Goal: Task Accomplishment & Management: Use online tool/utility

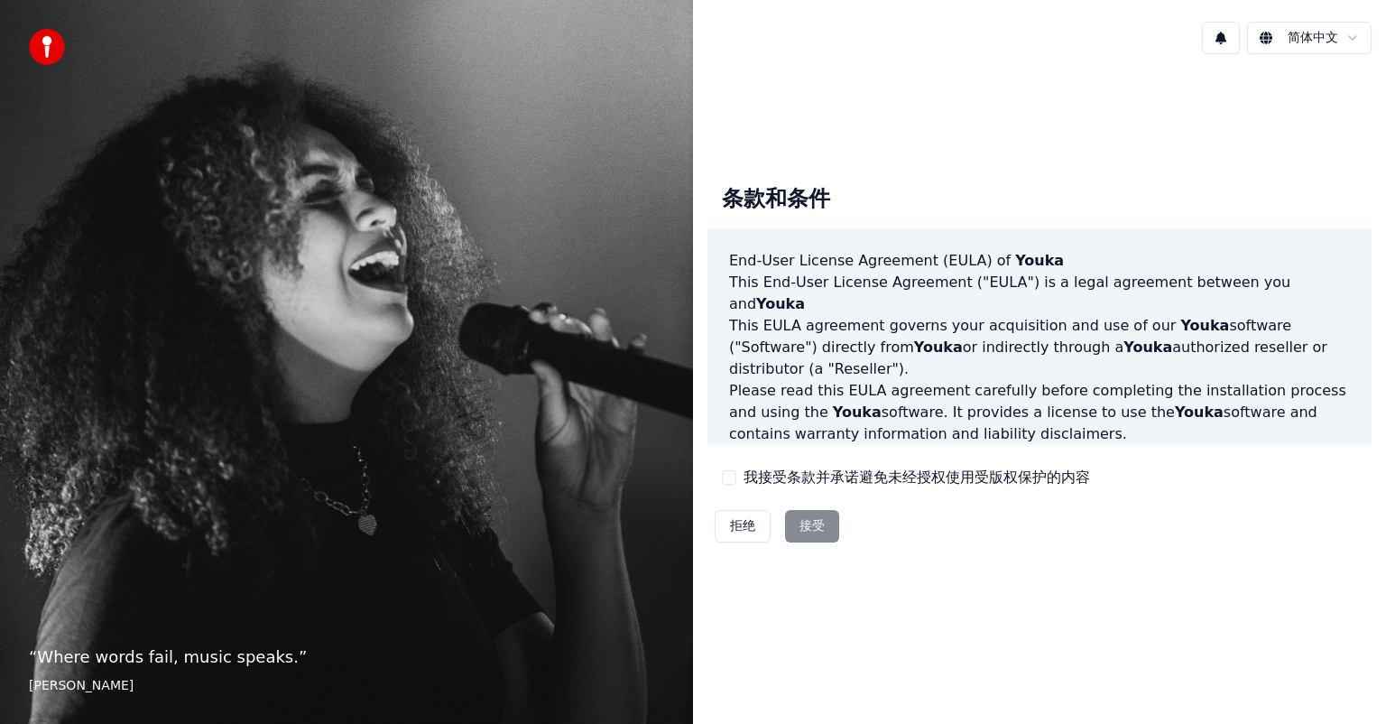
drag, startPoint x: 767, startPoint y: 470, endPoint x: 799, endPoint y: 502, distance: 45.3
click at [768, 473] on label "我接受条款并承诺避免未经授权使用受版权保护的内容" at bounding box center [916, 477] width 346 height 22
click at [736, 473] on button "我接受条款并承诺避免未经授权使用受版权保护的内容" at bounding box center [729, 477] width 14 height 14
click at [806, 516] on button "接受" at bounding box center [812, 526] width 54 height 32
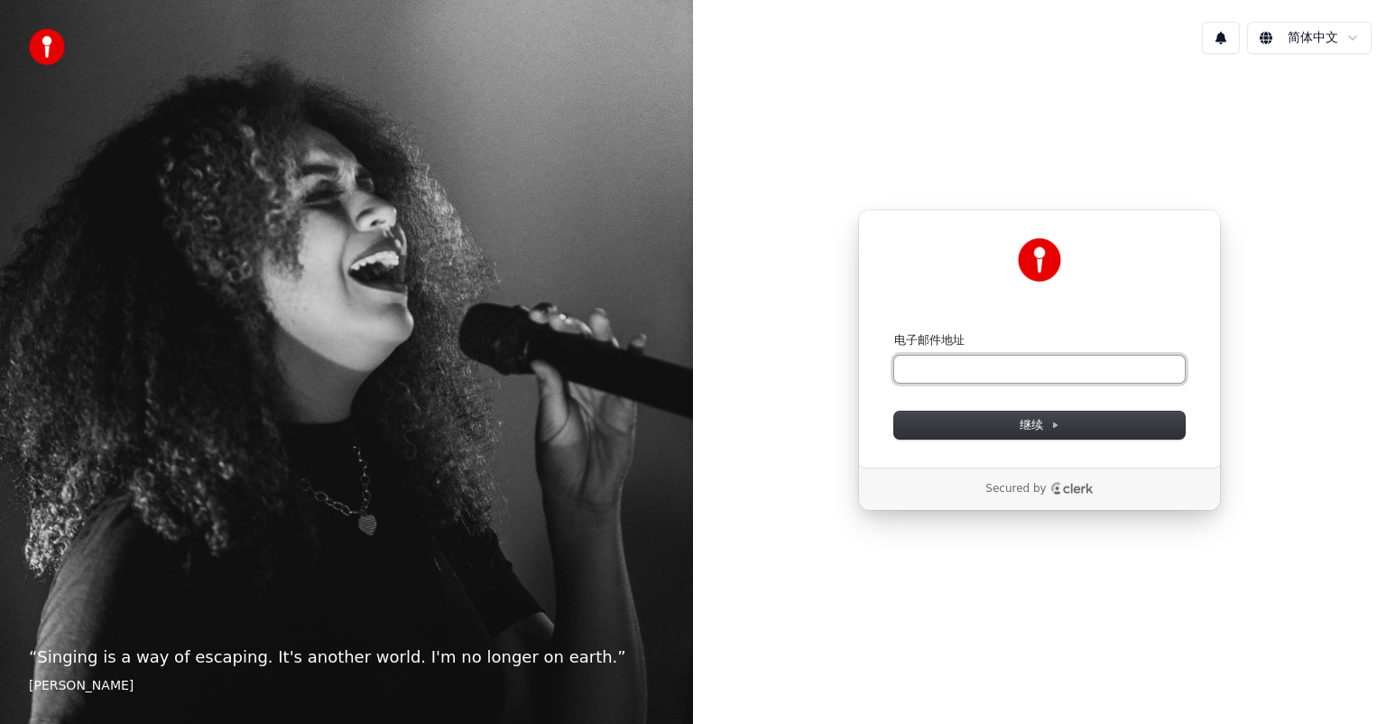
click at [956, 368] on input "电子邮件地址" at bounding box center [1039, 369] width 291 height 27
click at [894, 332] on button "submit" at bounding box center [894, 332] width 0 height 0
type input "**********"
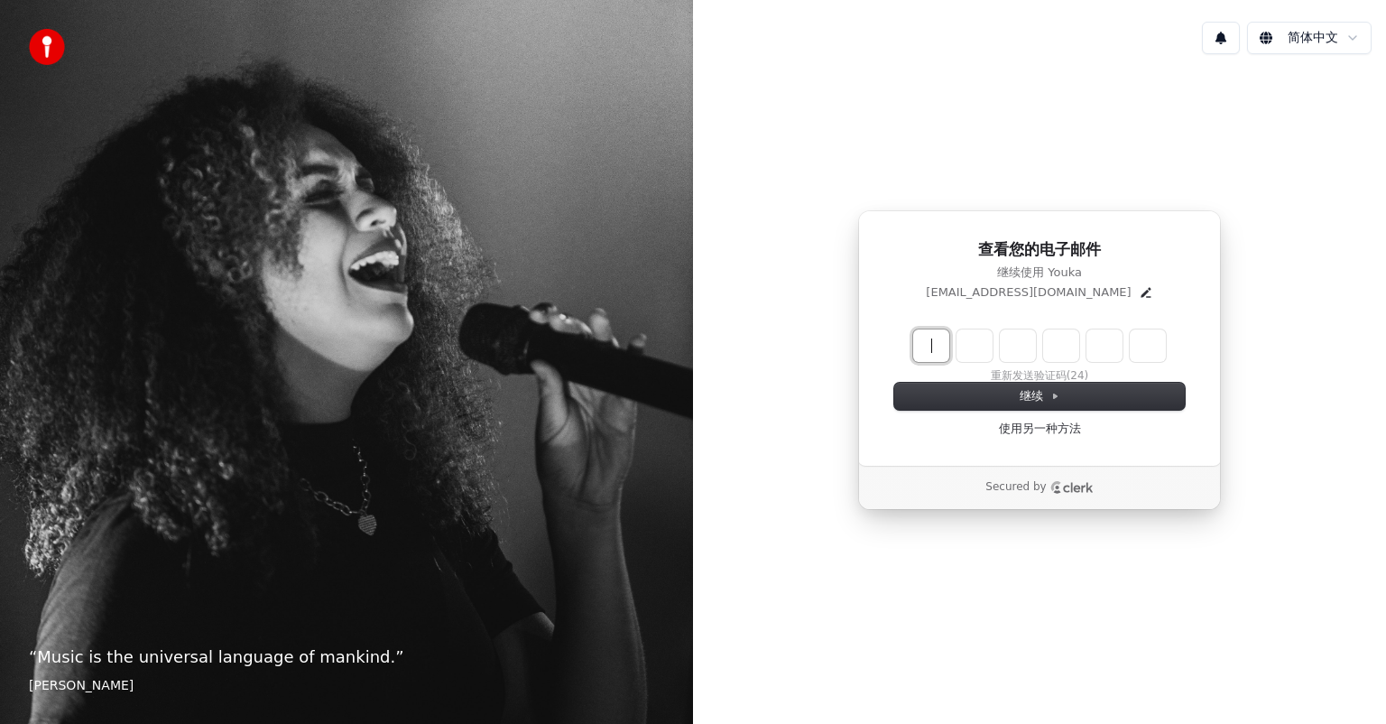
click at [944, 345] on input "Enter verification code" at bounding box center [1057, 345] width 289 height 32
type input "******"
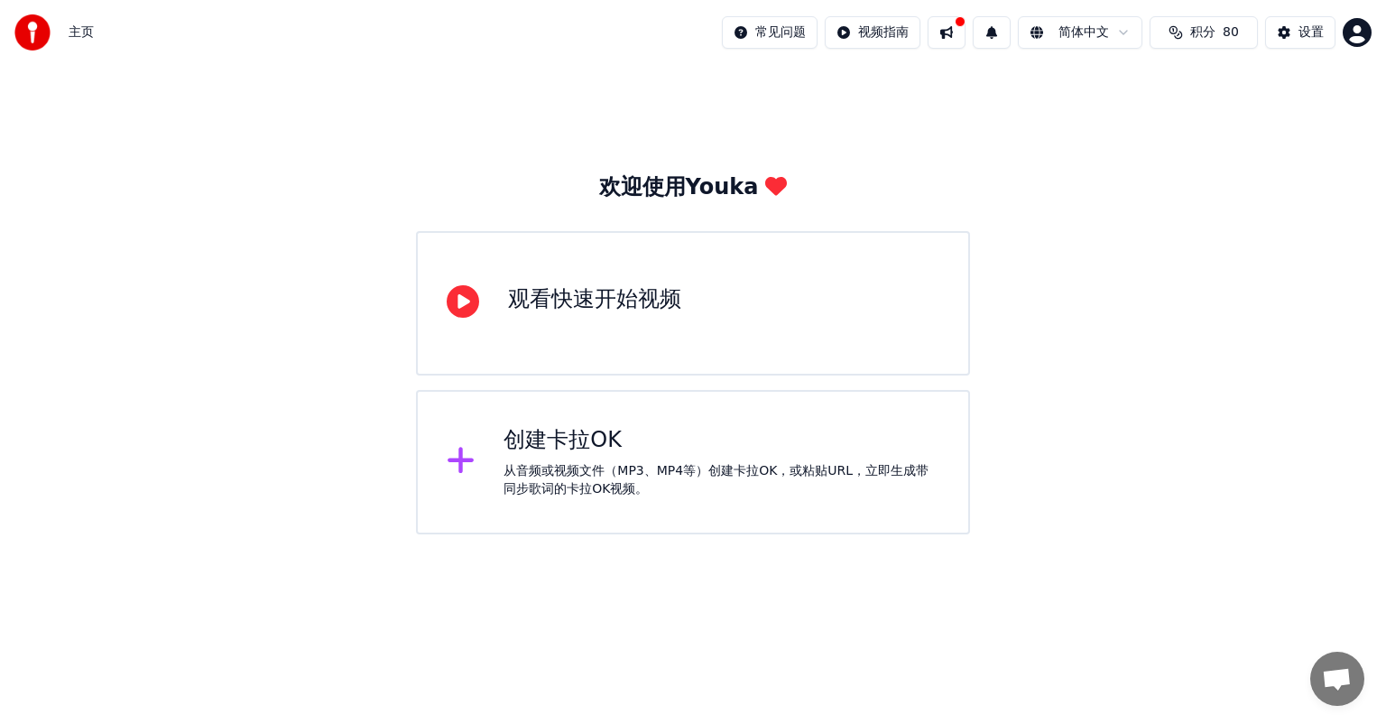
click at [605, 468] on div "从音频或视频文件（MP3、MP4等）创建卡拉OK，或粘贴URL，立即生成带同步歌词的卡拉OK视频。" at bounding box center [721, 480] width 436 height 36
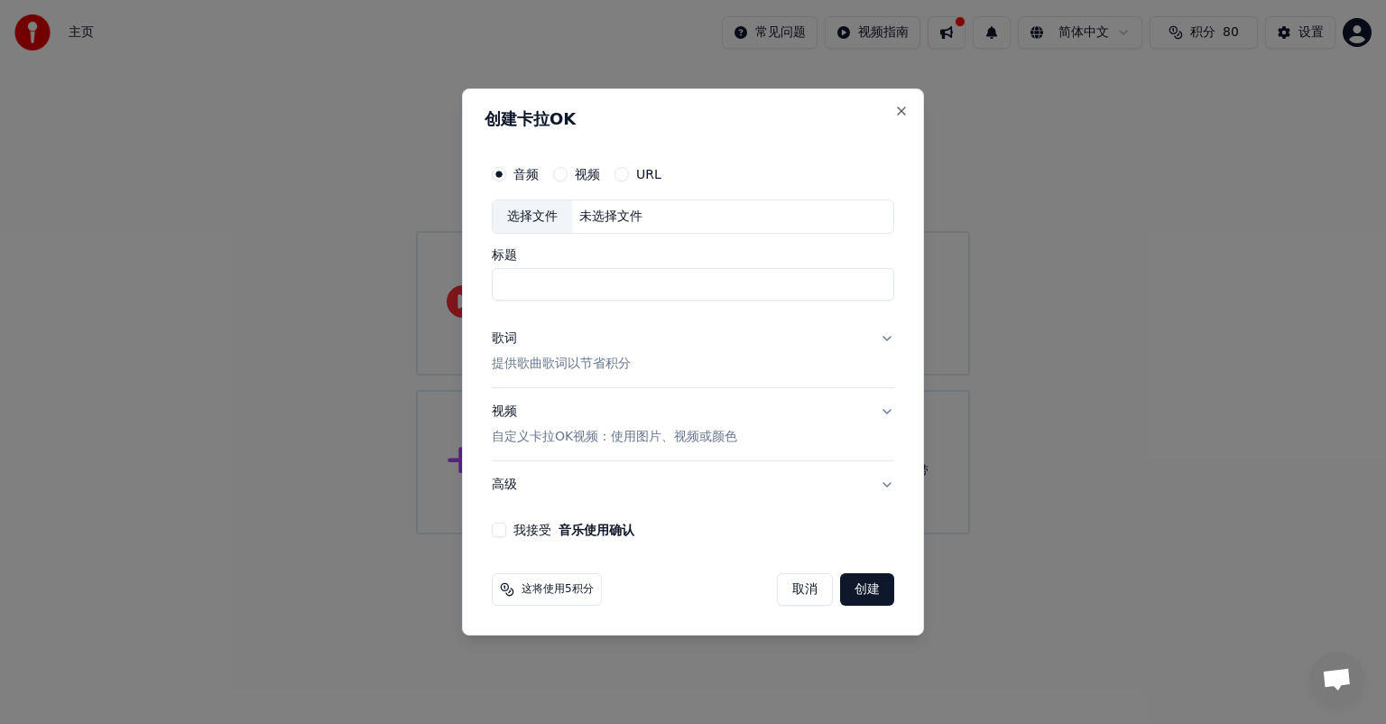
click at [576, 175] on label "视频" at bounding box center [587, 174] width 25 height 13
click at [568, 175] on button "视频" at bounding box center [560, 174] width 14 height 14
click at [561, 177] on icon "button" at bounding box center [560, 174] width 7 height 7
click at [621, 224] on div "未选择文件" at bounding box center [611, 217] width 78 height 18
click at [900, 110] on button "Close" at bounding box center [901, 111] width 14 height 14
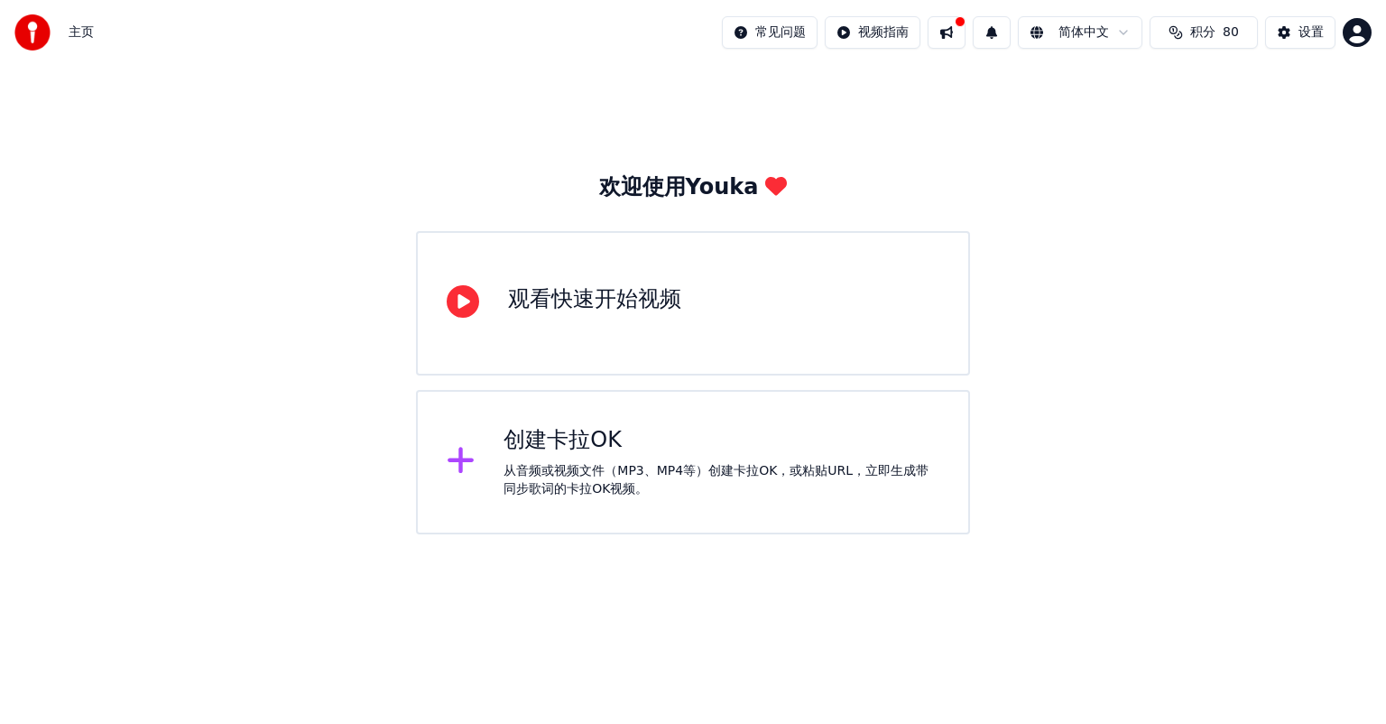
click at [634, 471] on div "从音频或视频文件（MP3、MP4等）创建卡拉OK，或粘贴URL，立即生成带同步歌词的卡拉OK视频。" at bounding box center [721, 480] width 436 height 36
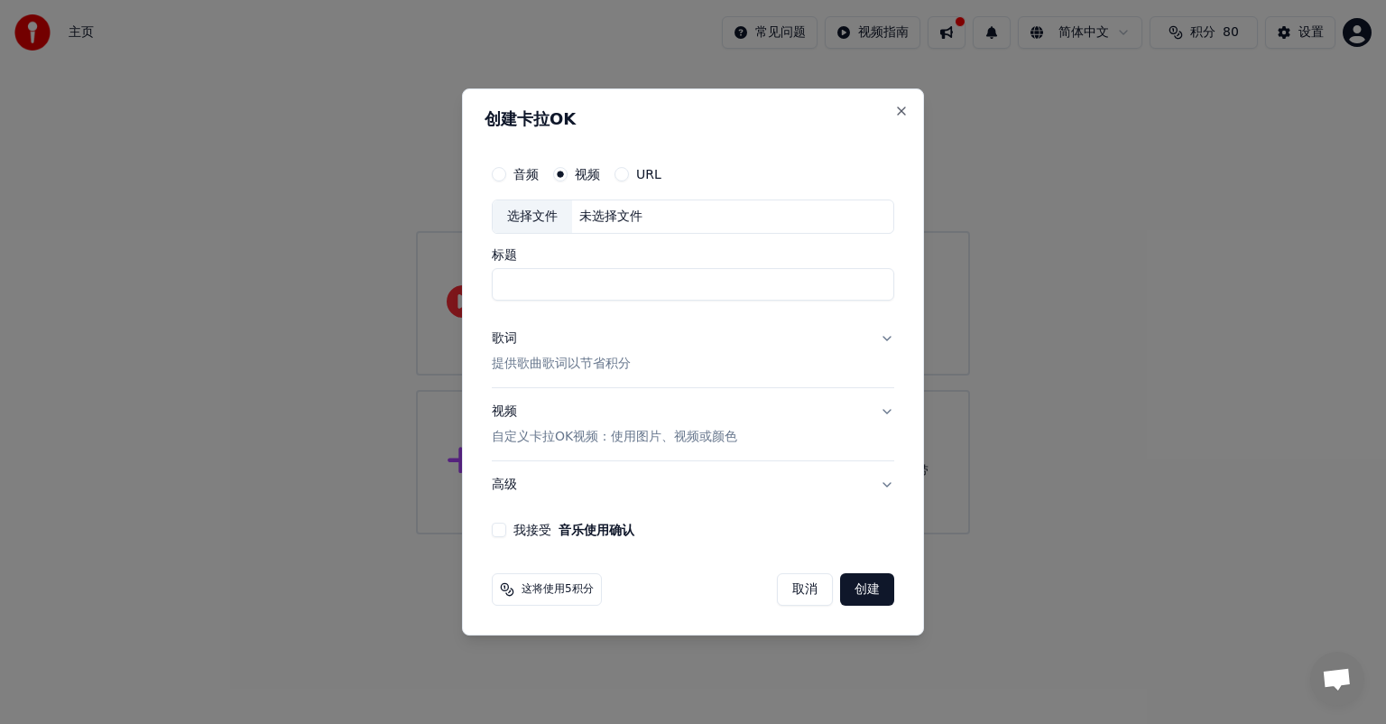
click at [622, 173] on button "URL" at bounding box center [621, 174] width 14 height 14
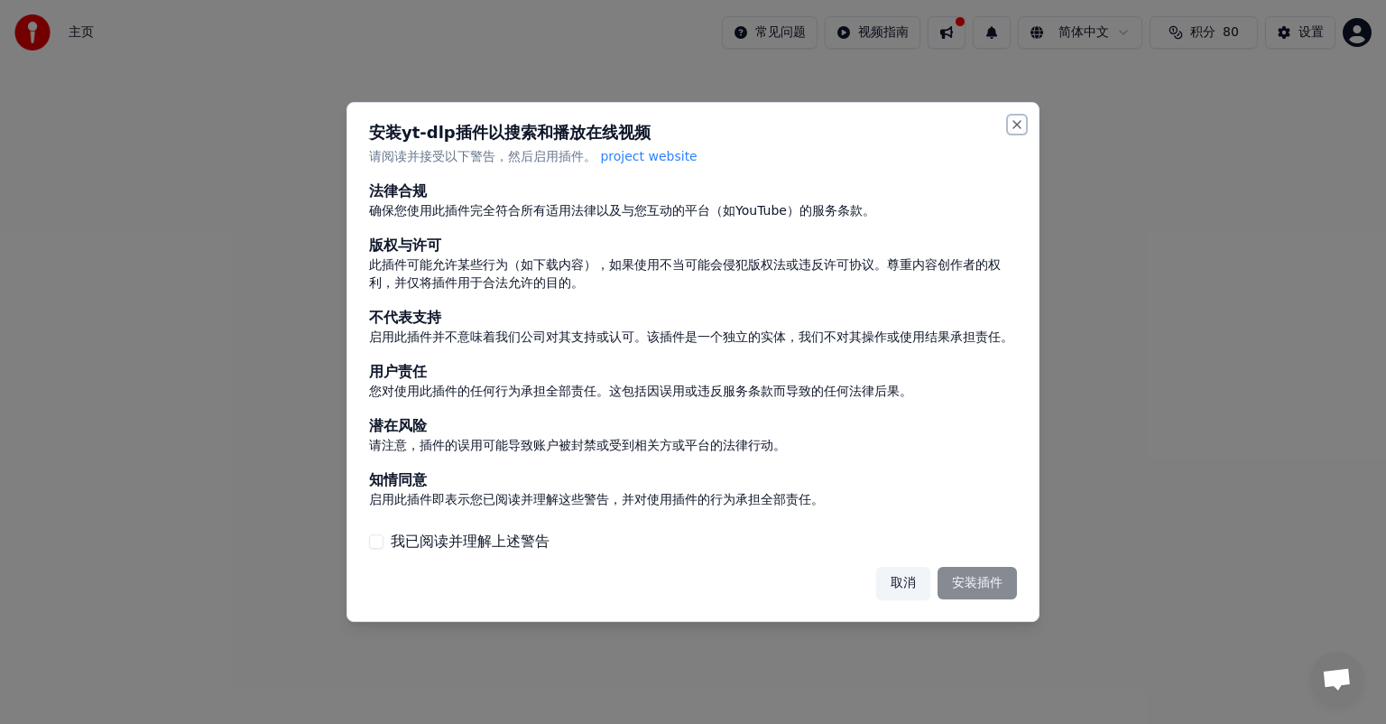
click at [1020, 124] on button "Close" at bounding box center [1017, 124] width 14 height 14
click at [1021, 126] on button "Close" at bounding box center [1017, 124] width 14 height 14
click at [916, 577] on button "取消" at bounding box center [903, 583] width 54 height 32
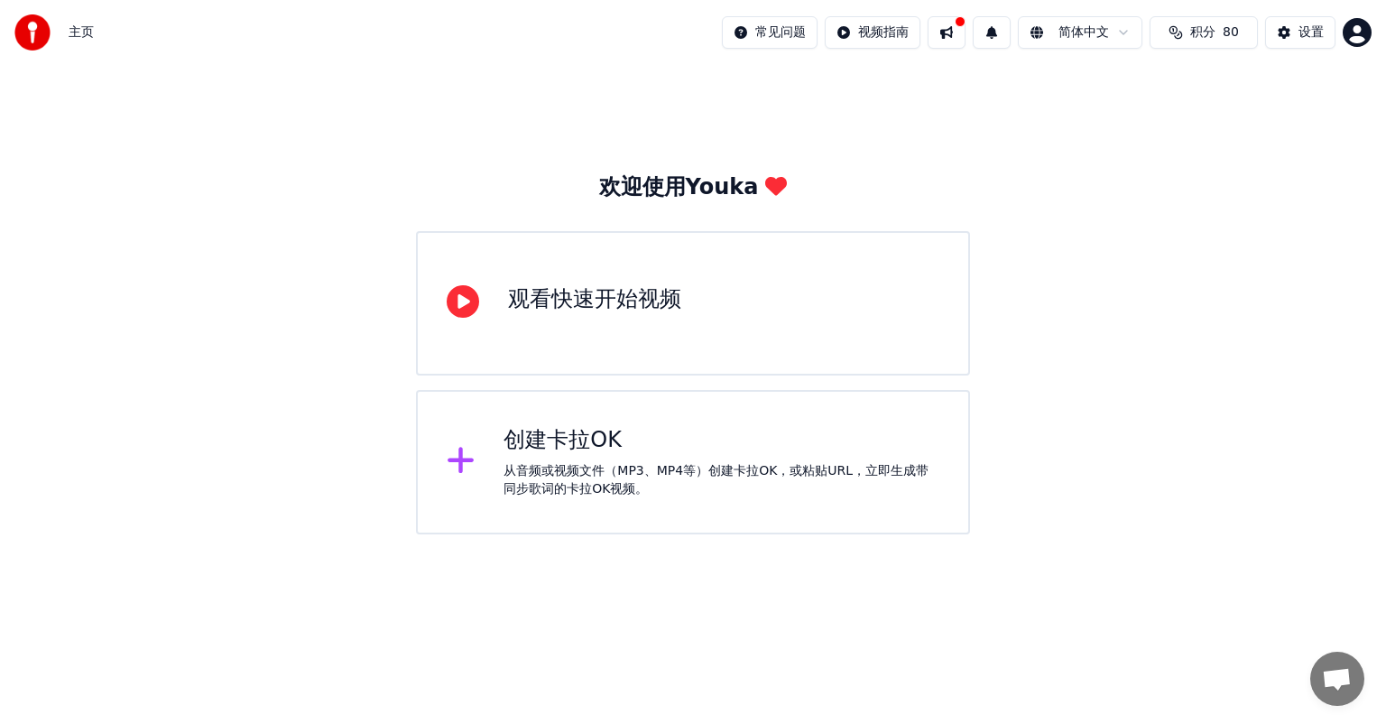
click at [645, 466] on div "从音频或视频文件（MP3、MP4等）创建卡拉OK，或粘贴URL，立即生成带同步歌词的卡拉OK视频。" at bounding box center [721, 480] width 436 height 36
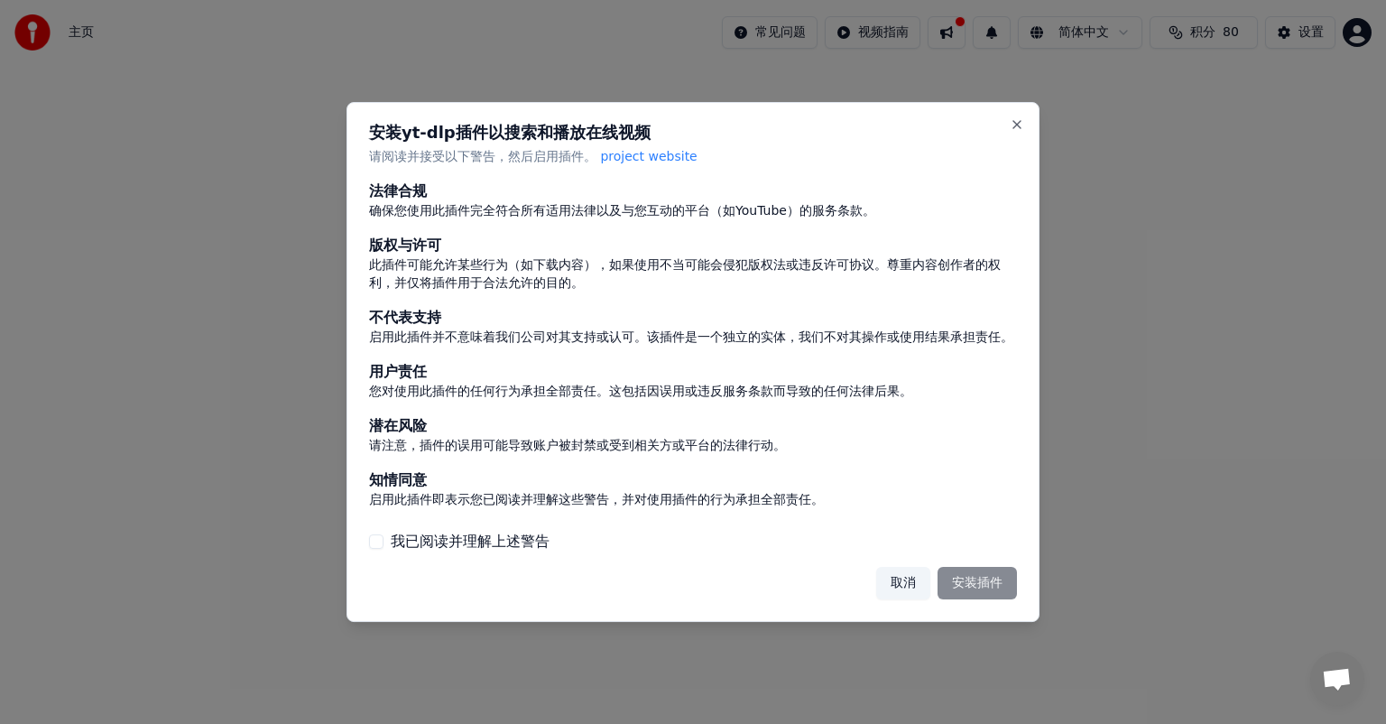
click at [438, 548] on label "我已阅读并理解上述警告" at bounding box center [470, 542] width 159 height 22
click at [383, 548] on button "我已阅读并理解上述警告" at bounding box center [376, 541] width 14 height 14
click at [985, 580] on button "安装插件" at bounding box center [976, 583] width 79 height 32
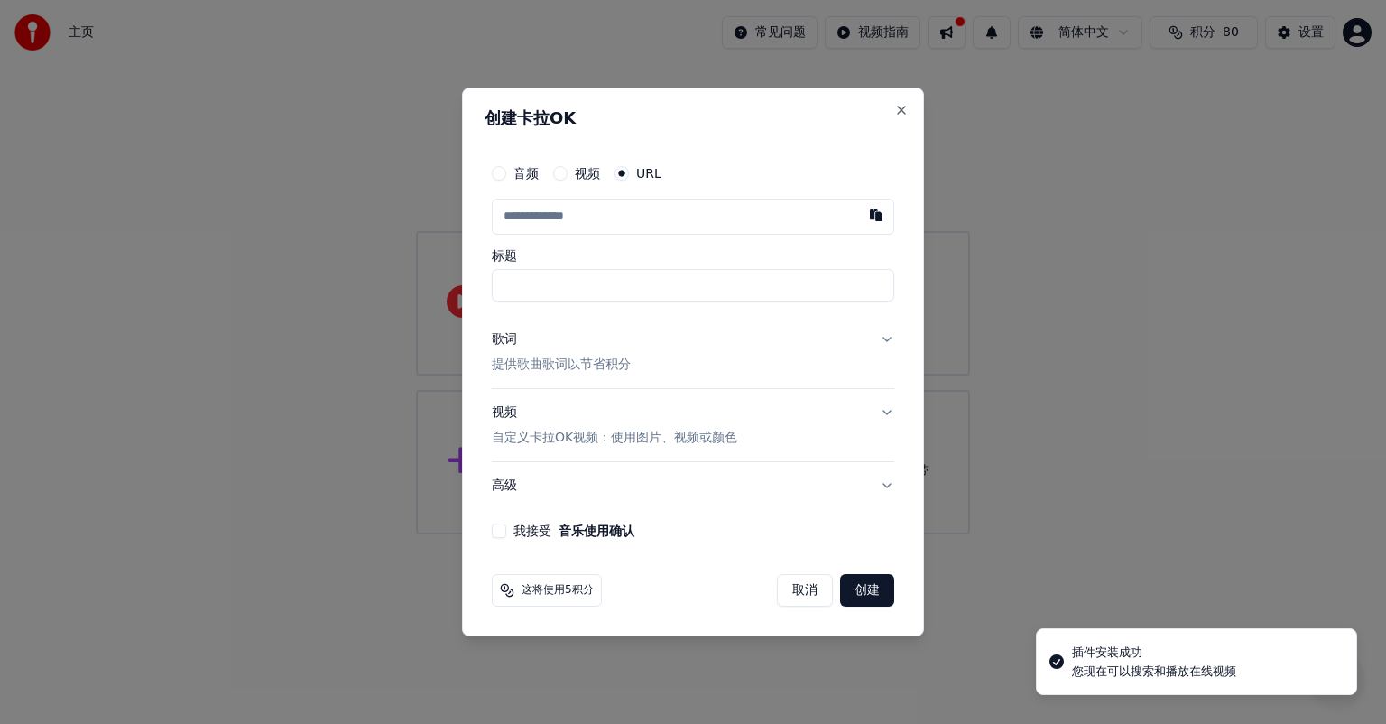
click at [563, 180] on button "视频" at bounding box center [560, 173] width 14 height 14
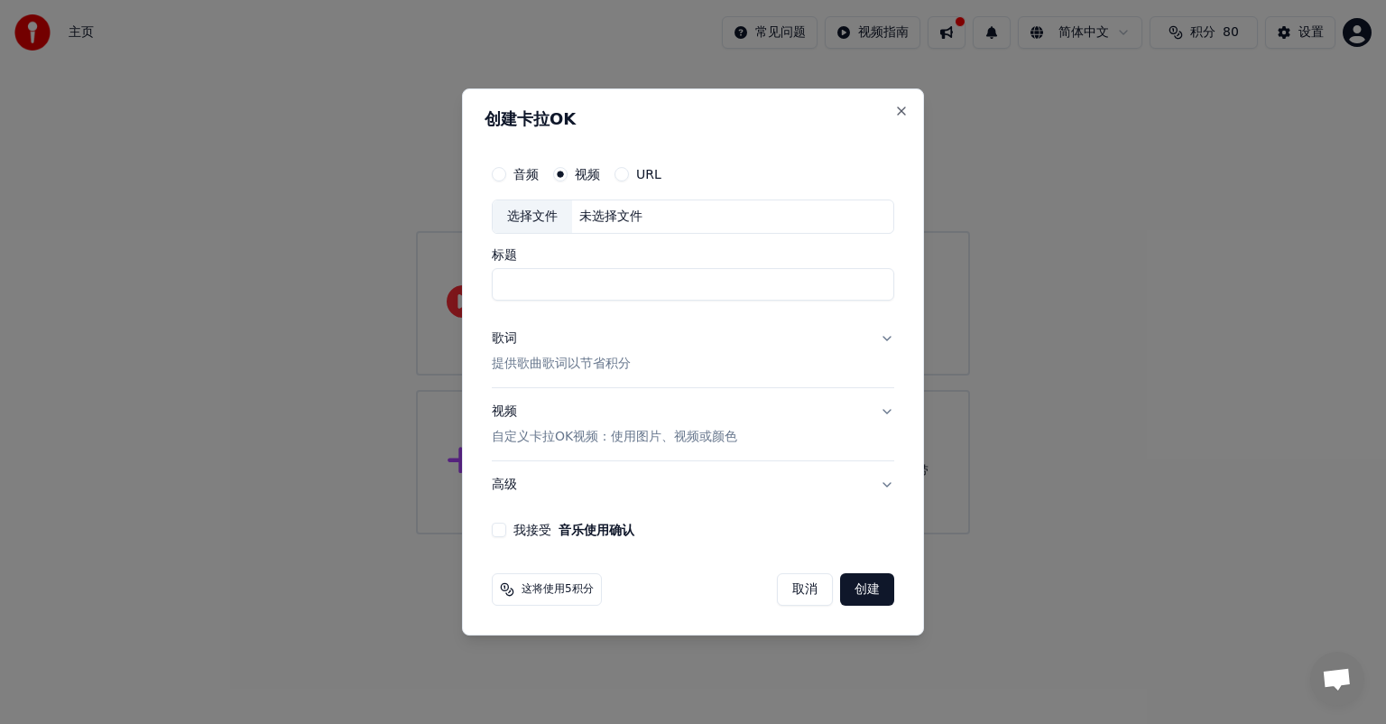
click at [887, 407] on button "视频 自定义卡拉OK视频：使用图片、视频或颜色" at bounding box center [693, 424] width 402 height 72
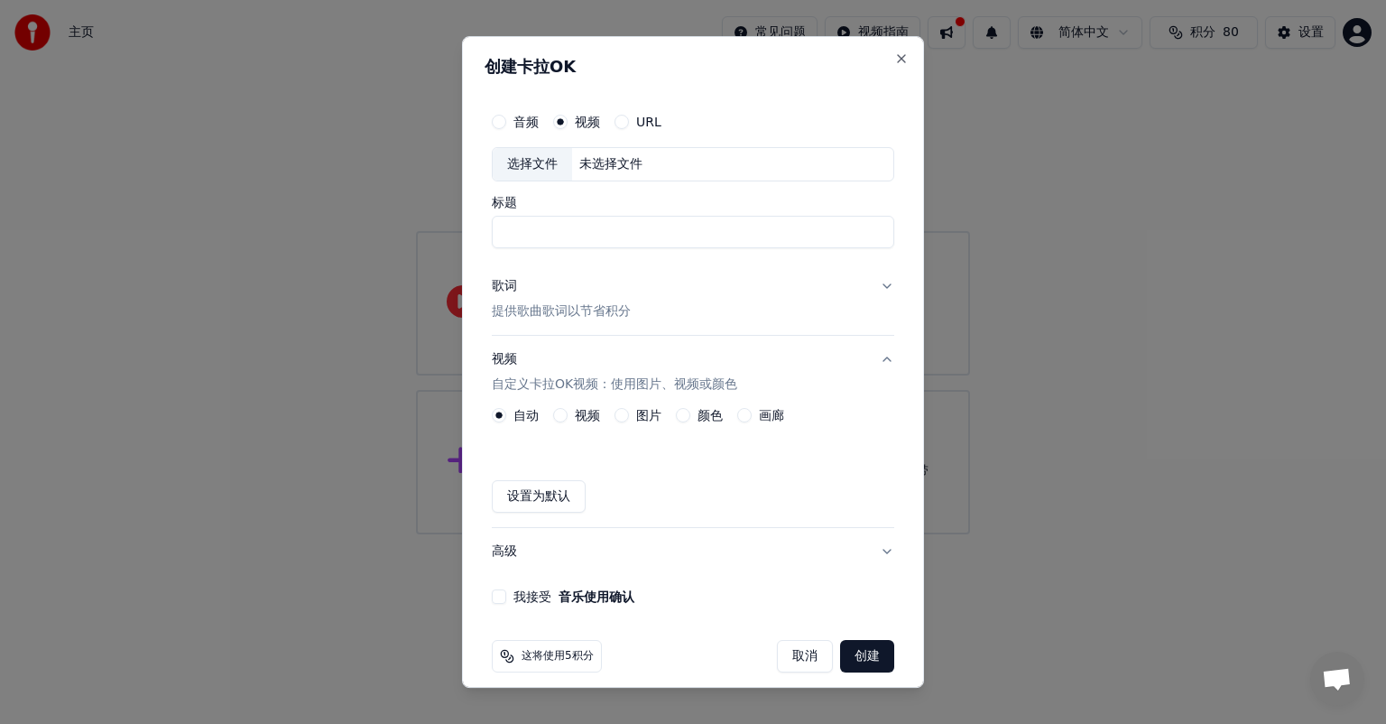
click at [866, 356] on button "视频 自定义卡拉OK视频：使用图片、视频或颜色" at bounding box center [693, 372] width 402 height 72
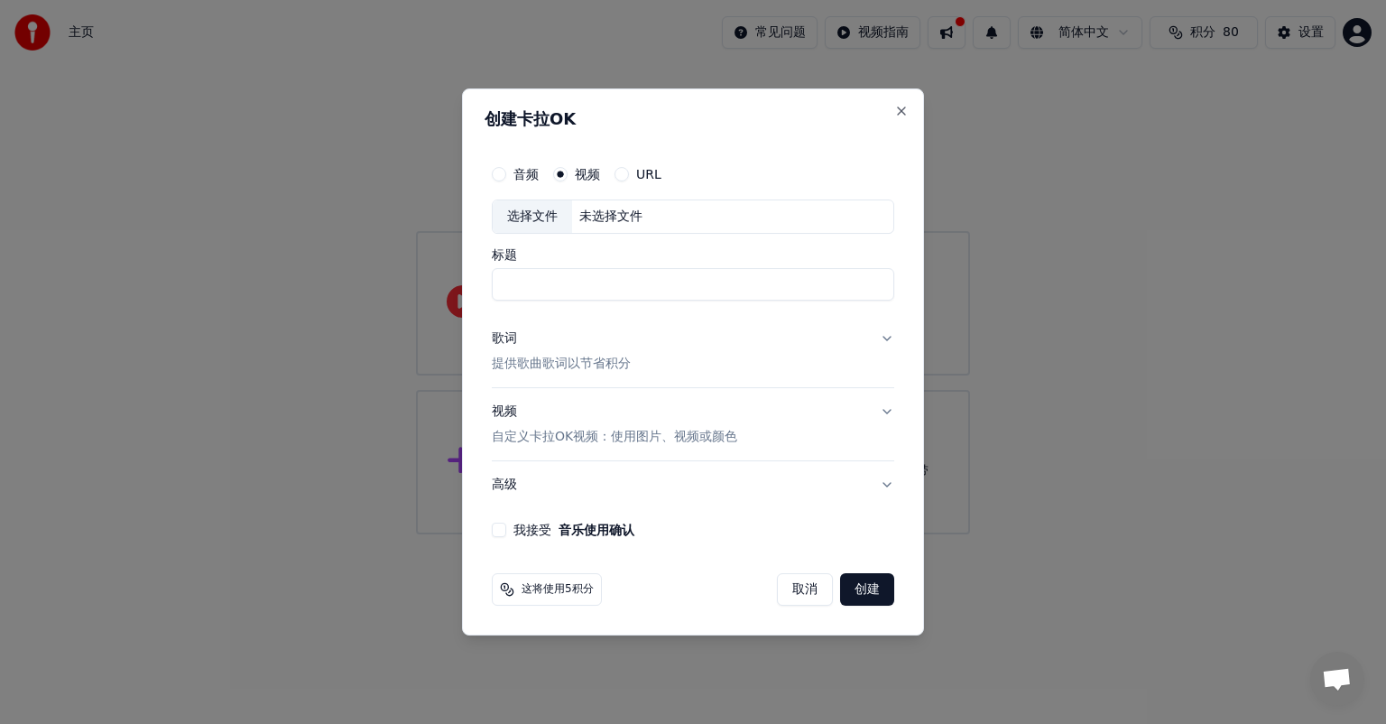
click at [505, 170] on div "音频" at bounding box center [515, 174] width 47 height 14
click at [501, 179] on button "音频" at bounding box center [499, 174] width 14 height 14
click at [592, 177] on label "视频" at bounding box center [587, 174] width 25 height 13
click at [568, 177] on button "视频" at bounding box center [560, 174] width 14 height 14
click at [563, 592] on span "这将使用5积分" at bounding box center [558, 589] width 72 height 14
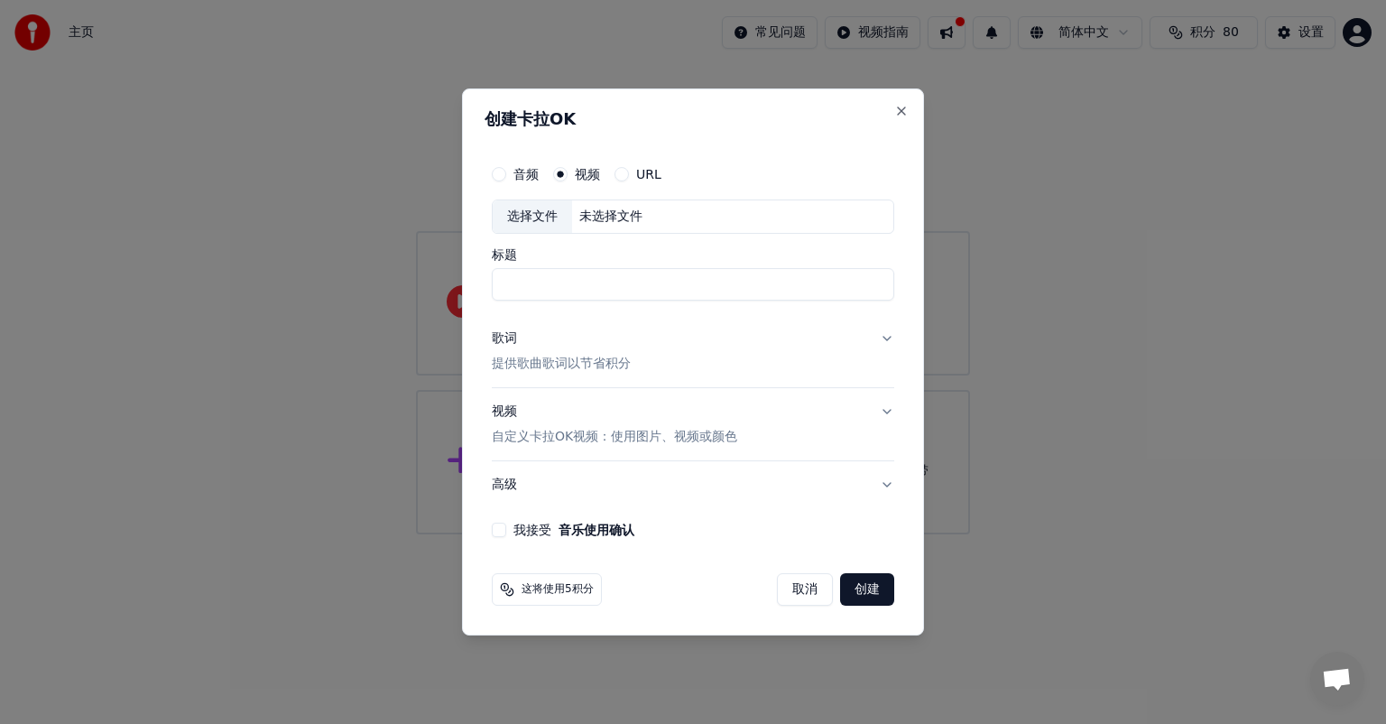
click at [650, 221] on div "选择文件 未选择文件" at bounding box center [693, 216] width 402 height 34
type input "*"
click at [870, 346] on button "歌词 提供歌曲歌词以节省积分" at bounding box center [693, 351] width 402 height 72
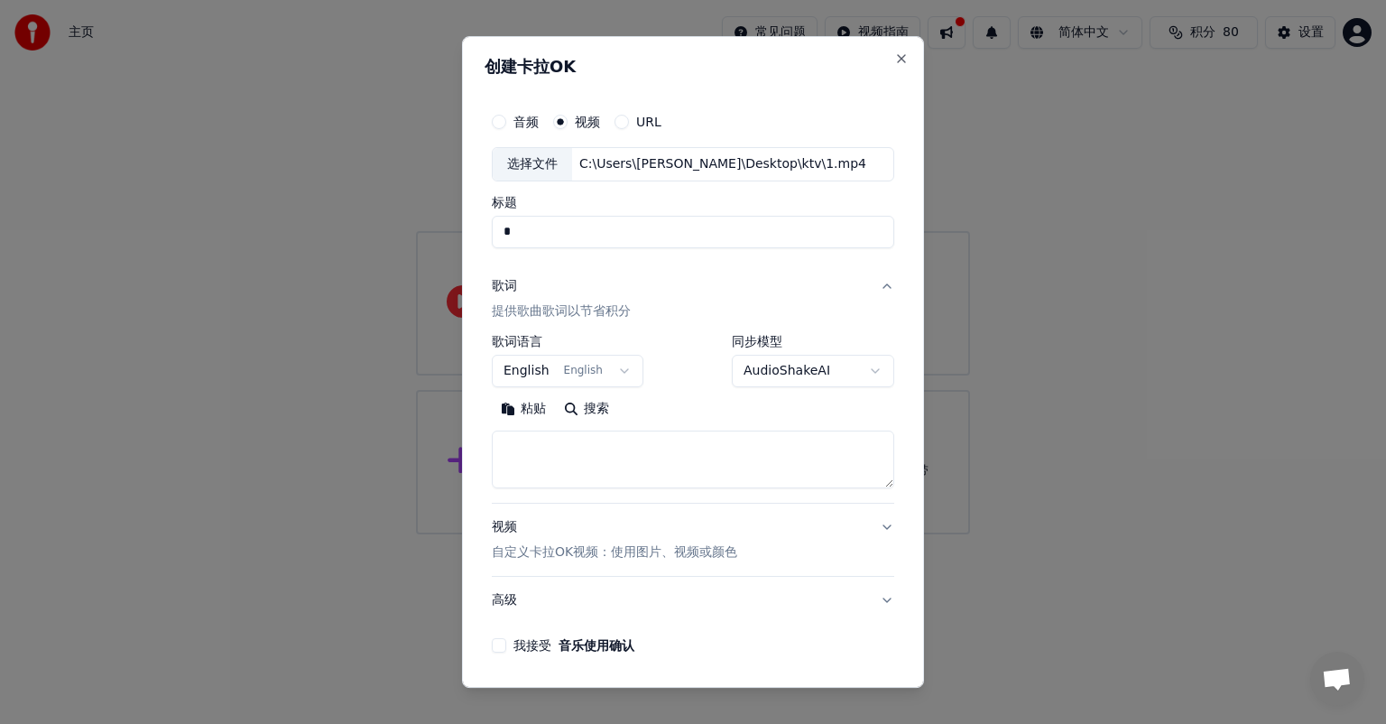
click at [568, 373] on body "**********" at bounding box center [693, 267] width 1386 height 534
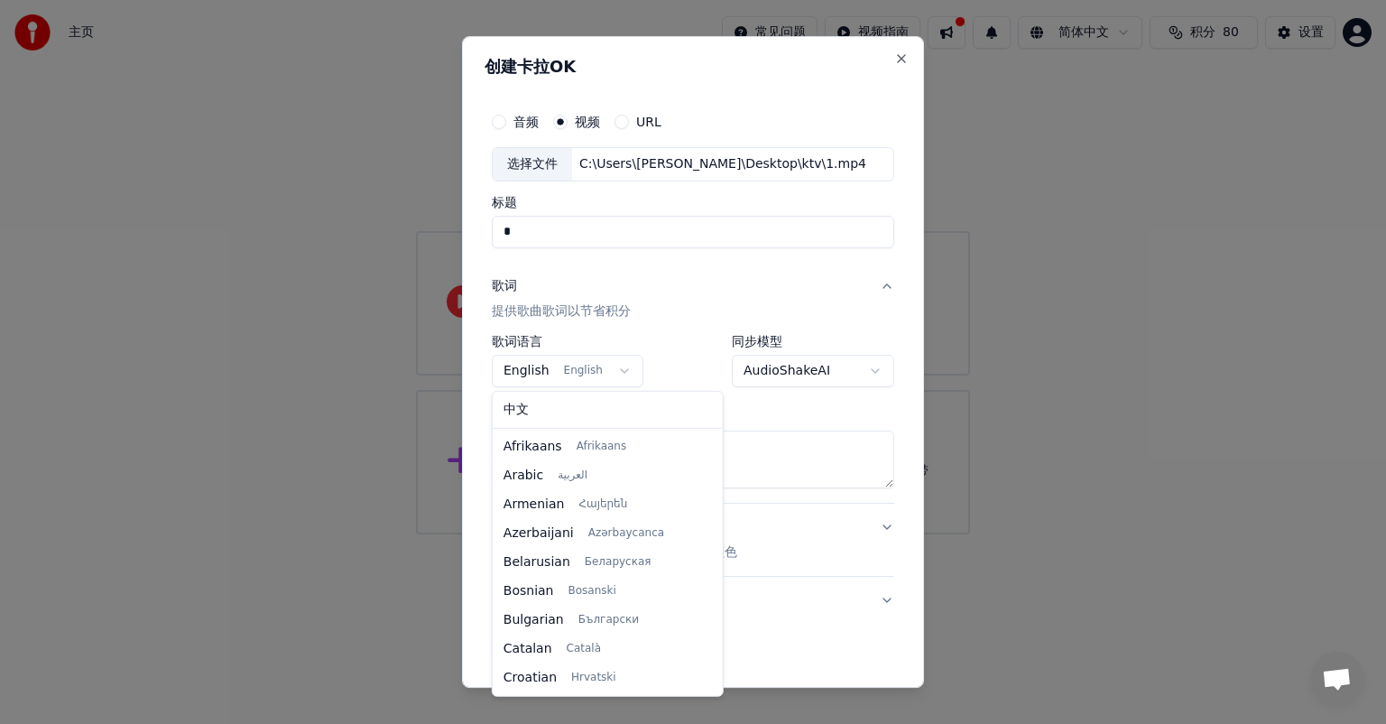
scroll to position [115, 0]
select select "**"
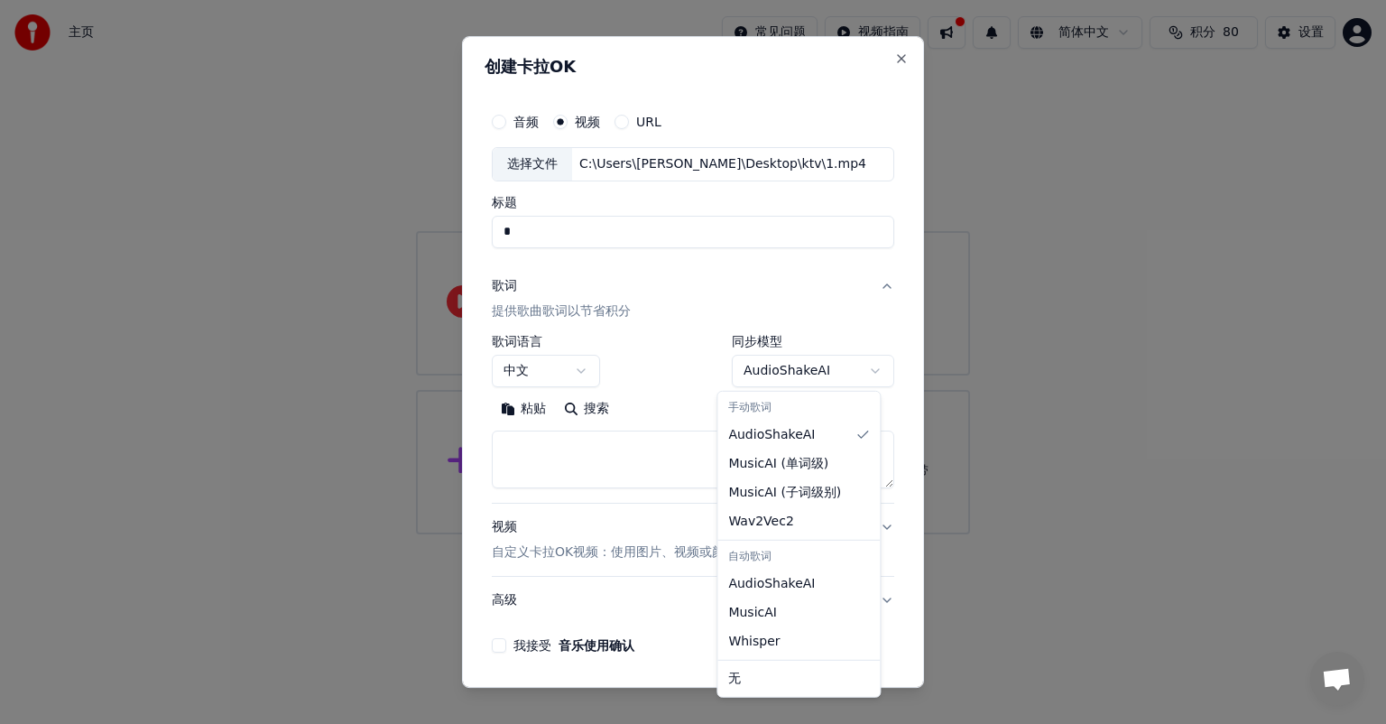
click at [839, 372] on body "**********" at bounding box center [693, 267] width 1386 height 534
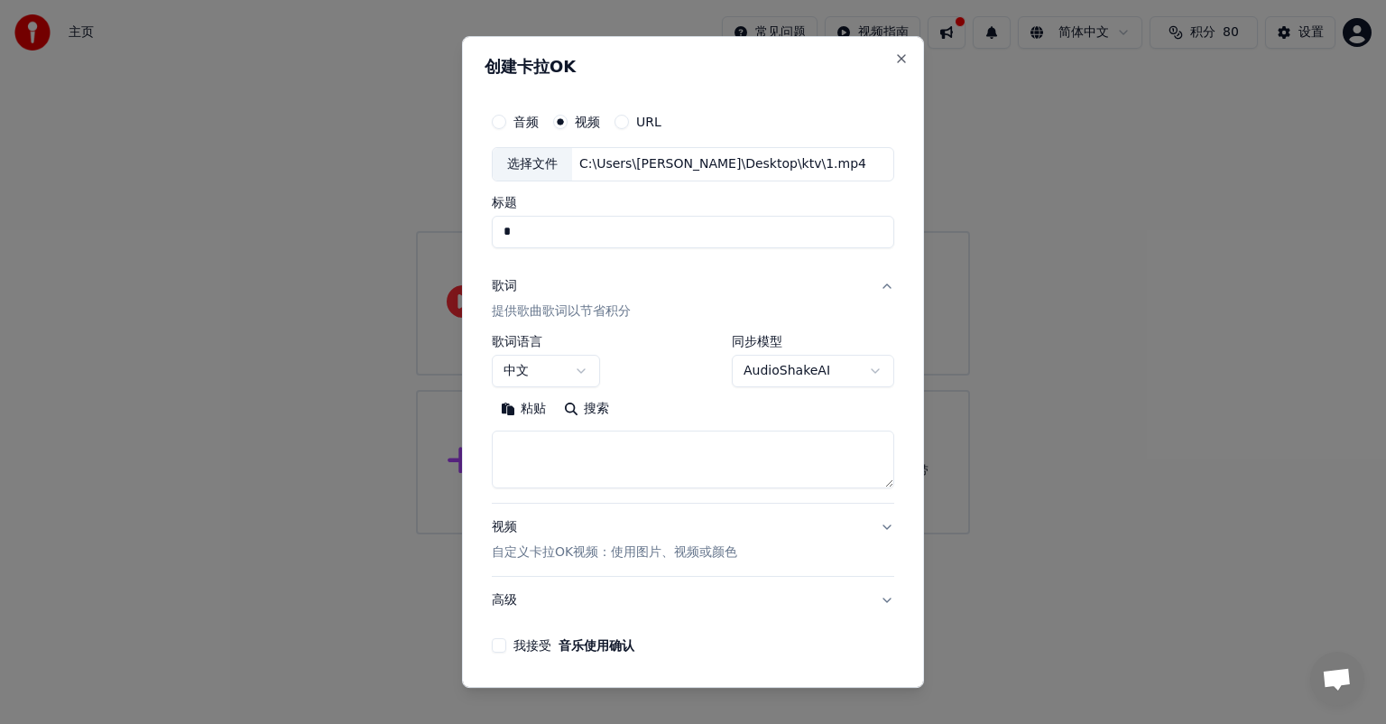
click at [650, 443] on textarea at bounding box center [693, 459] width 402 height 58
click at [626, 451] on textarea at bounding box center [693, 459] width 402 height 58
paste textarea "**********"
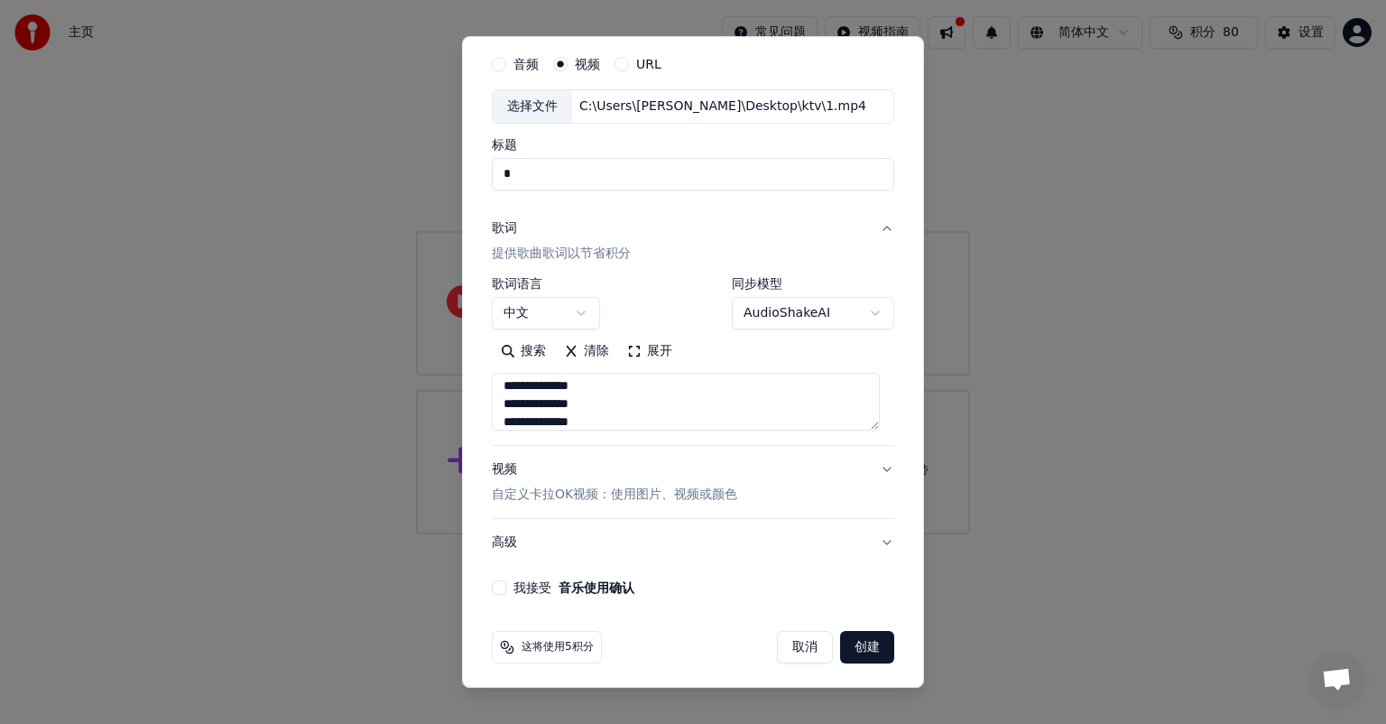
scroll to position [61, 0]
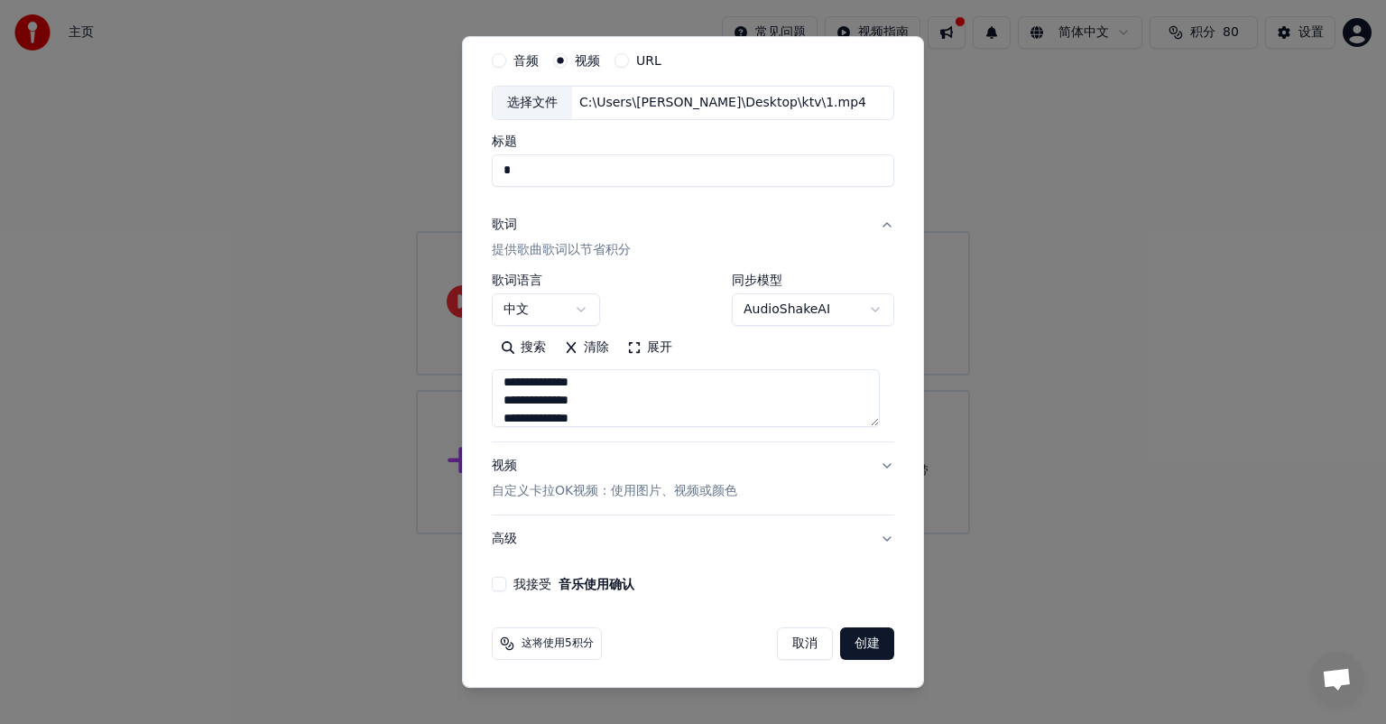
type textarea "**********"
click at [502, 584] on button "我接受 音乐使用确认" at bounding box center [499, 584] width 14 height 14
click at [855, 646] on button "创建" at bounding box center [867, 643] width 54 height 32
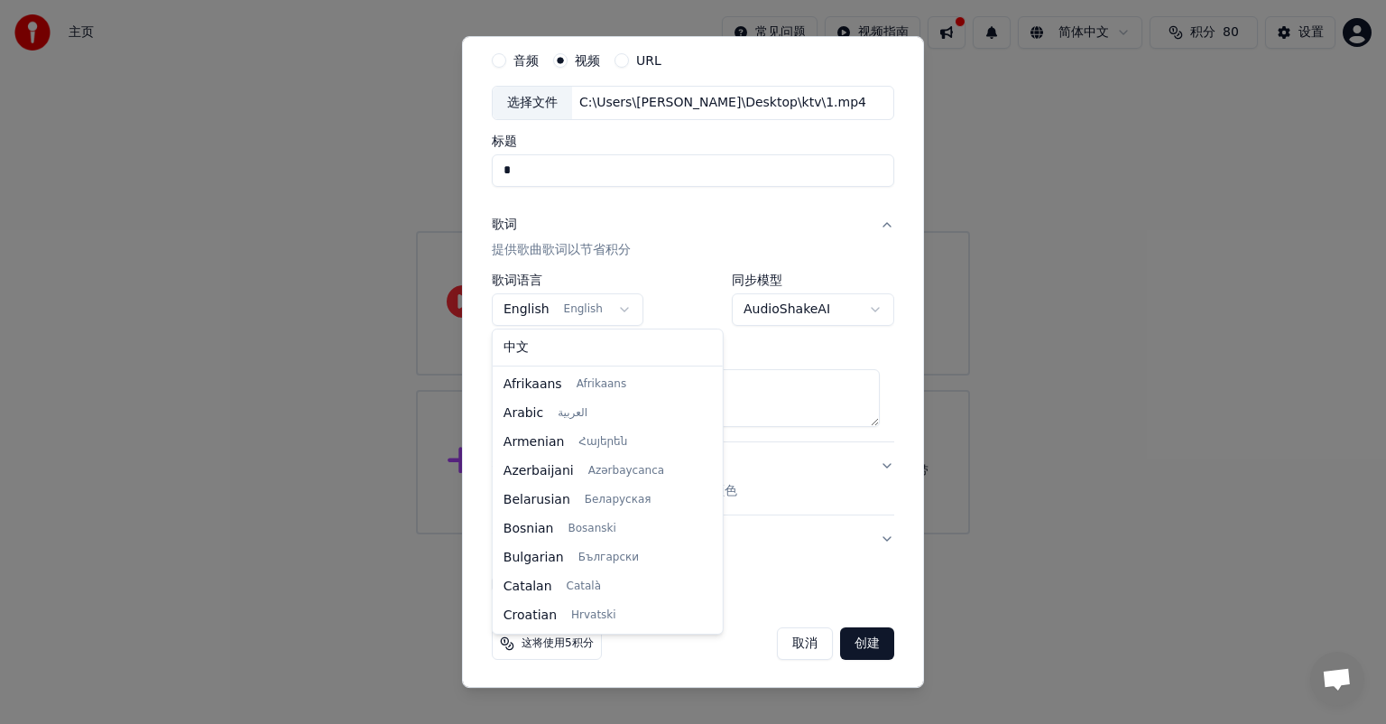
click at [614, 296] on body "**********" at bounding box center [693, 267] width 1386 height 534
select select "**"
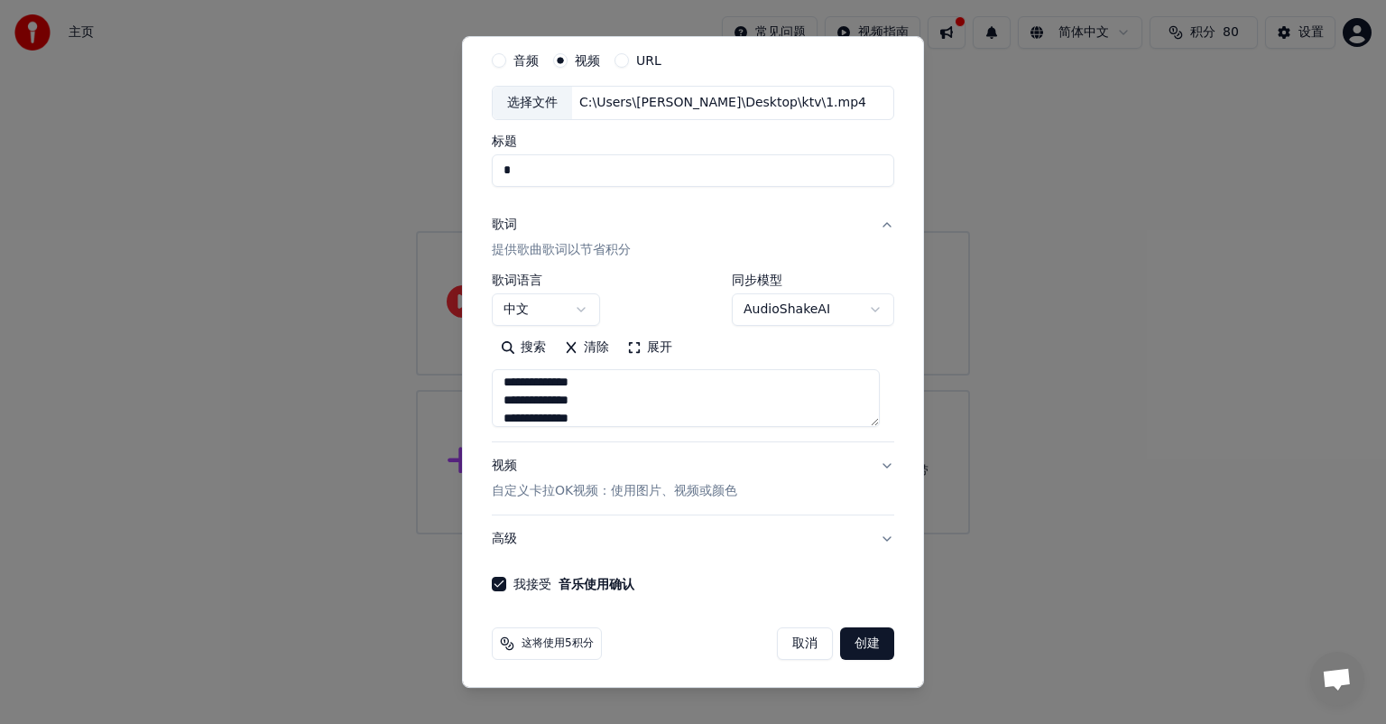
click at [865, 229] on button "歌词 提供歌曲歌词以节省积分" at bounding box center [693, 237] width 402 height 72
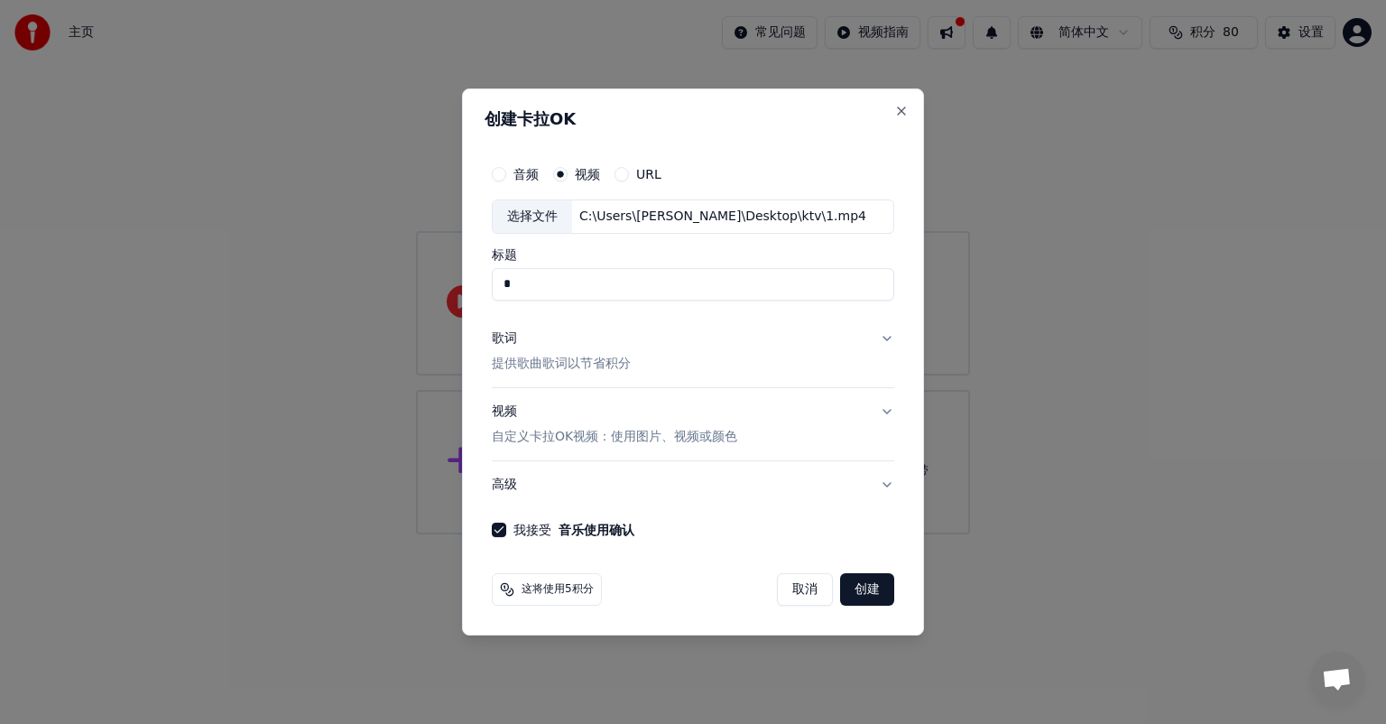
click at [872, 588] on button "创建" at bounding box center [867, 589] width 54 height 32
click at [873, 487] on button "高级" at bounding box center [693, 484] width 402 height 47
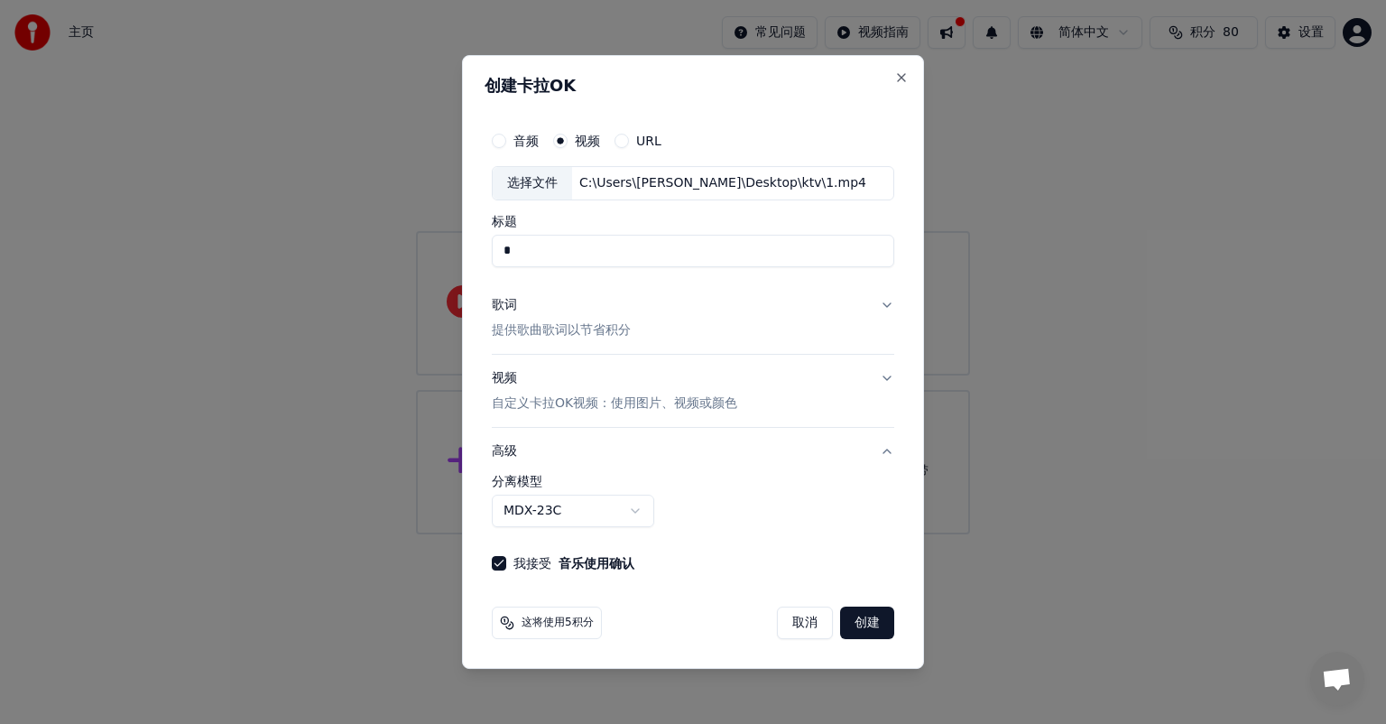
click at [633, 517] on body "**********" at bounding box center [693, 267] width 1386 height 534
click at [845, 504] on body "**********" at bounding box center [693, 267] width 1386 height 534
click at [873, 622] on button "创建" at bounding box center [867, 622] width 54 height 32
click at [628, 219] on label "标题" at bounding box center [693, 221] width 402 height 13
click at [628, 235] on input "*" at bounding box center [693, 251] width 402 height 32
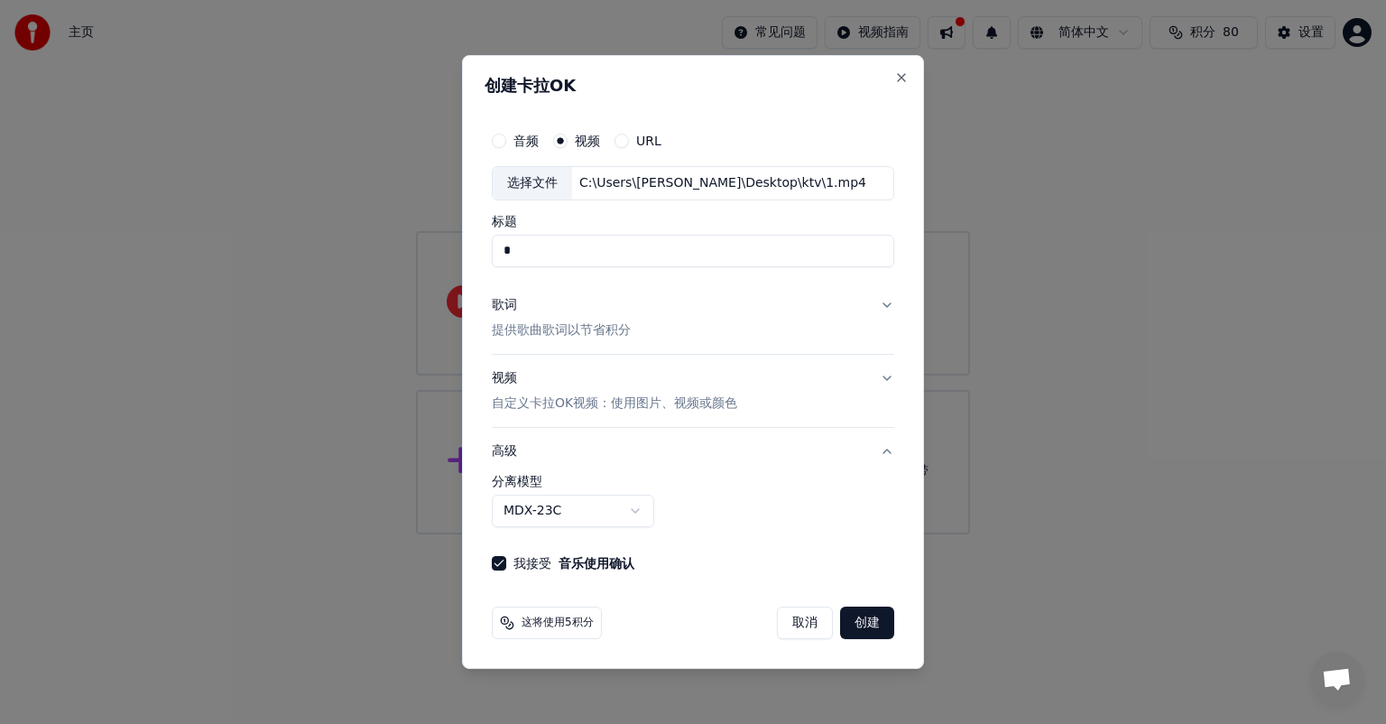
click at [653, 184] on div "C:\Users\peter\Desktop\ktv\1.mp4" at bounding box center [722, 183] width 301 height 18
click at [692, 307] on button "歌词 提供歌曲歌词以节省积分" at bounding box center [693, 318] width 402 height 72
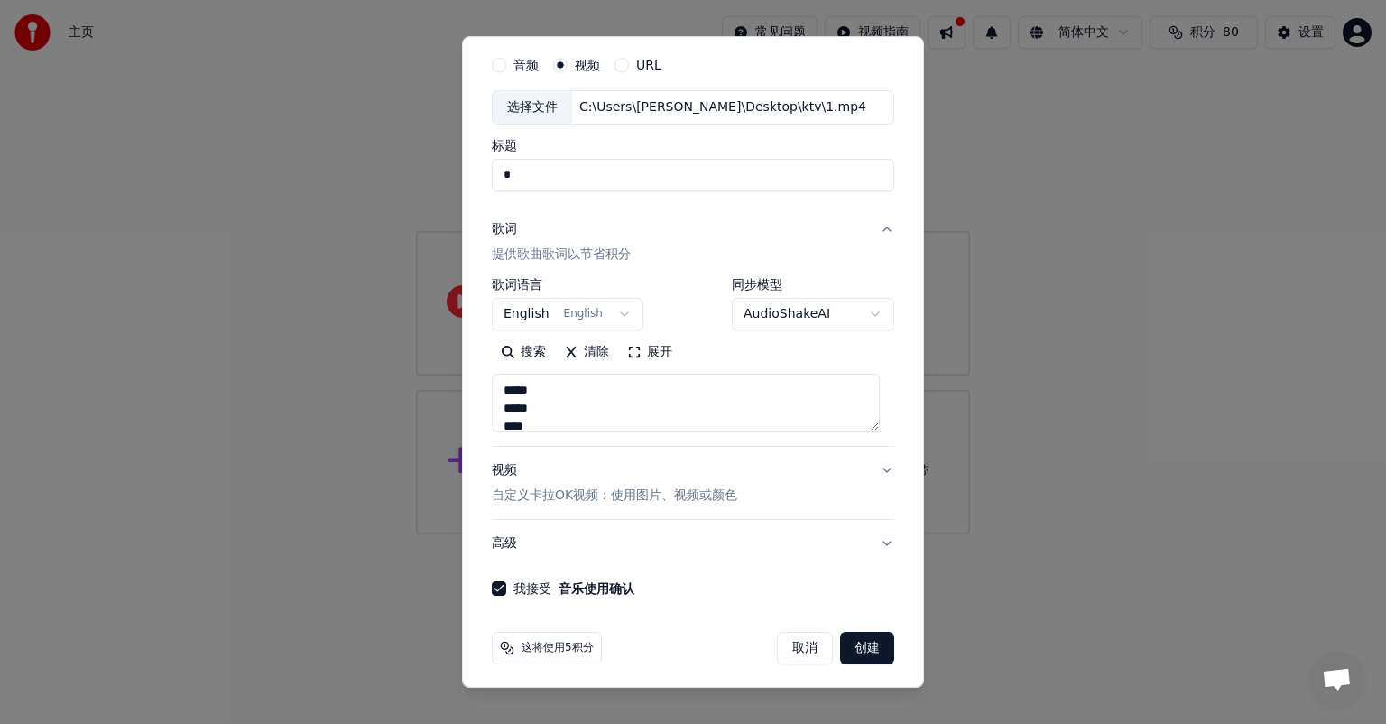
scroll to position [61, 0]
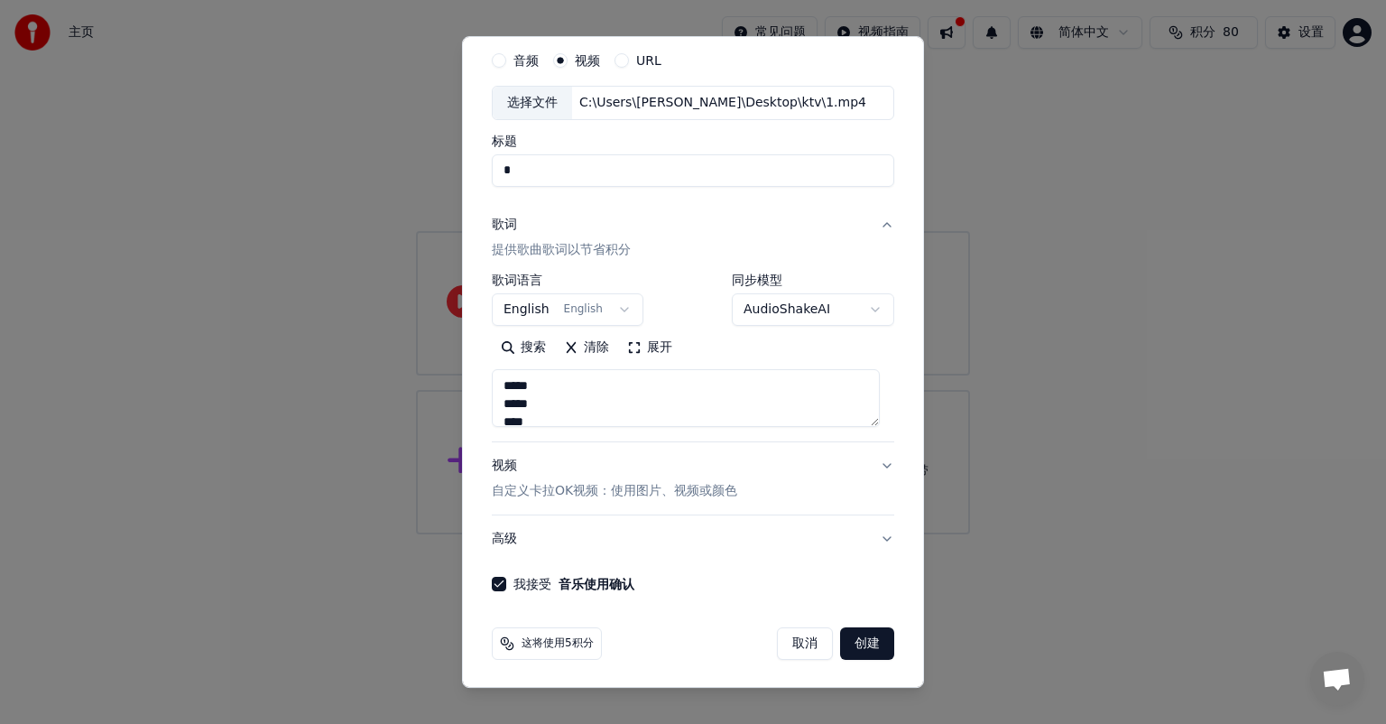
click at [850, 638] on button "创建" at bounding box center [867, 643] width 54 height 32
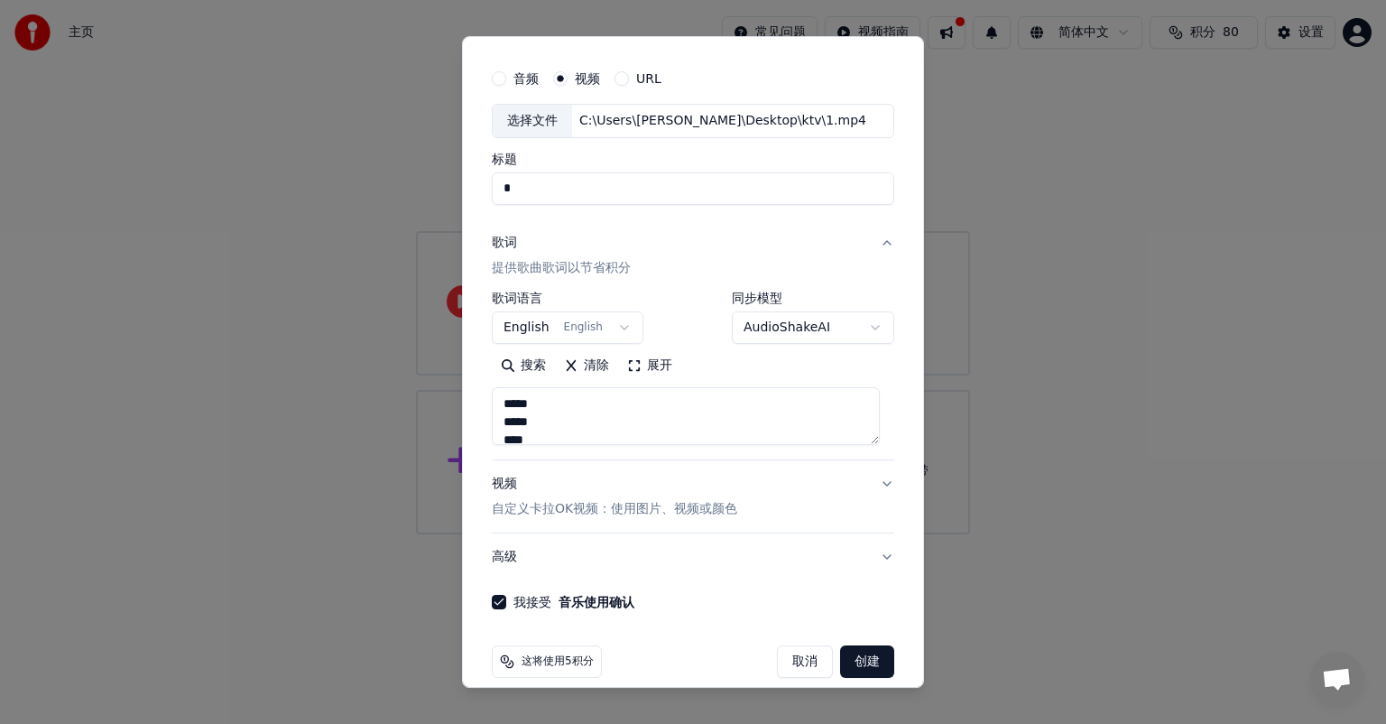
scroll to position [0, 0]
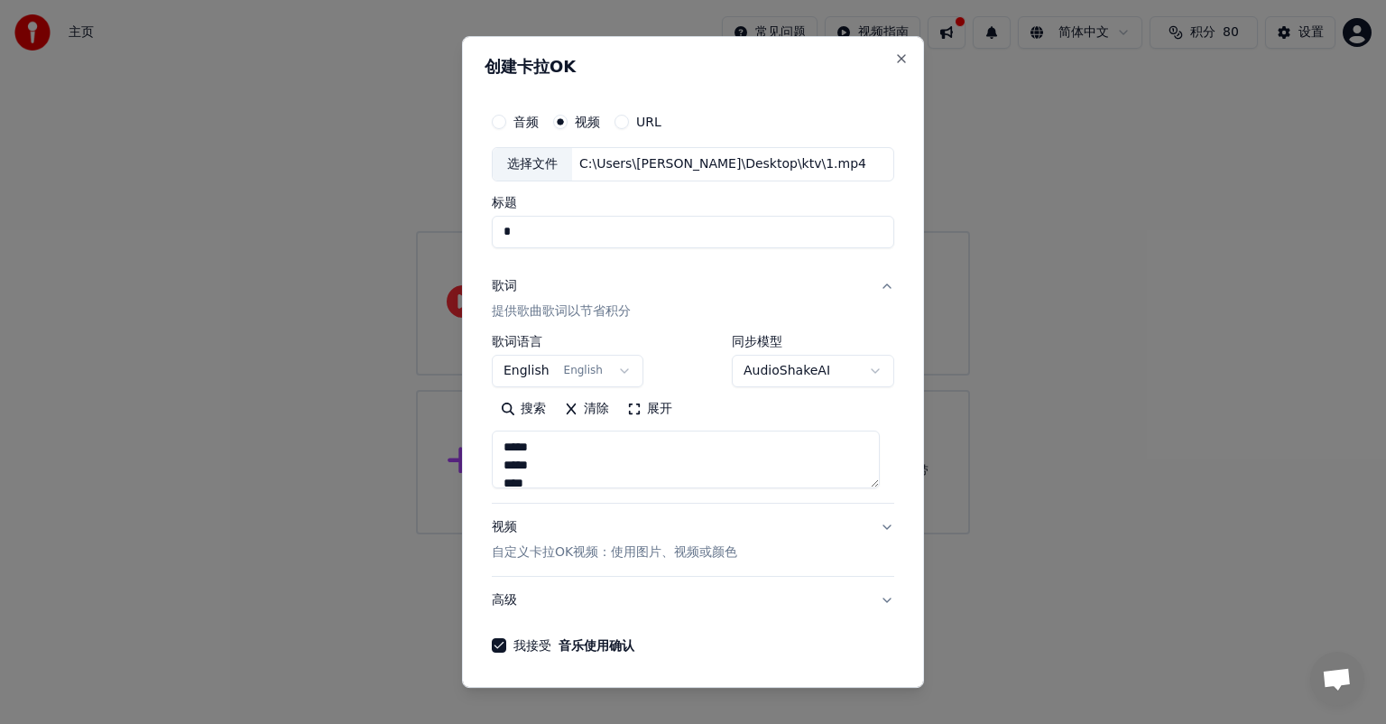
drag, startPoint x: 702, startPoint y: 66, endPoint x: 877, endPoint y: 67, distance: 175.0
click at [883, 68] on h2 "创建卡拉OK" at bounding box center [693, 67] width 417 height 16
click at [894, 56] on button "Close" at bounding box center [901, 58] width 14 height 14
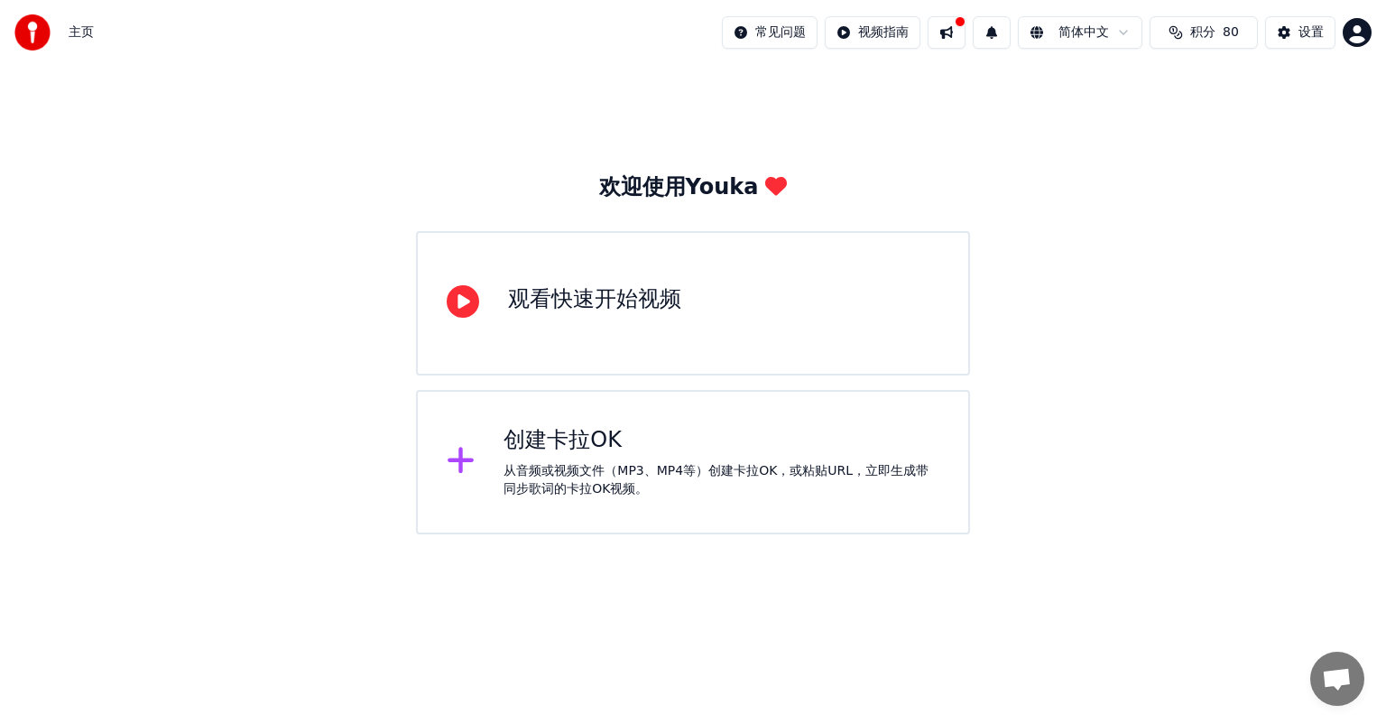
click at [578, 498] on div "创建卡拉OK 从音频或视频文件（MP3、MP4等）创建卡拉OK，或粘贴URL，立即生成带同步歌词的卡拉OK视频。" at bounding box center [693, 462] width 554 height 144
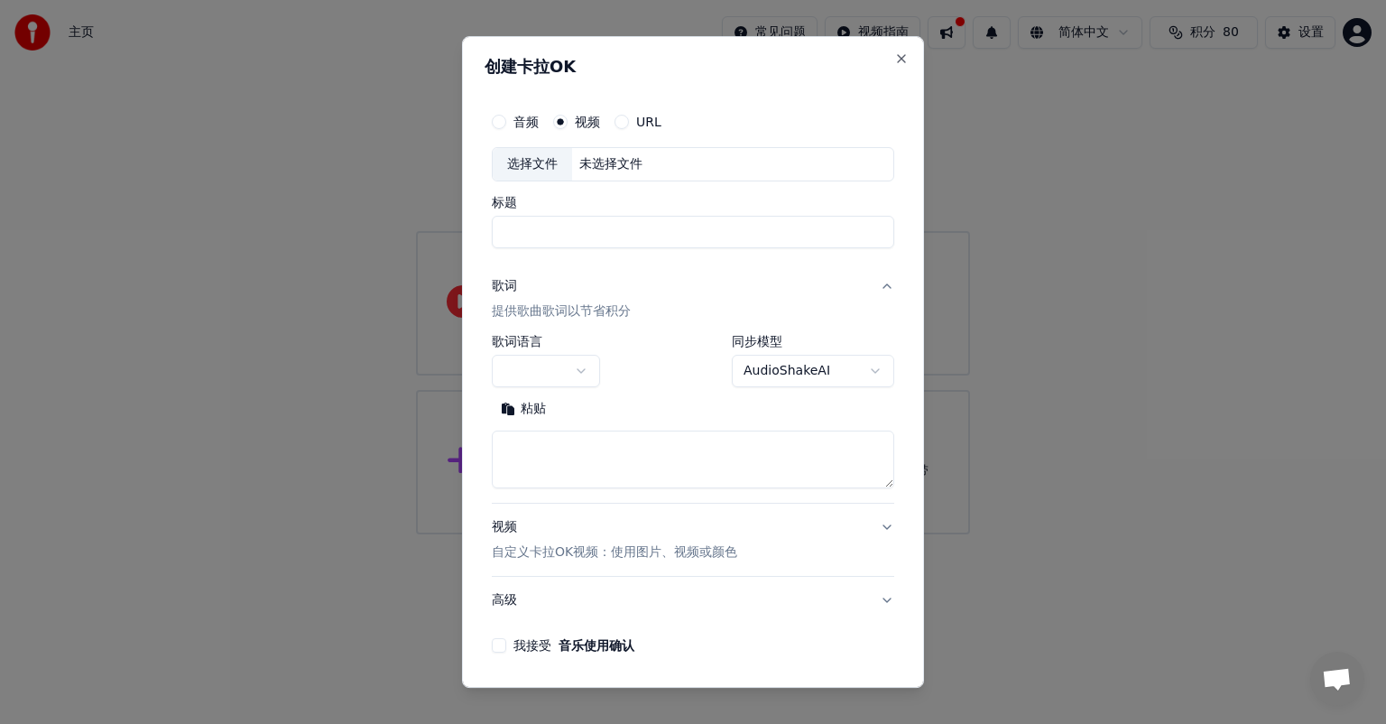
click at [605, 161] on div "未选择文件" at bounding box center [611, 164] width 78 height 18
type input "*"
click at [664, 292] on button "歌词 提供歌曲歌词以节省积分" at bounding box center [693, 299] width 402 height 72
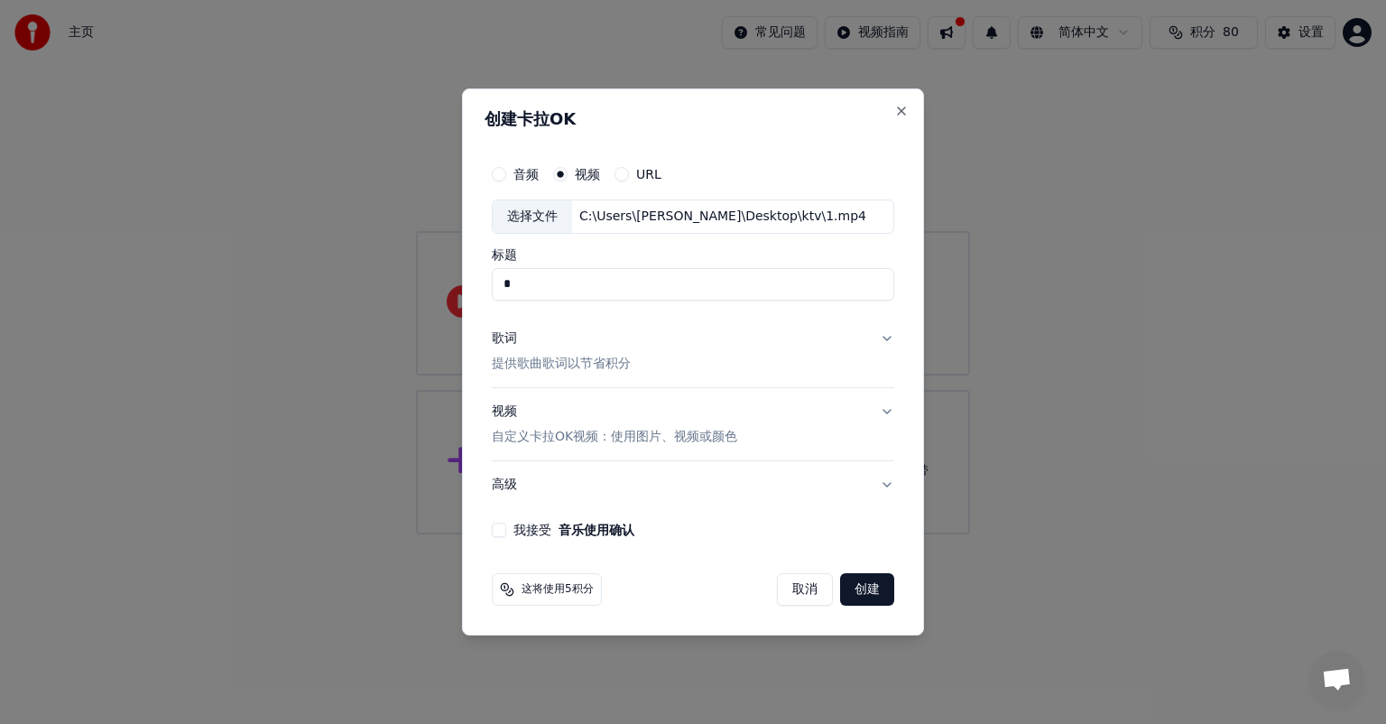
click at [661, 338] on button "歌词 提供歌曲歌词以节省积分" at bounding box center [693, 351] width 402 height 72
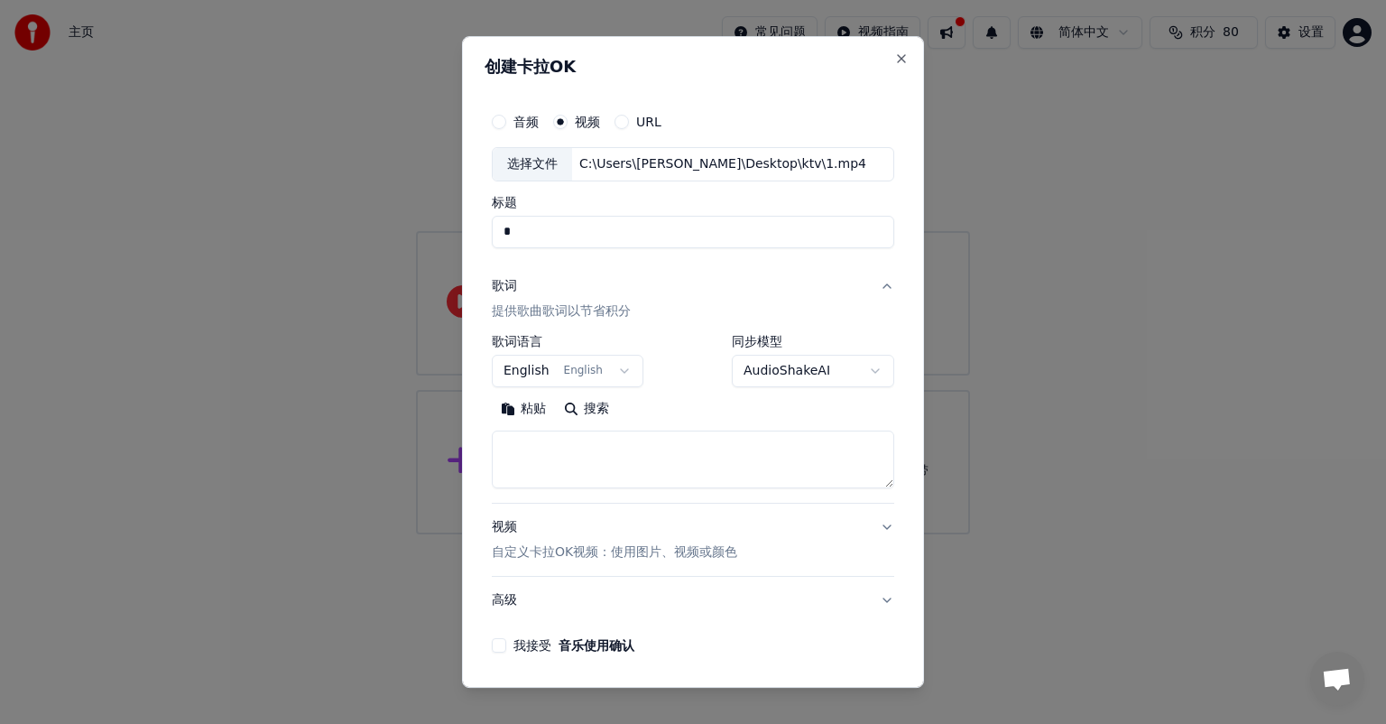
click at [559, 454] on textarea at bounding box center [693, 459] width 402 height 58
paste textarea "**********"
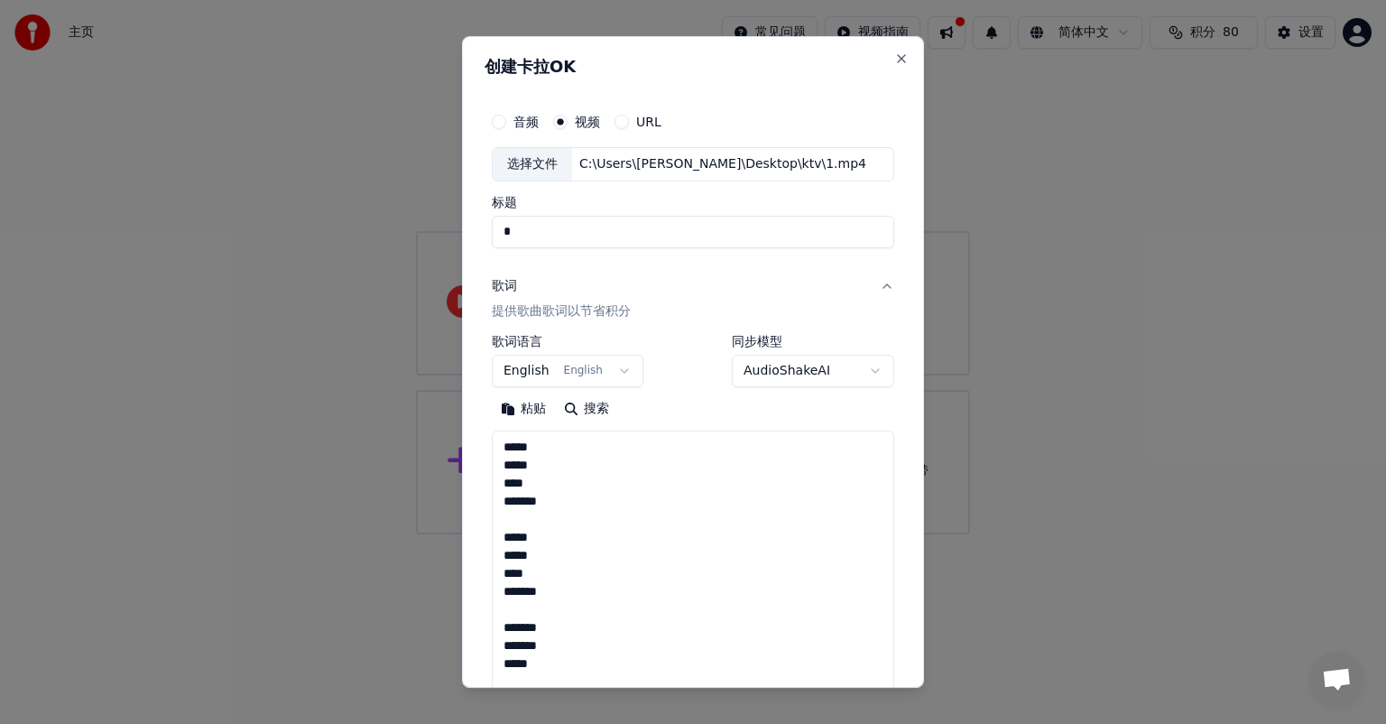
scroll to position [851, 0]
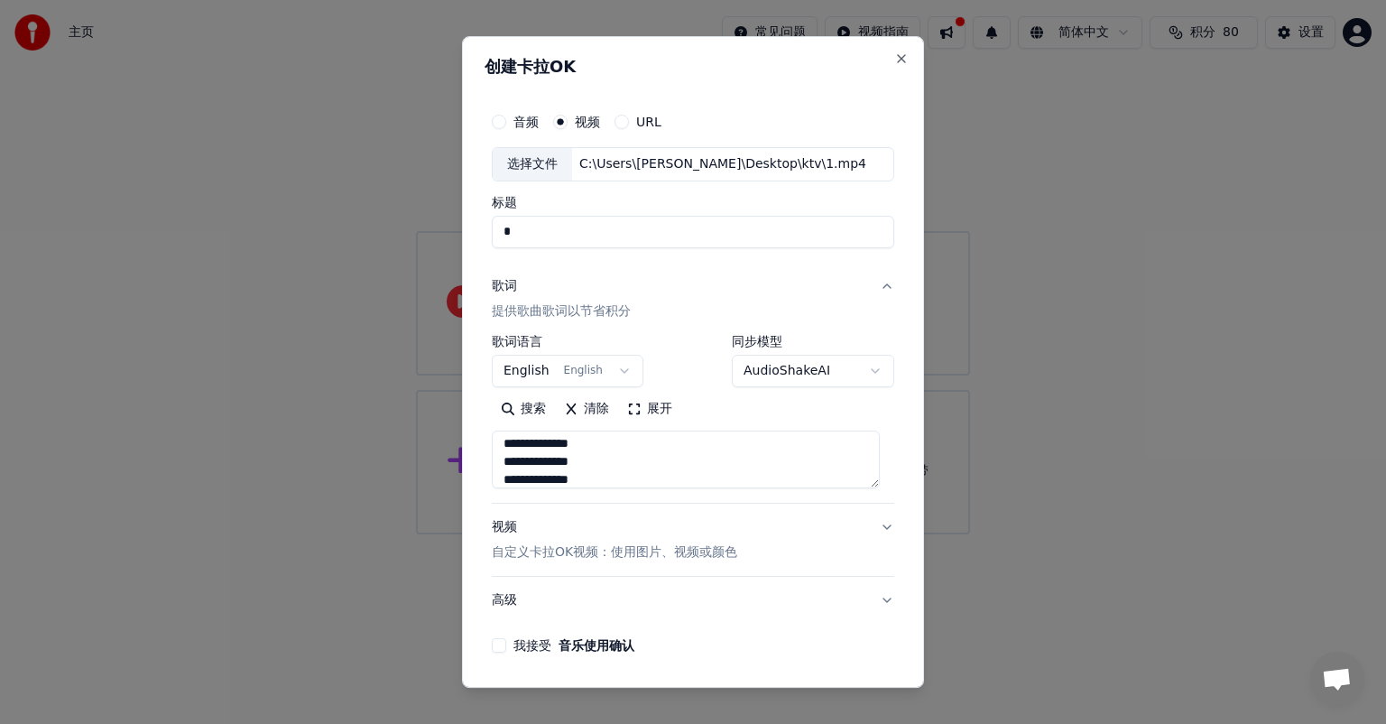
type textarea "**********"
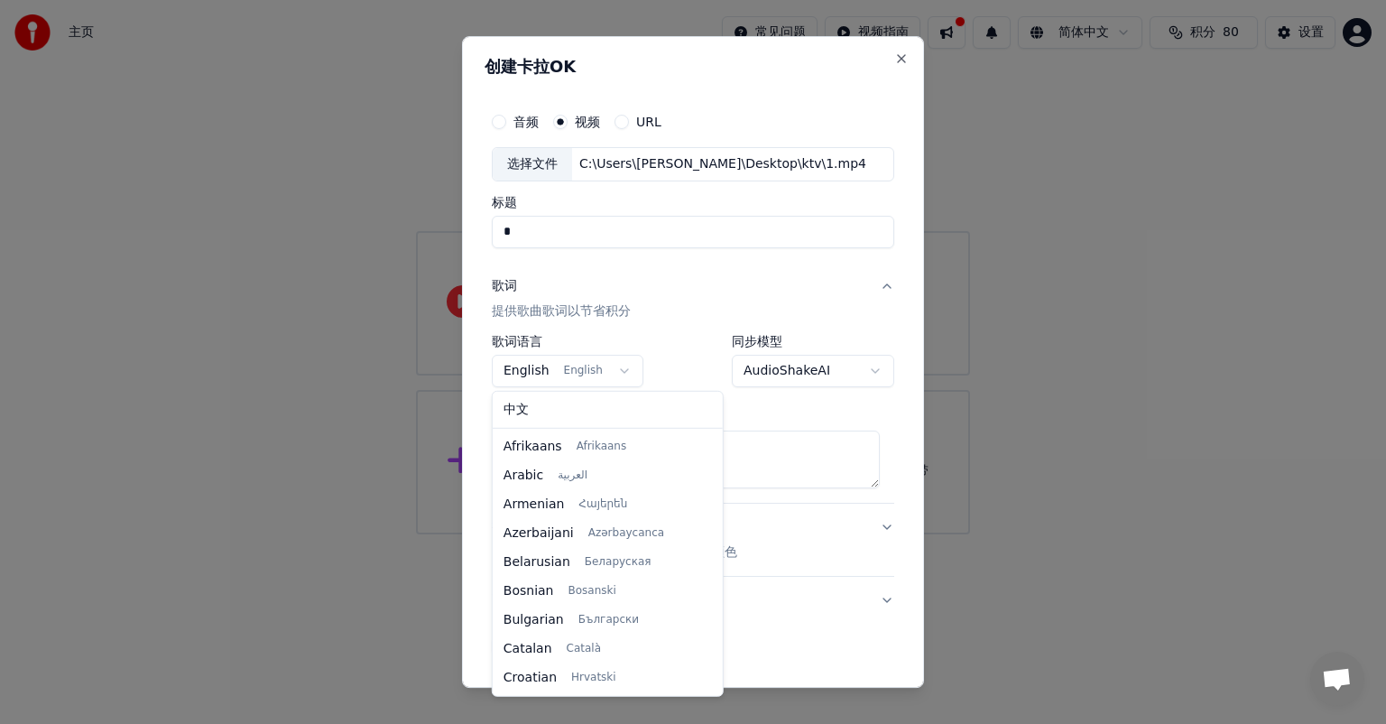
click at [623, 371] on body "**********" at bounding box center [693, 267] width 1386 height 534
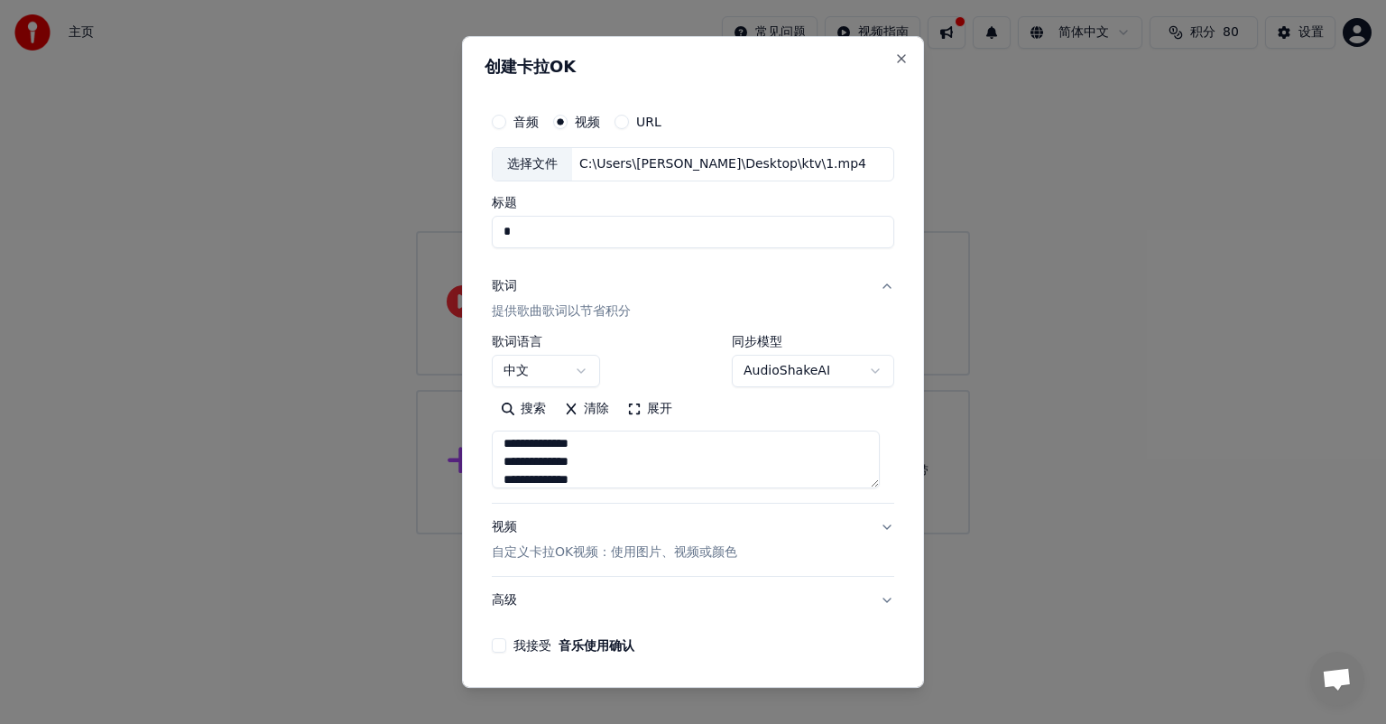
click at [808, 363] on body "**********" at bounding box center [693, 267] width 1386 height 534
click at [518, 642] on label "我接受 音乐使用确认" at bounding box center [573, 645] width 121 height 13
click at [506, 642] on button "我接受 音乐使用确认" at bounding box center [499, 645] width 14 height 14
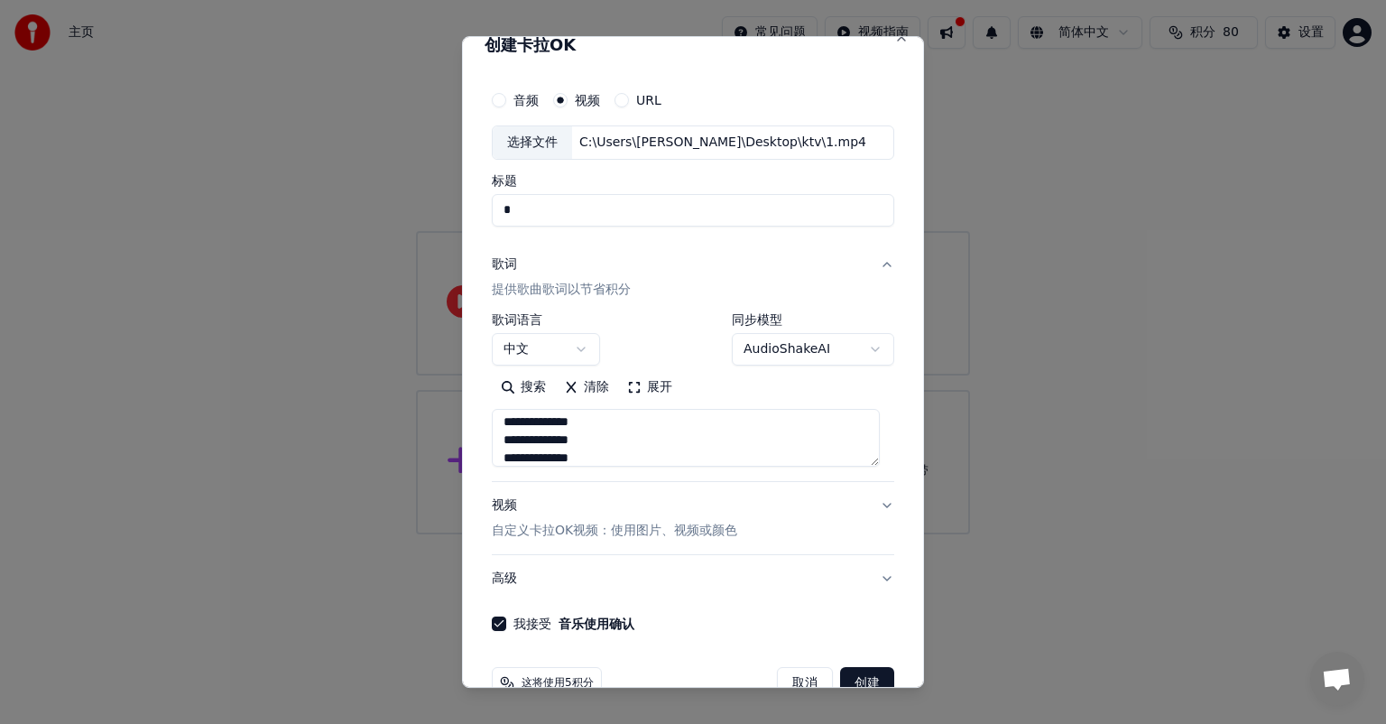
scroll to position [61, 0]
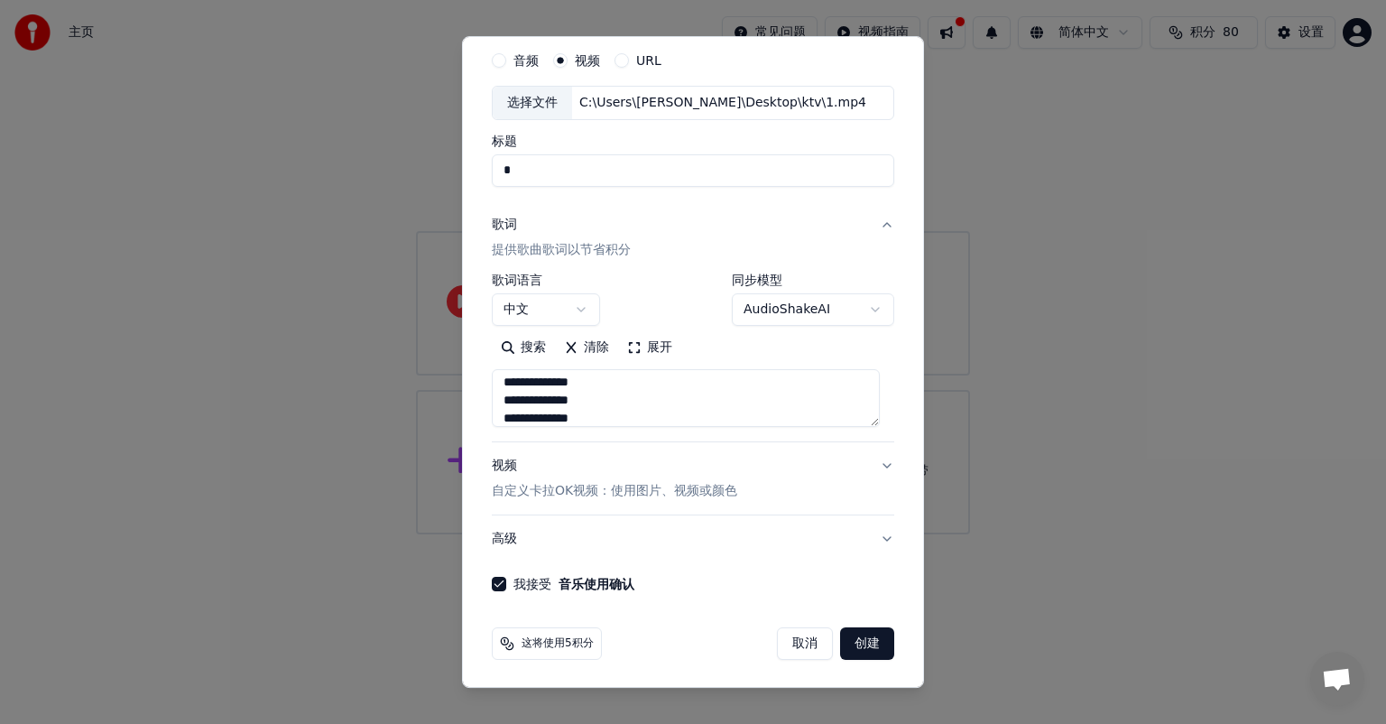
click at [846, 639] on button "创建" at bounding box center [867, 643] width 54 height 32
select select "**"
click at [858, 646] on button "创建" at bounding box center [867, 643] width 54 height 32
click at [858, 638] on button "创建" at bounding box center [867, 643] width 54 height 32
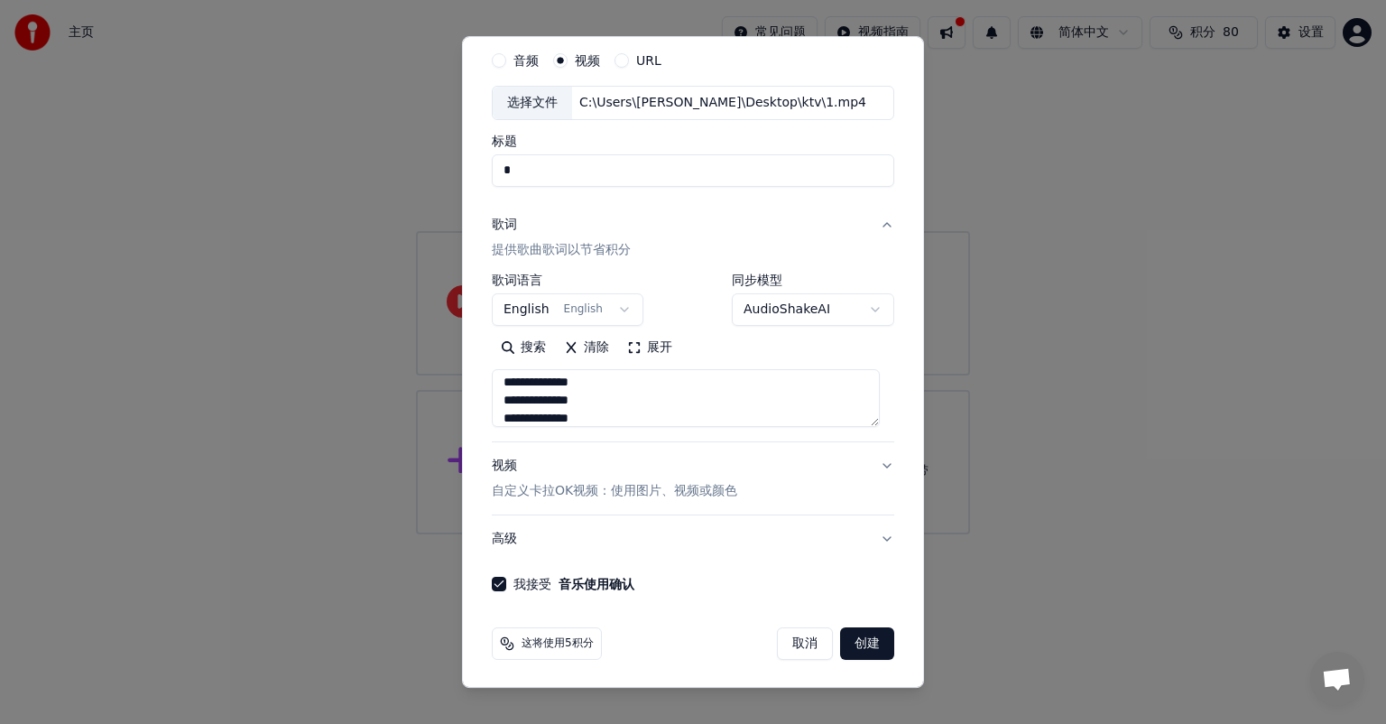
click at [858, 638] on button "创建" at bounding box center [867, 643] width 54 height 32
click at [648, 535] on button "高级" at bounding box center [693, 538] width 402 height 47
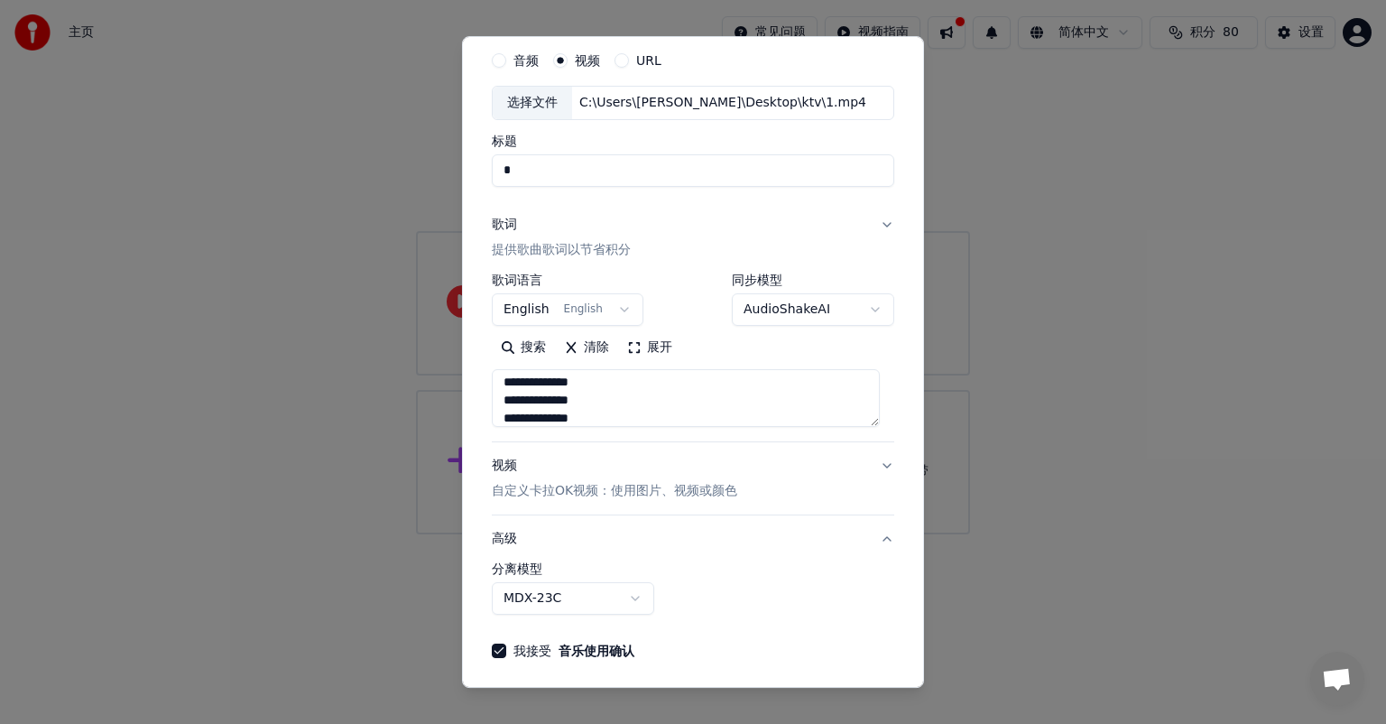
scroll to position [0, 0]
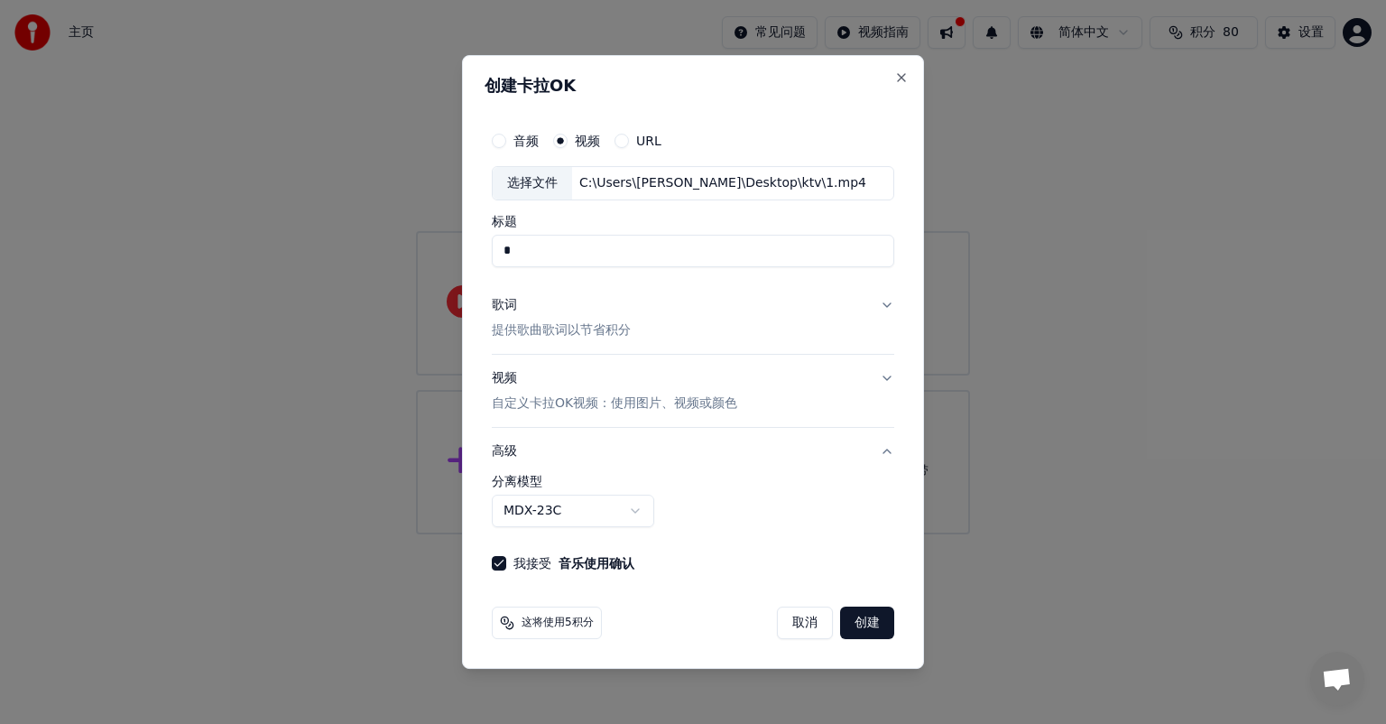
click at [806, 444] on button "高级" at bounding box center [693, 451] width 402 height 47
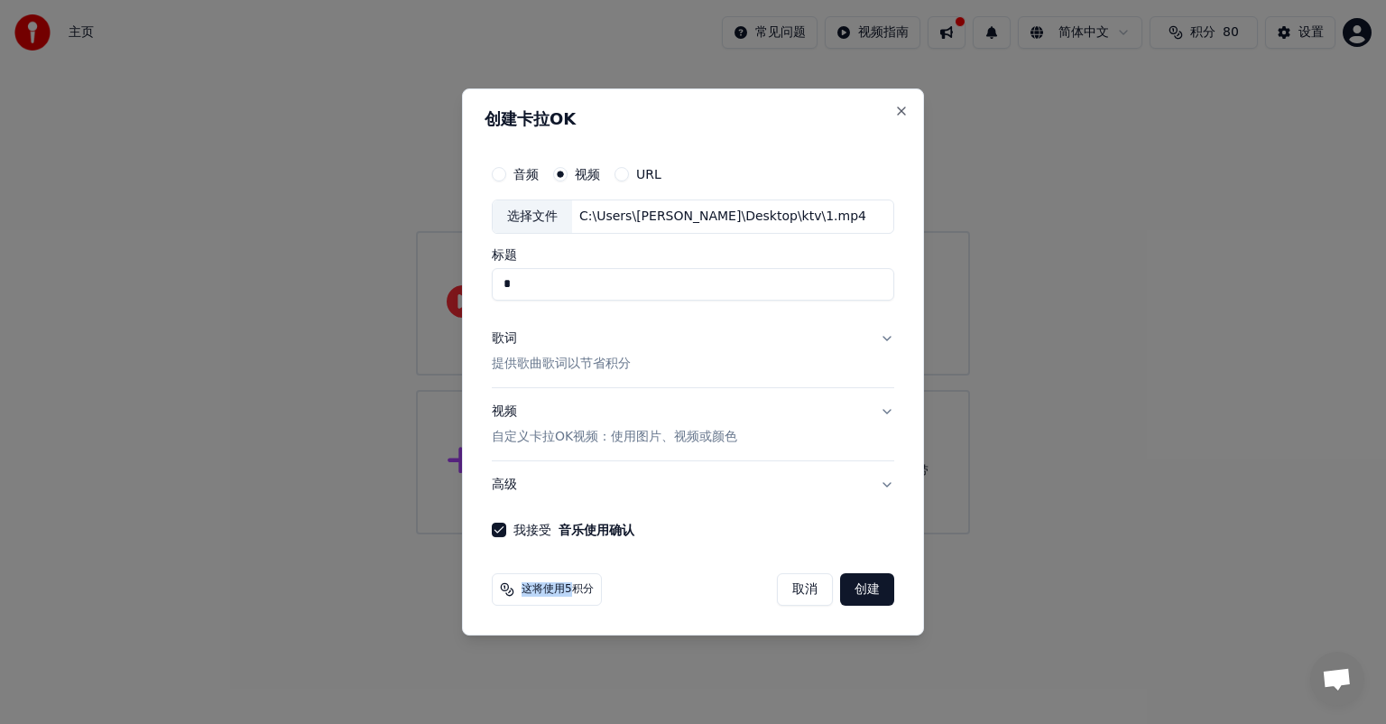
drag, startPoint x: 505, startPoint y: 587, endPoint x: 577, endPoint y: 577, distance: 72.0
click at [573, 585] on div "这将使用5积分" at bounding box center [547, 589] width 110 height 32
click at [624, 296] on input "*" at bounding box center [693, 284] width 402 height 32
type input "**"
click at [878, 593] on button "创建" at bounding box center [867, 589] width 54 height 32
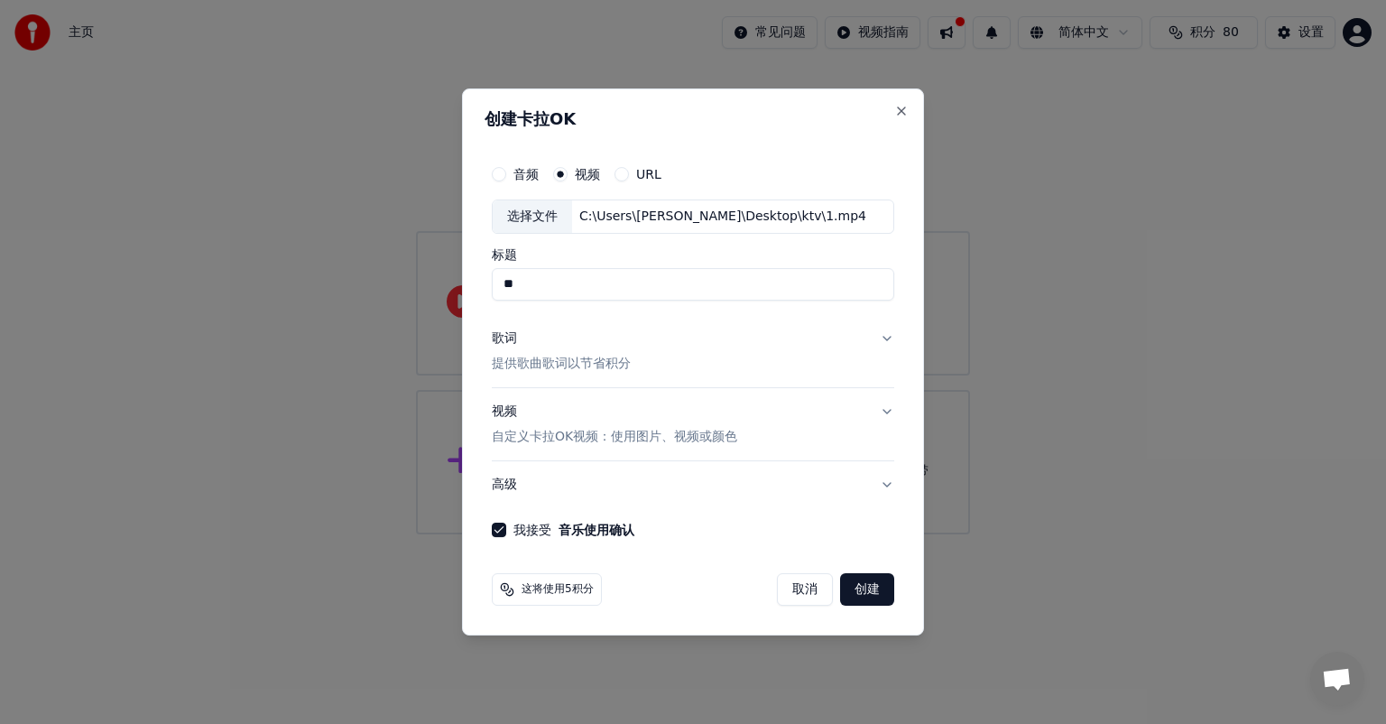
click at [891, 348] on button "歌词 提供歌曲歌词以节省积分" at bounding box center [693, 351] width 402 height 72
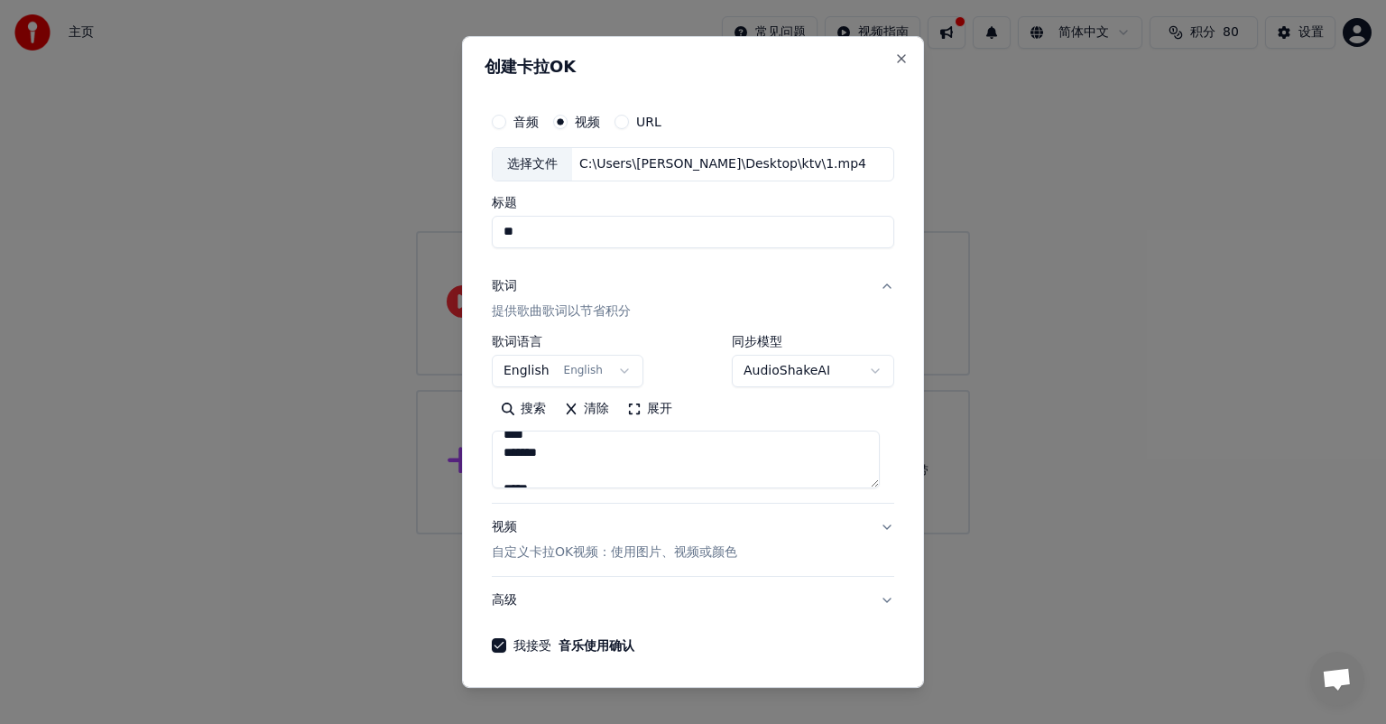
scroll to position [361, 0]
click at [859, 373] on body "**********" at bounding box center [693, 267] width 1386 height 534
click at [679, 343] on body "**********" at bounding box center [693, 267] width 1386 height 534
click at [874, 285] on button "歌词 提供歌曲歌词以节省积分" at bounding box center [693, 299] width 402 height 72
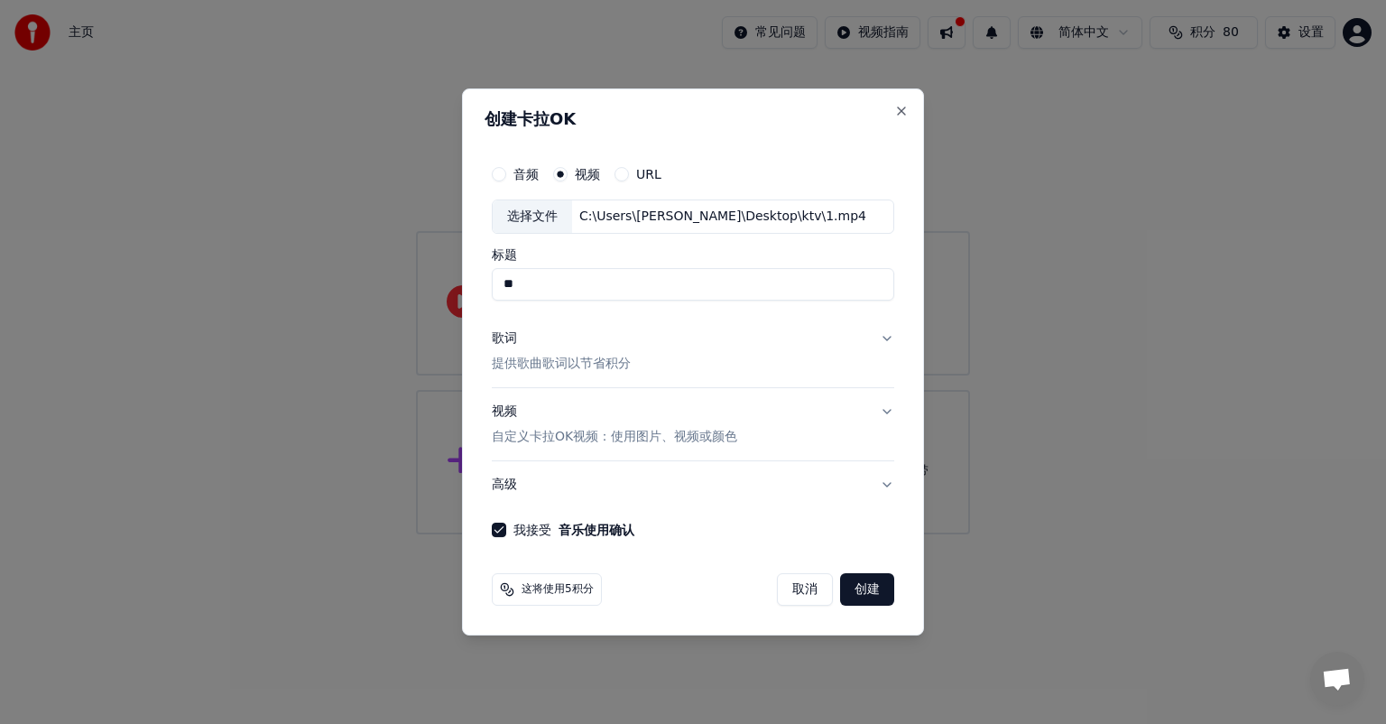
click at [534, 599] on div "这将使用5积分" at bounding box center [547, 589] width 110 height 32
click at [870, 592] on button "创建" at bounding box center [867, 589] width 54 height 32
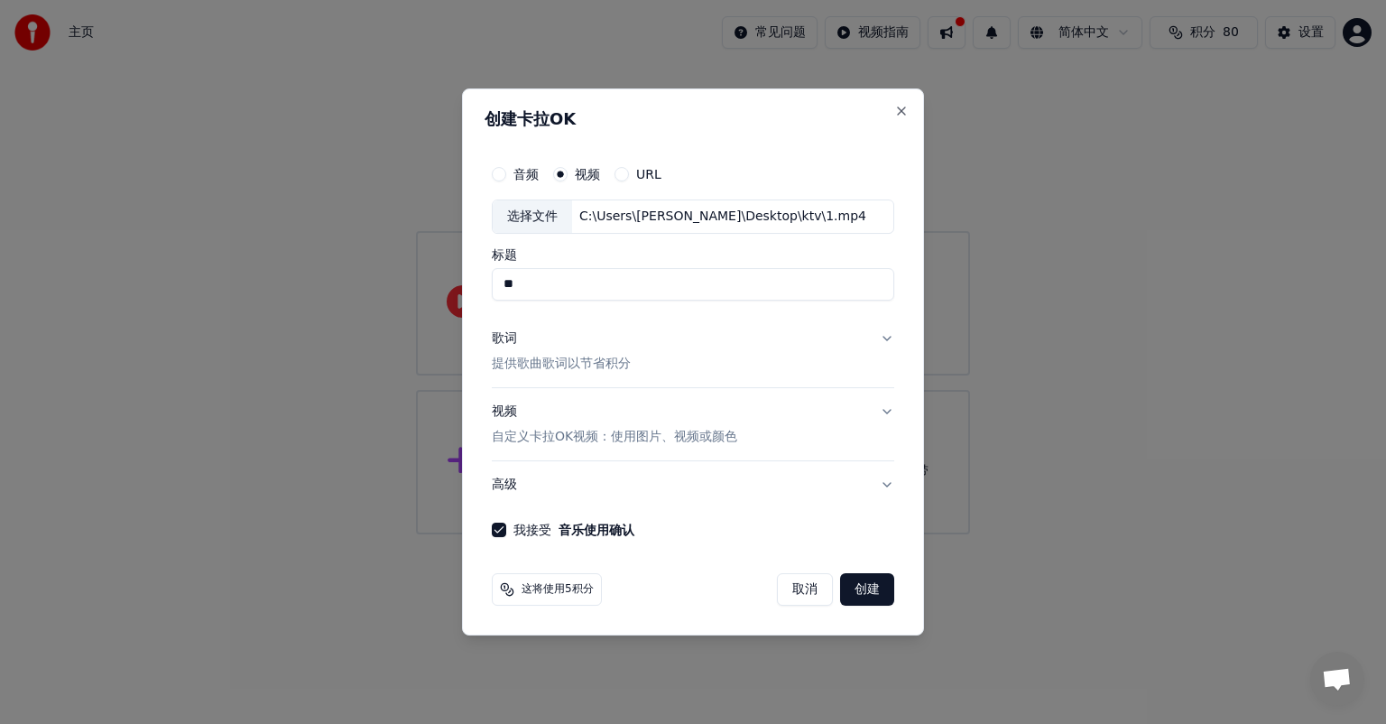
click at [870, 592] on button "创建" at bounding box center [867, 589] width 54 height 32
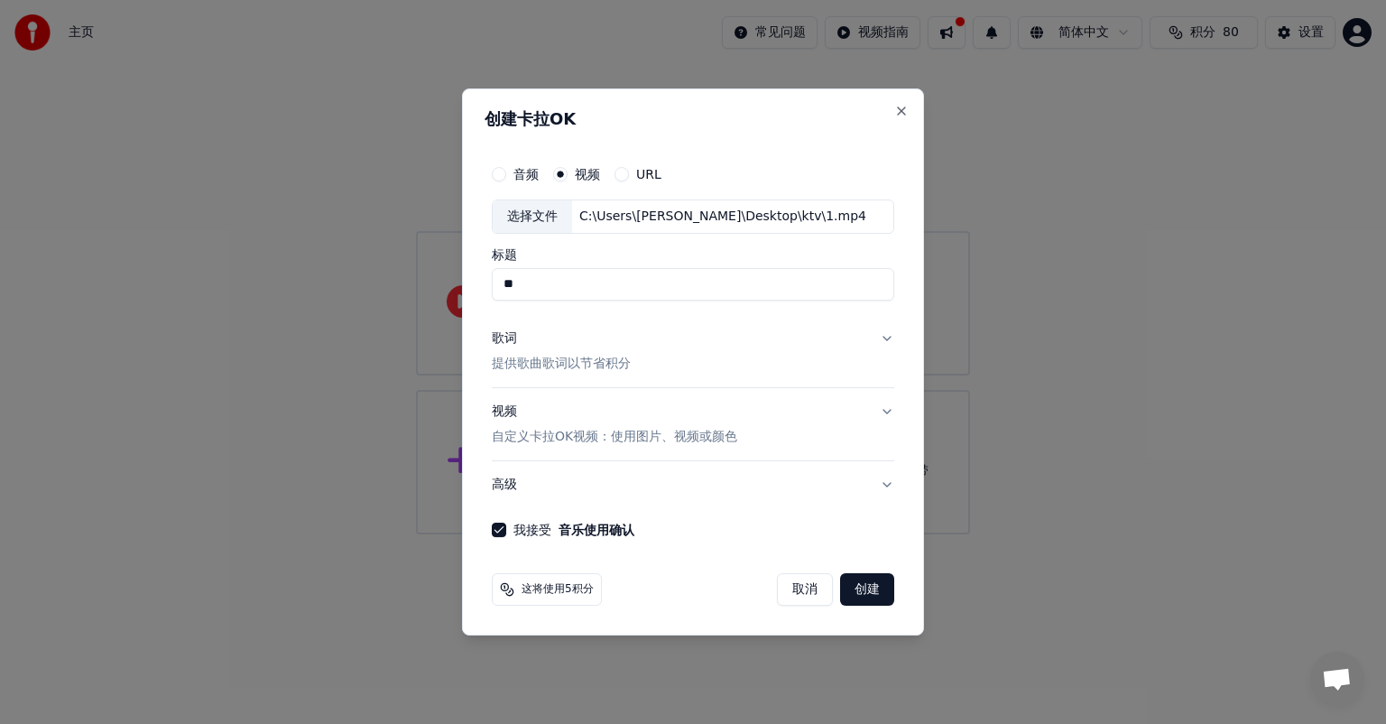
click at [870, 592] on button "创建" at bounding box center [867, 589] width 54 height 32
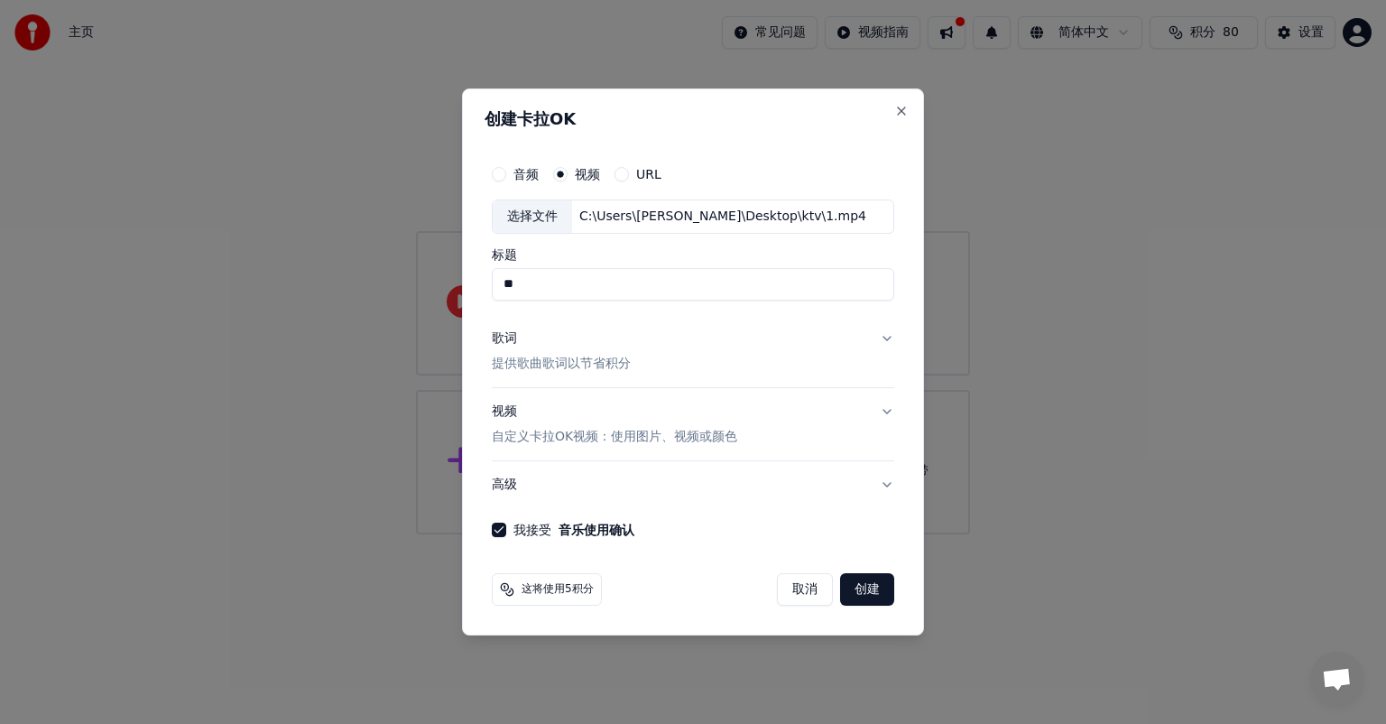
click at [870, 592] on button "创建" at bounding box center [867, 589] width 54 height 32
click at [910, 104] on div "创建卡拉OK 音频 视频 URL 选择文件 C:\Users\peter\Desktop\ktv\1.mp4 标题 ** 歌词 提供歌曲歌词以节省积分 视频 …" at bounding box center [693, 361] width 462 height 547
click at [898, 107] on button "Close" at bounding box center [901, 111] width 14 height 14
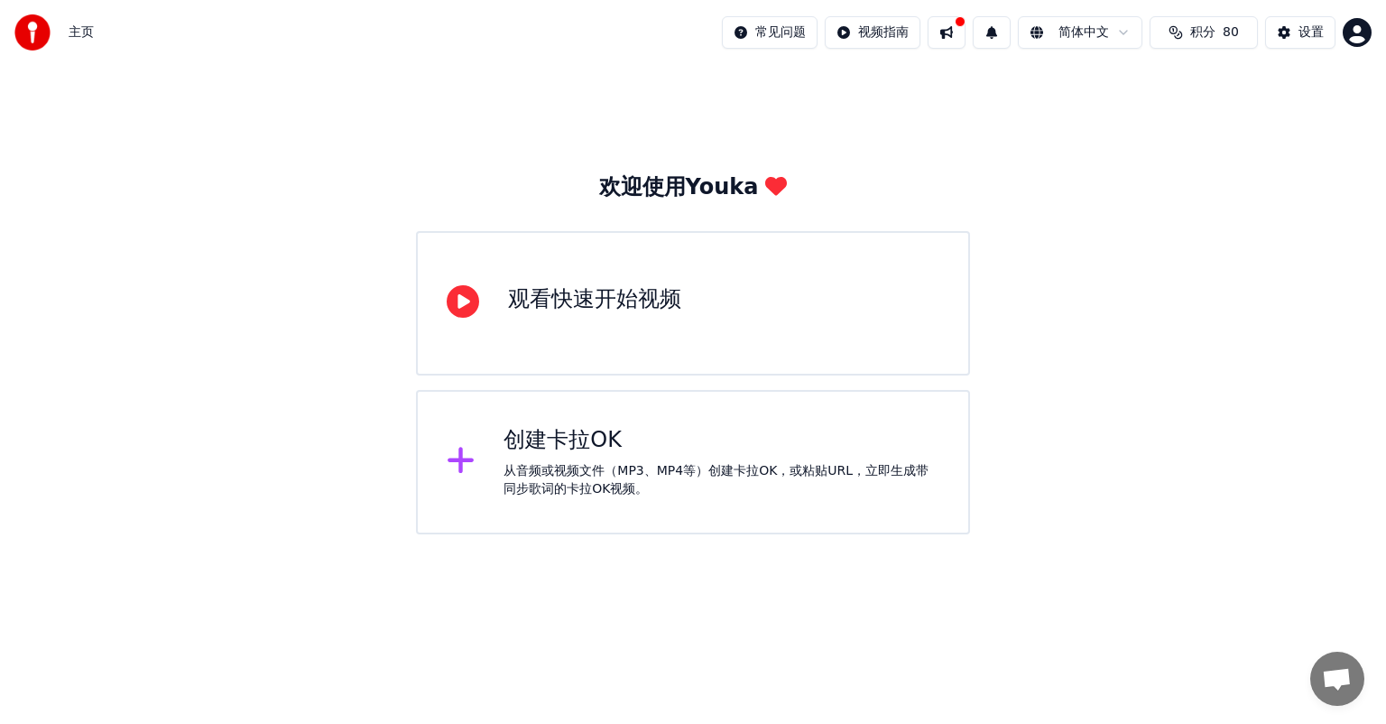
click at [638, 534] on html "主页 常见问题 视频指南 简体中文 积分 80 设置 欢迎使用Youka 观看快速开始视频 创建卡拉OK 从音频或视频文件（MP3、MP4等）创建卡拉OK，或…" at bounding box center [693, 267] width 1386 height 534
click at [642, 528] on div "创建卡拉OK 从音频或视频文件（MP3、MP4等）创建卡拉OK，或粘贴URL，立即生成带同步歌词的卡拉OK视频。" at bounding box center [693, 462] width 554 height 144
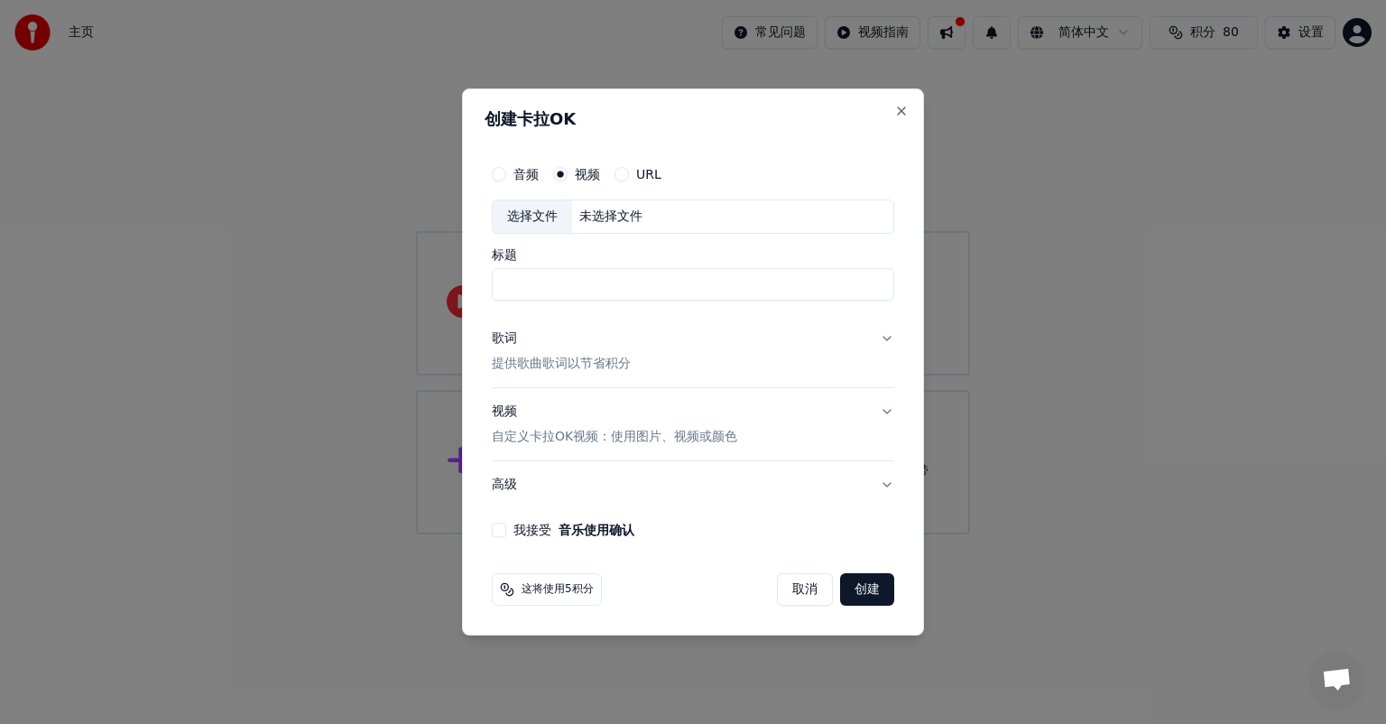
click at [600, 213] on div "未选择文件" at bounding box center [611, 217] width 78 height 18
type input "*"
click at [847, 331] on button "歌词 提供歌曲歌词以节省积分" at bounding box center [693, 351] width 402 height 72
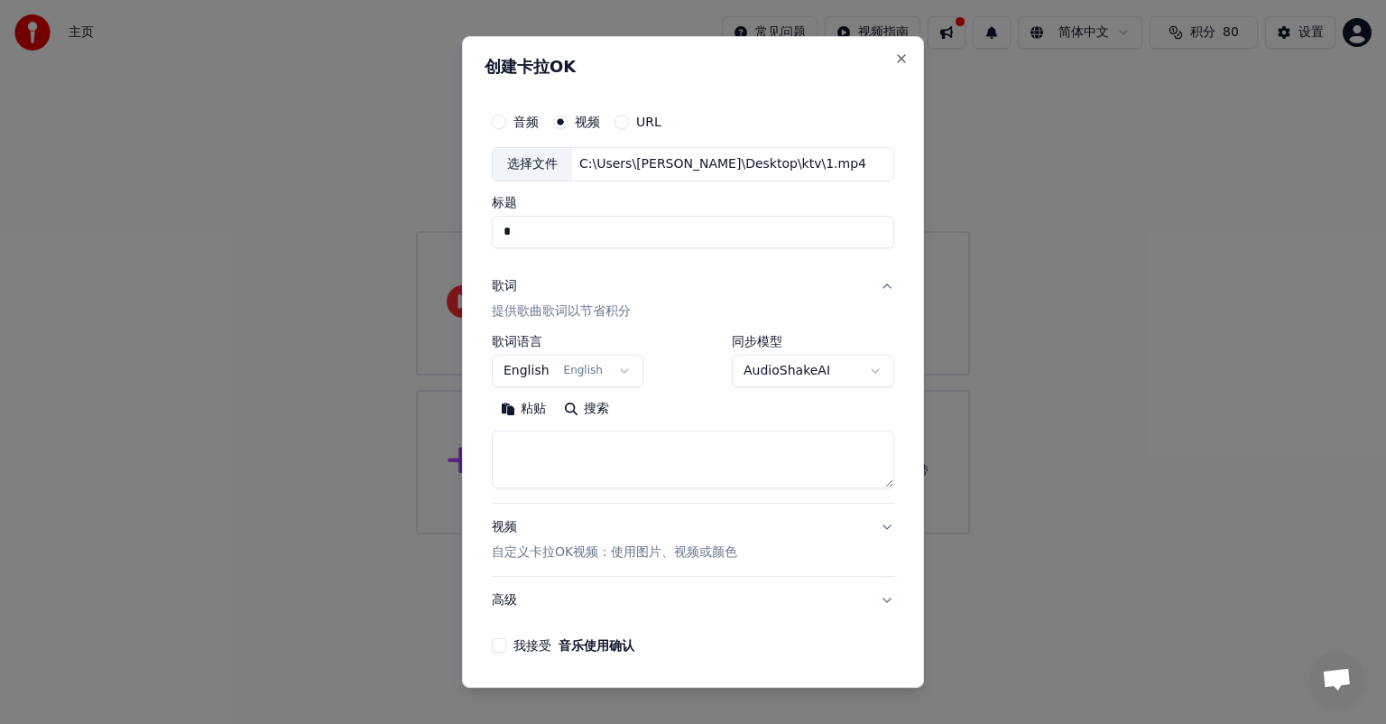
click at [644, 455] on textarea at bounding box center [693, 459] width 402 height 58
paste textarea "**********"
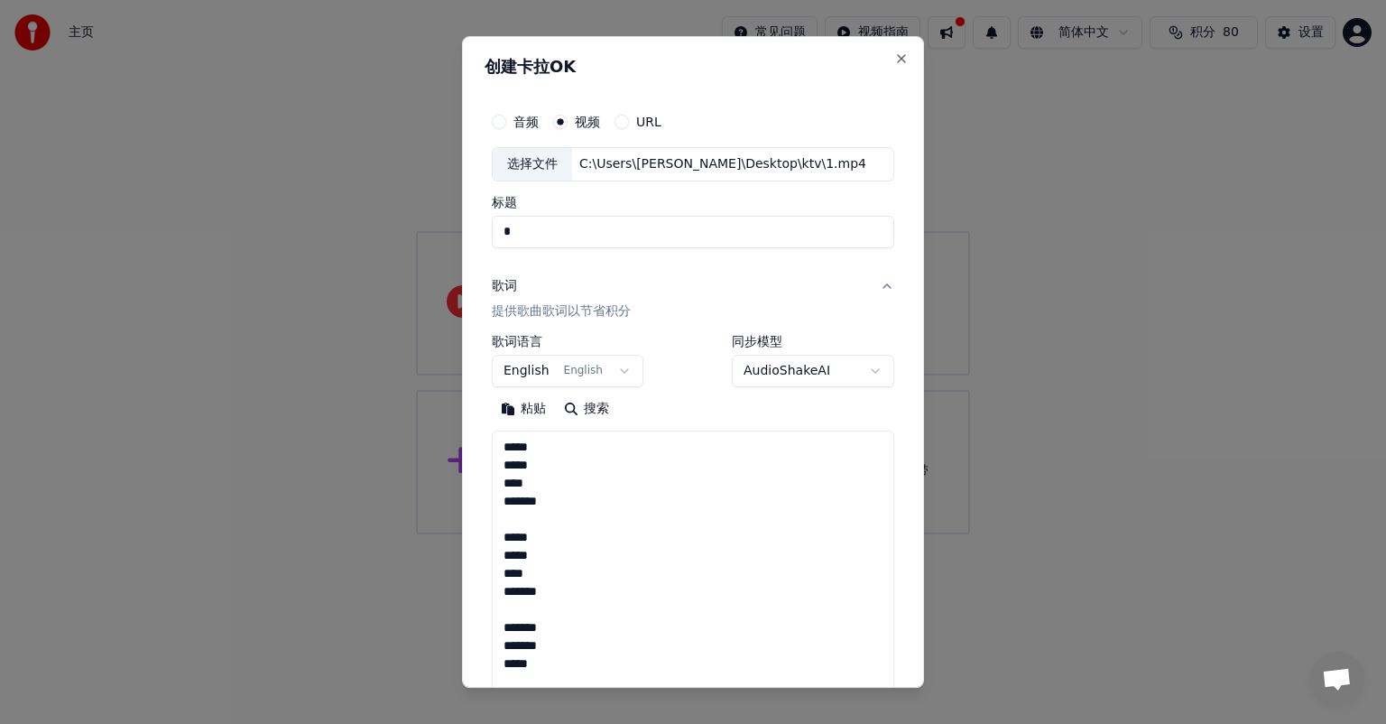
scroll to position [851, 0]
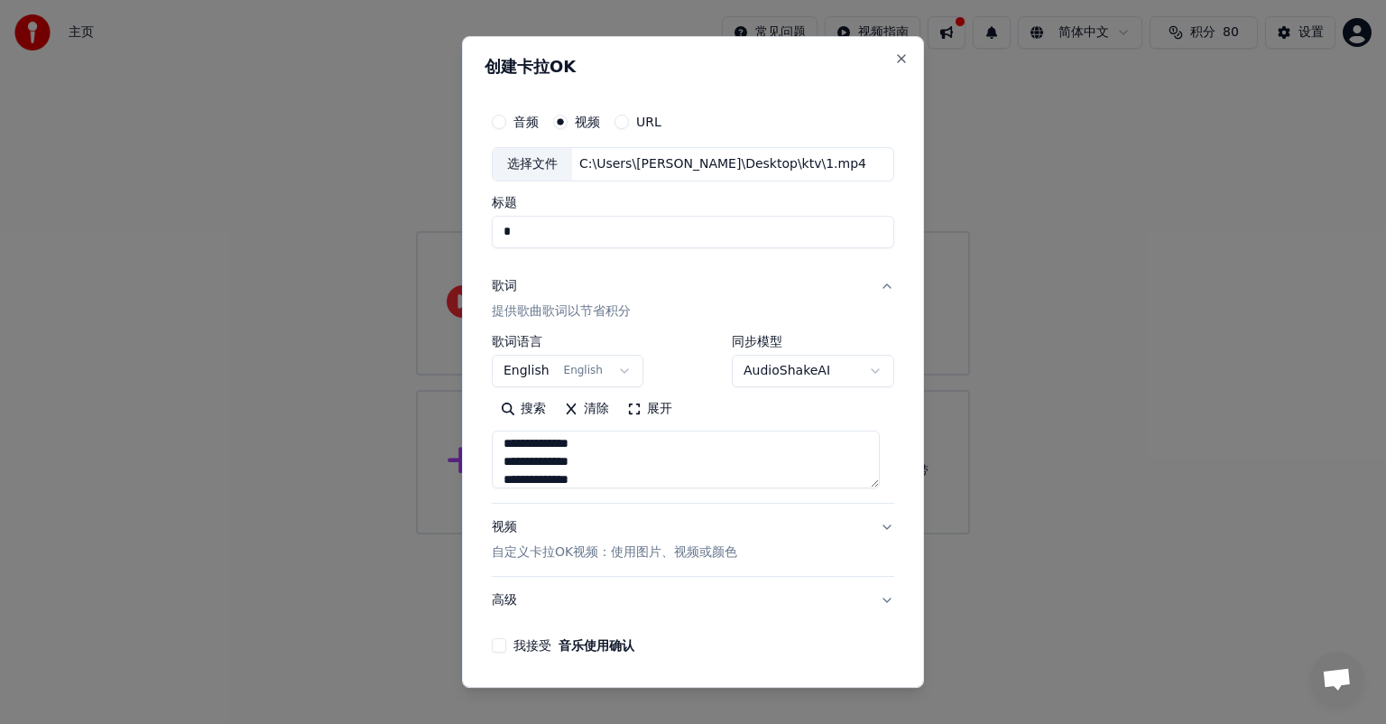
type textarea "**********"
click at [609, 379] on body "**********" at bounding box center [693, 267] width 1386 height 534
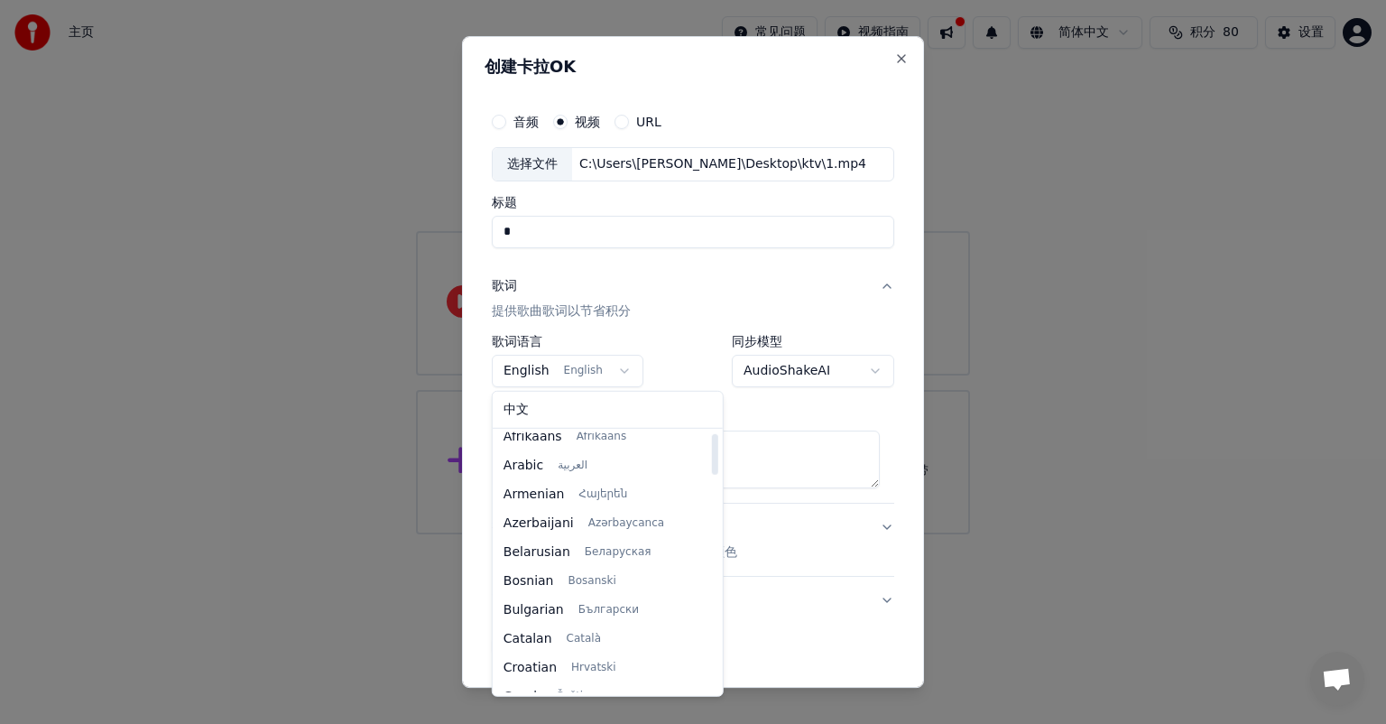
scroll to position [0, 0]
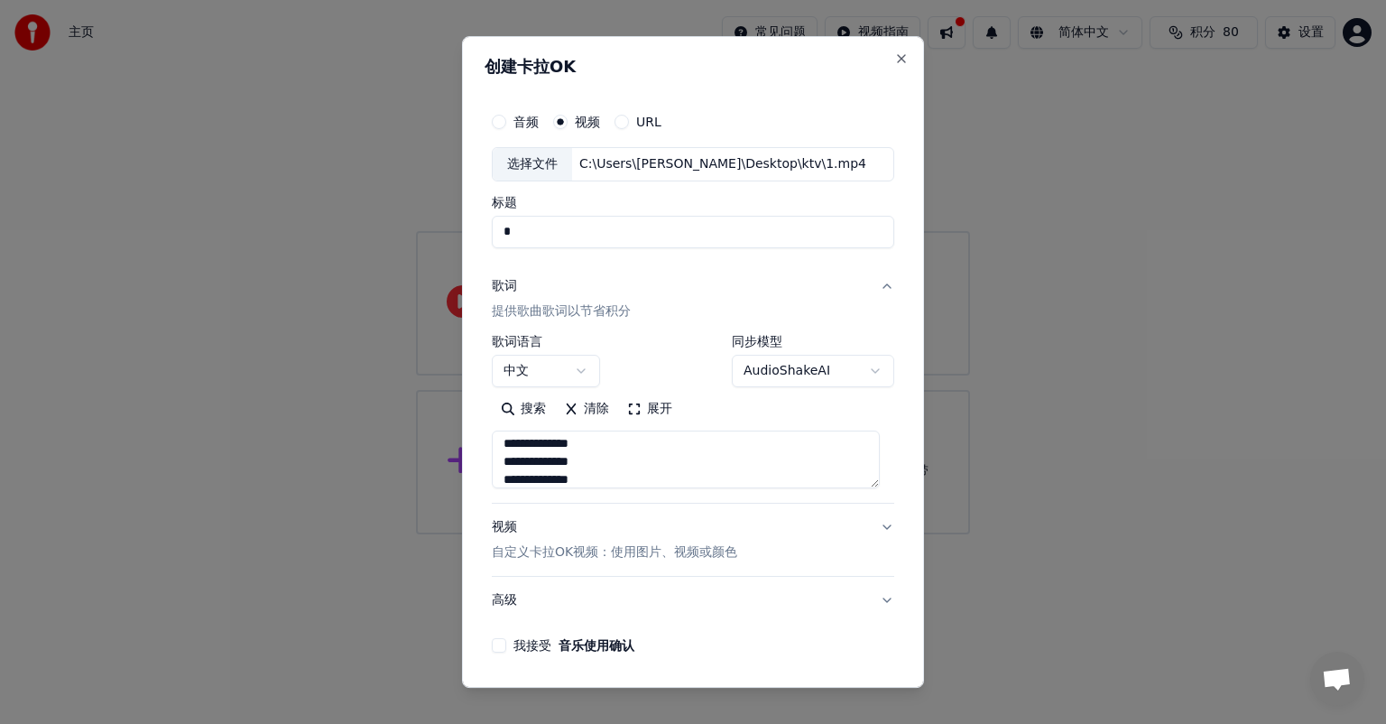
click at [660, 346] on div "**********" at bounding box center [693, 361] width 402 height 52
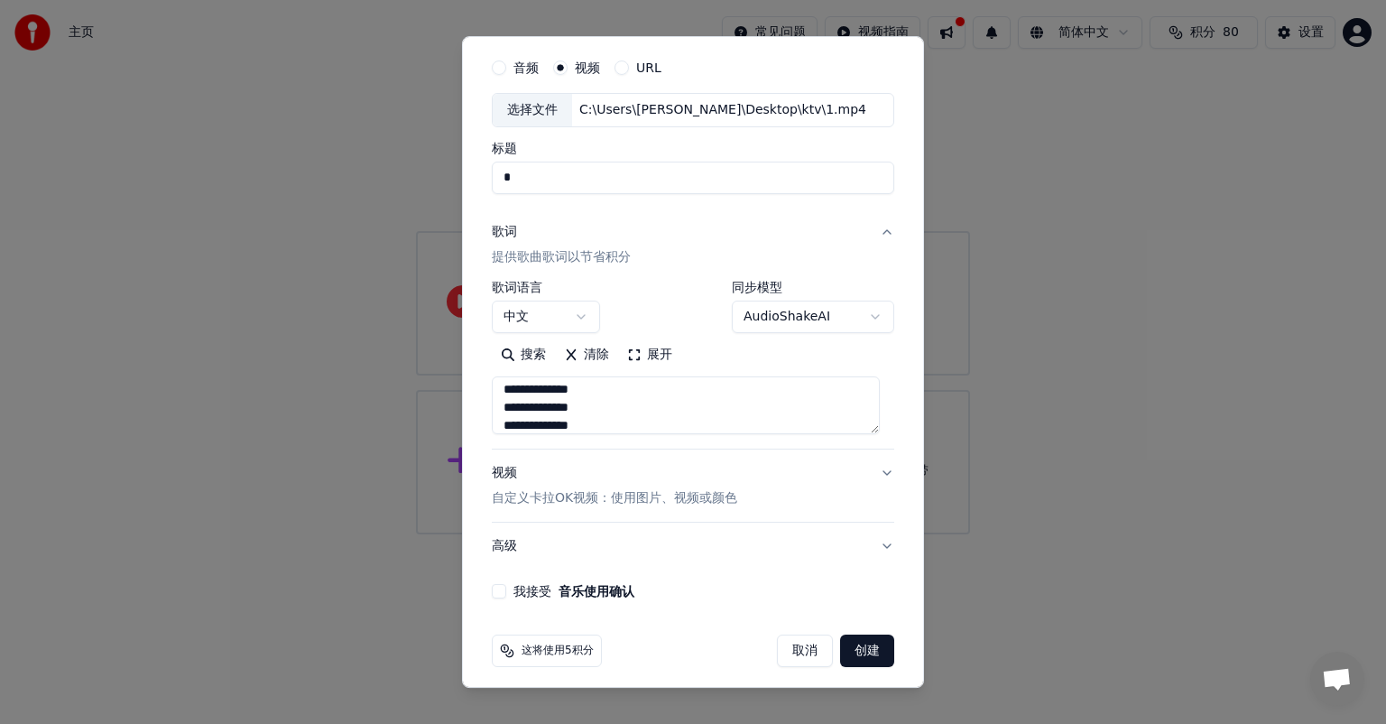
scroll to position [61, 0]
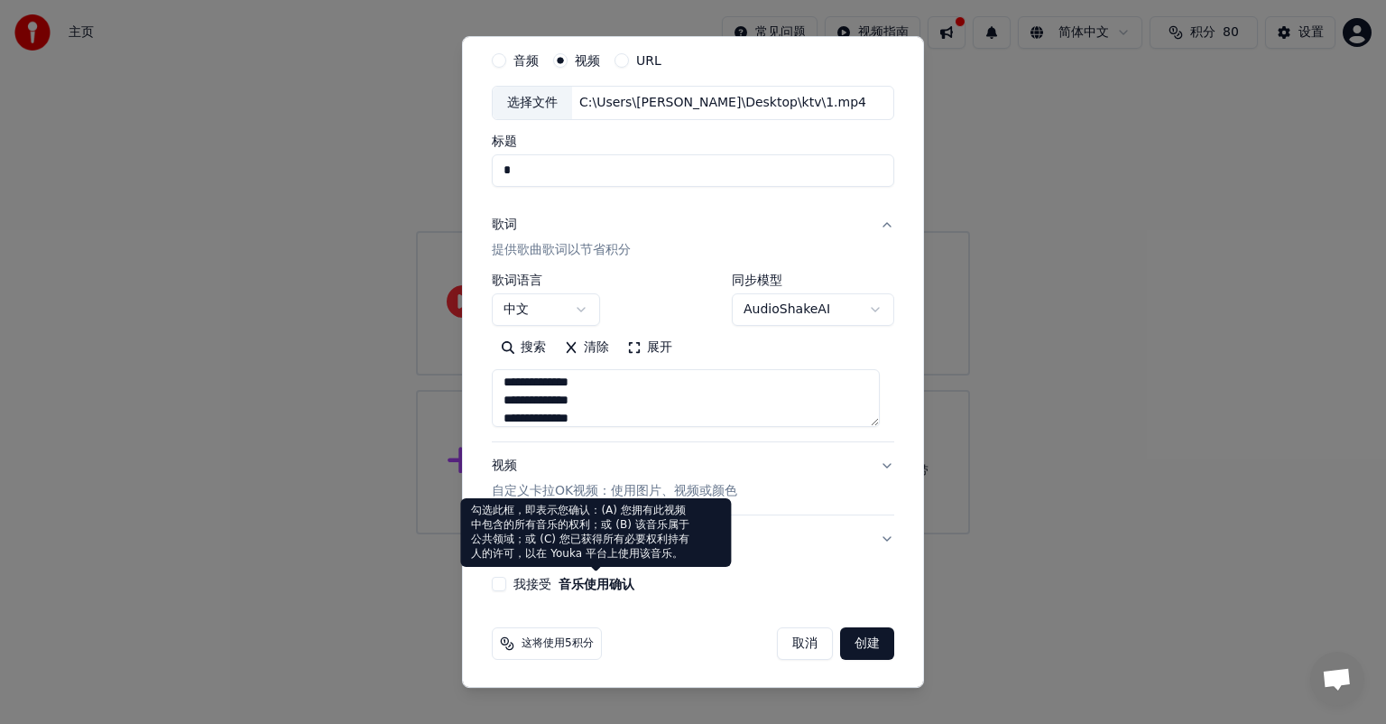
click at [529, 586] on label "我接受 音乐使用确认" at bounding box center [573, 583] width 121 height 13
click at [506, 586] on button "我接受 音乐使用确认" at bounding box center [499, 584] width 14 height 14
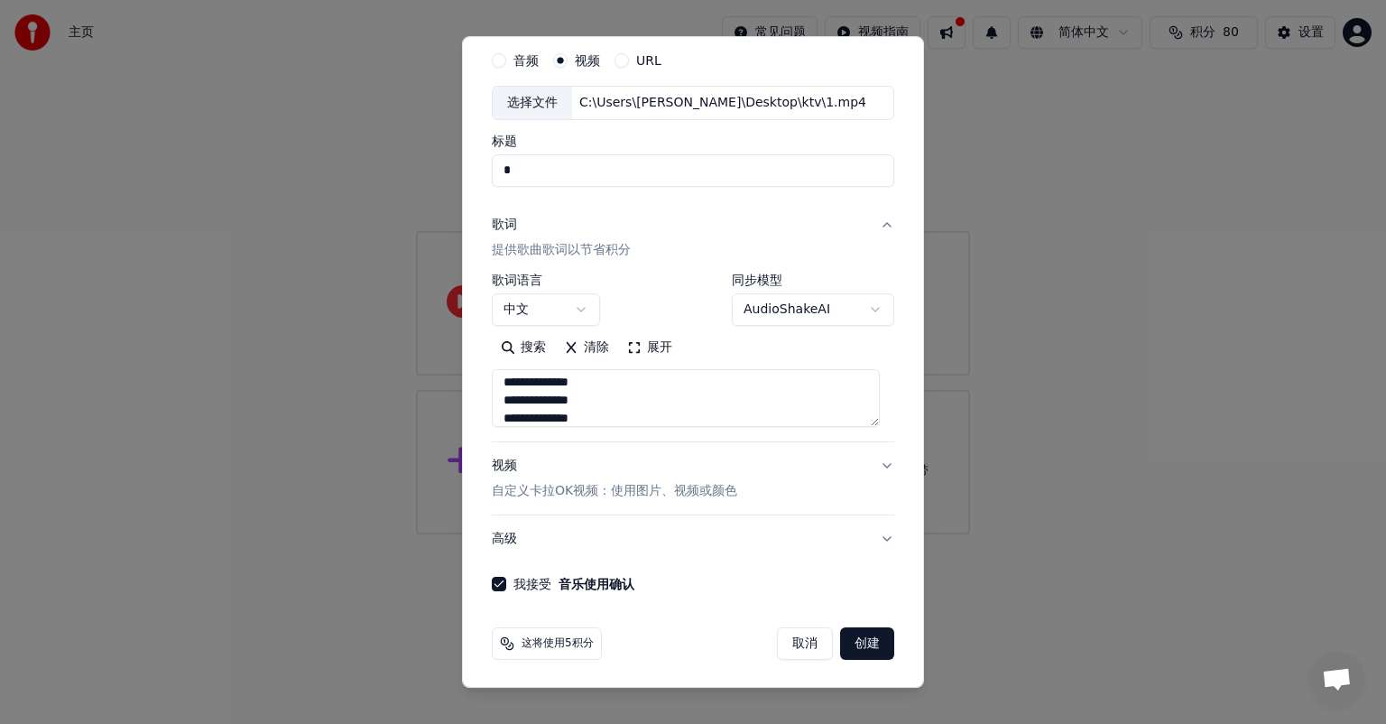
click at [852, 640] on button "创建" at bounding box center [867, 643] width 54 height 32
select select "**"
click at [854, 642] on button "创建" at bounding box center [867, 643] width 54 height 32
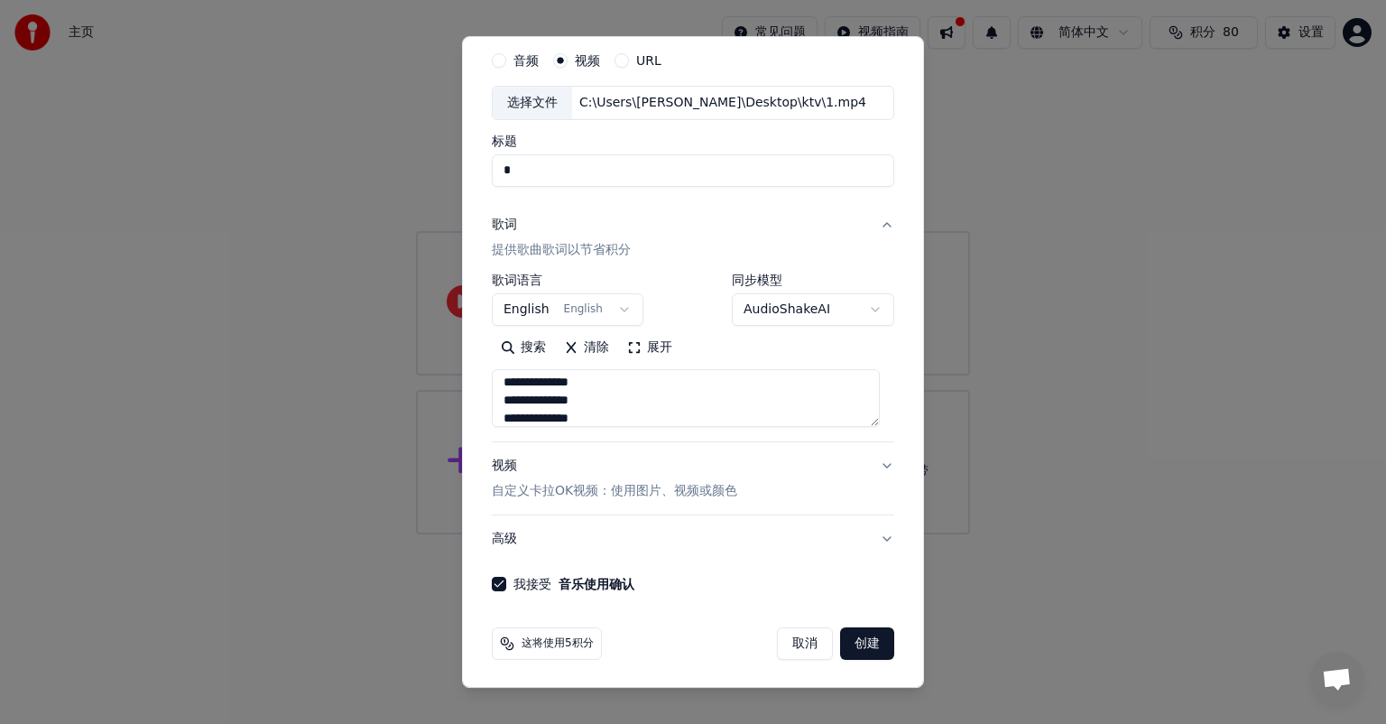
click at [854, 642] on button "创建" at bounding box center [867, 643] width 54 height 32
drag, startPoint x: 854, startPoint y: 642, endPoint x: 635, endPoint y: 467, distance: 280.6
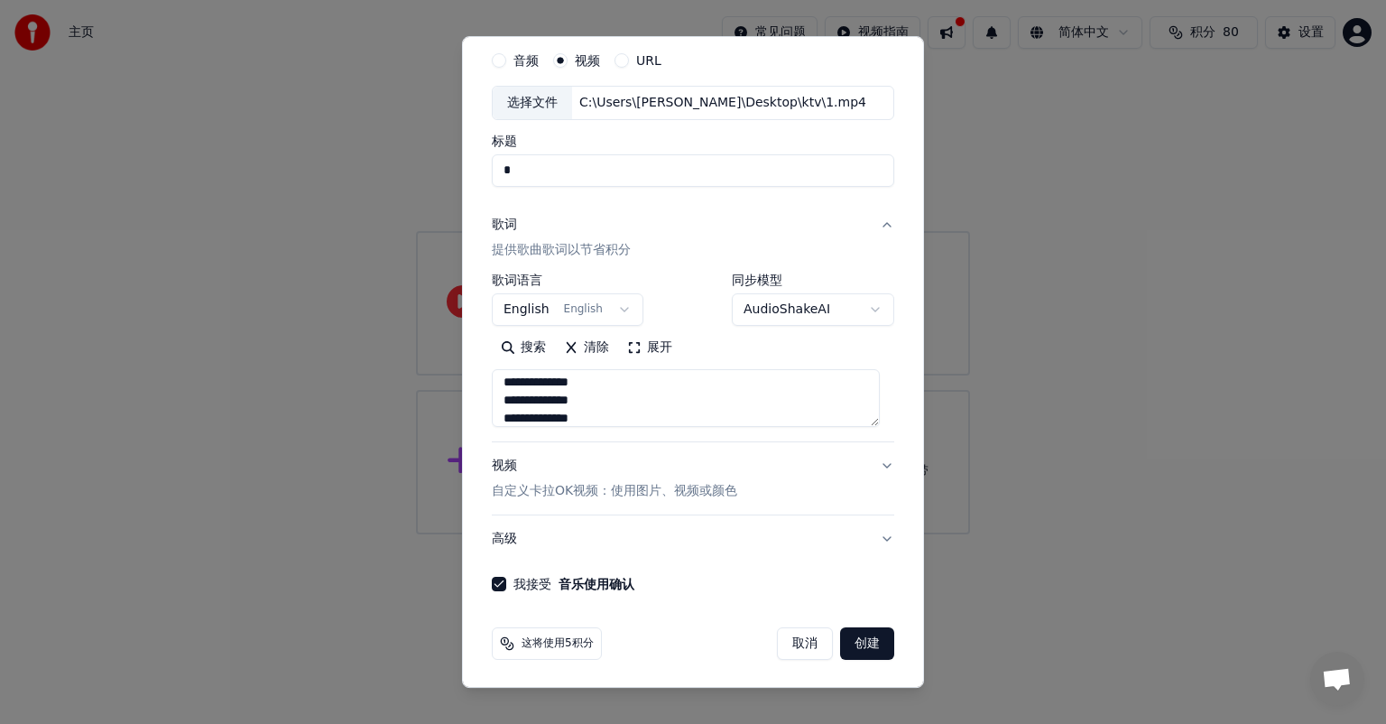
click at [854, 641] on button "创建" at bounding box center [867, 643] width 54 height 32
click at [534, 350] on button "搜索" at bounding box center [523, 347] width 63 height 29
drag, startPoint x: 871, startPoint y: 645, endPoint x: 862, endPoint y: 646, distance: 9.1
click at [866, 646] on button "创建" at bounding box center [867, 643] width 54 height 32
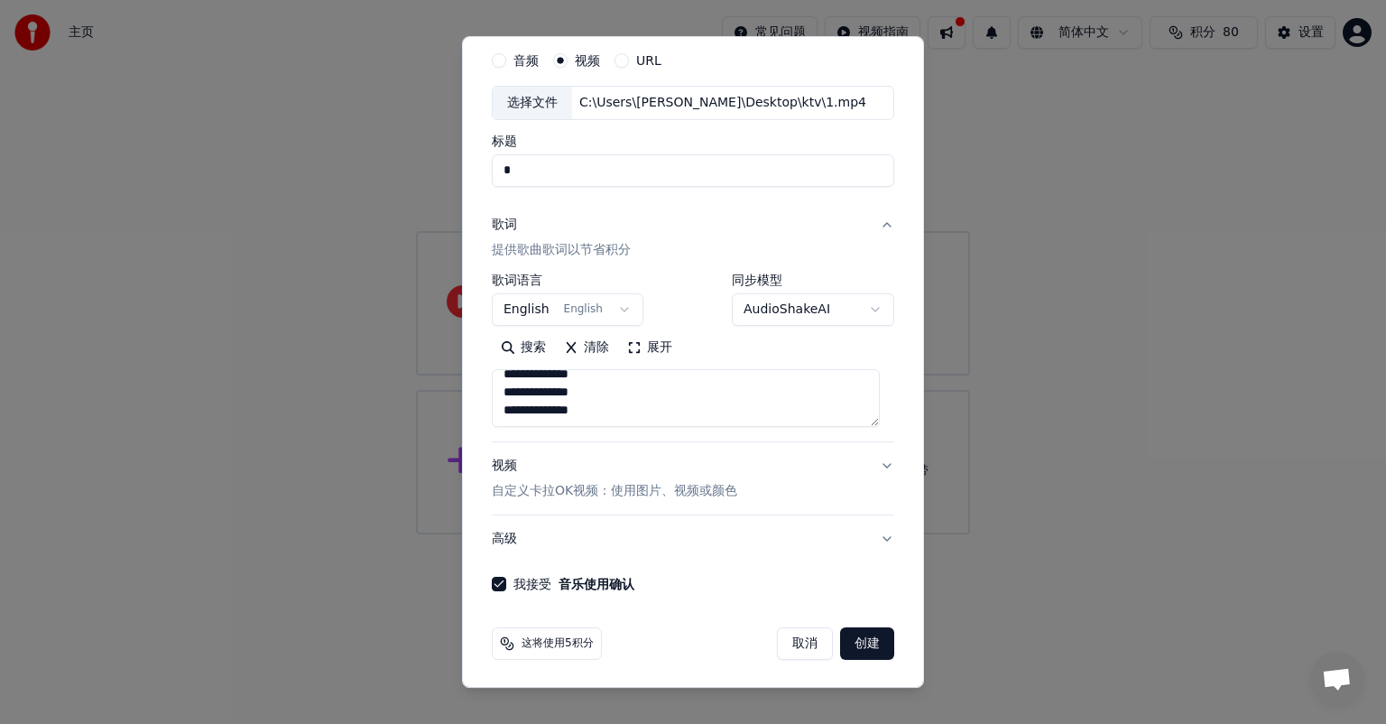
click at [860, 646] on button "创建" at bounding box center [867, 643] width 54 height 32
click at [857, 644] on button "创建" at bounding box center [867, 643] width 54 height 32
drag, startPoint x: 856, startPoint y: 642, endPoint x: 854, endPoint y: 629, distance: 12.9
click at [856, 641] on button "创建" at bounding box center [867, 643] width 54 height 32
click at [852, 640] on button "创建" at bounding box center [867, 643] width 54 height 32
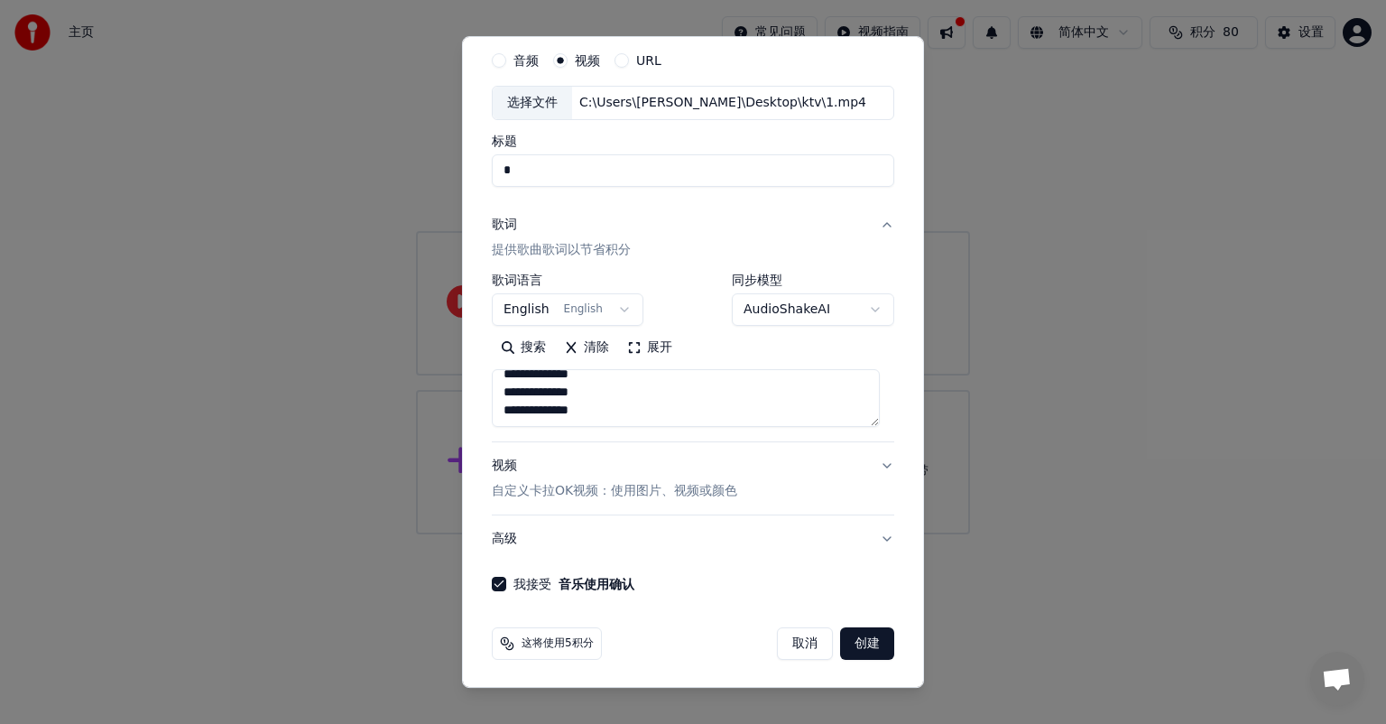
click at [852, 640] on button "创建" at bounding box center [867, 643] width 54 height 32
click at [853, 640] on button "创建" at bounding box center [867, 643] width 54 height 32
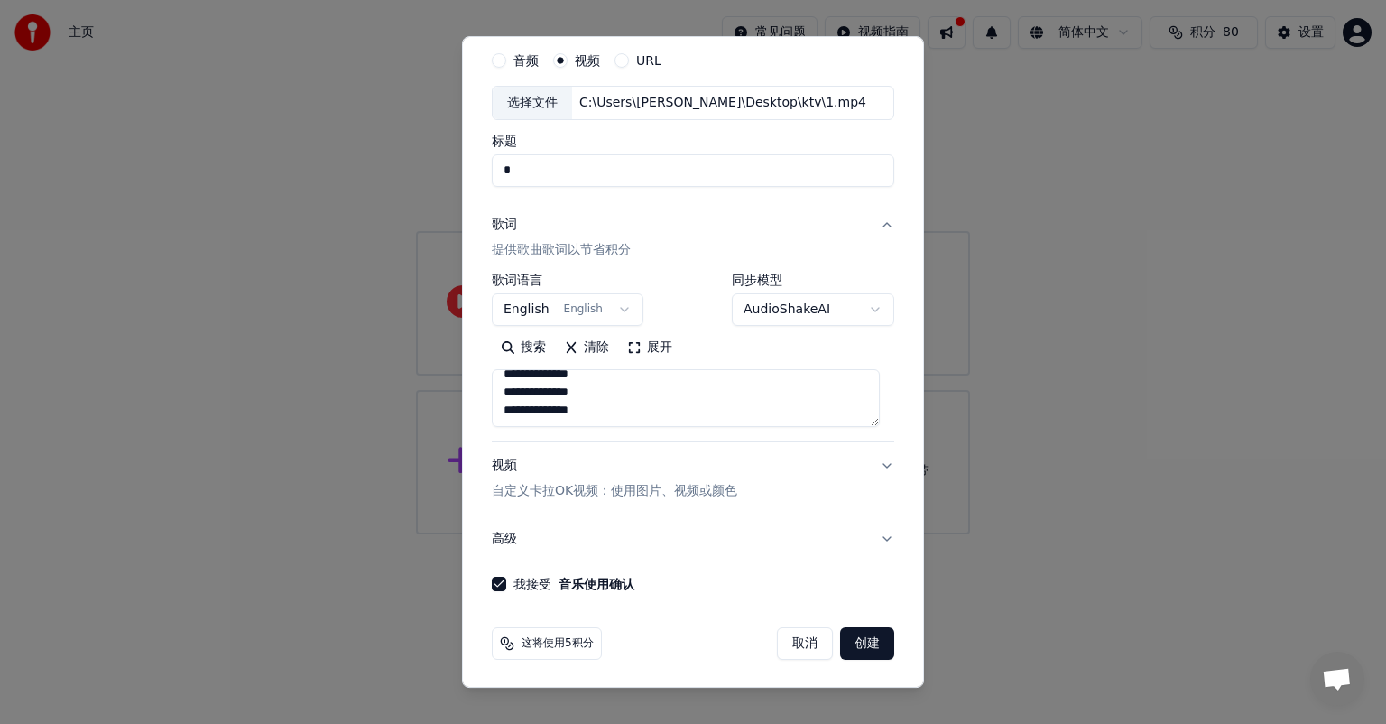
click at [853, 640] on button "创建" at bounding box center [867, 643] width 54 height 32
click at [553, 636] on span "这将使用5积分" at bounding box center [558, 643] width 72 height 14
select select
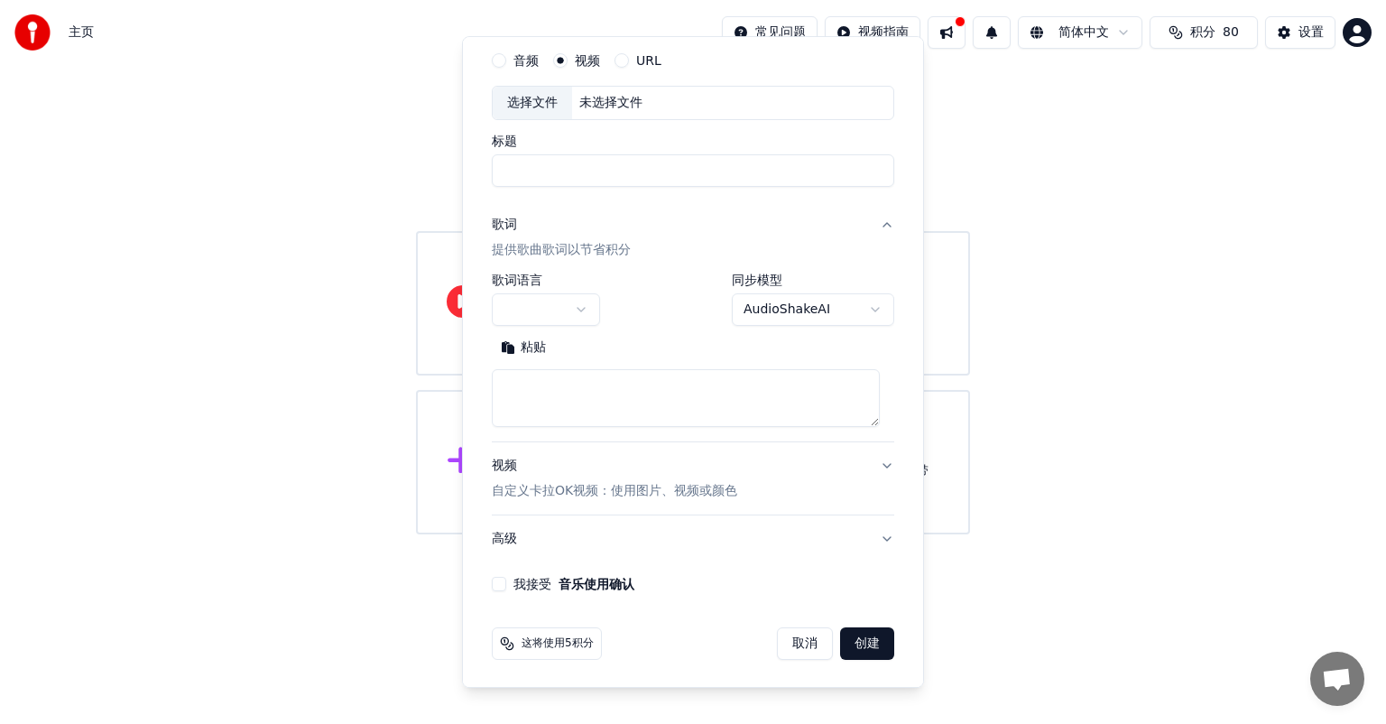
drag, startPoint x: 1199, startPoint y: 166, endPoint x: 1385, endPoint y: 4, distance: 246.8
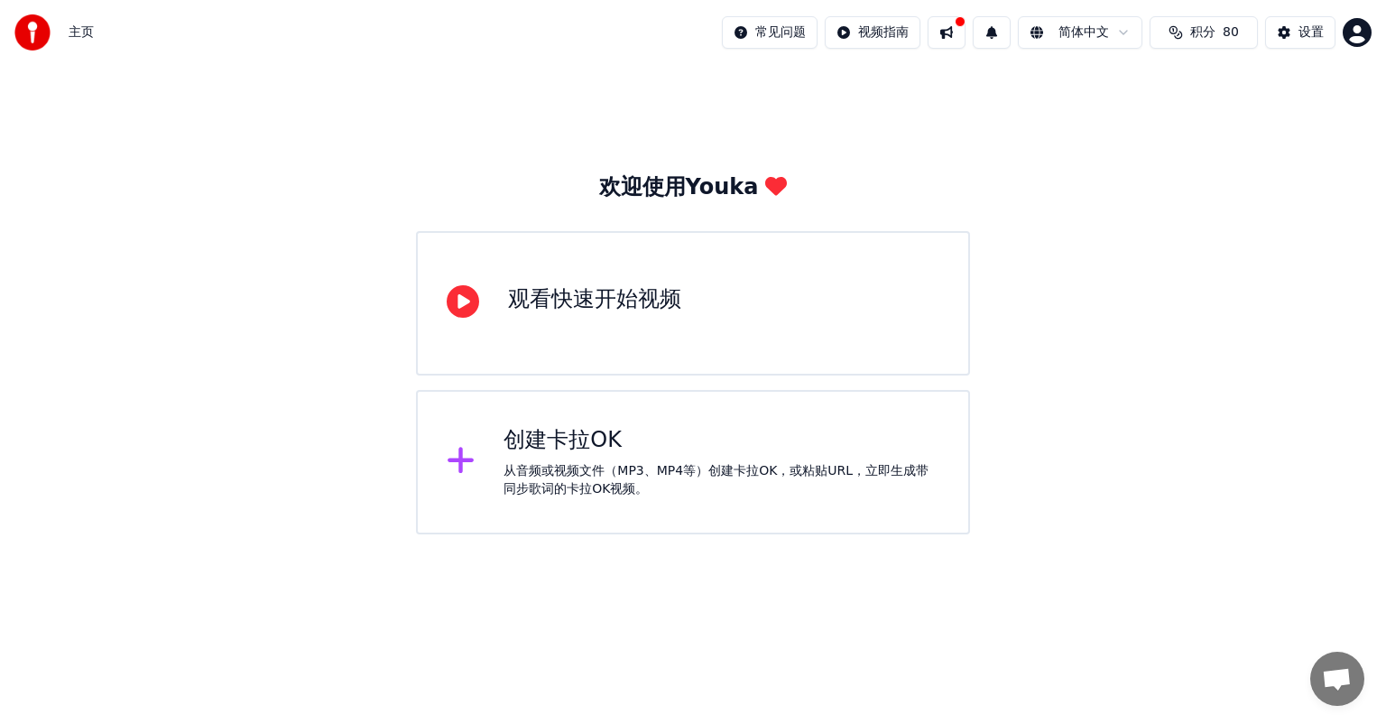
click at [647, 470] on div "从音频或视频文件（MP3、MP4等）创建卡拉OK，或粘贴URL，立即生成带同步歌词的卡拉OK视频。" at bounding box center [721, 480] width 436 height 36
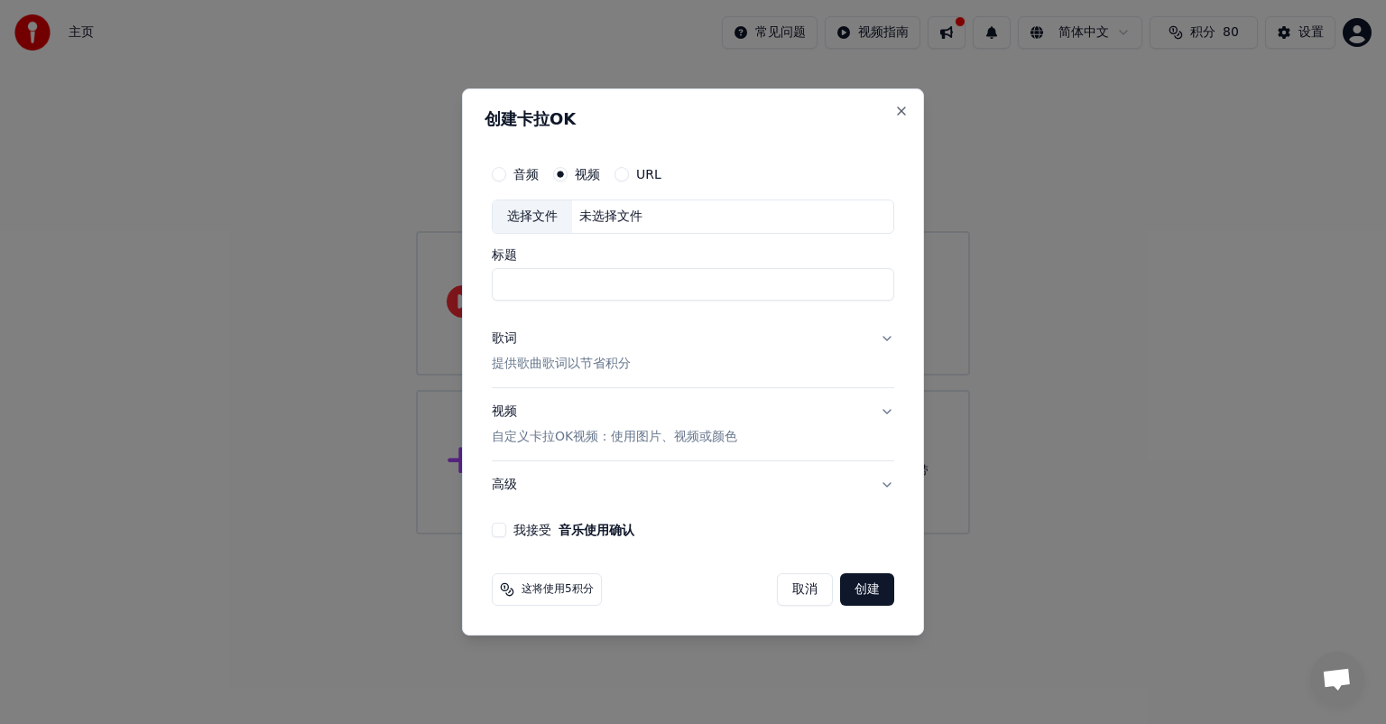
click at [599, 209] on div "未选择文件" at bounding box center [611, 217] width 78 height 18
type input "*"
click at [630, 342] on div "歌词 提供歌曲歌词以节省积分" at bounding box center [561, 350] width 139 height 43
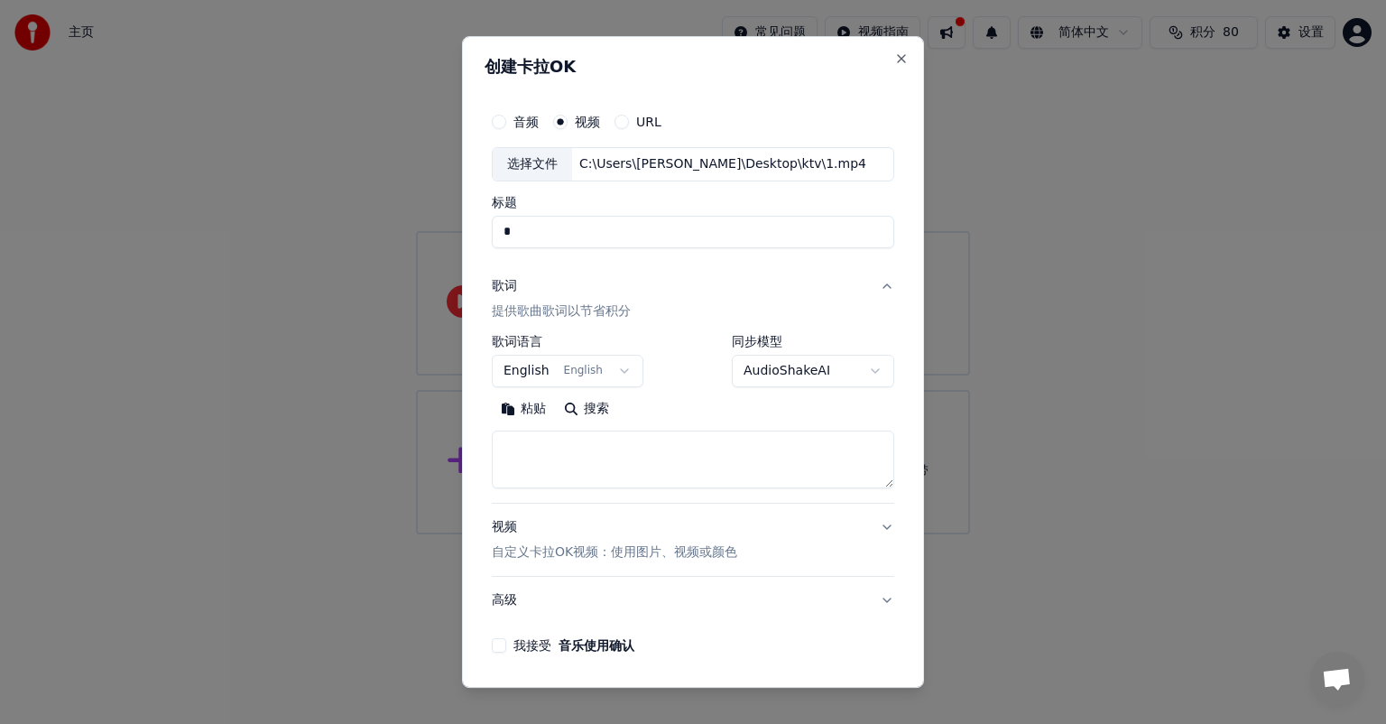
click at [612, 470] on textarea at bounding box center [693, 459] width 402 height 58
paste textarea "**********"
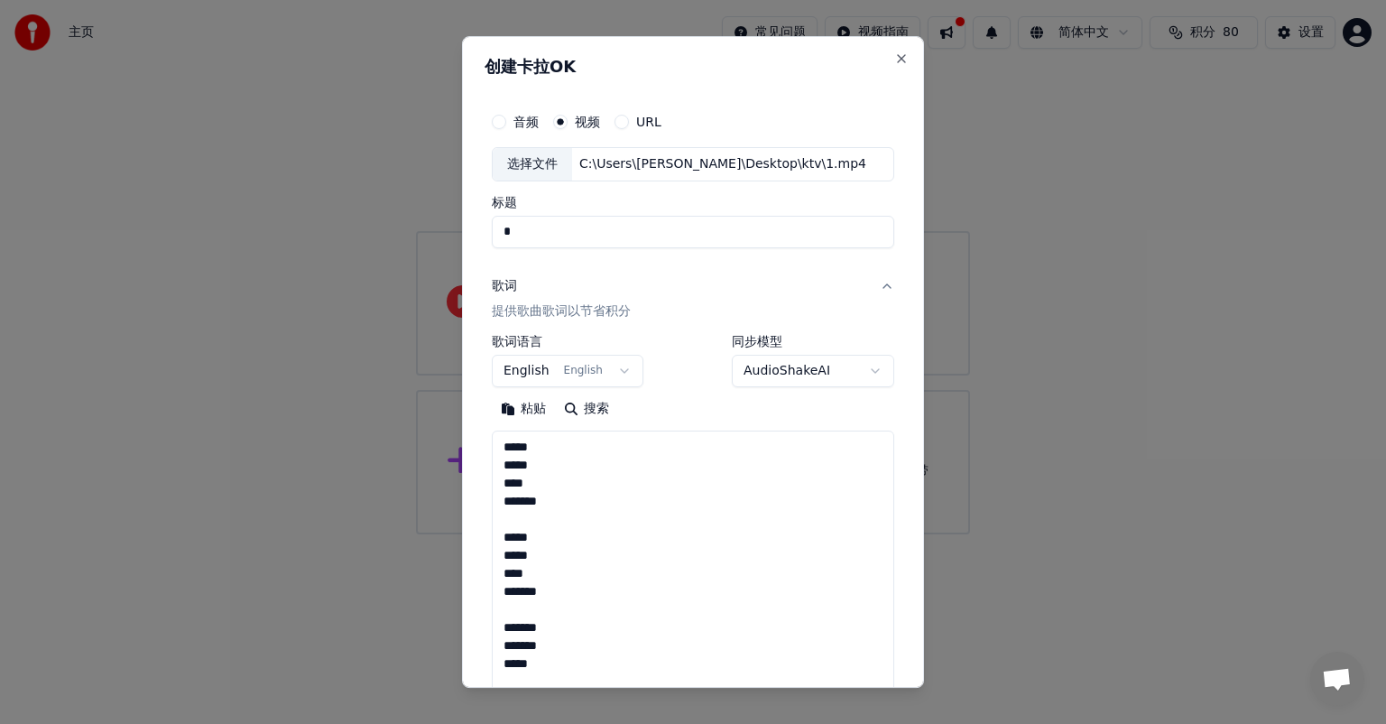
scroll to position [851, 0]
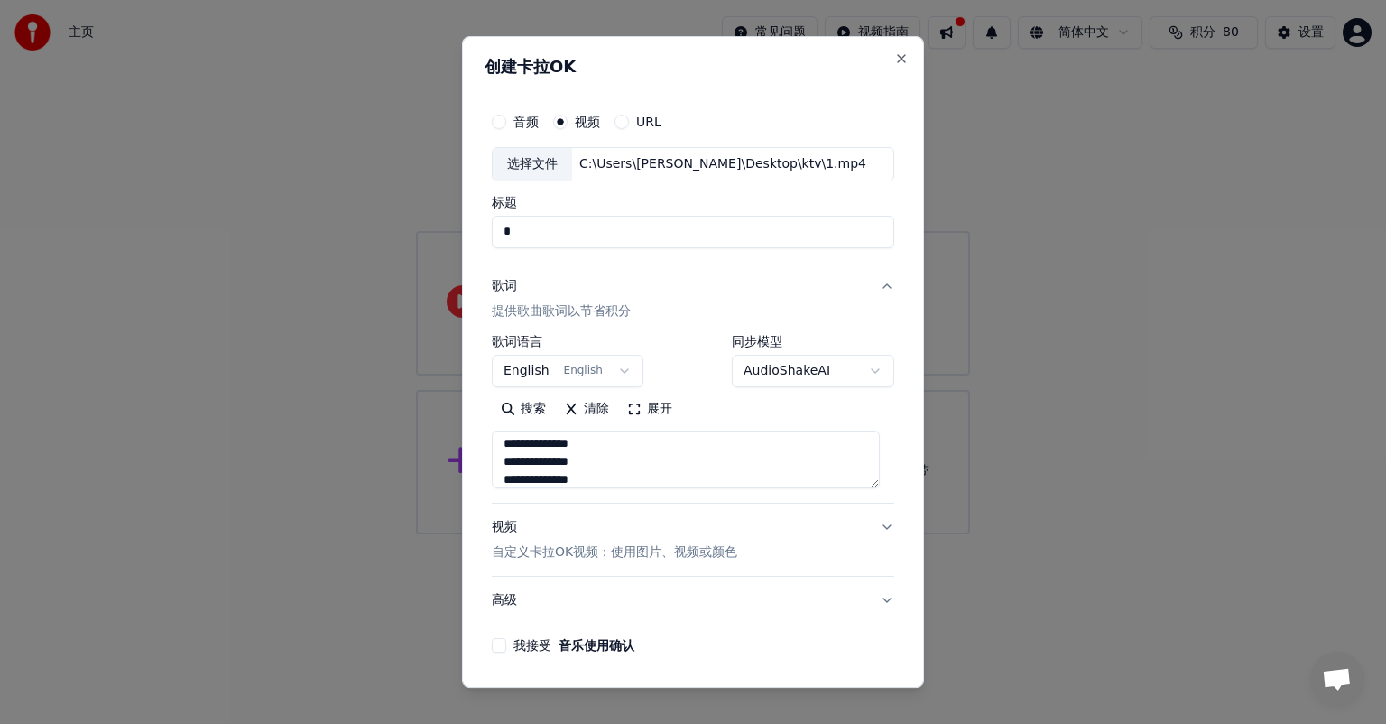
type textarea "**********"
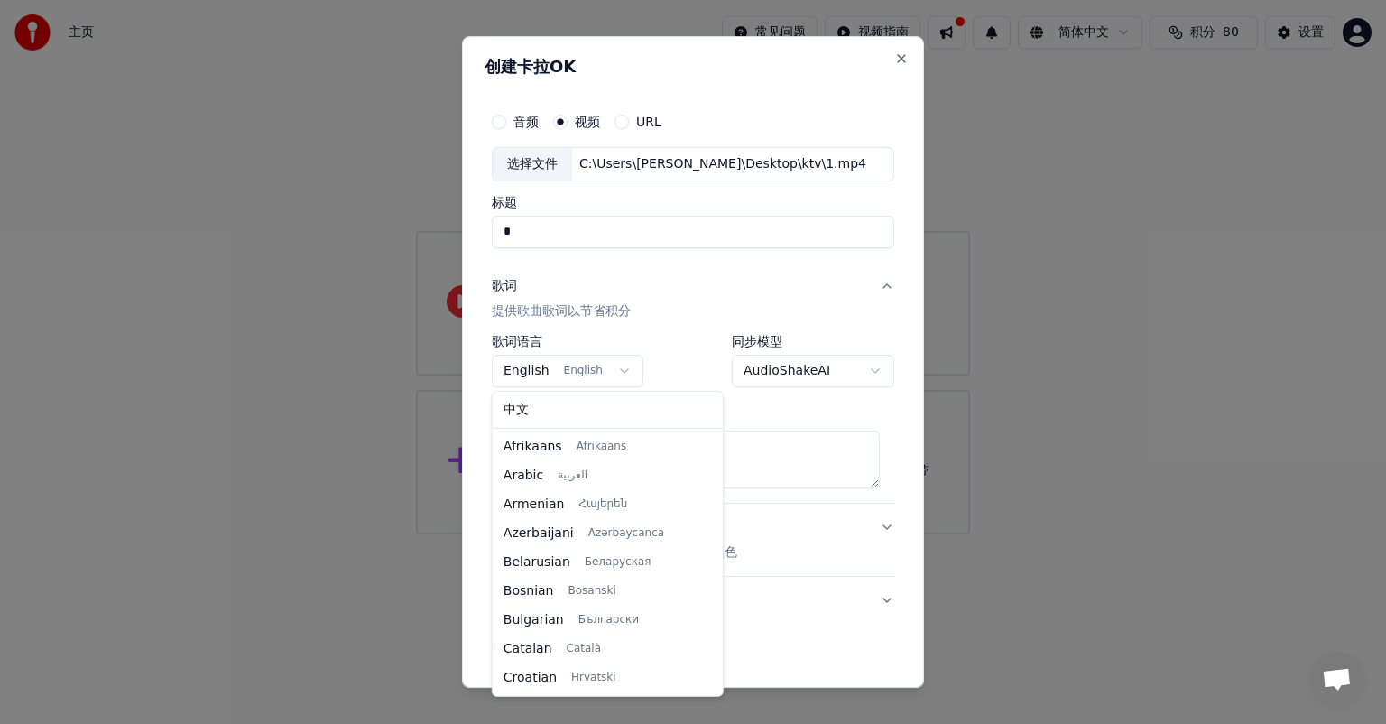
click at [603, 367] on body "**********" at bounding box center [693, 267] width 1386 height 534
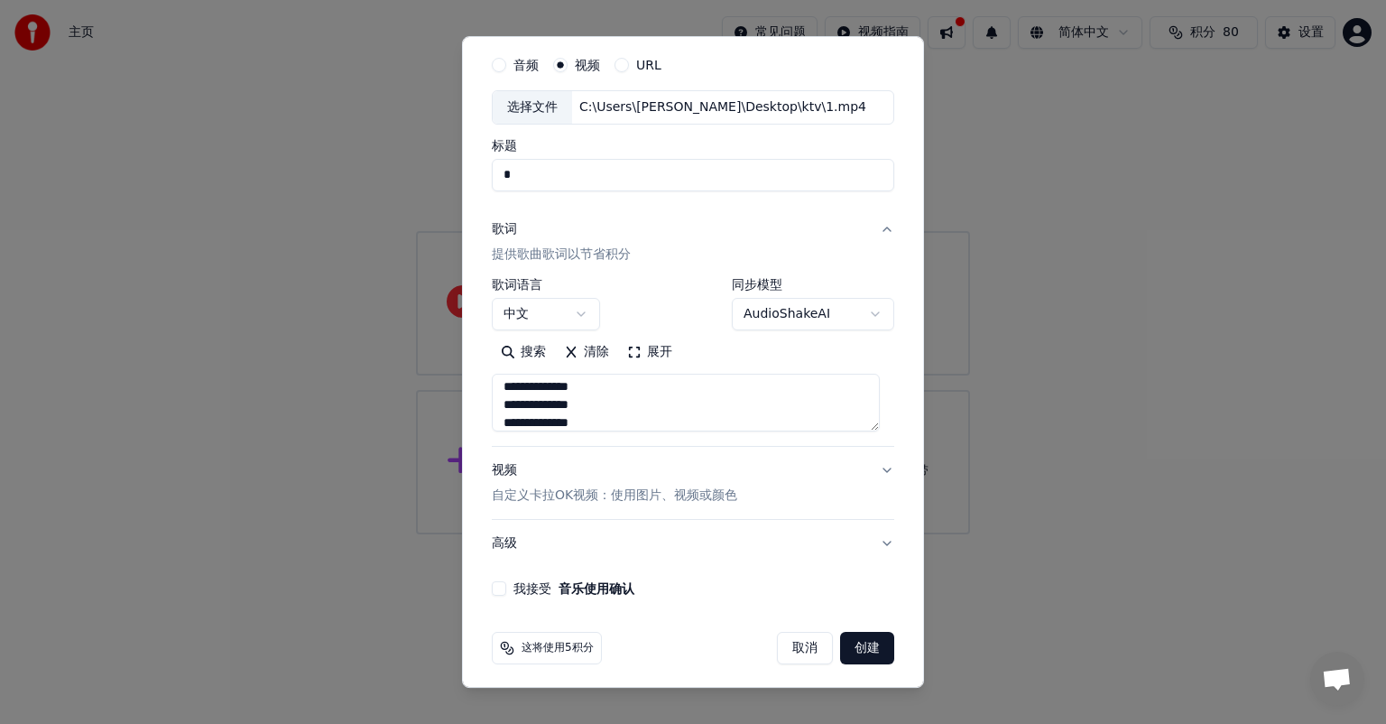
scroll to position [61, 0]
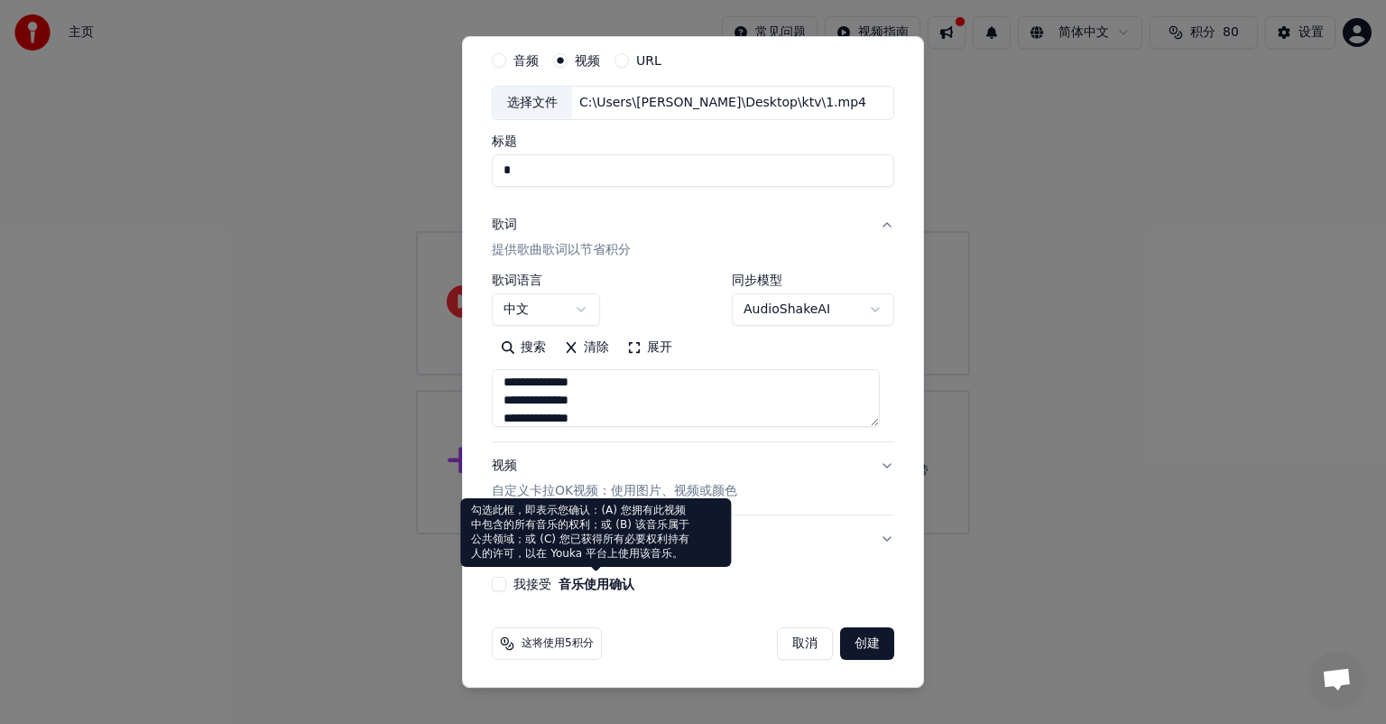
click at [520, 585] on label "我接受 音乐使用确认" at bounding box center [573, 583] width 121 height 13
click at [506, 585] on button "我接受 音乐使用确认" at bounding box center [499, 584] width 14 height 14
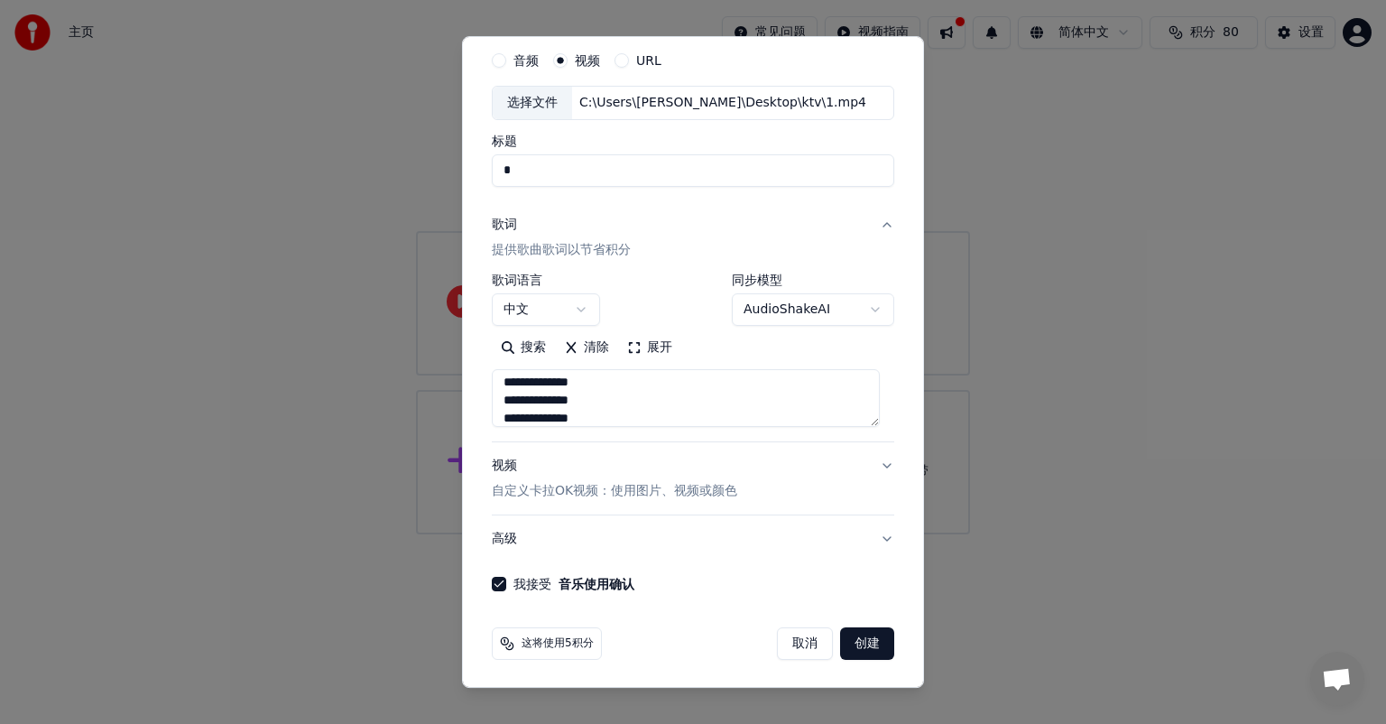
click at [860, 646] on button "创建" at bounding box center [867, 643] width 54 height 32
select select "**"
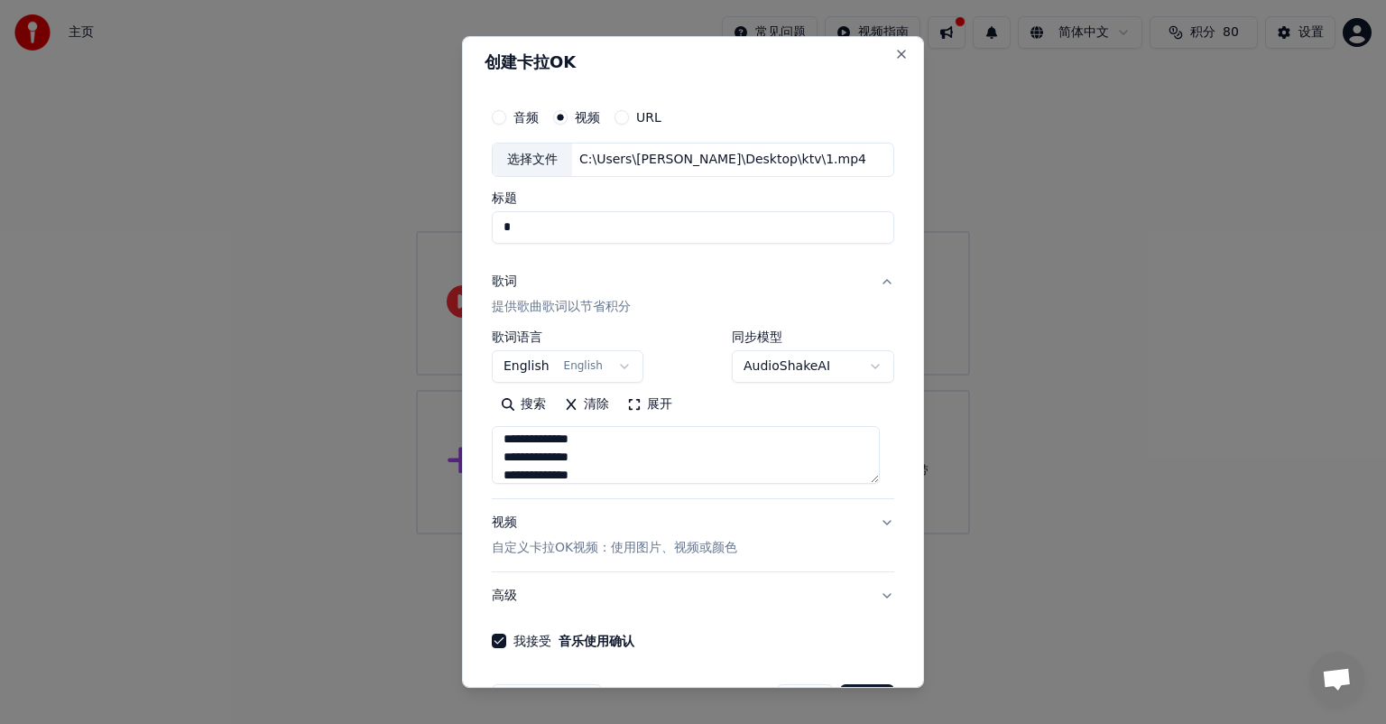
scroll to position [0, 0]
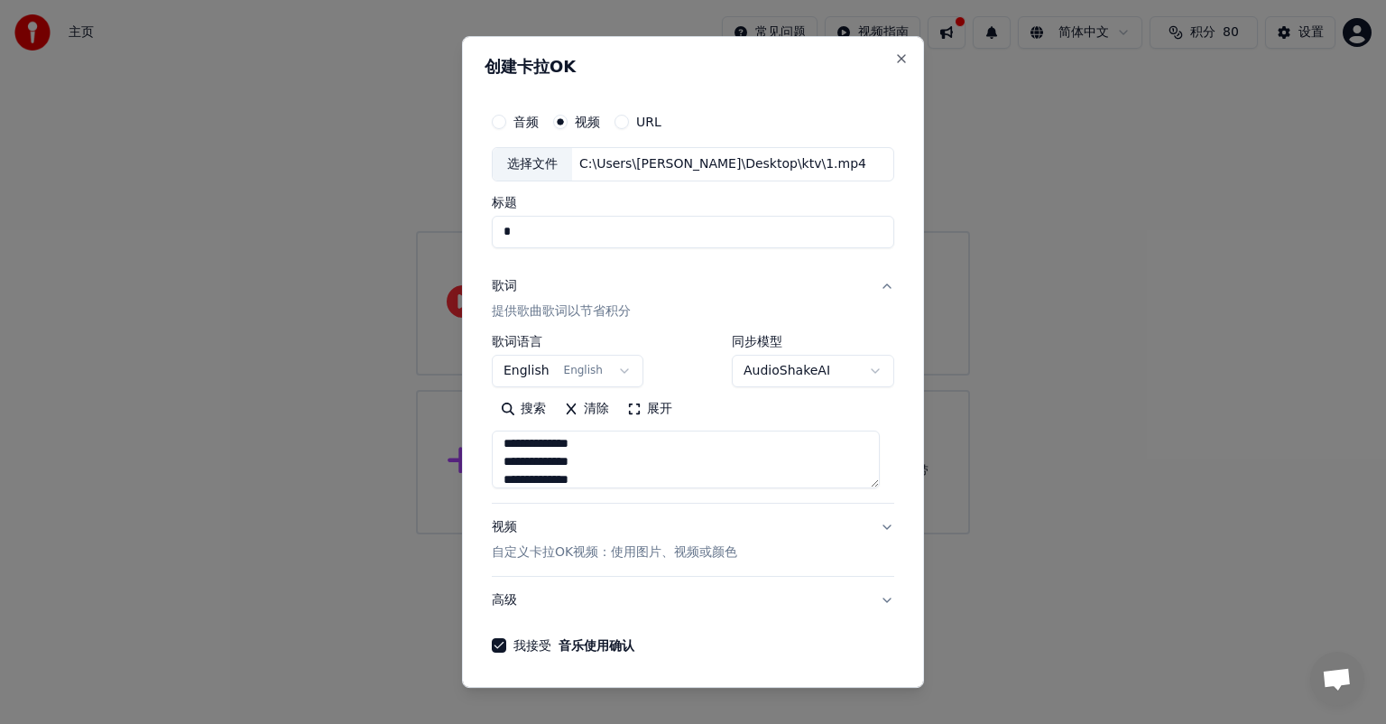
drag, startPoint x: 568, startPoint y: 233, endPoint x: 480, endPoint y: 228, distance: 88.5
click at [480, 228] on div "**********" at bounding box center [693, 361] width 462 height 651
click at [894, 60] on button "Close" at bounding box center [901, 58] width 14 height 14
select select
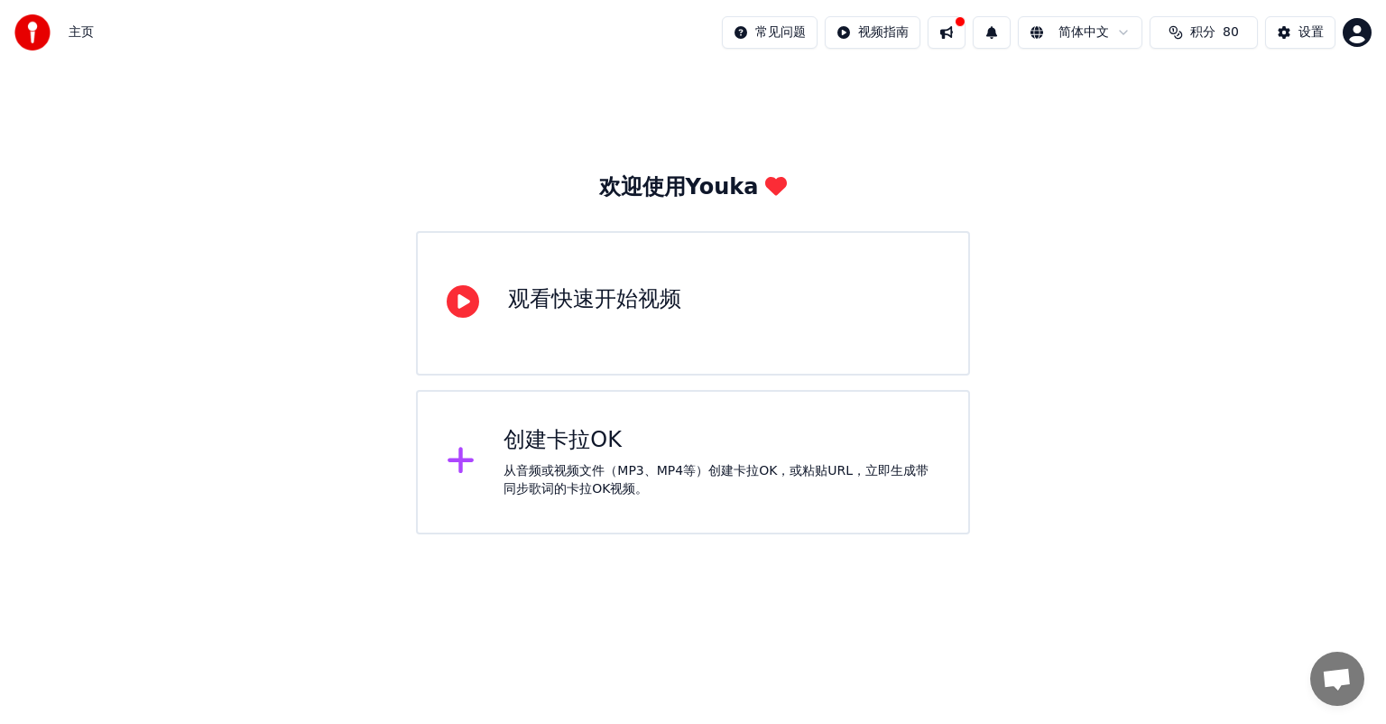
click at [587, 490] on div "从音频或视频文件（MP3、MP4等）创建卡拉OK，或粘贴URL，立即生成带同步歌词的卡拉OK视频。" at bounding box center [721, 480] width 436 height 36
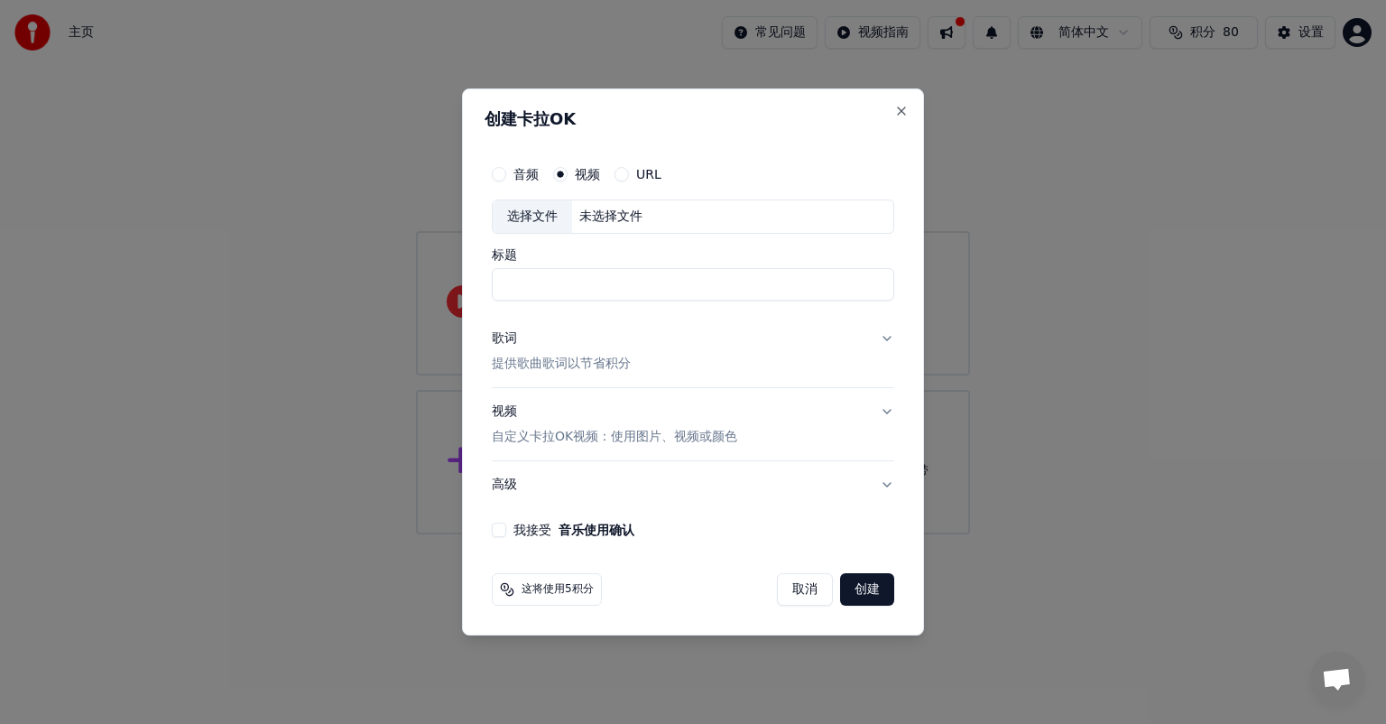
click at [597, 226] on div "选择文件 未选择文件" at bounding box center [693, 216] width 402 height 34
type input "******"
click at [697, 361] on button "歌词 提供歌曲歌词以节省积分" at bounding box center [693, 351] width 402 height 72
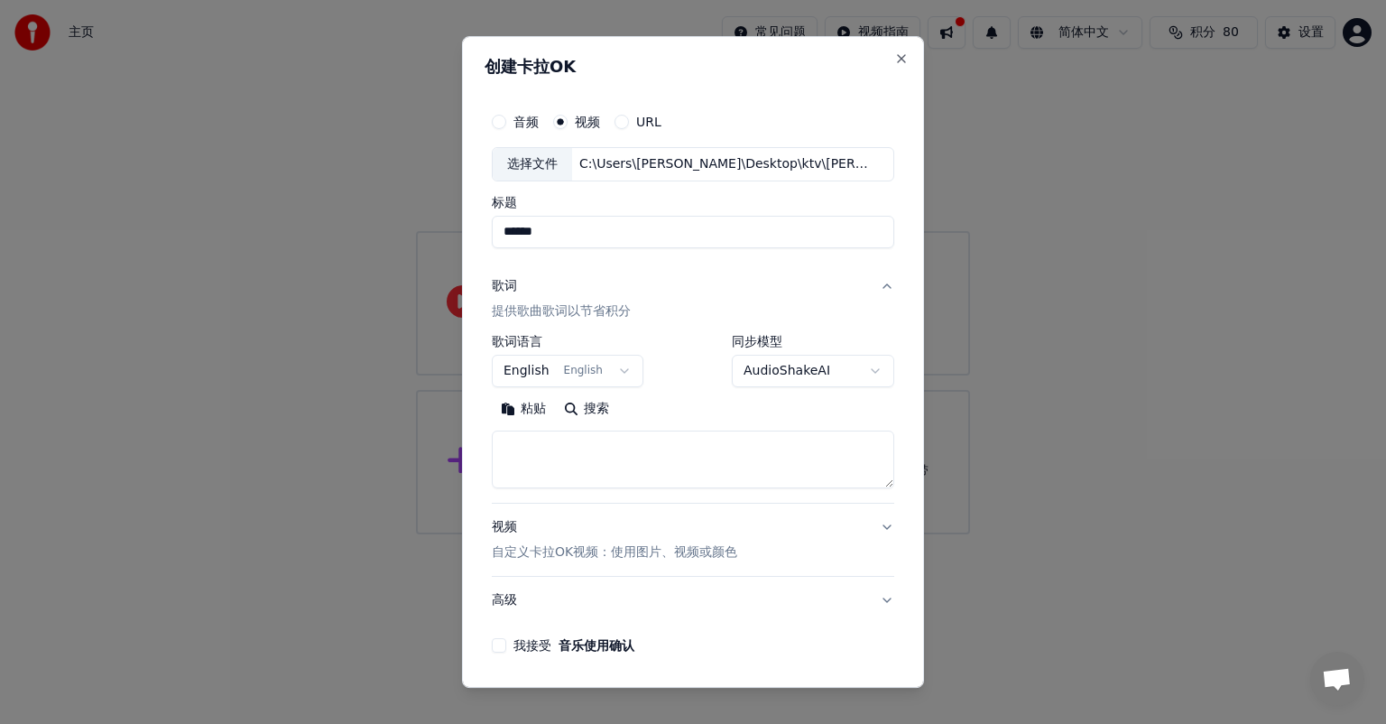
click at [570, 461] on textarea at bounding box center [693, 459] width 402 height 58
paste textarea "**********"
type textarea "**********"
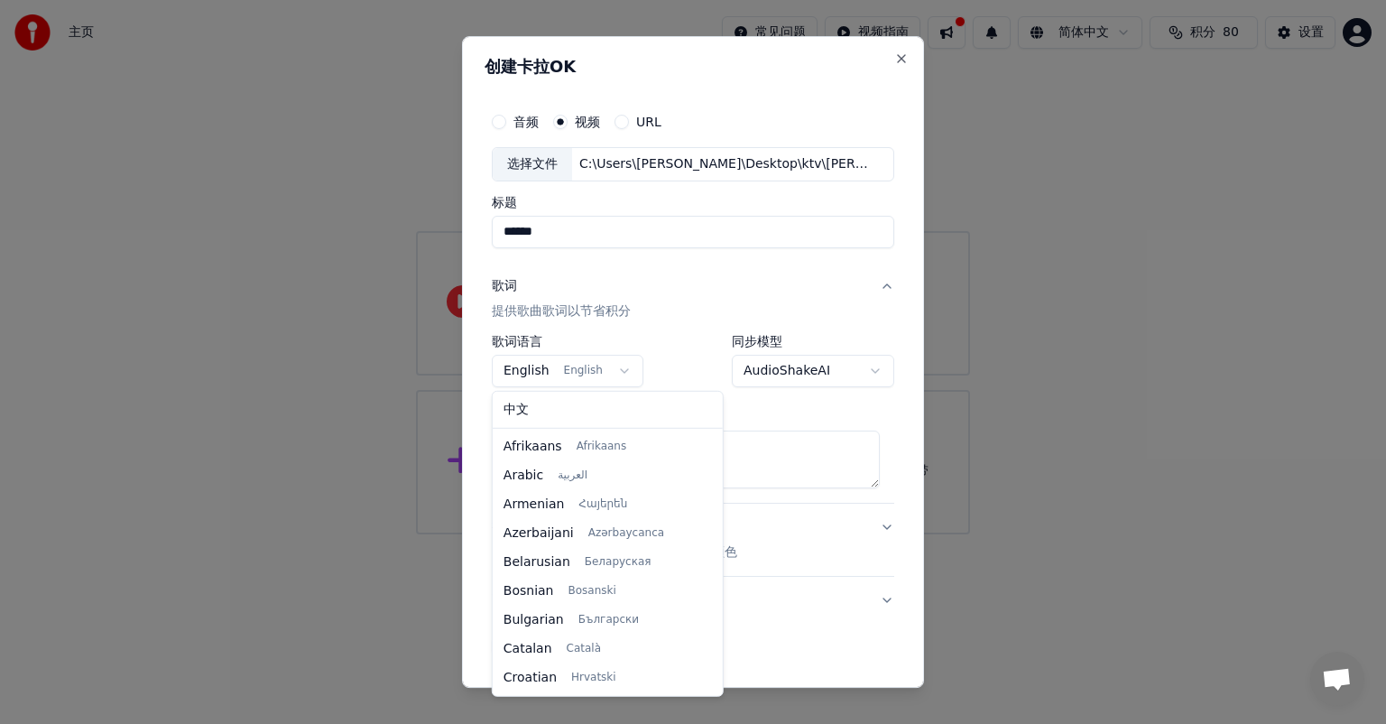
click at [609, 365] on body "**********" at bounding box center [693, 267] width 1386 height 534
select select "**"
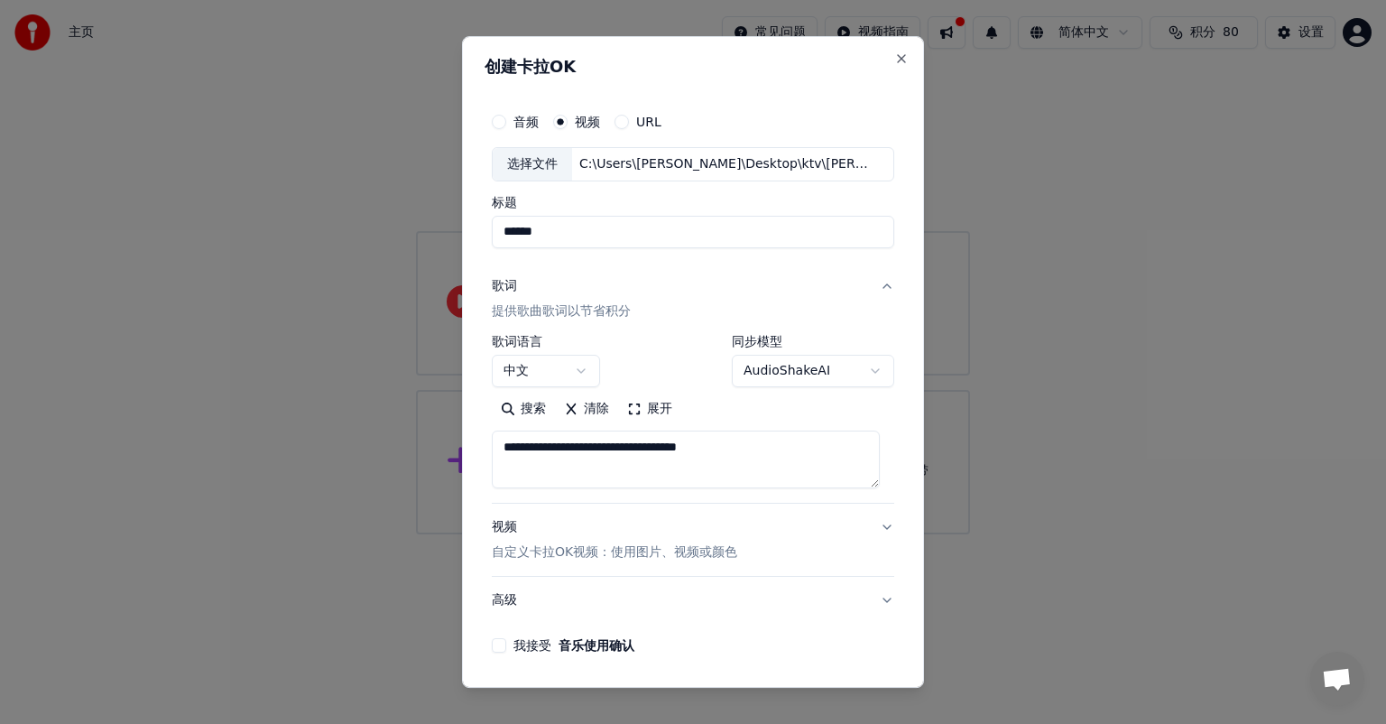
drag, startPoint x: 823, startPoint y: 464, endPoint x: 305, endPoint y: 421, distance: 519.7
click at [305, 421] on body "**********" at bounding box center [693, 267] width 1386 height 534
paste textarea "**********"
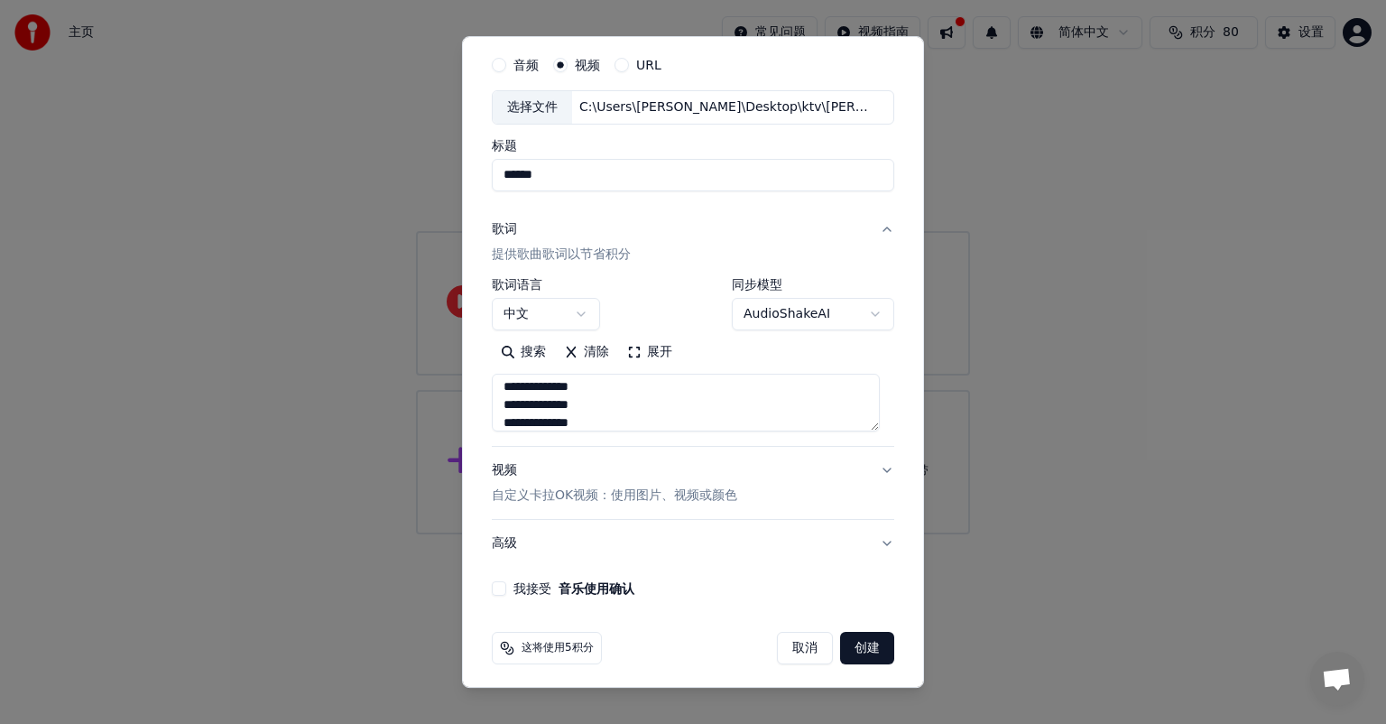
scroll to position [61, 0]
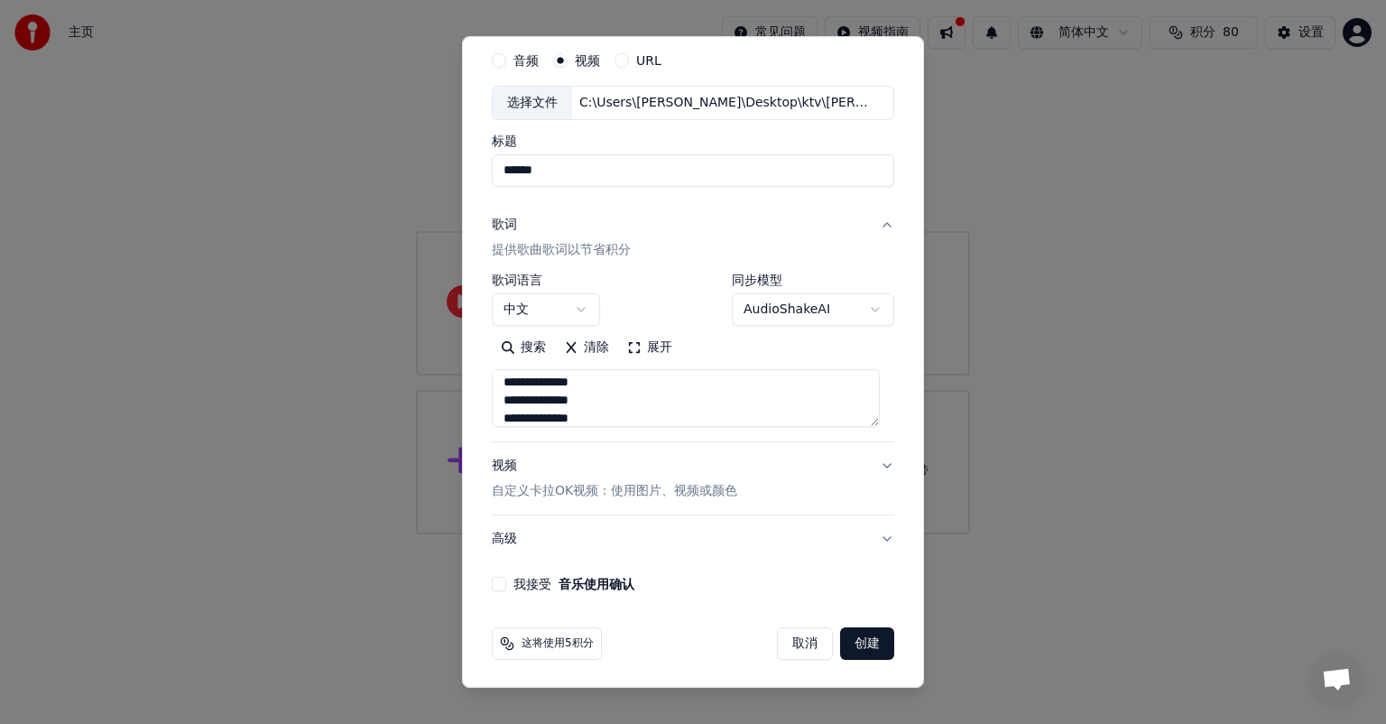
type textarea "**********"
click at [819, 301] on body "**********" at bounding box center [693, 267] width 1386 height 534
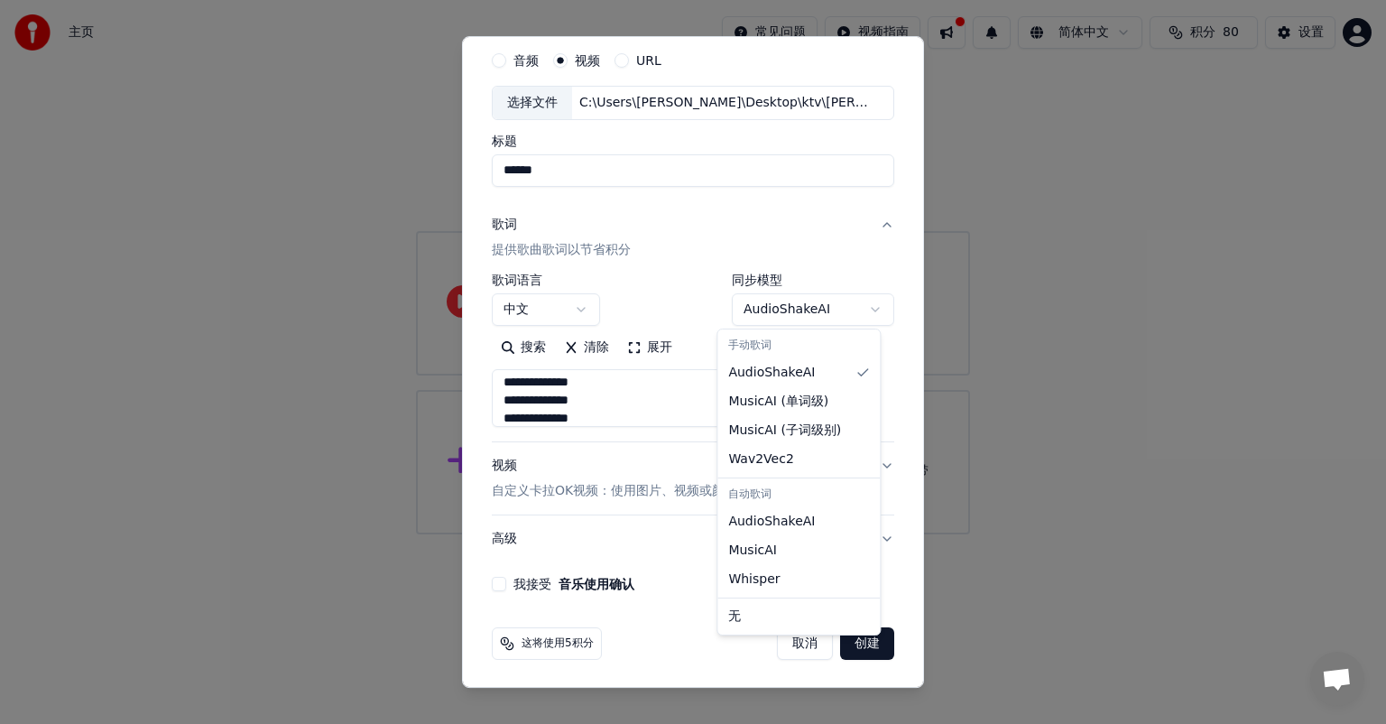
click at [820, 254] on body "**********" at bounding box center [693, 267] width 1386 height 534
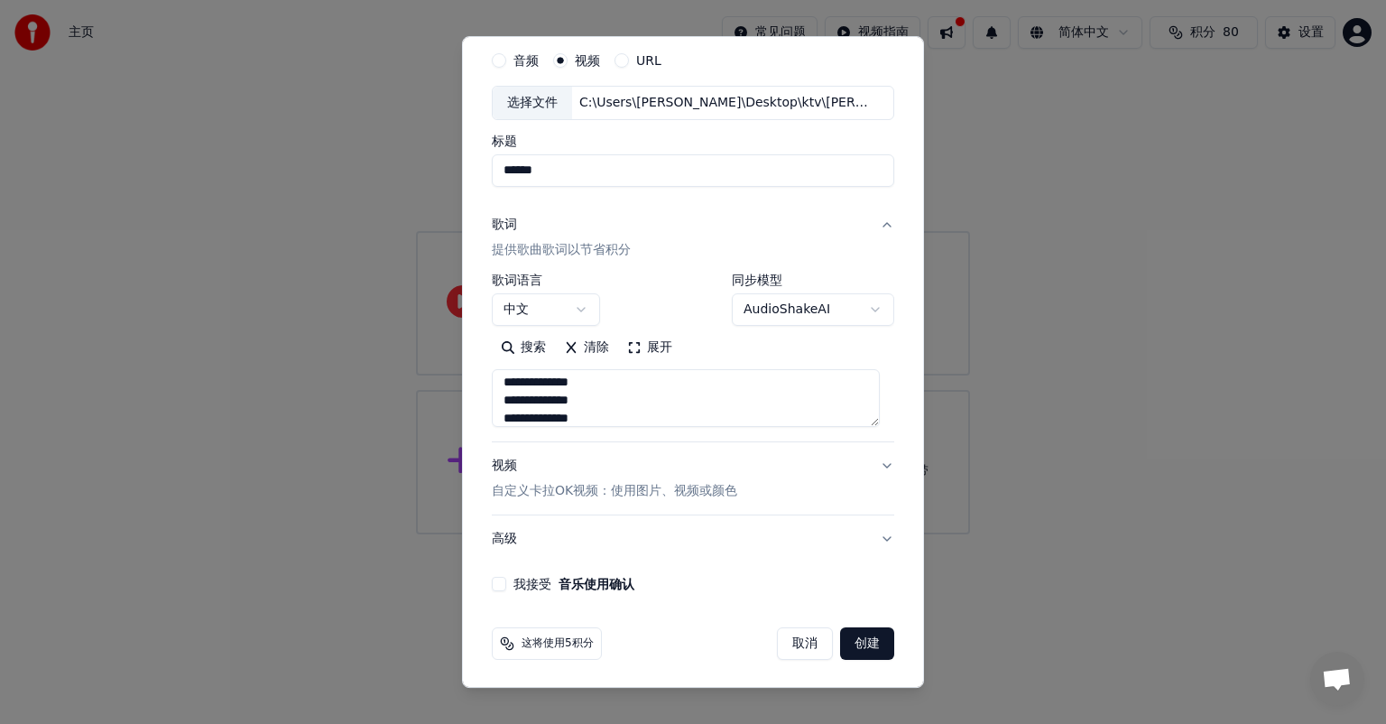
click at [517, 584] on label "我接受 音乐使用确认" at bounding box center [573, 583] width 121 height 13
click at [506, 584] on button "我接受 音乐使用确认" at bounding box center [499, 584] width 14 height 14
click at [863, 638] on button "创建" at bounding box center [867, 643] width 54 height 32
select select "**"
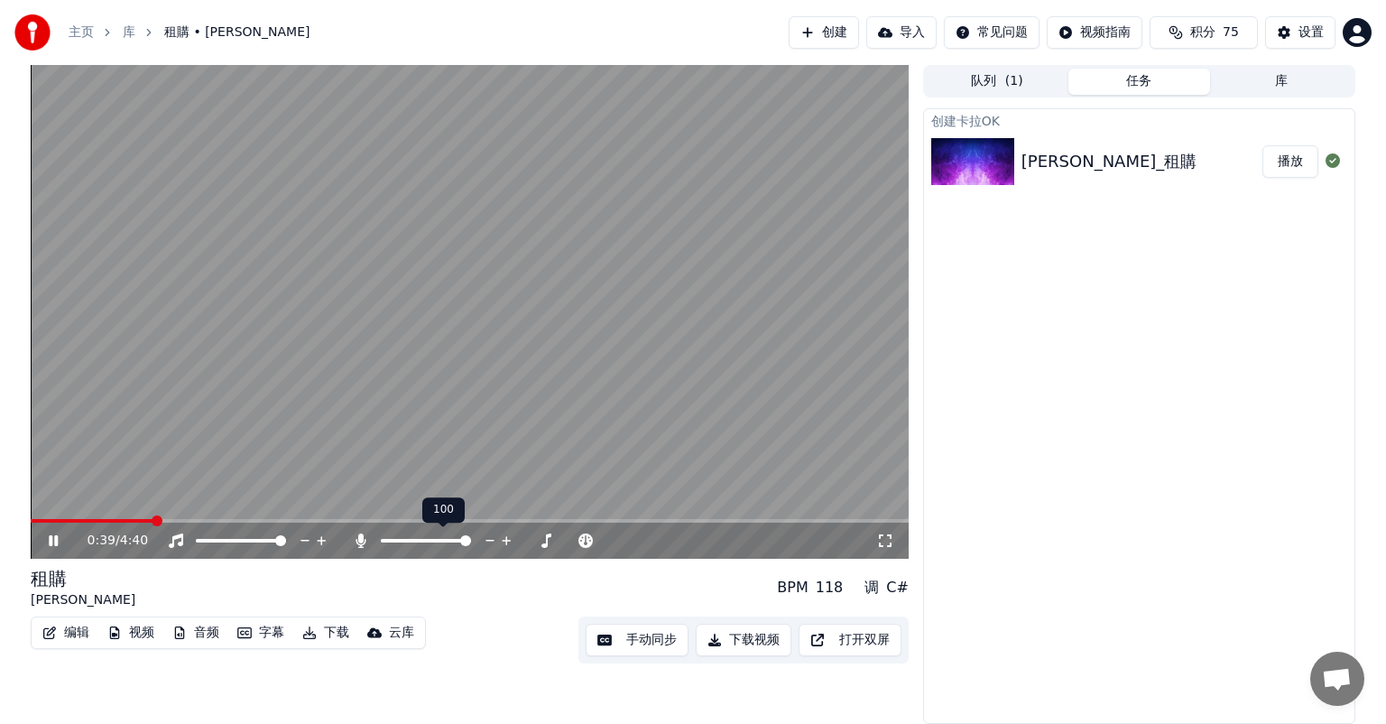
click at [471, 540] on span at bounding box center [465, 540] width 11 height 11
click at [381, 543] on span at bounding box center [386, 540] width 11 height 11
click at [144, 524] on div "1:14 / 4:40" at bounding box center [470, 540] width 878 height 36
click at [165, 516] on video at bounding box center [470, 312] width 878 height 494
click at [153, 515] on span at bounding box center [157, 520] width 11 height 11
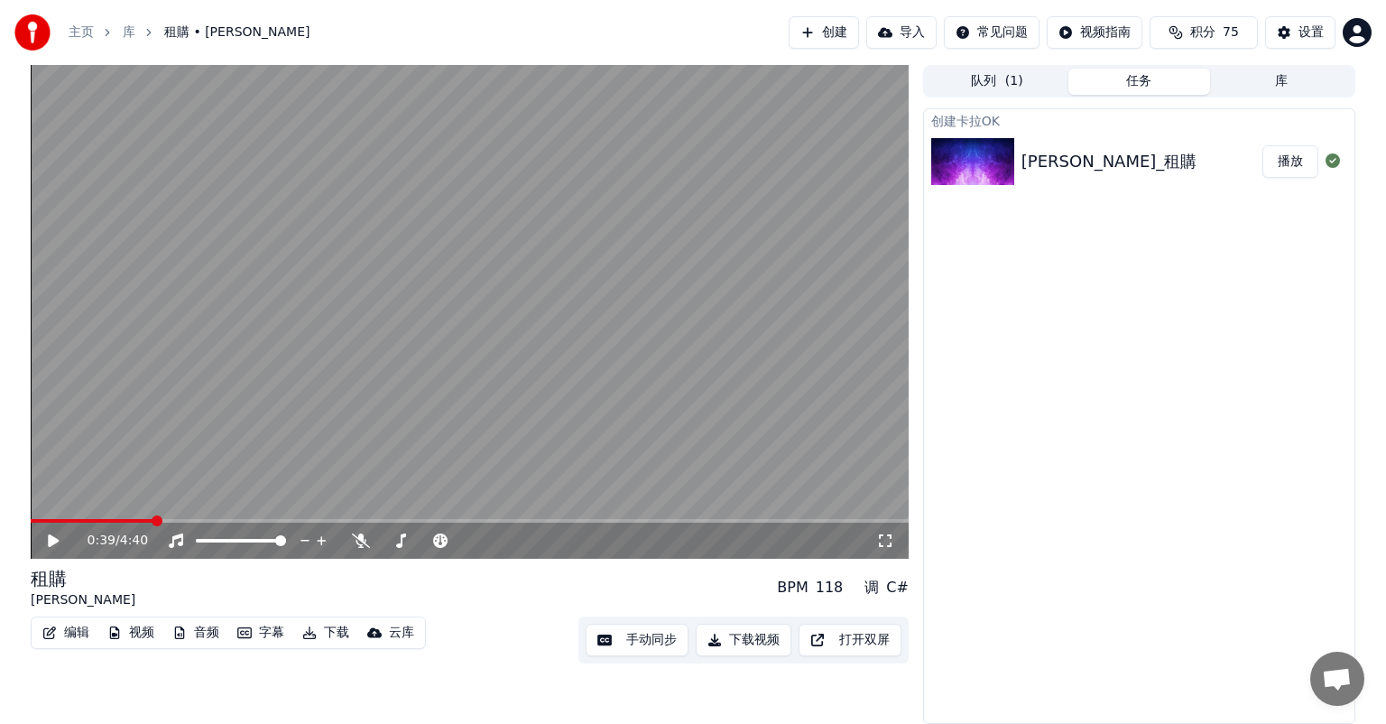
click at [57, 545] on icon at bounding box center [66, 540] width 42 height 14
click at [196, 515] on span at bounding box center [190, 520] width 11 height 11
click at [428, 518] on span at bounding box center [422, 520] width 11 height 11
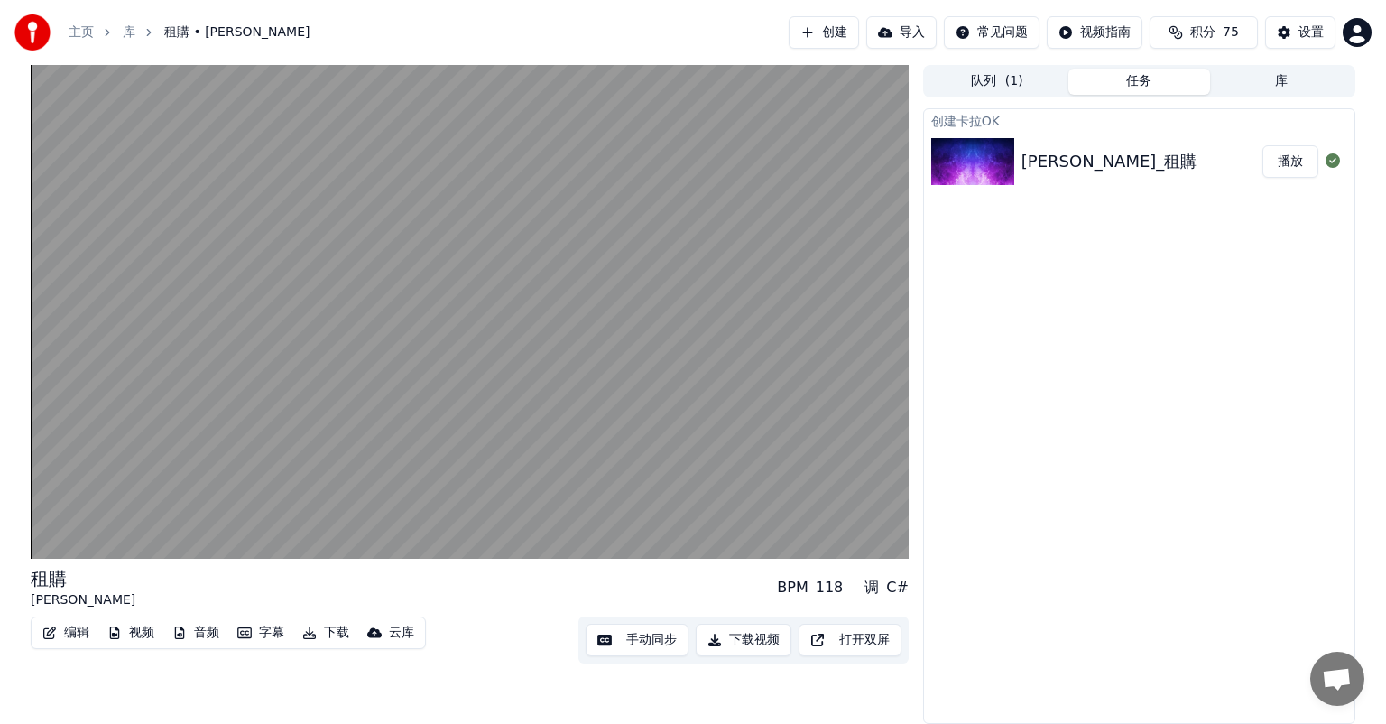
click at [740, 642] on button "下载视频" at bounding box center [744, 639] width 96 height 32
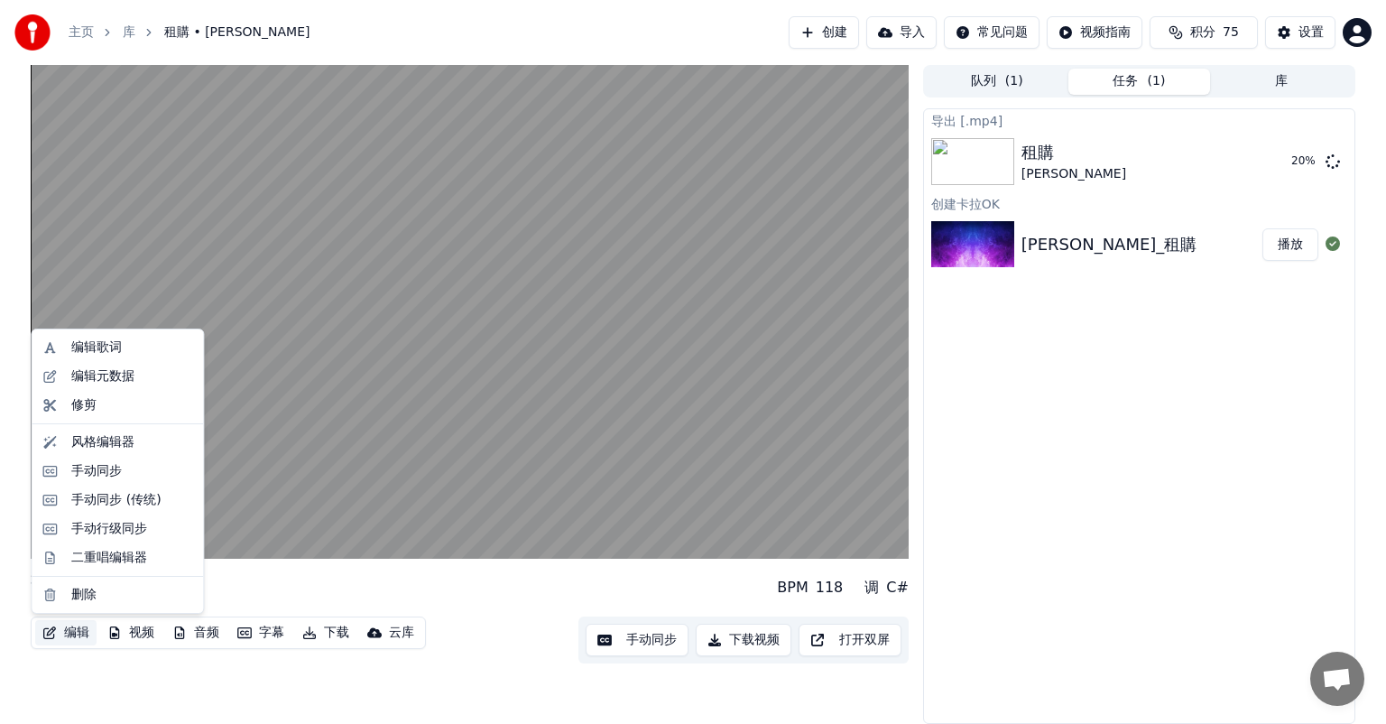
click at [75, 633] on button "编辑" at bounding box center [65, 632] width 61 height 25
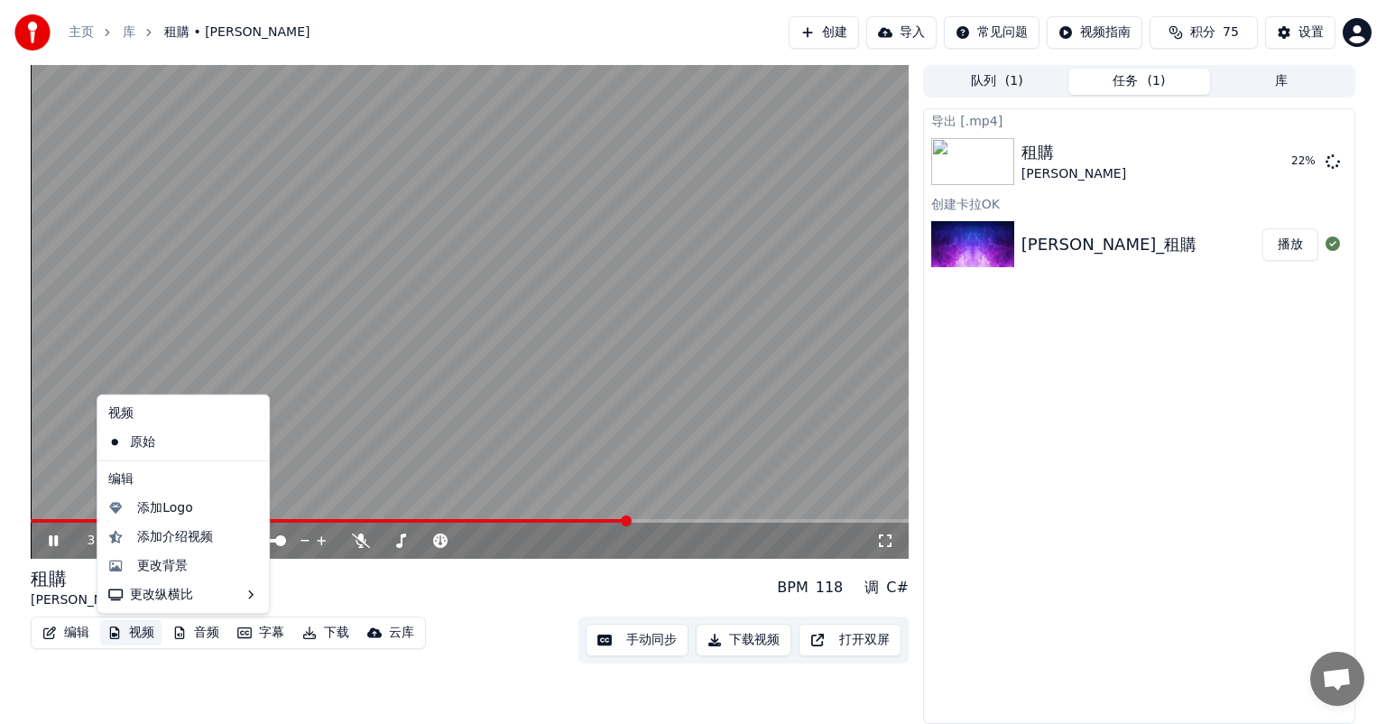
click at [459, 577] on div "租購 [PERSON_NAME] BPM 118 调 C#" at bounding box center [470, 587] width 878 height 43
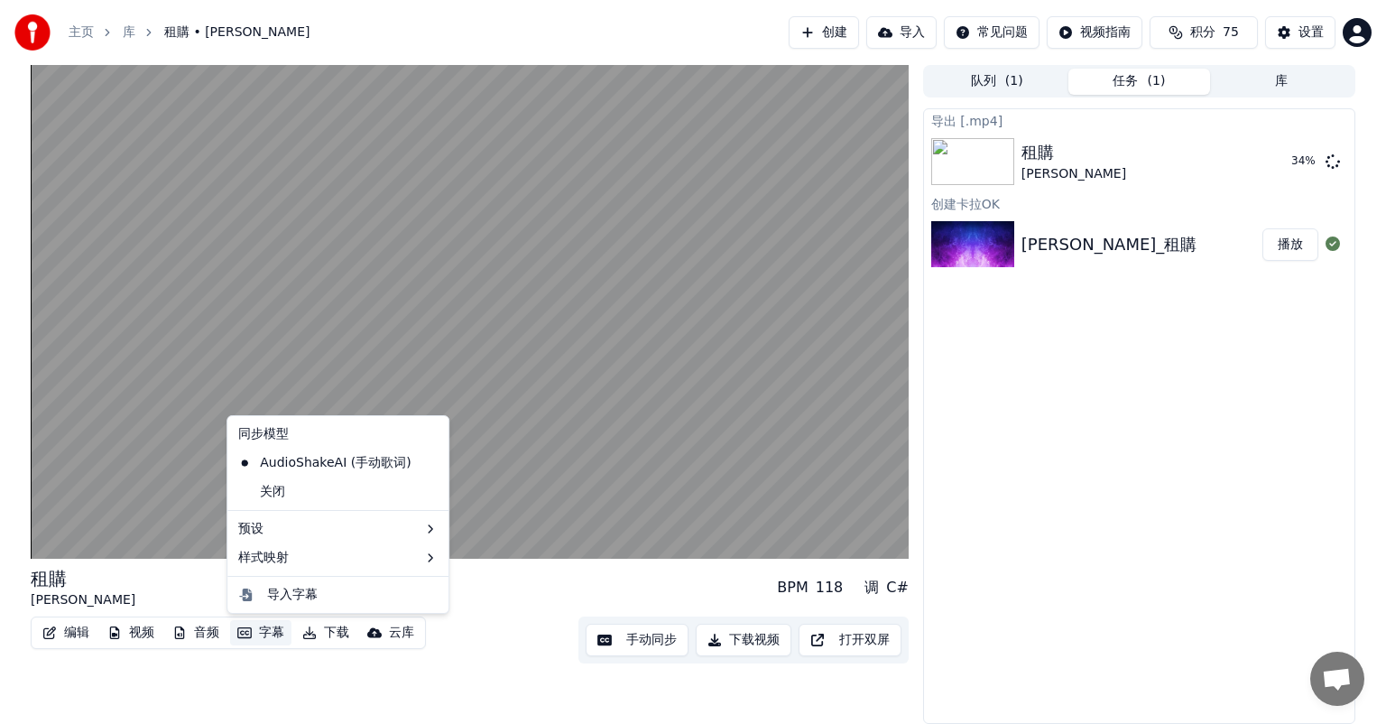
click at [278, 629] on button "字幕" at bounding box center [260, 632] width 61 height 25
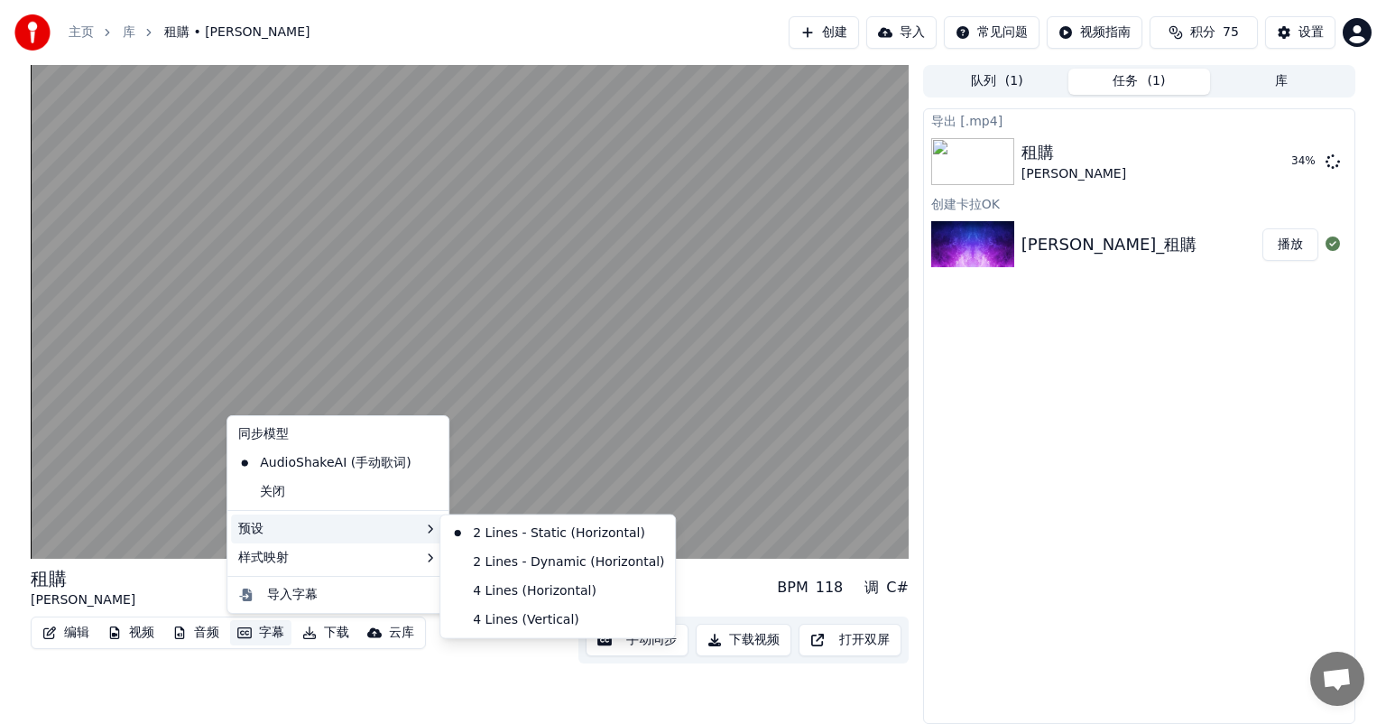
click at [307, 538] on div "预设" at bounding box center [338, 528] width 214 height 29
click at [513, 561] on div "2 Lines - Dynamic (Horizontal)" at bounding box center [557, 562] width 227 height 29
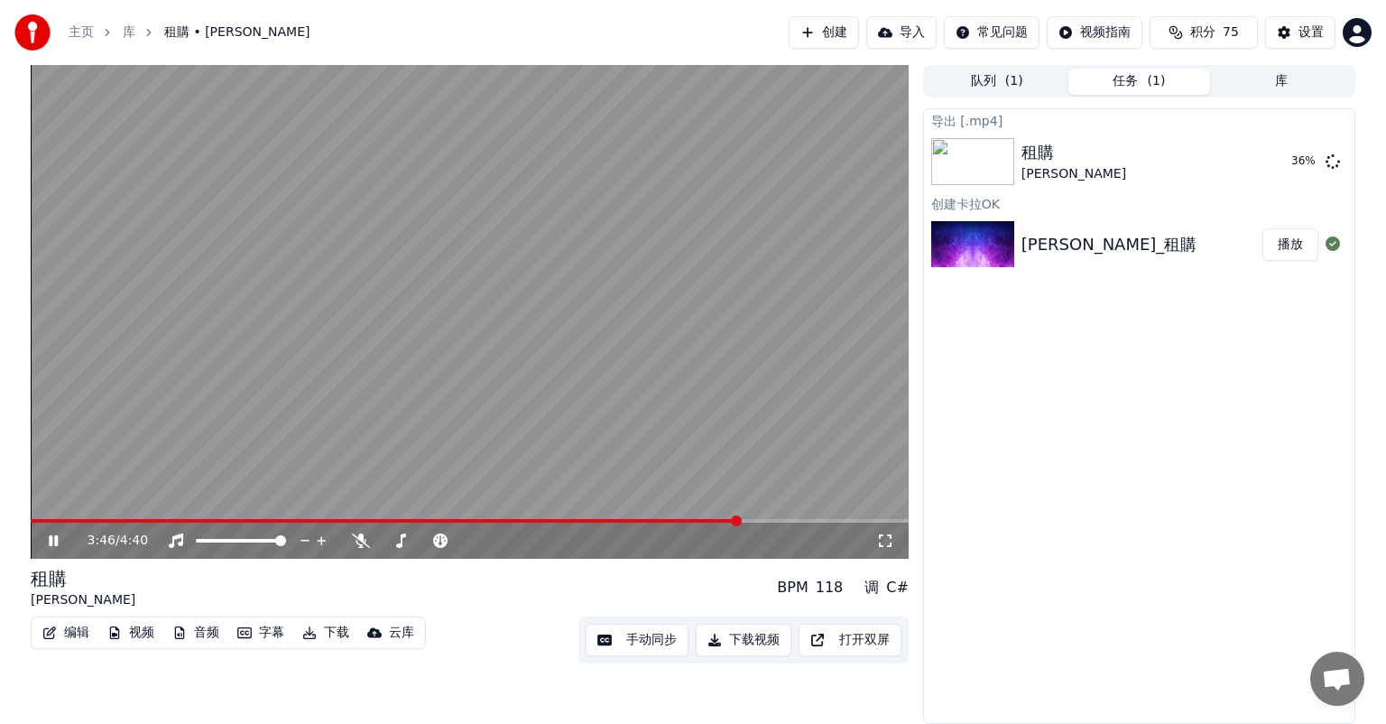
click at [615, 519] on span at bounding box center [385, 521] width 709 height 4
click at [559, 520] on span at bounding box center [324, 521] width 586 height 4
click at [579, 516] on span at bounding box center [577, 520] width 11 height 11
click at [520, 519] on span at bounding box center [518, 520] width 11 height 11
click at [529, 518] on span at bounding box center [527, 520] width 11 height 11
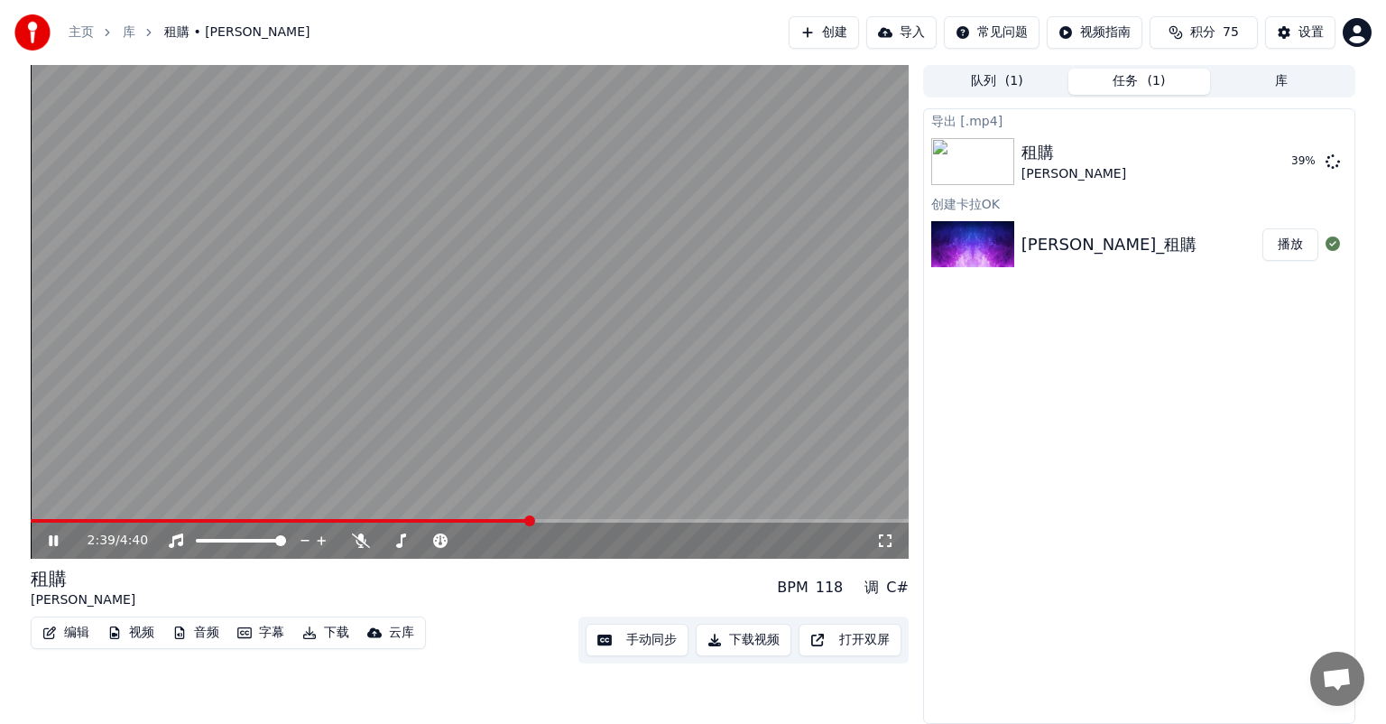
click at [540, 516] on video at bounding box center [470, 312] width 878 height 494
click at [516, 517] on span at bounding box center [521, 520] width 11 height 11
click at [469, 410] on video at bounding box center [470, 312] width 878 height 494
click at [531, 516] on video at bounding box center [470, 312] width 878 height 494
drag, startPoint x: 489, startPoint y: 518, endPoint x: 513, endPoint y: 516, distance: 24.4
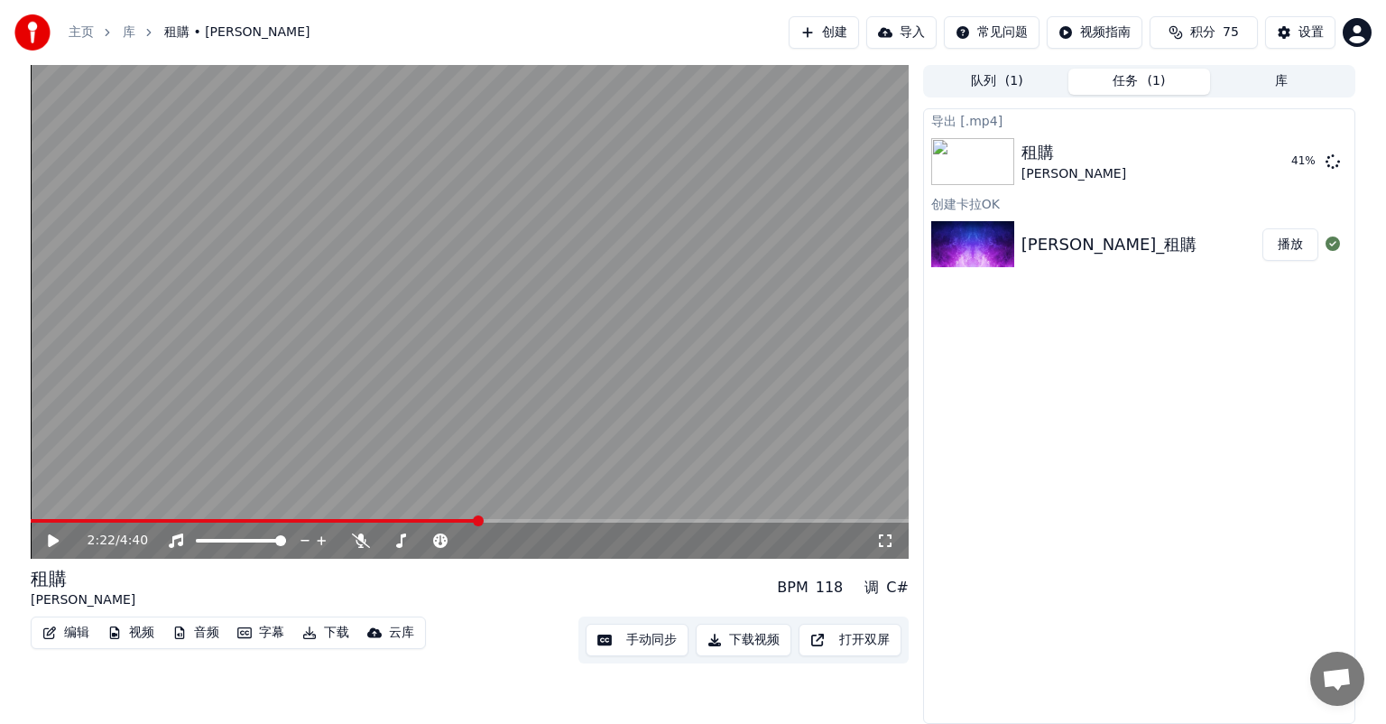
click at [513, 516] on video at bounding box center [470, 312] width 878 height 494
click at [487, 518] on video at bounding box center [470, 312] width 878 height 494
click at [521, 520] on span at bounding box center [470, 521] width 878 height 4
drag, startPoint x: 534, startPoint y: 518, endPoint x: 547, endPoint y: 520, distance: 12.8
click at [546, 520] on div "2:37 / 4:40" at bounding box center [470, 312] width 878 height 494
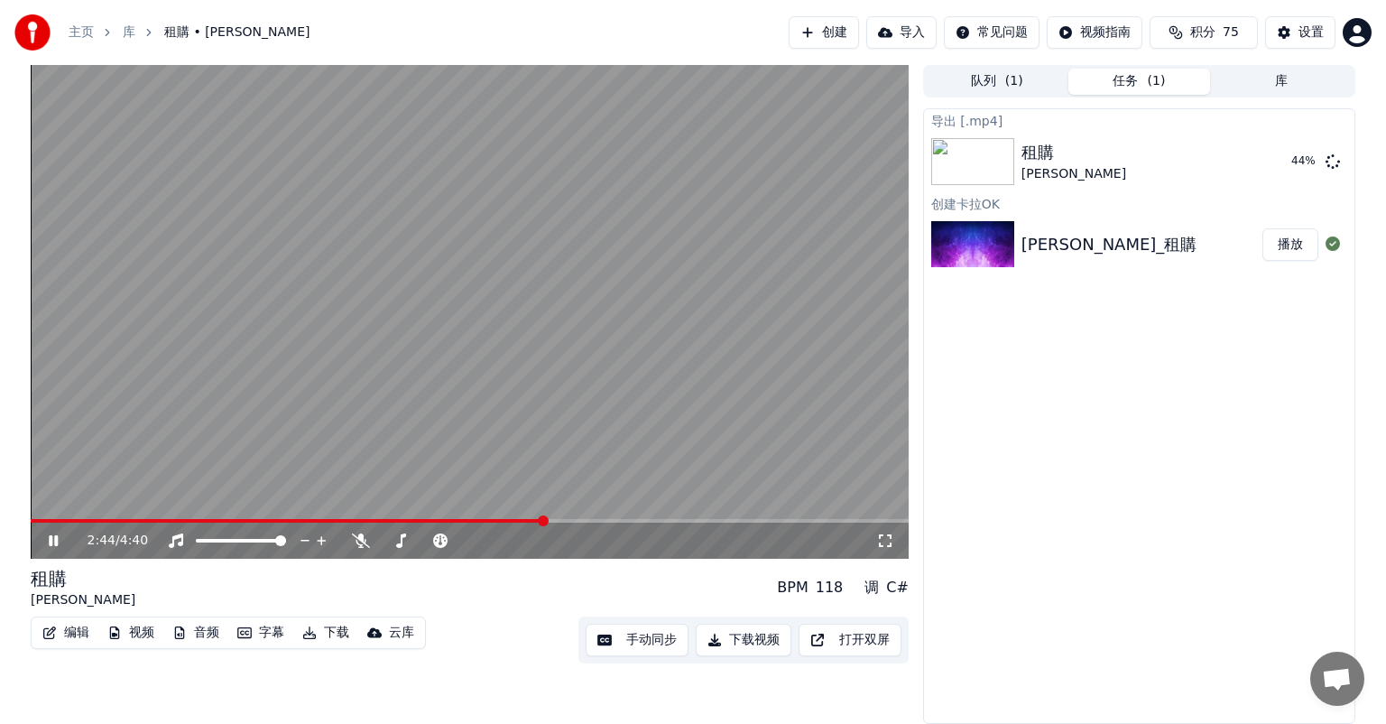
click at [542, 520] on span at bounding box center [543, 520] width 11 height 11
click at [555, 520] on span at bounding box center [549, 520] width 11 height 11
click at [570, 519] on span at bounding box center [564, 520] width 11 height 11
click at [586, 517] on span at bounding box center [586, 520] width 11 height 11
click at [603, 519] on span at bounding box center [601, 520] width 11 height 11
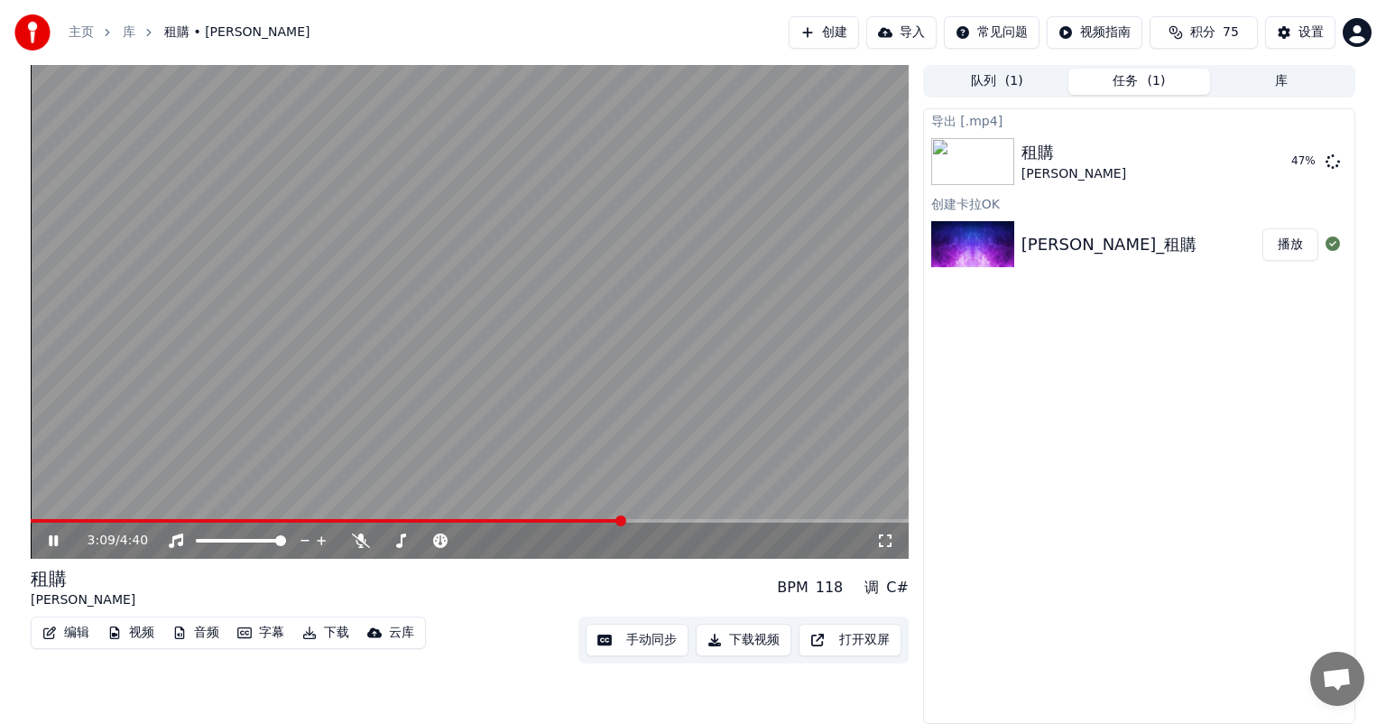
click at [640, 519] on span at bounding box center [470, 521] width 878 height 4
click at [51, 538] on icon at bounding box center [53, 540] width 9 height 11
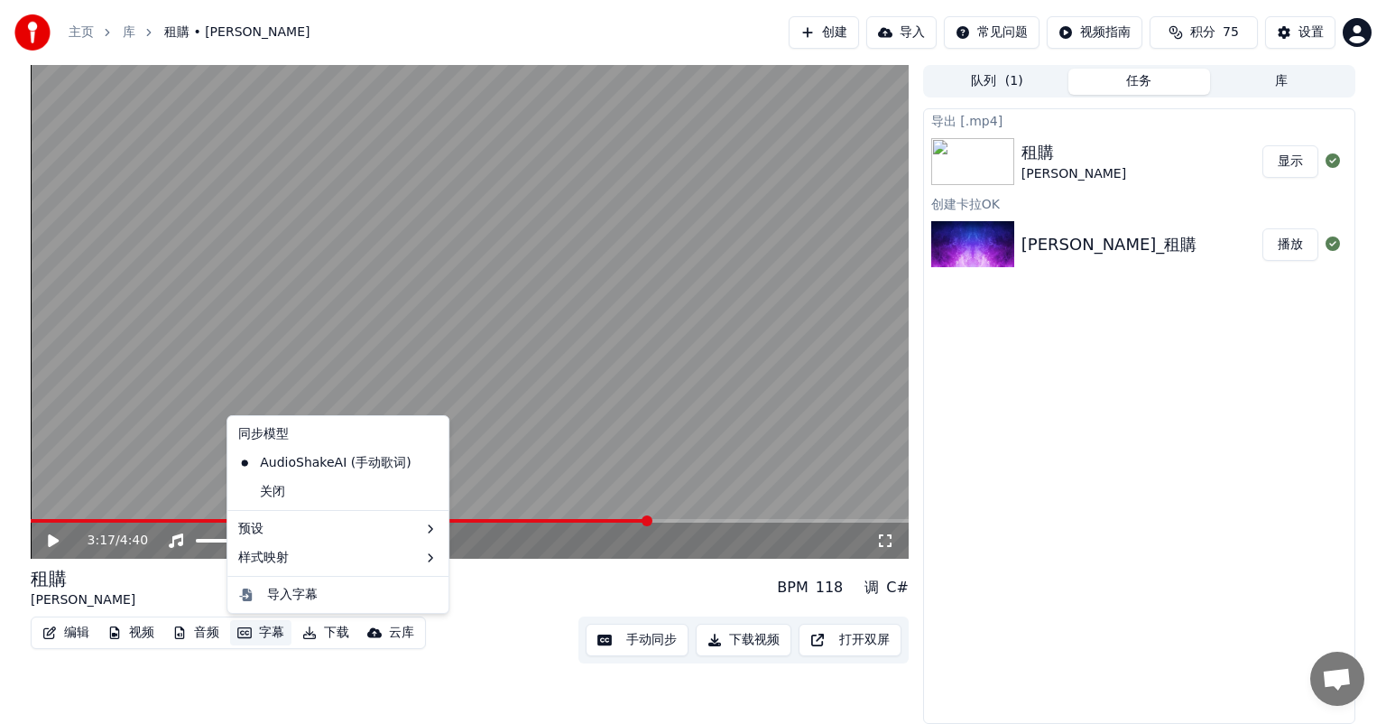
click at [271, 634] on button "字幕" at bounding box center [260, 632] width 61 height 25
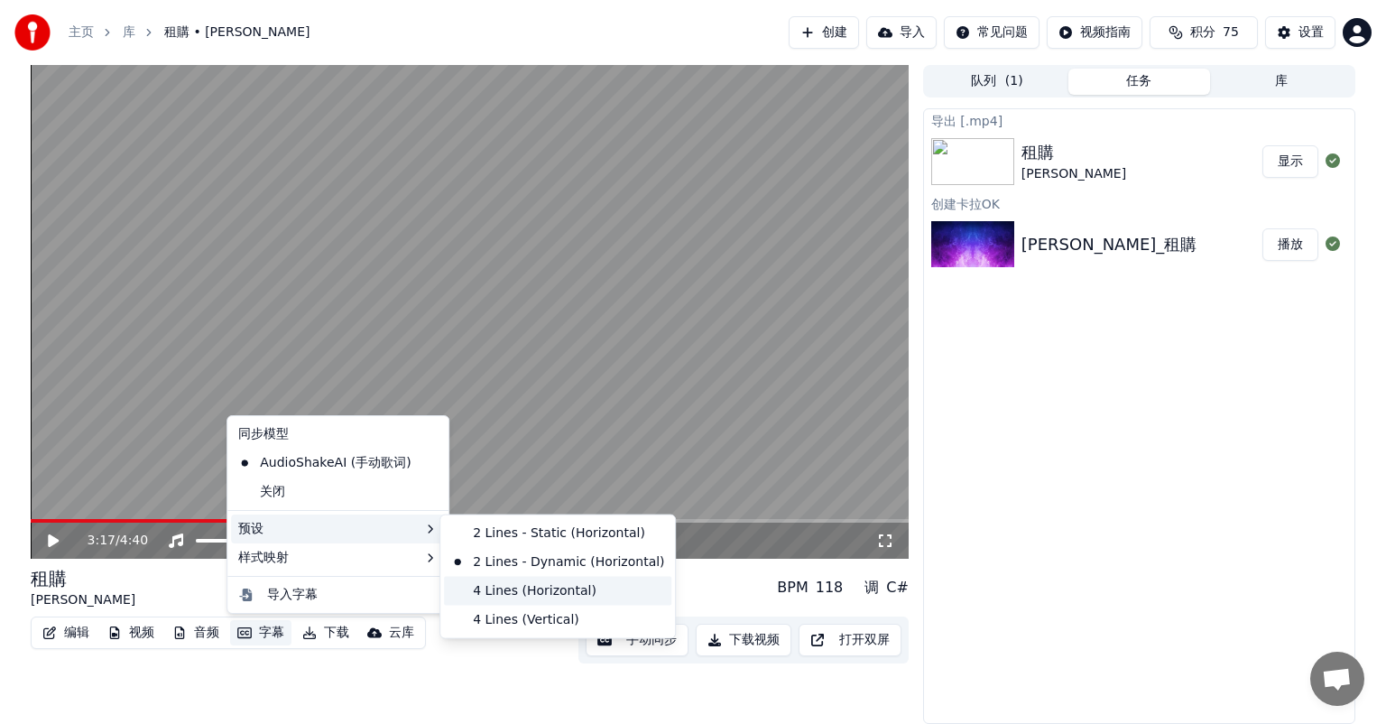
click at [485, 592] on div "4 Lines (Horizontal)" at bounding box center [557, 591] width 227 height 29
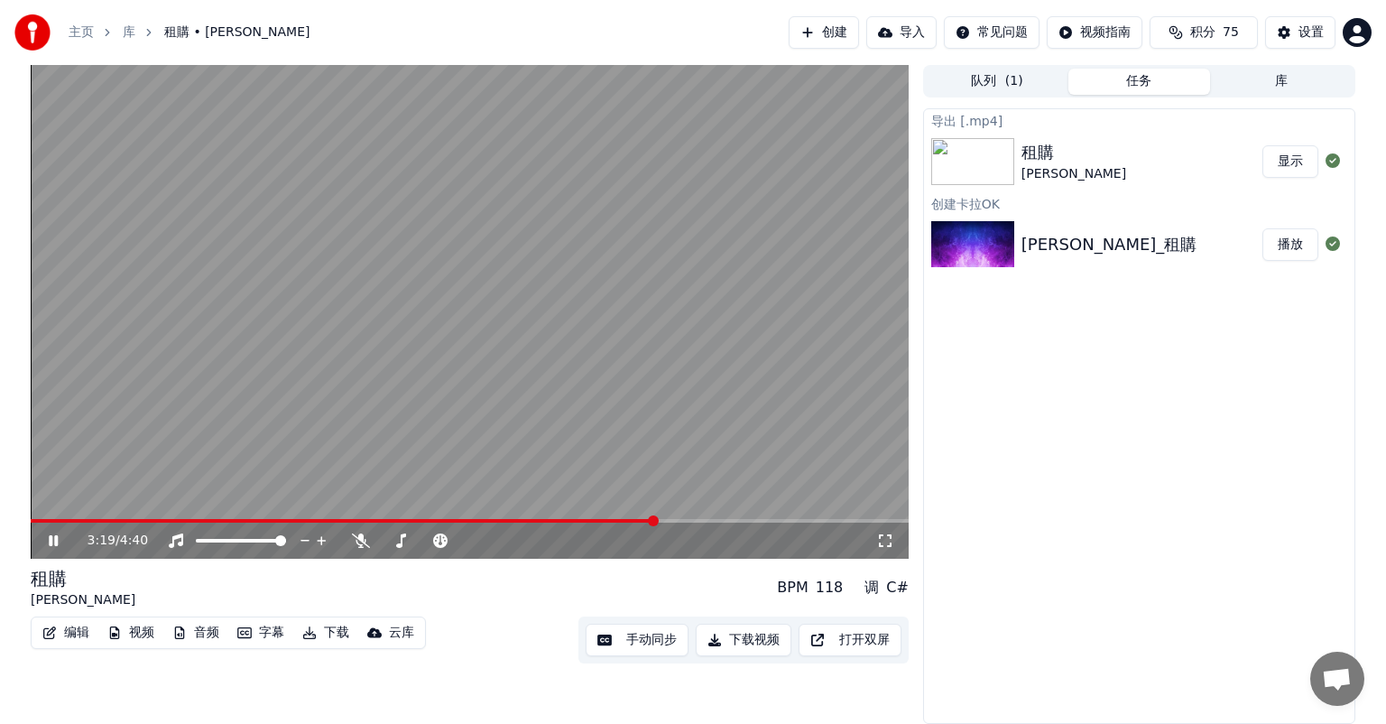
click at [52, 541] on icon at bounding box center [66, 540] width 42 height 14
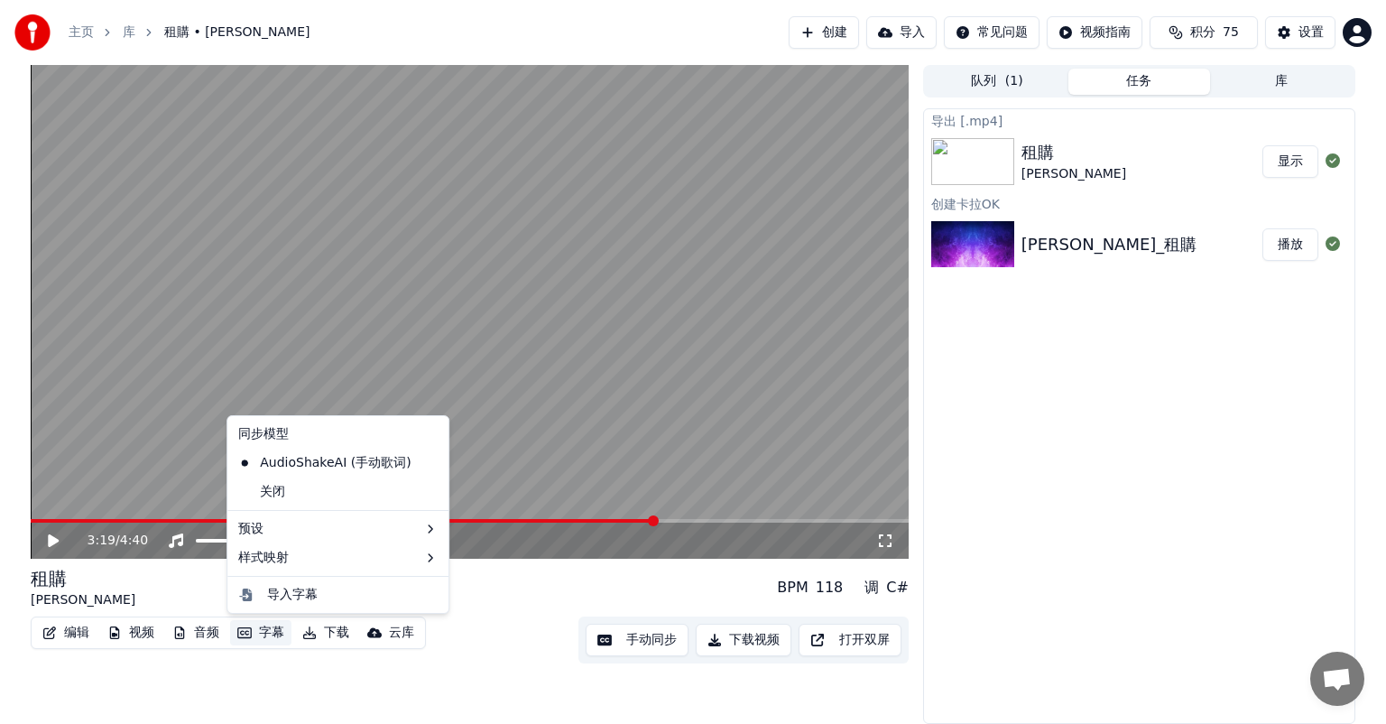
click at [263, 632] on button "字幕" at bounding box center [260, 632] width 61 height 25
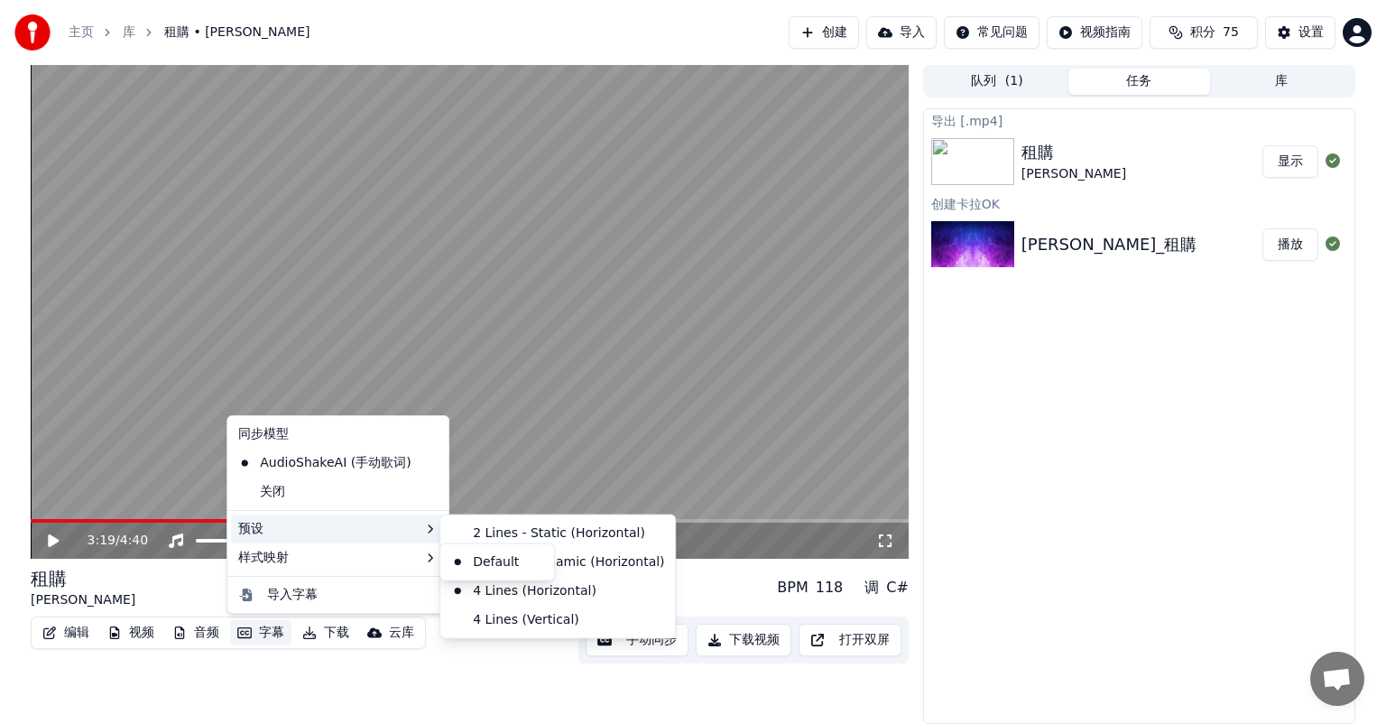
click at [262, 531] on div "预设" at bounding box center [338, 528] width 214 height 29
click at [486, 621] on div "4 Lines (Vertical)" at bounding box center [557, 619] width 227 height 29
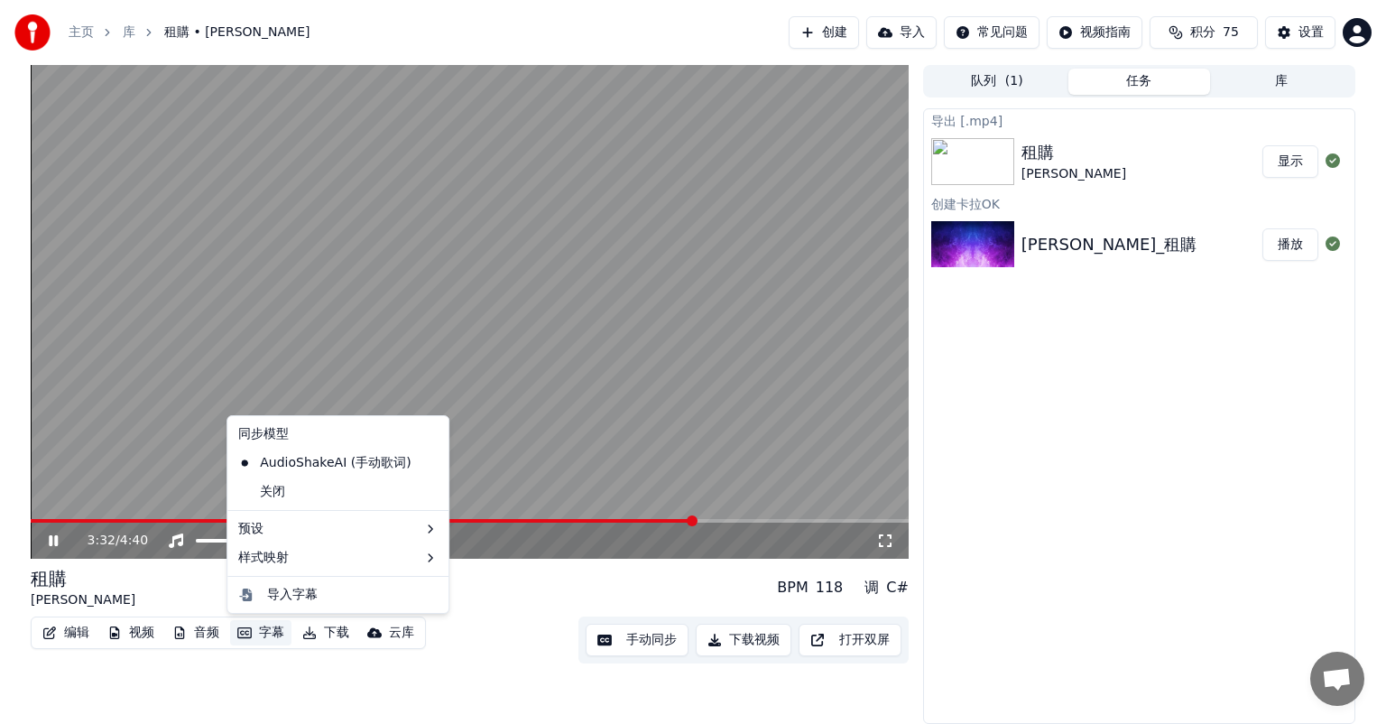
click at [258, 632] on button "字幕" at bounding box center [260, 632] width 61 height 25
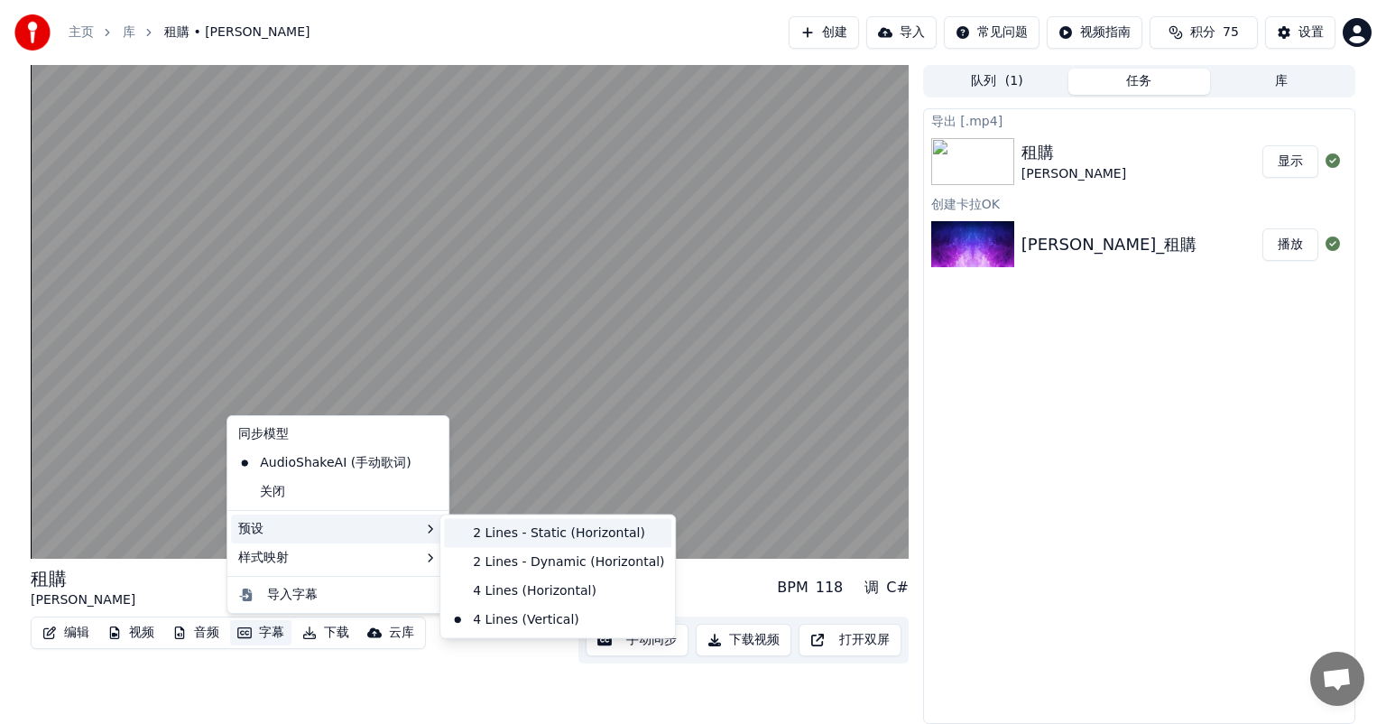
click at [509, 531] on div "2 Lines - Static (Horizontal)" at bounding box center [557, 533] width 227 height 29
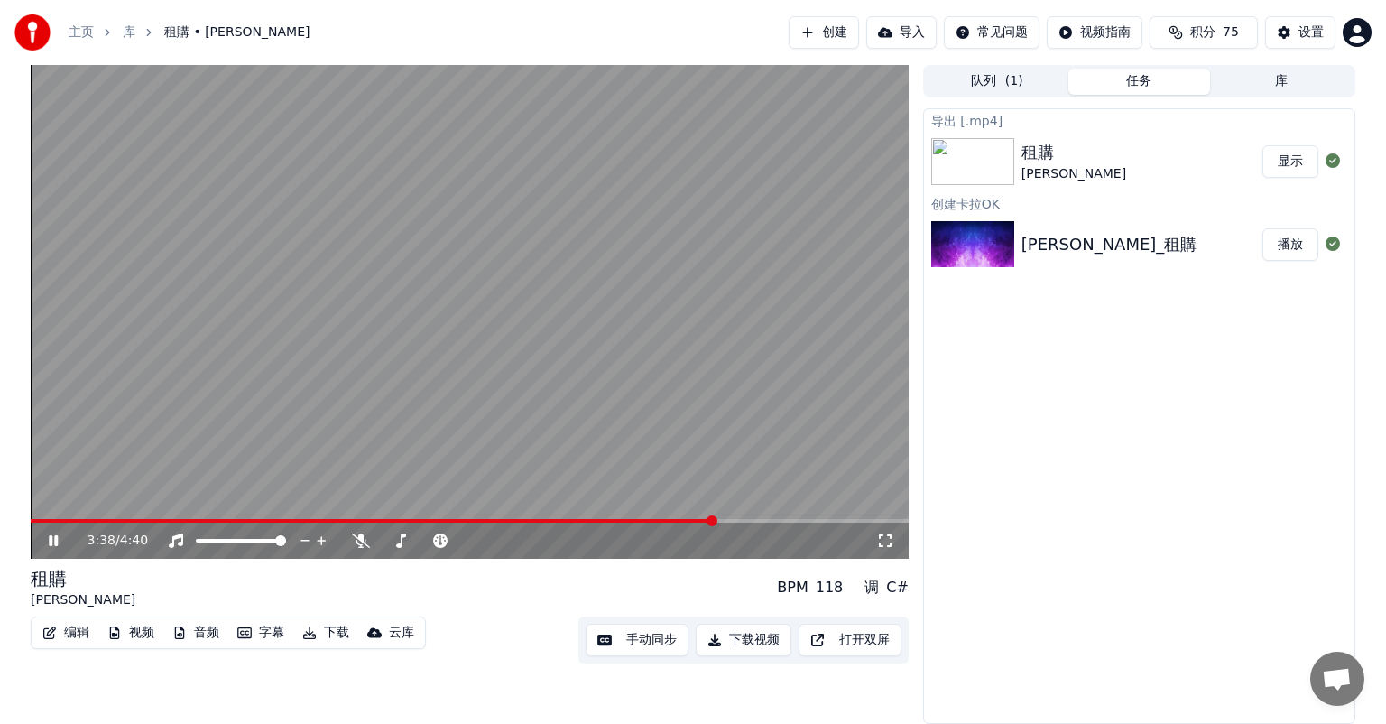
click at [506, 299] on video at bounding box center [470, 312] width 878 height 494
click at [457, 602] on div "租購 [PERSON_NAME] BPM 118 调 C#" at bounding box center [470, 587] width 878 height 43
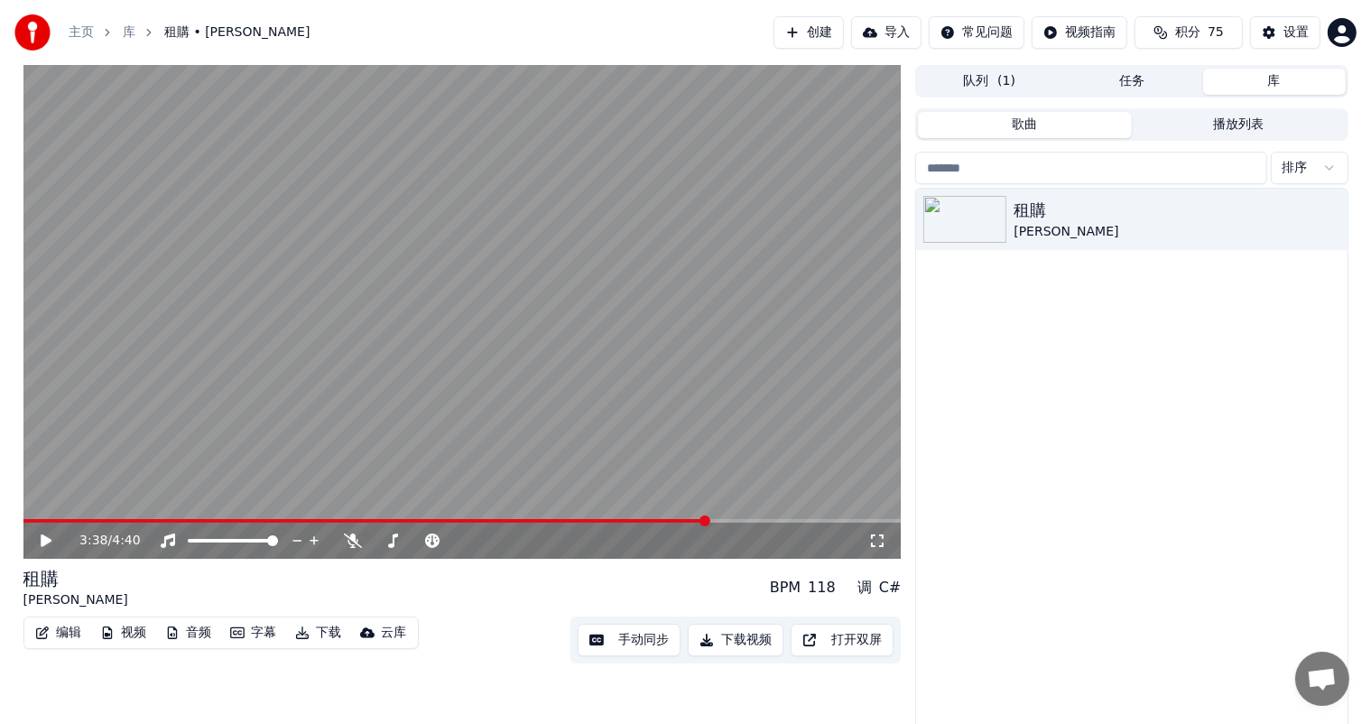
click at [1278, 74] on button "库" at bounding box center [1274, 82] width 143 height 26
click at [1331, 218] on icon "button" at bounding box center [1331, 218] width 4 height 13
click at [1328, 217] on icon "button" at bounding box center [1331, 218] width 18 height 14
click at [1336, 226] on button "button" at bounding box center [1331, 219] width 18 height 22
click at [1083, 372] on div "租購 [PERSON_NAME]" at bounding box center [1131, 459] width 430 height 541
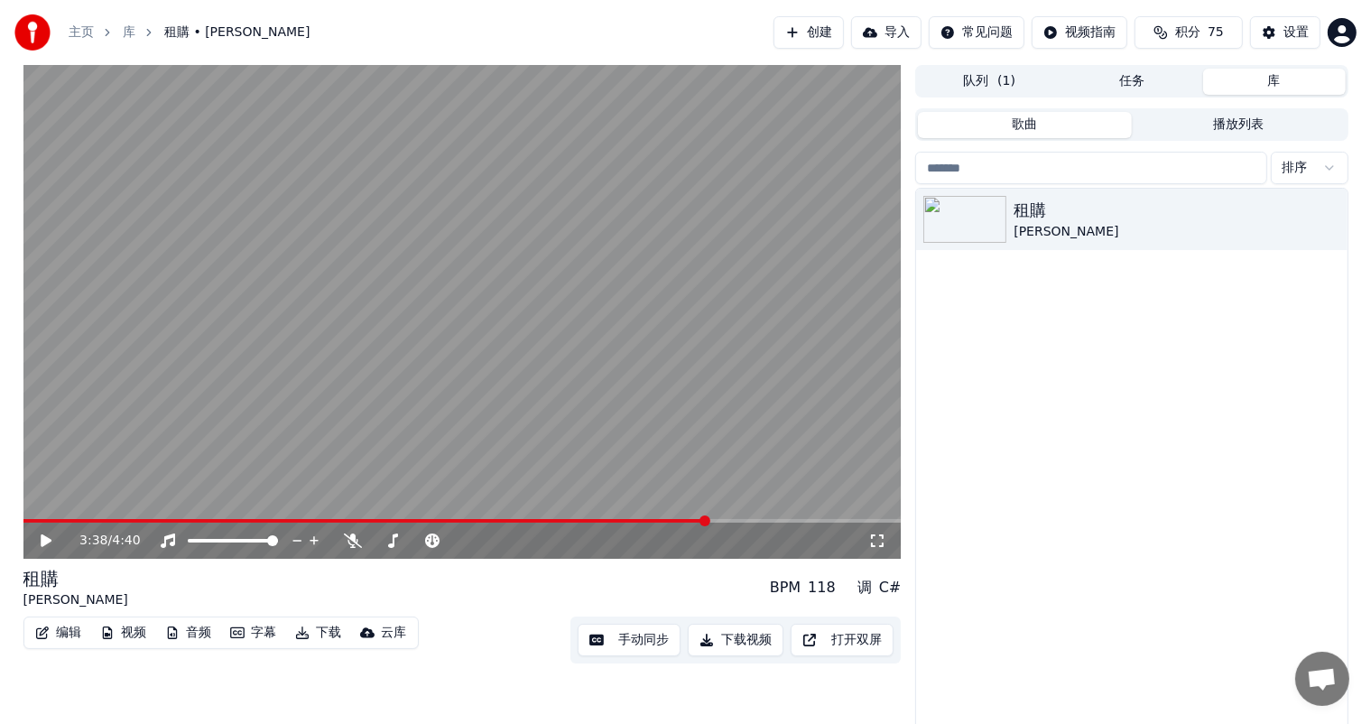
click at [51, 539] on icon at bounding box center [59, 540] width 42 height 14
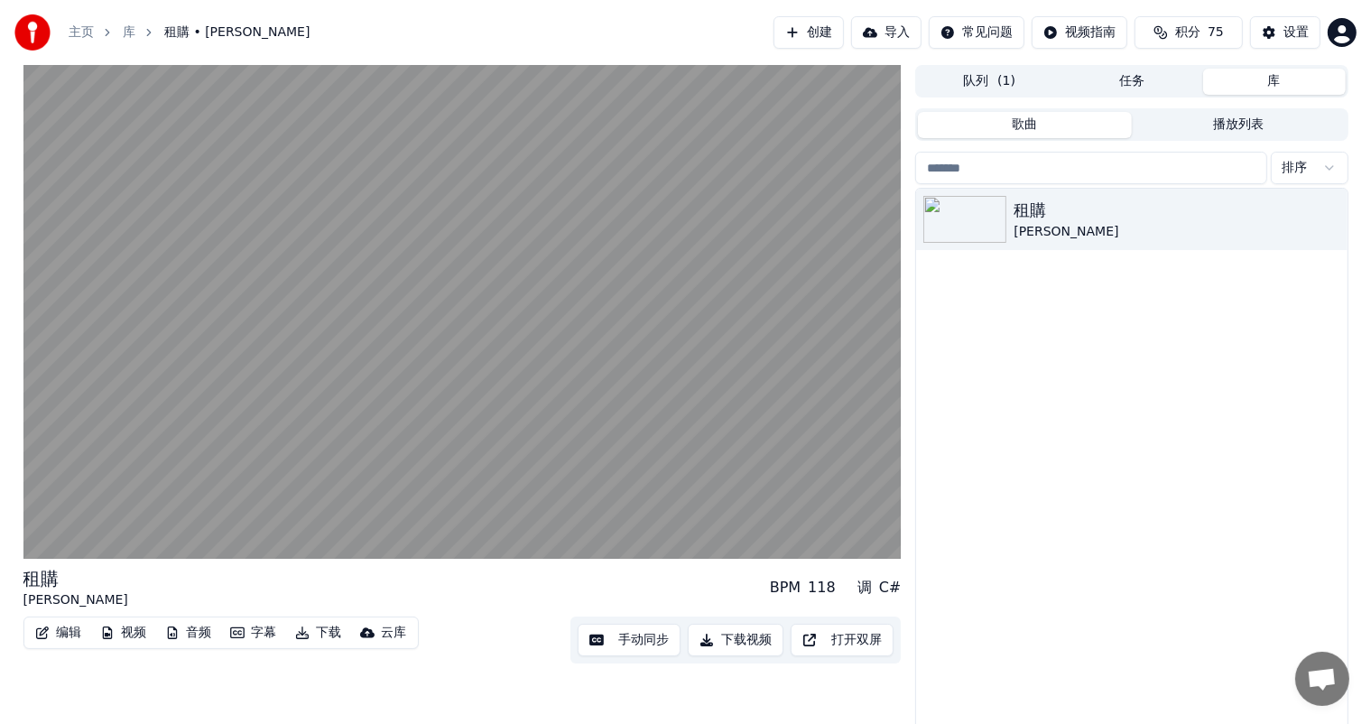
click at [494, 596] on div "租購 [PERSON_NAME] BPM 118 调 C#" at bounding box center [462, 587] width 878 height 43
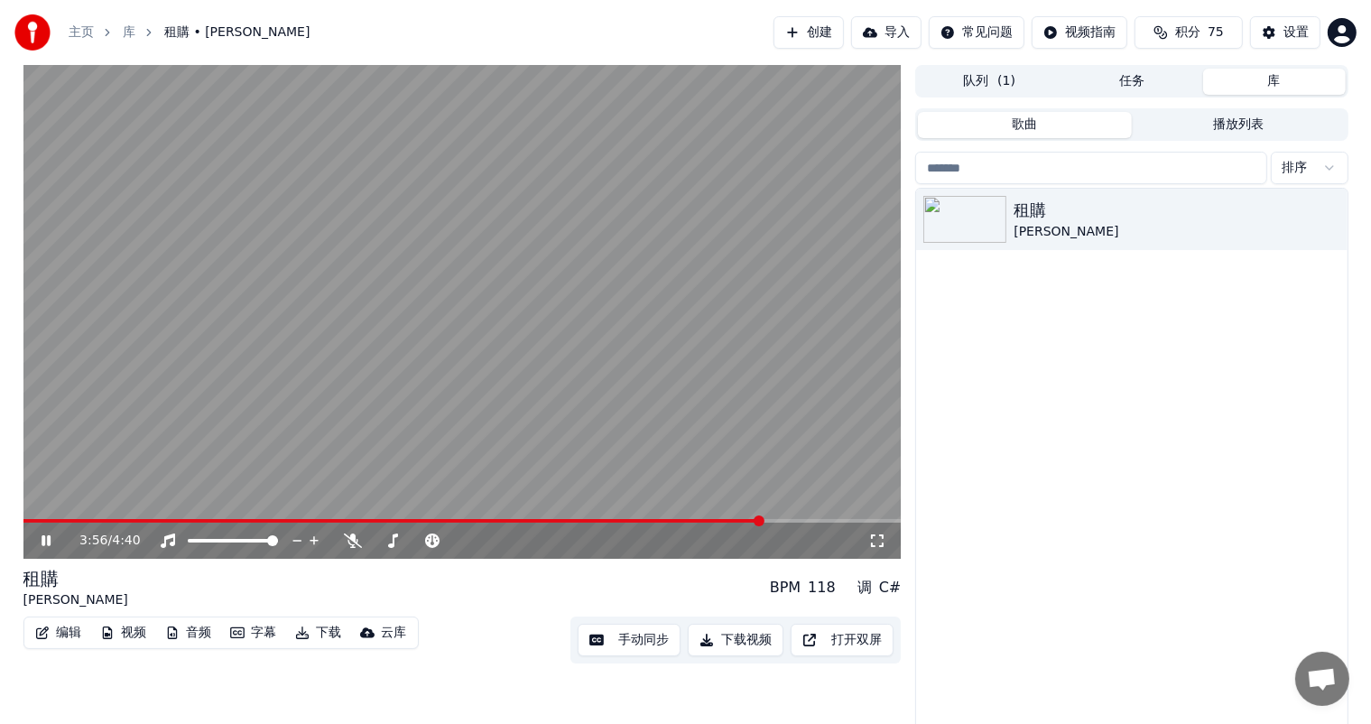
click at [39, 543] on icon at bounding box center [59, 540] width 42 height 14
click at [1119, 458] on div "租購 [PERSON_NAME]" at bounding box center [1131, 459] width 430 height 541
click at [1333, 214] on icon "button" at bounding box center [1331, 218] width 18 height 14
click at [1032, 339] on div "租購 [PERSON_NAME]" at bounding box center [1131, 459] width 430 height 541
click at [1027, 217] on div "租購" at bounding box center [1167, 210] width 308 height 25
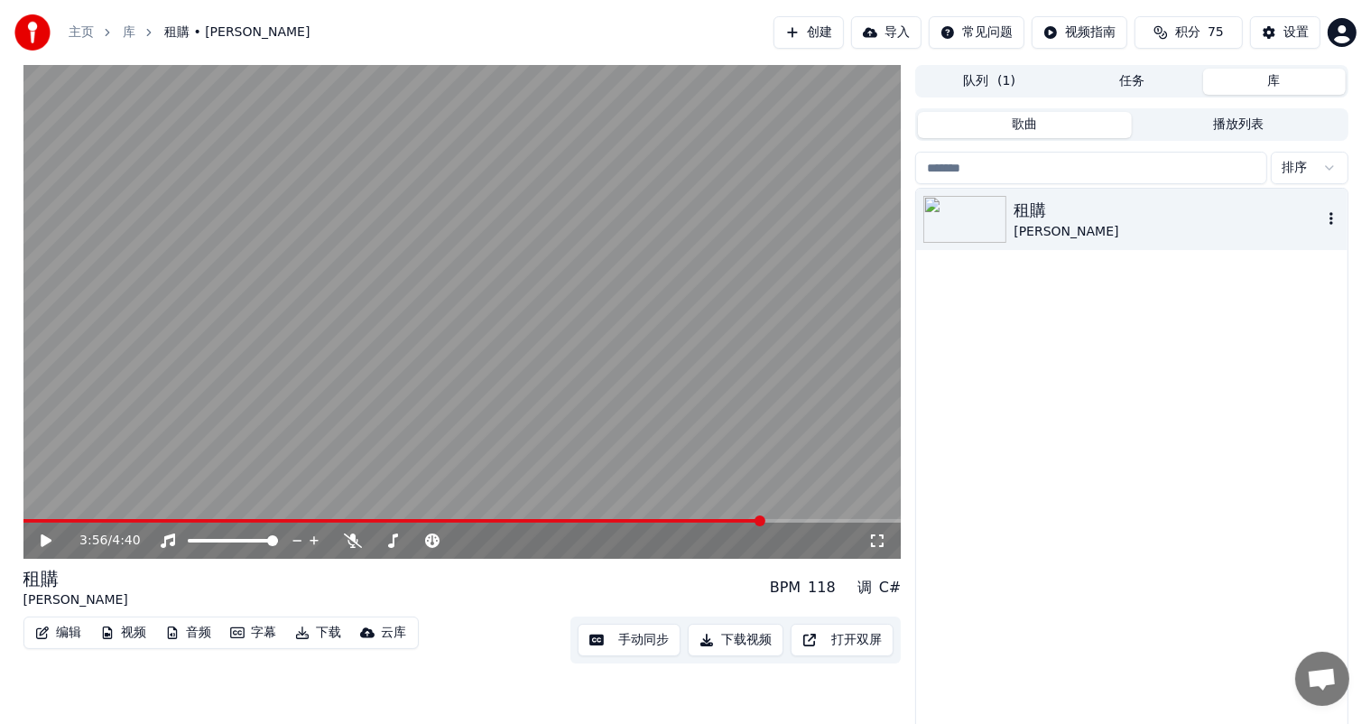
click at [1027, 217] on div "租購" at bounding box center [1167, 210] width 308 height 25
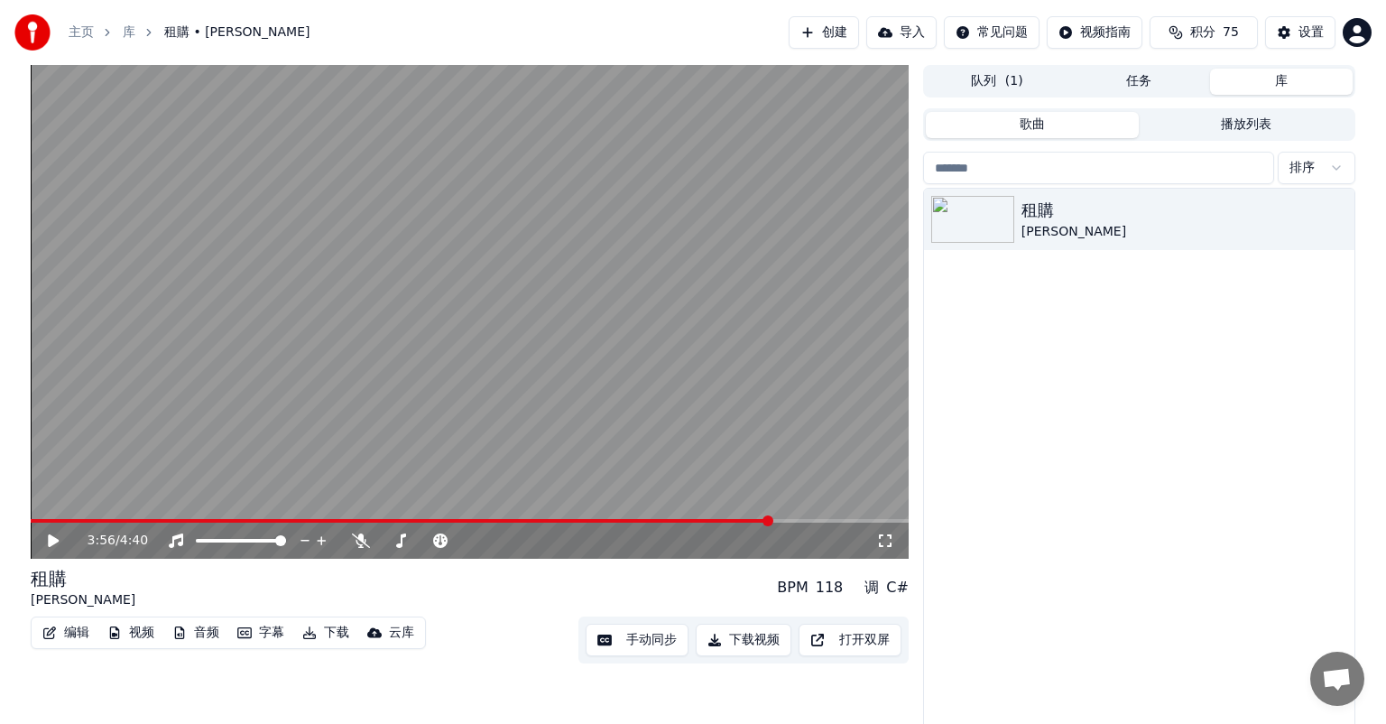
click at [1137, 80] on button "任务" at bounding box center [1139, 82] width 143 height 26
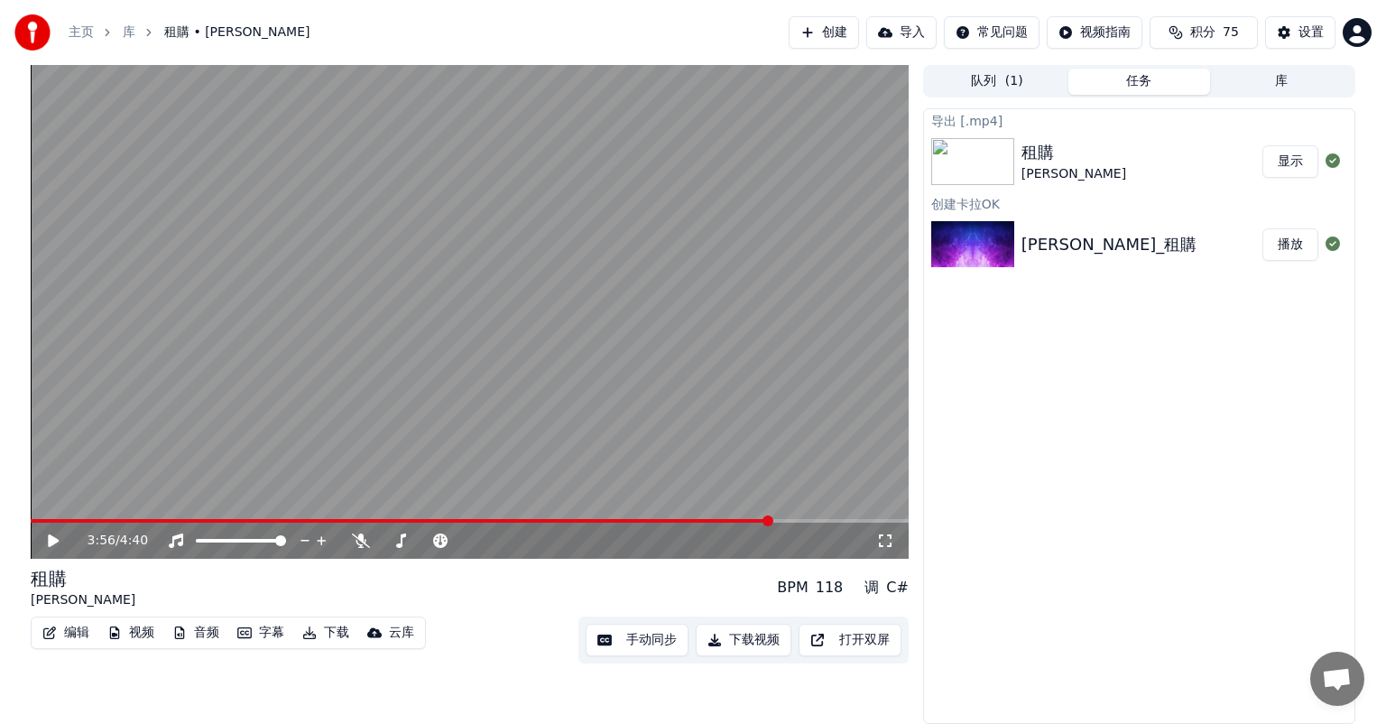
click at [1279, 162] on button "显示" at bounding box center [1290, 161] width 56 height 32
click at [1000, 79] on button "队列 ( 1 )" at bounding box center [997, 82] width 143 height 26
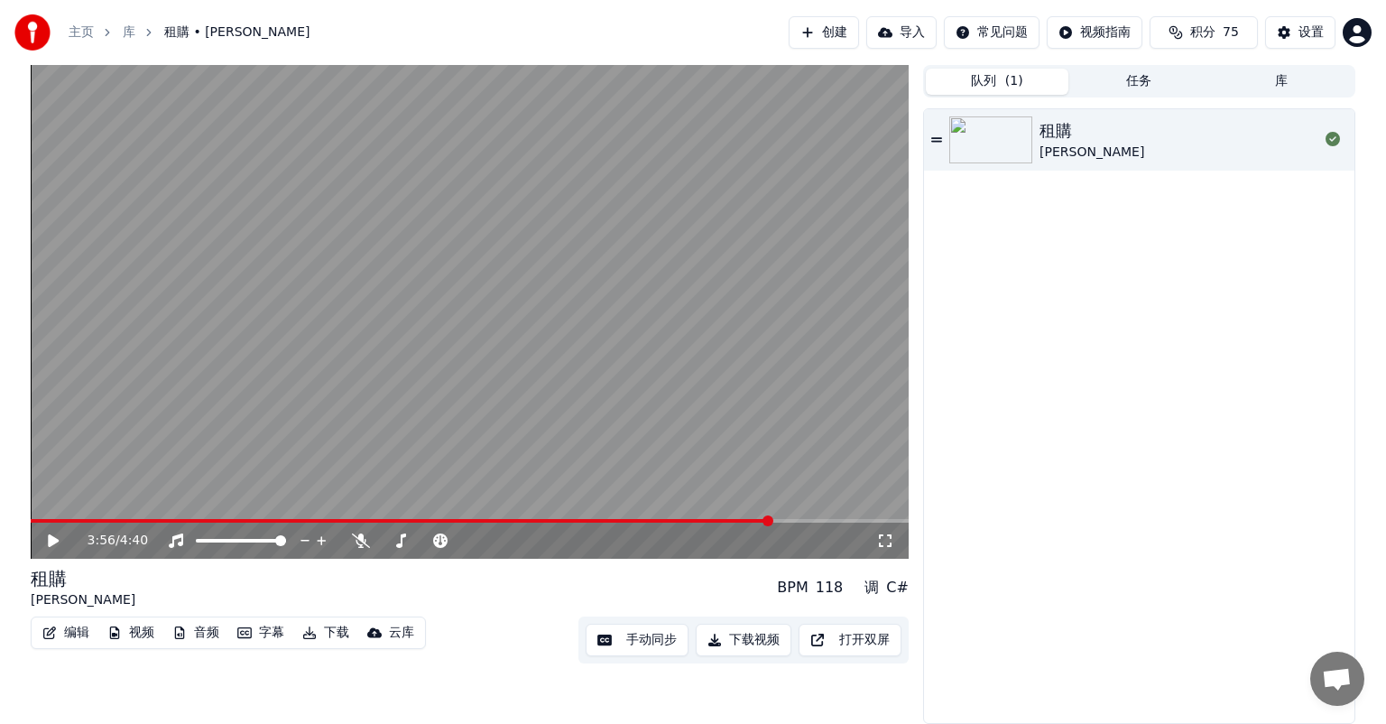
click at [1281, 83] on button "库" at bounding box center [1281, 82] width 143 height 26
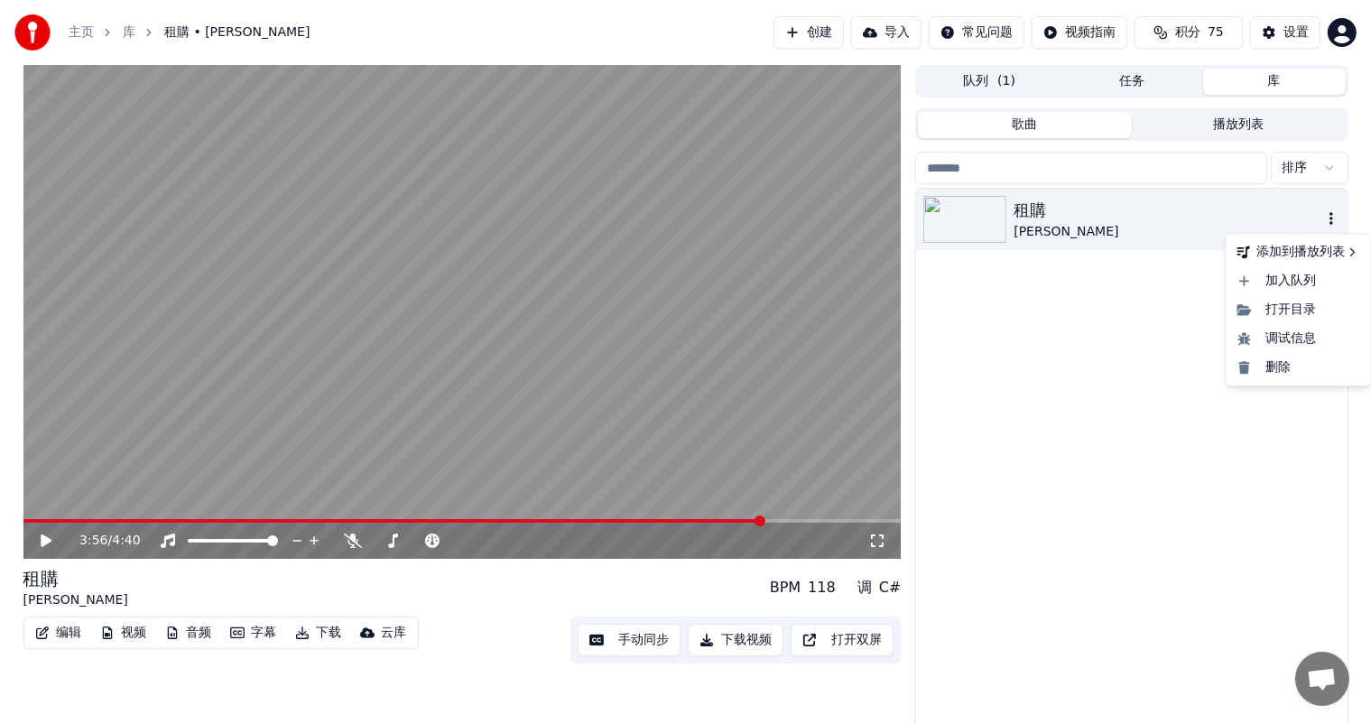
click at [1333, 214] on icon "button" at bounding box center [1331, 218] width 18 height 14
click at [1284, 363] on div "删除" at bounding box center [1298, 367] width 137 height 29
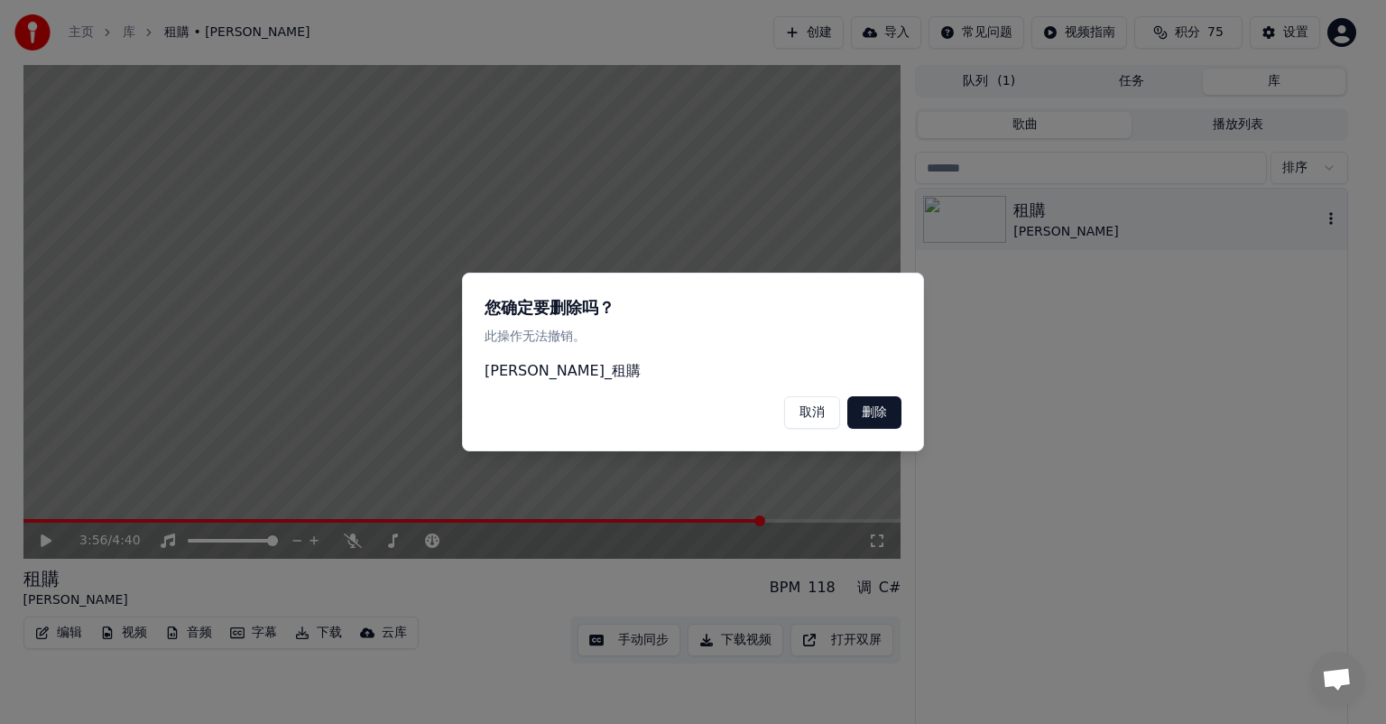
click at [867, 411] on button "删除" at bounding box center [874, 412] width 54 height 32
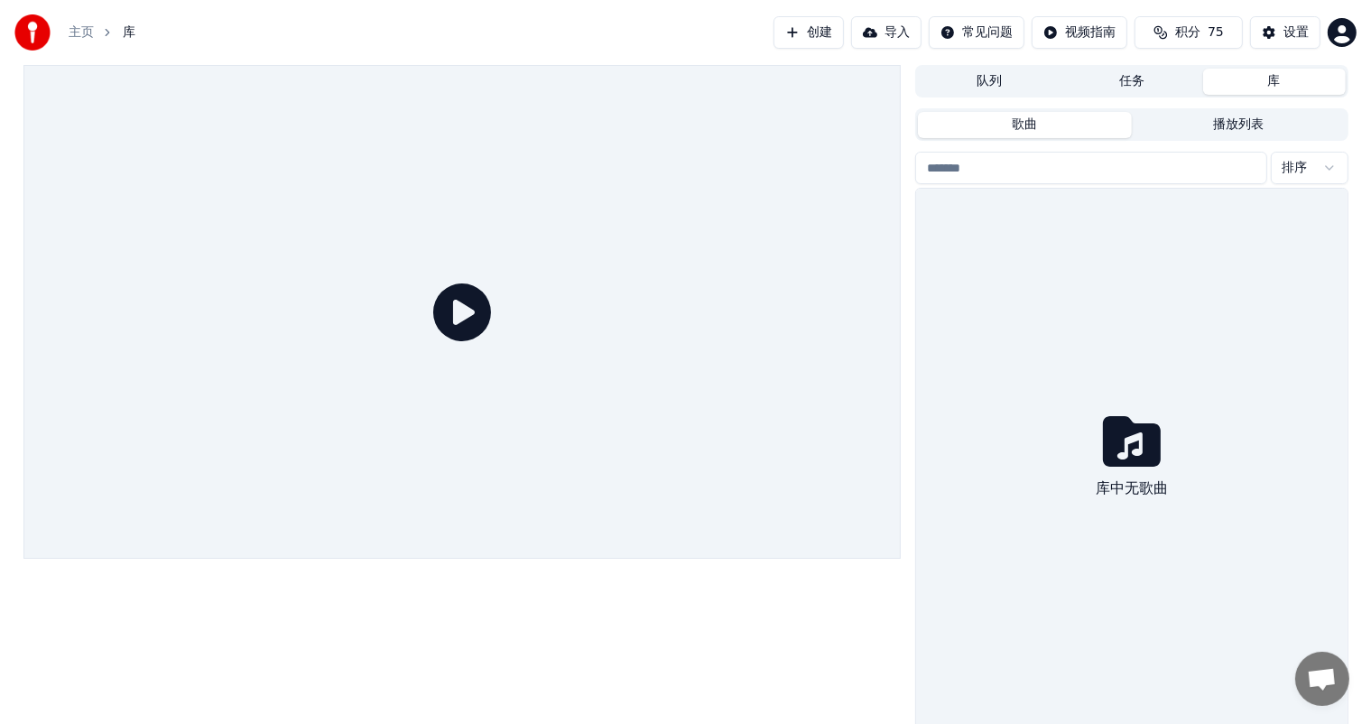
click at [877, 25] on button "导入" at bounding box center [886, 32] width 70 height 32
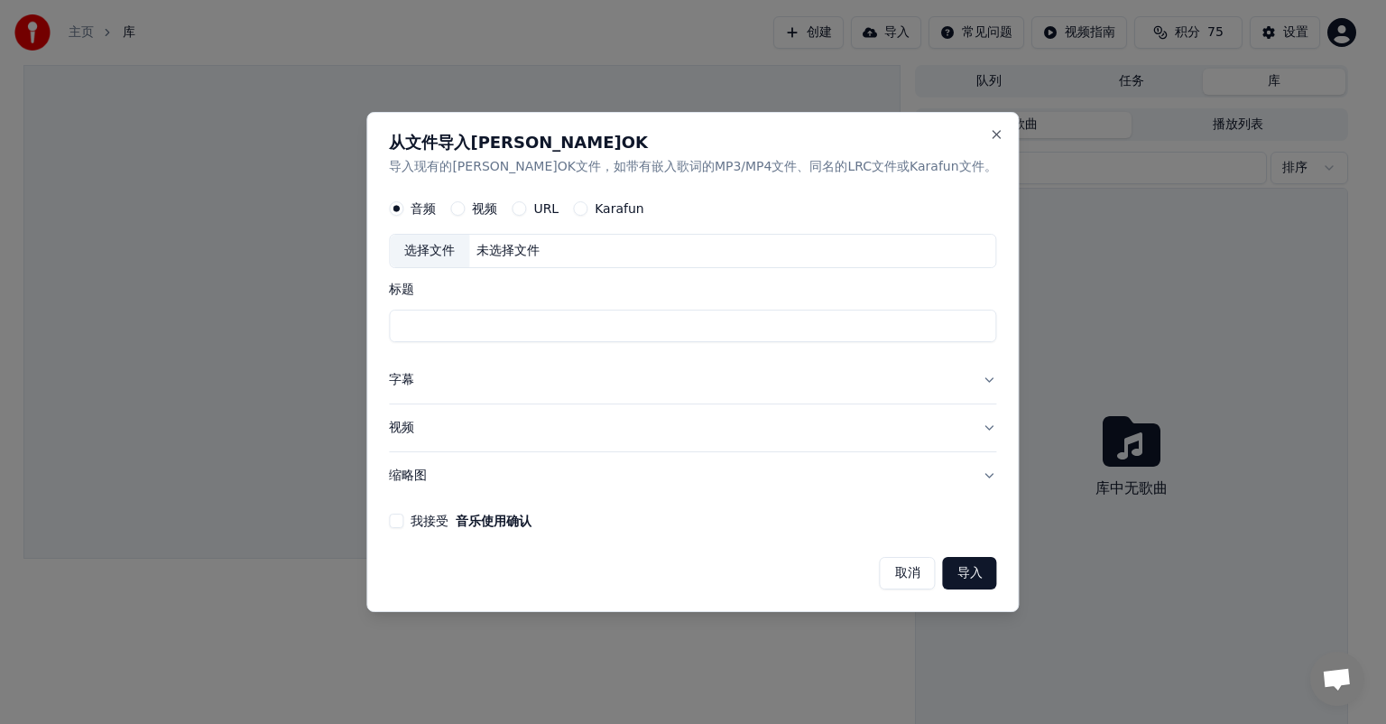
click at [497, 209] on label "视频" at bounding box center [484, 208] width 25 height 13
click at [465, 209] on button "视频" at bounding box center [457, 208] width 14 height 14
click at [990, 134] on button "Close" at bounding box center [997, 134] width 14 height 14
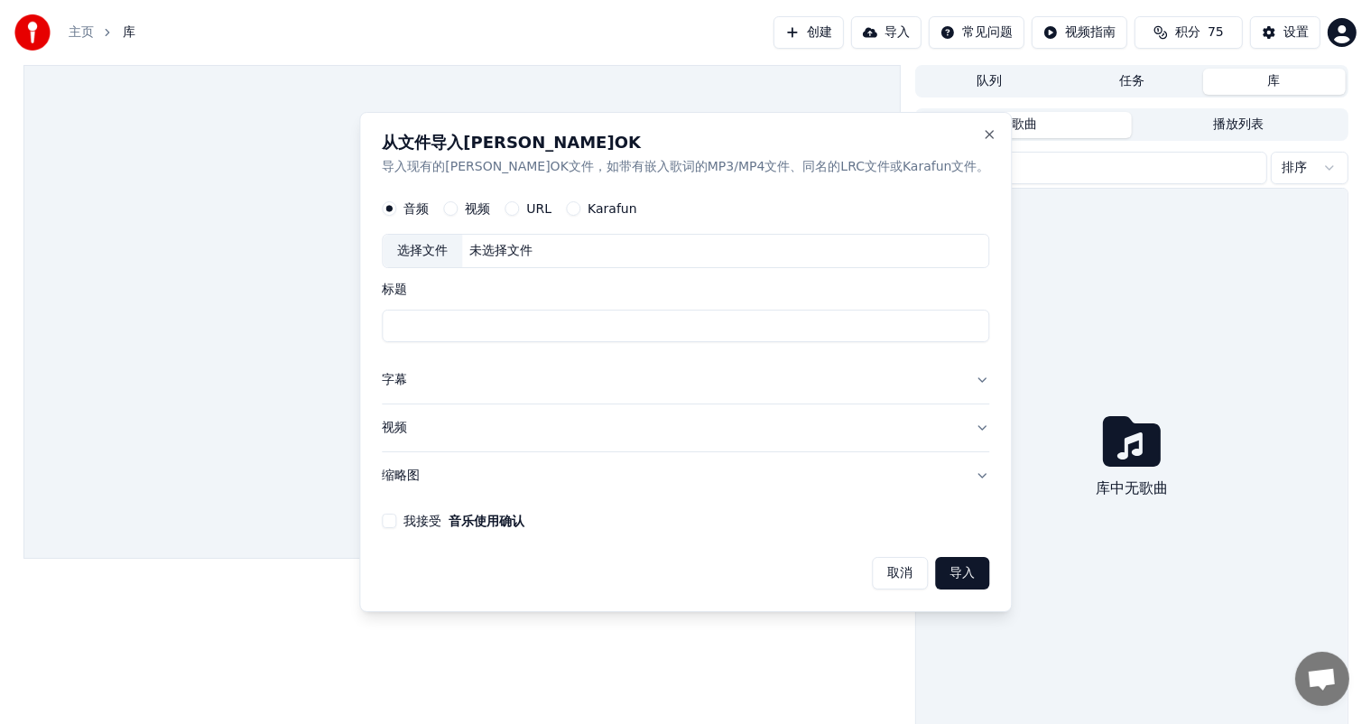
click at [815, 28] on button "创建" at bounding box center [808, 32] width 70 height 32
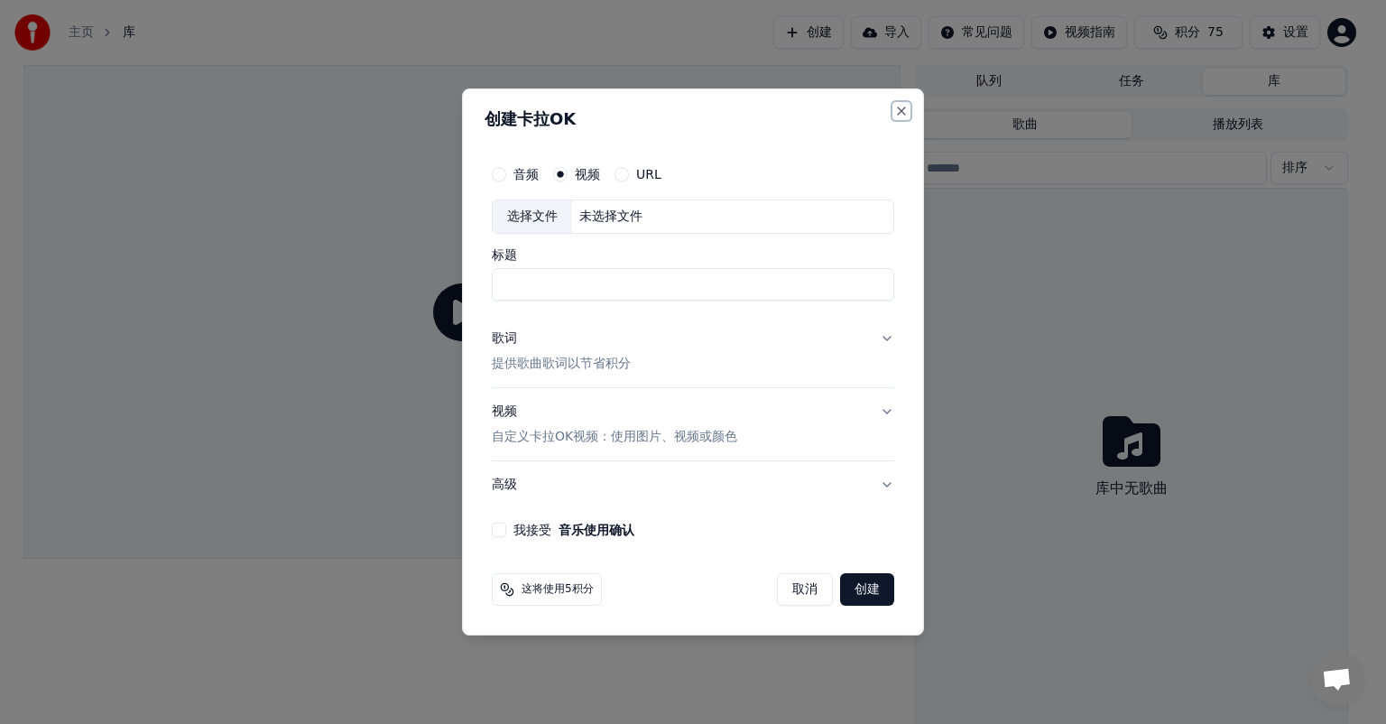
click at [904, 105] on button "Close" at bounding box center [901, 111] width 14 height 14
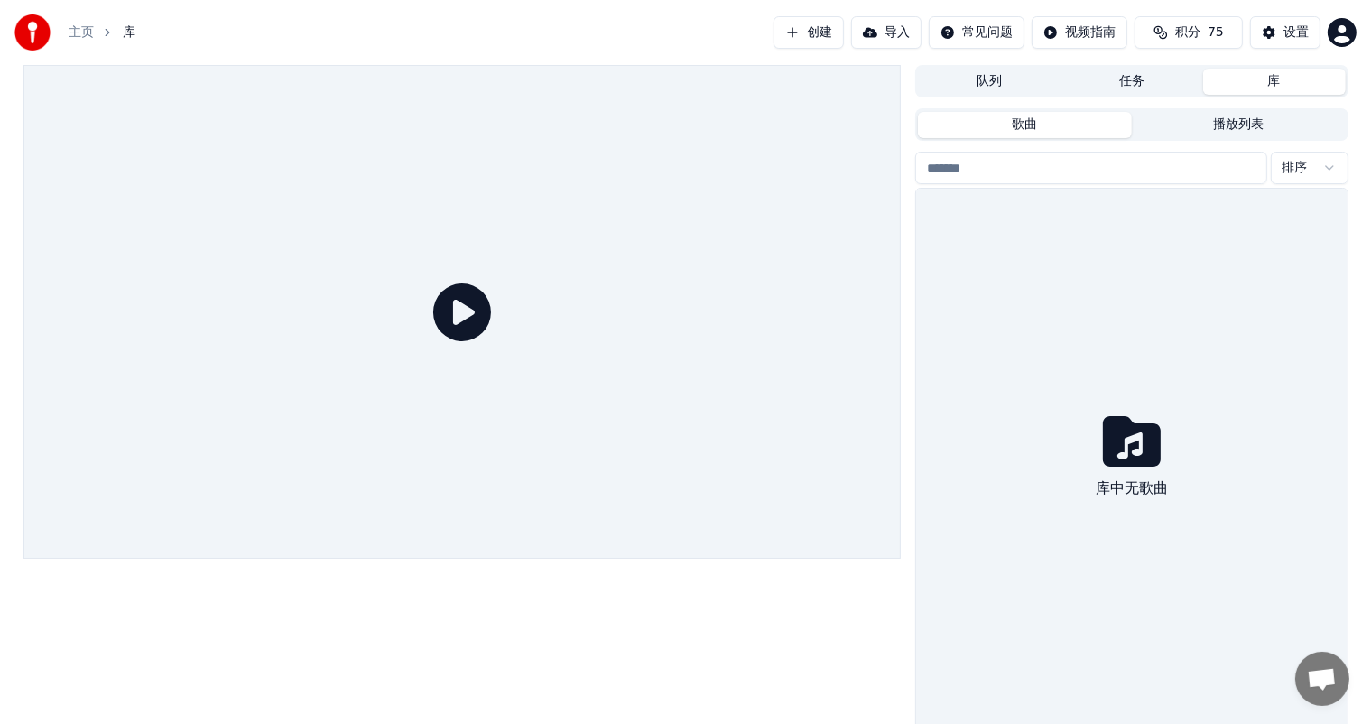
click at [870, 37] on button "导入" at bounding box center [886, 32] width 70 height 32
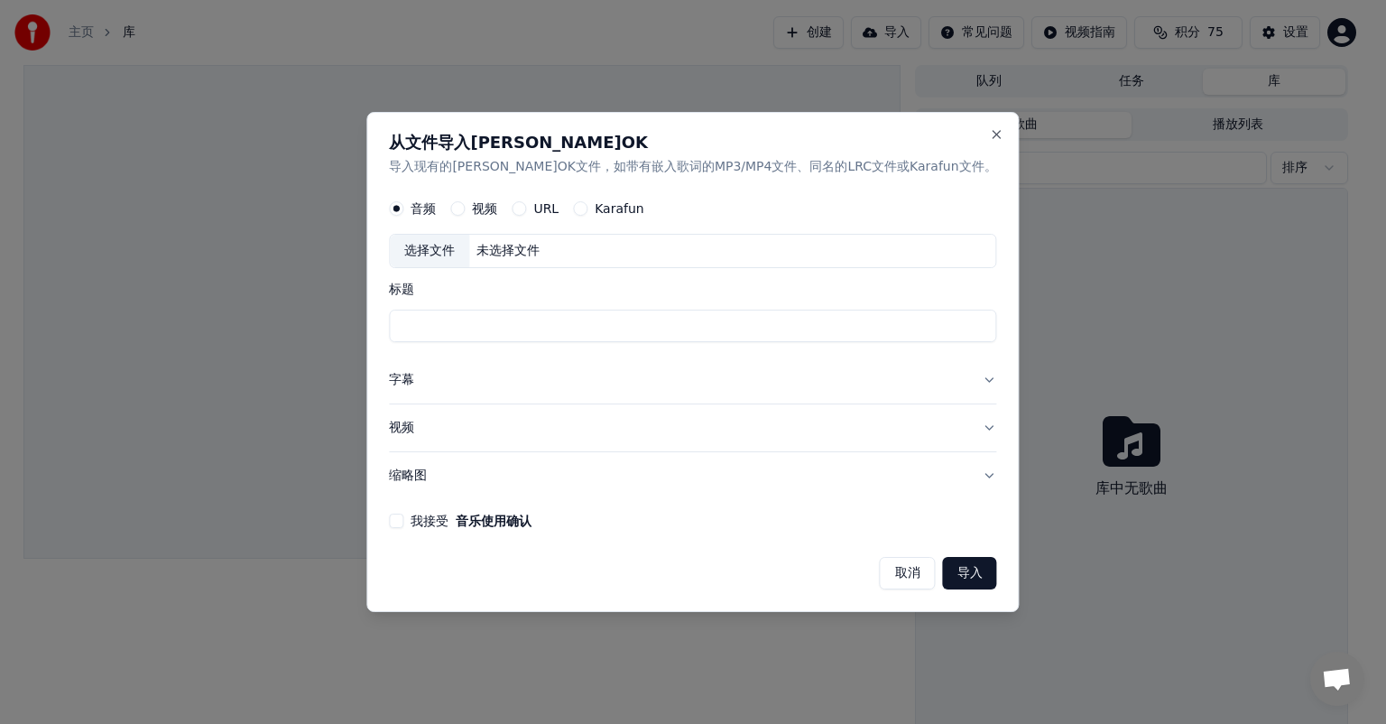
click at [497, 210] on div "视频" at bounding box center [473, 208] width 47 height 14
click at [465, 209] on button "视频" at bounding box center [457, 208] width 14 height 14
click at [547, 251] on div "未选择文件" at bounding box center [508, 251] width 78 height 18
type input "******"
click at [463, 443] on button "视频" at bounding box center [692, 427] width 607 height 47
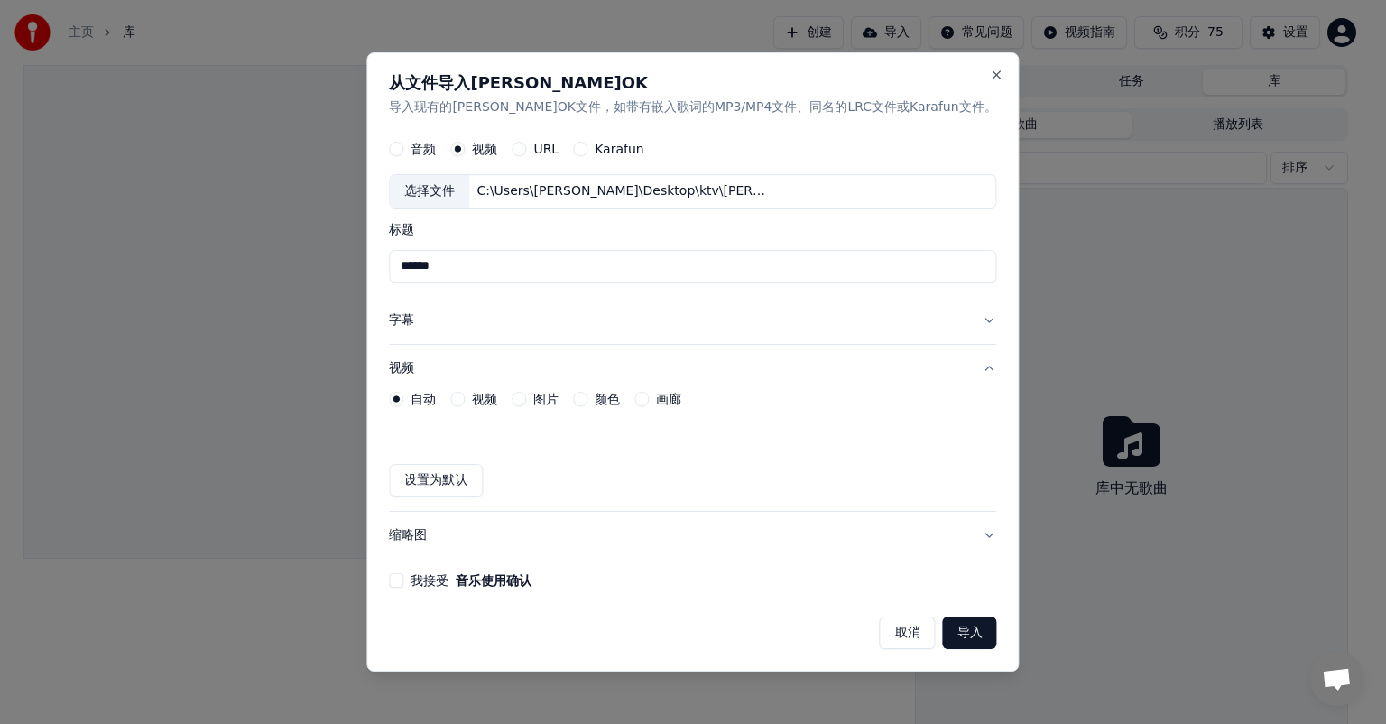
click at [493, 372] on button "视频" at bounding box center [692, 368] width 607 height 47
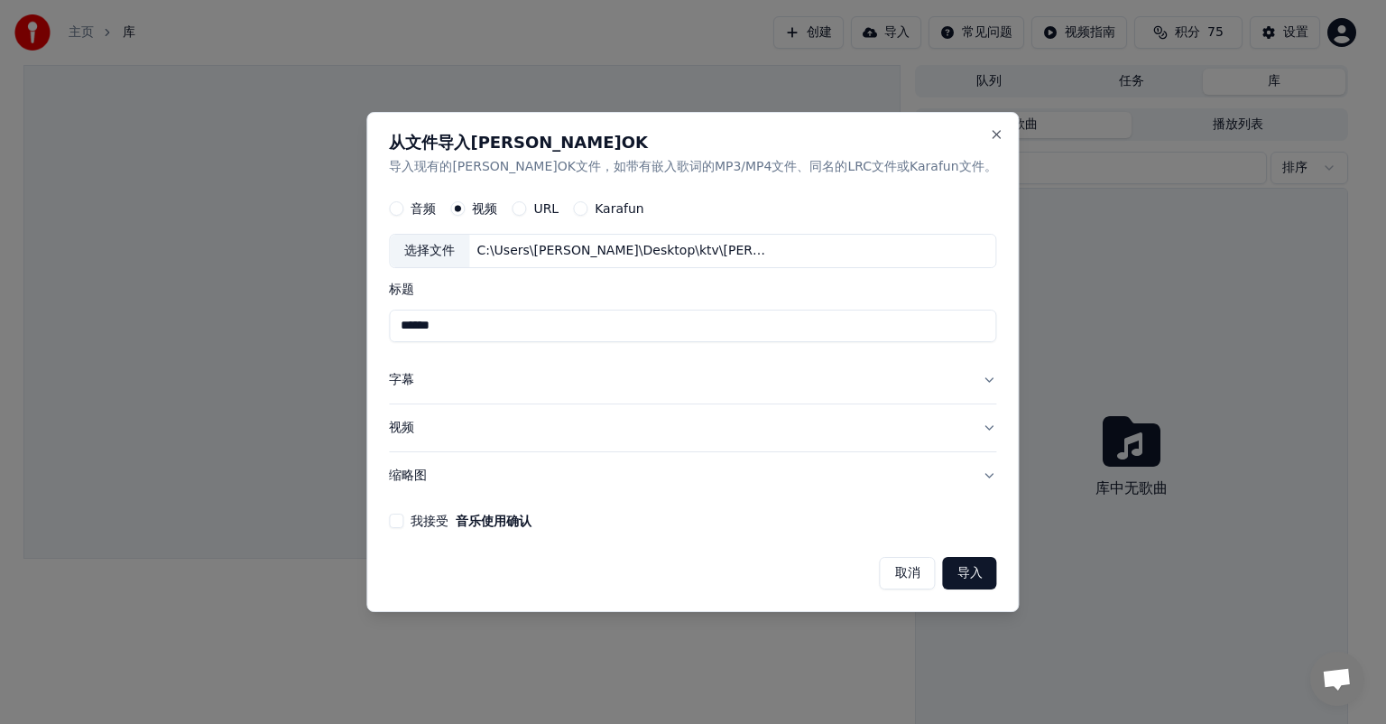
click at [466, 379] on button "字幕" at bounding box center [692, 379] width 607 height 47
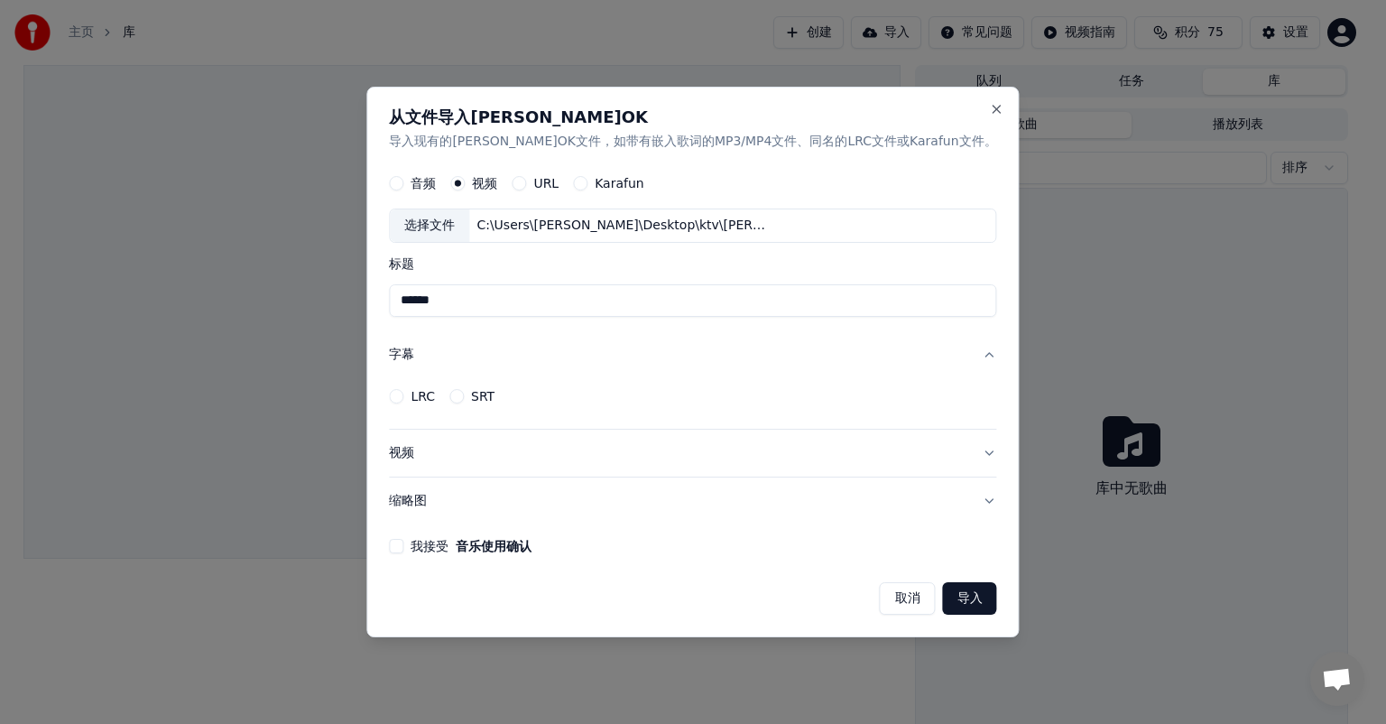
click at [403, 398] on button "LRC" at bounding box center [396, 396] width 14 height 14
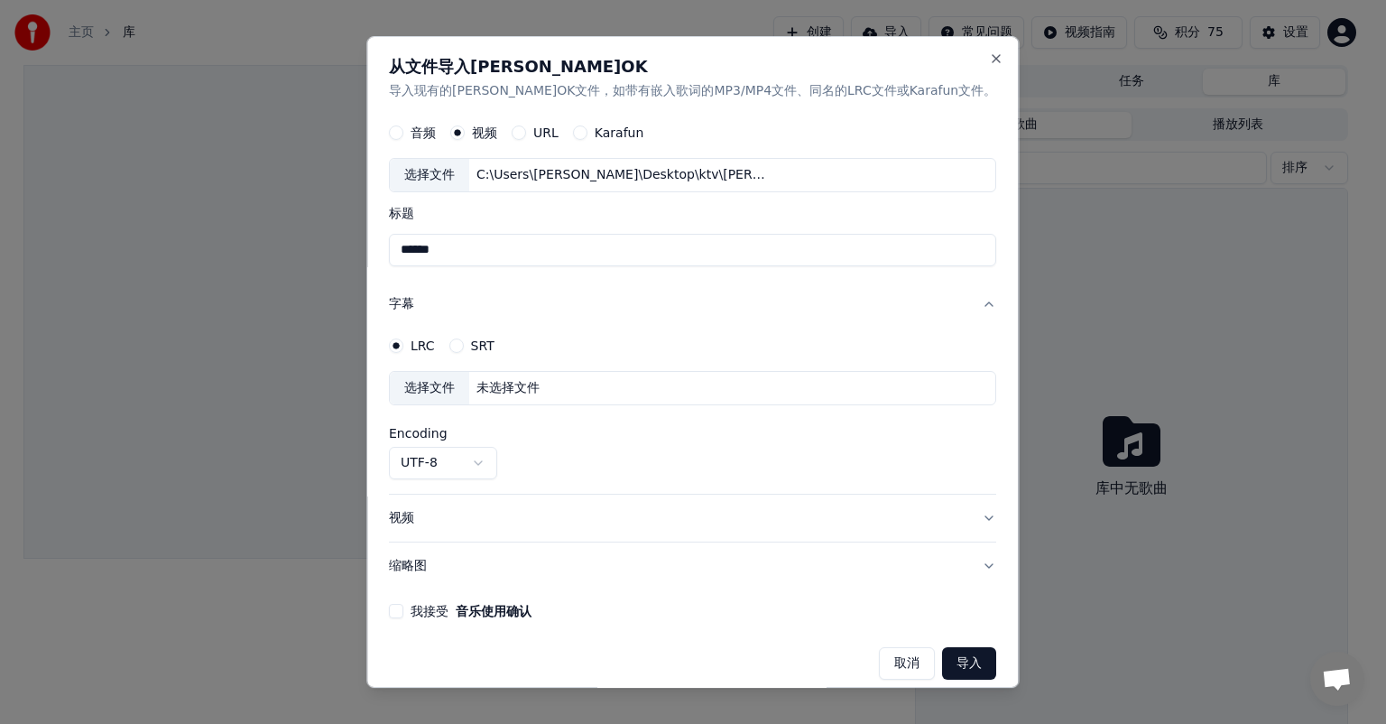
click at [464, 346] on button "SRT" at bounding box center [456, 345] width 14 height 14
click at [435, 346] on div "LRC" at bounding box center [412, 345] width 46 height 14
click at [990, 54] on button "Close" at bounding box center [997, 58] width 14 height 14
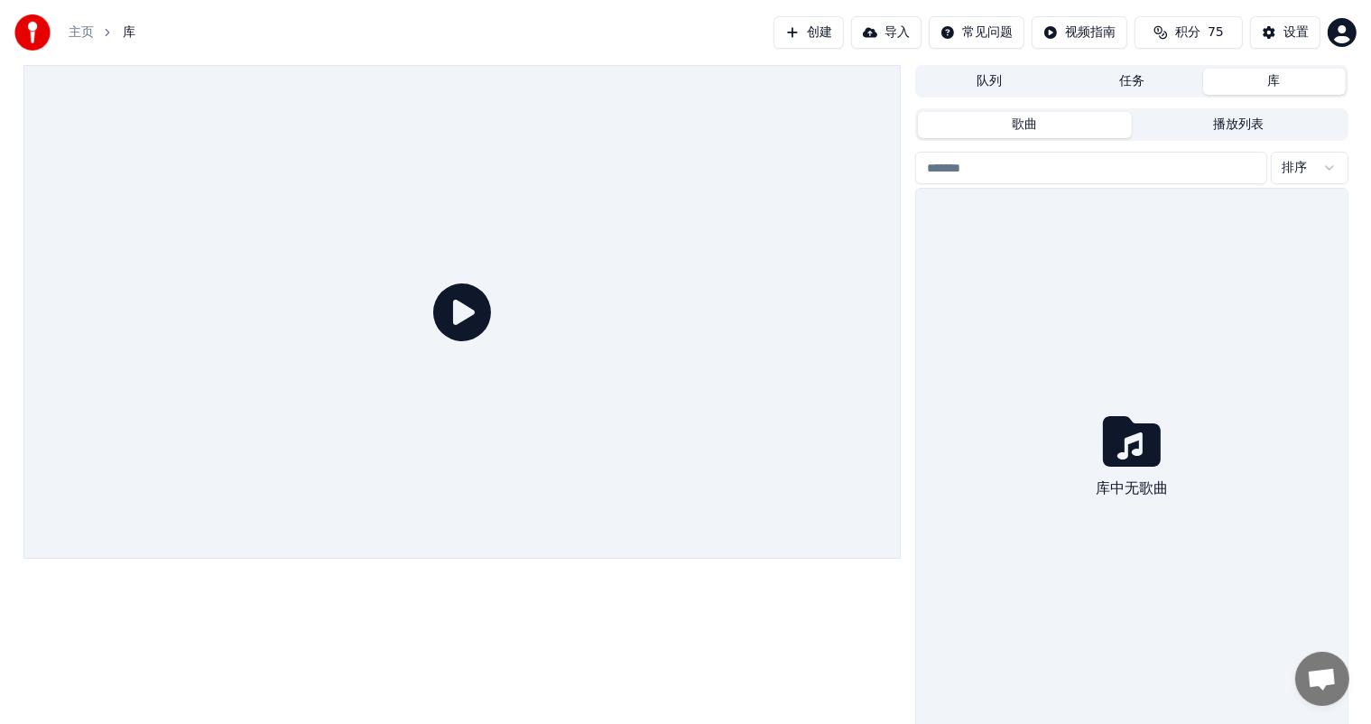
click at [801, 26] on button "创建" at bounding box center [808, 32] width 70 height 32
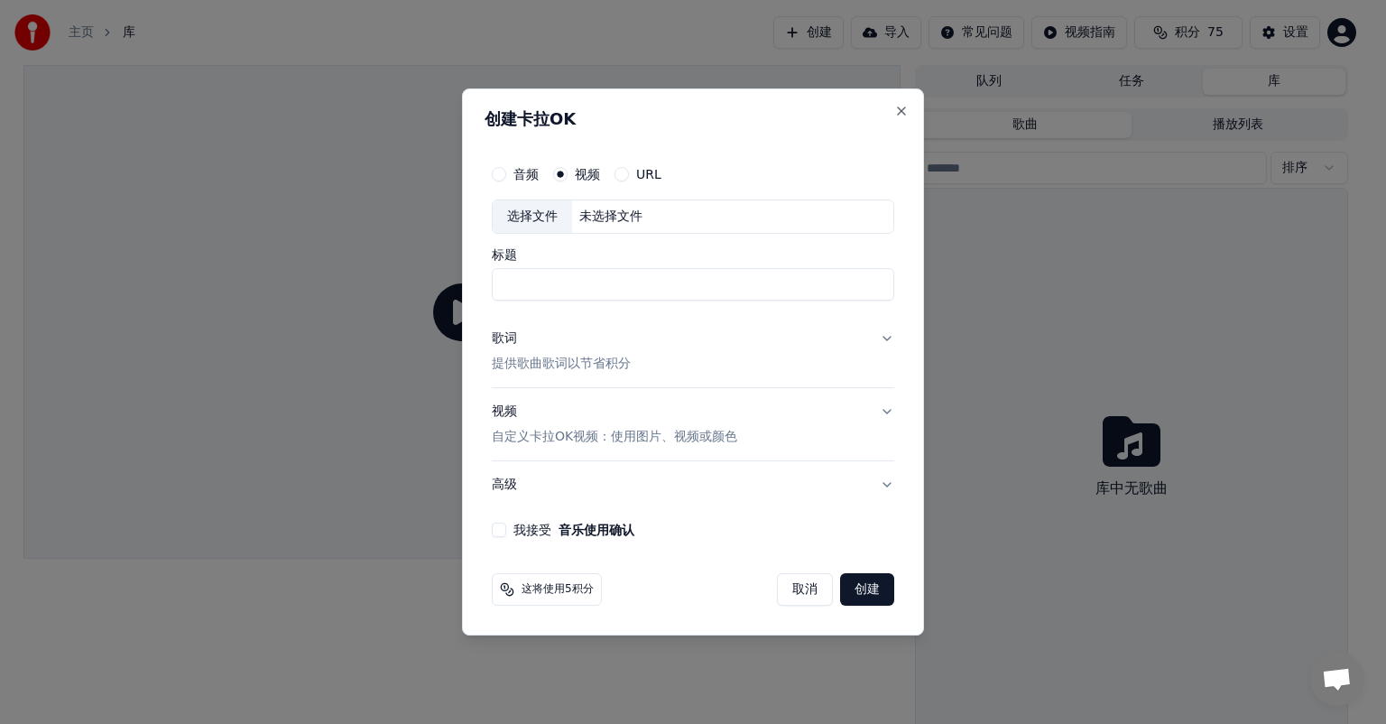
click at [606, 219] on div "未选择文件" at bounding box center [611, 217] width 78 height 18
click at [754, 214] on div "C:\Users\[PERSON_NAME]\Desktop\ktv\[PERSON_NAME]_租購.mp4" at bounding box center [725, 217] width 307 height 18
type input "**********"
click at [750, 328] on button "歌词 提供歌曲歌词以节省积分" at bounding box center [693, 351] width 402 height 72
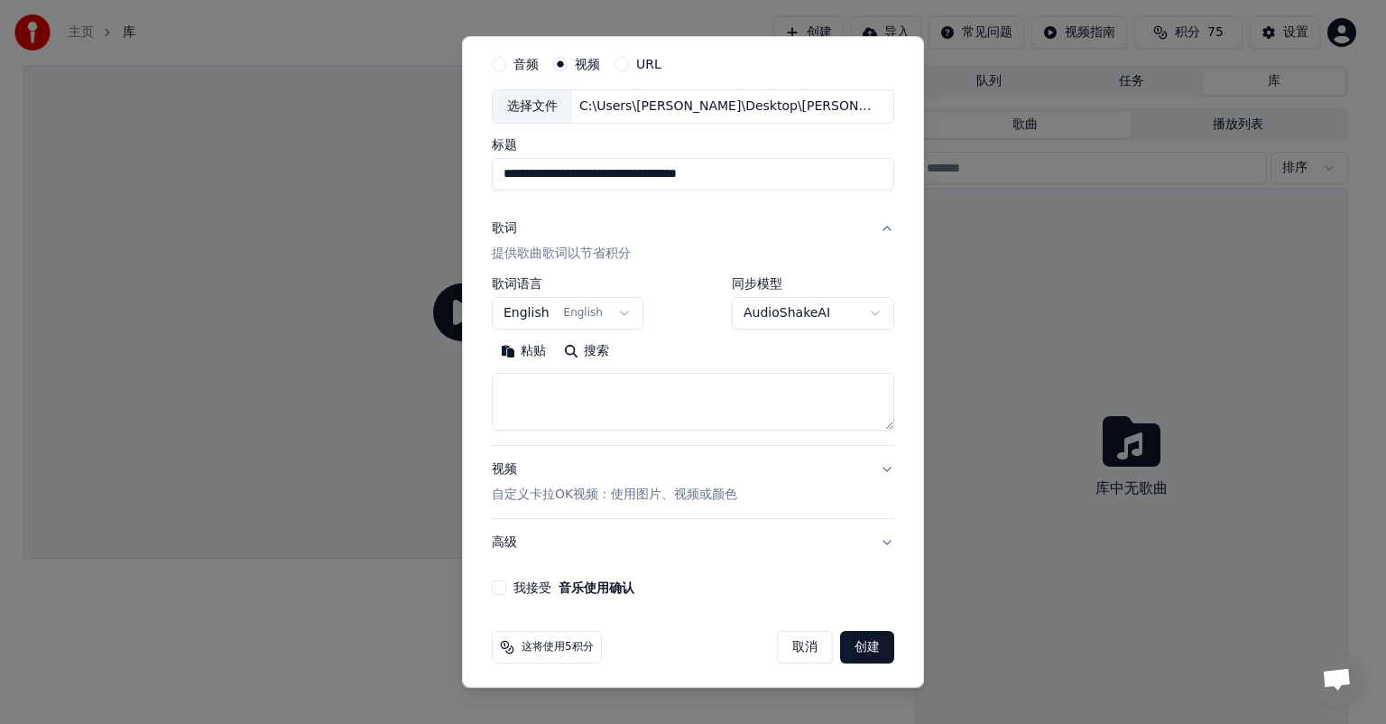
scroll to position [61, 0]
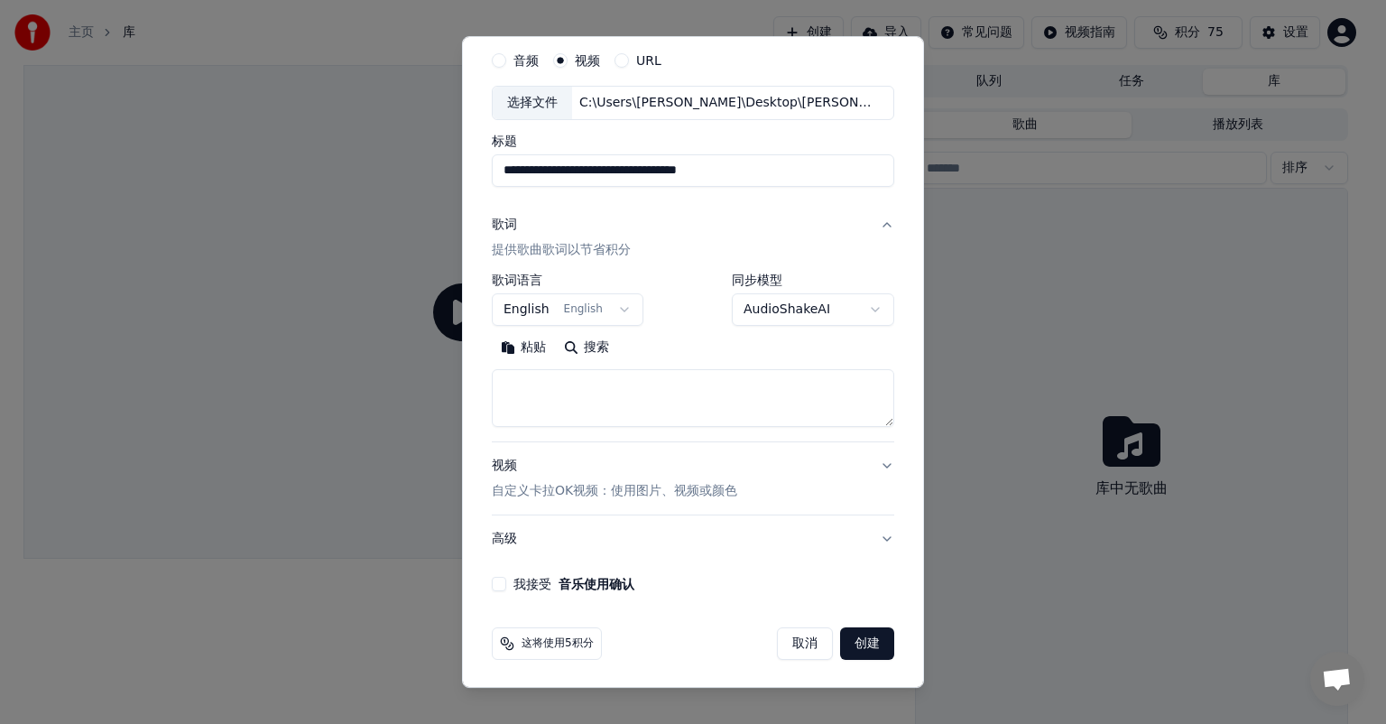
click at [567, 390] on textarea at bounding box center [693, 398] width 402 height 58
paste textarea "**********"
type textarea "**********"
click at [589, 309] on body "**********" at bounding box center [685, 362] width 1371 height 724
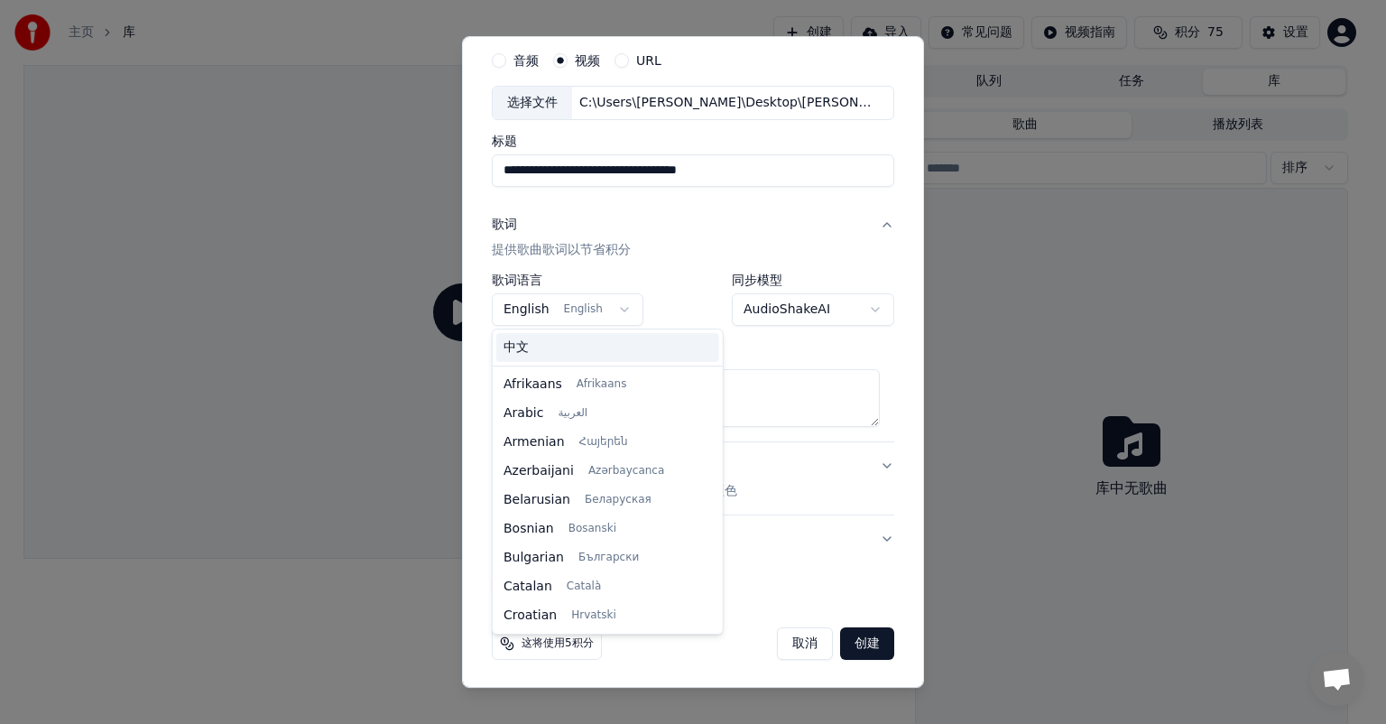
scroll to position [115, 0]
drag, startPoint x: 580, startPoint y: 354, endPoint x: 602, endPoint y: 346, distance: 22.8
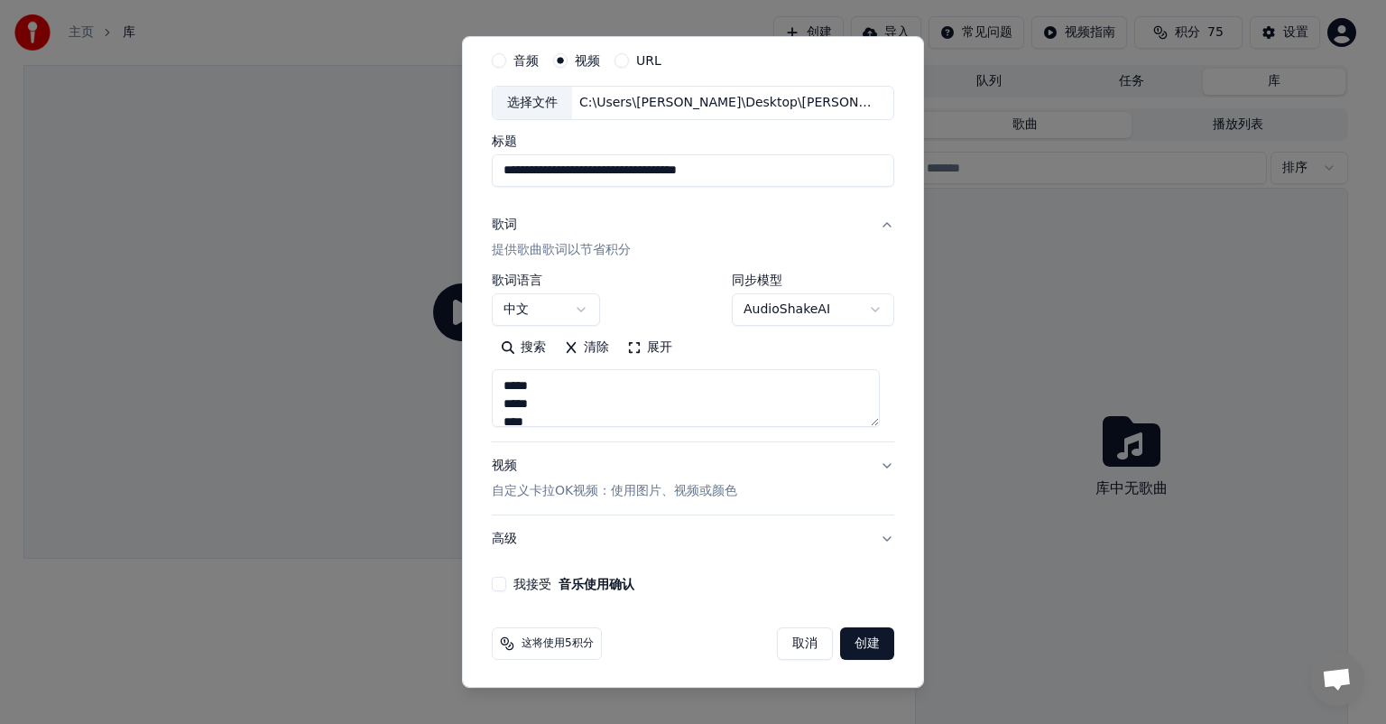
click at [519, 580] on label "我接受 音乐使用确认" at bounding box center [573, 583] width 121 height 13
click at [506, 580] on button "我接受 音乐使用确认" at bounding box center [499, 584] width 14 height 14
click at [863, 639] on button "创建" at bounding box center [867, 643] width 54 height 32
select select "**"
select select
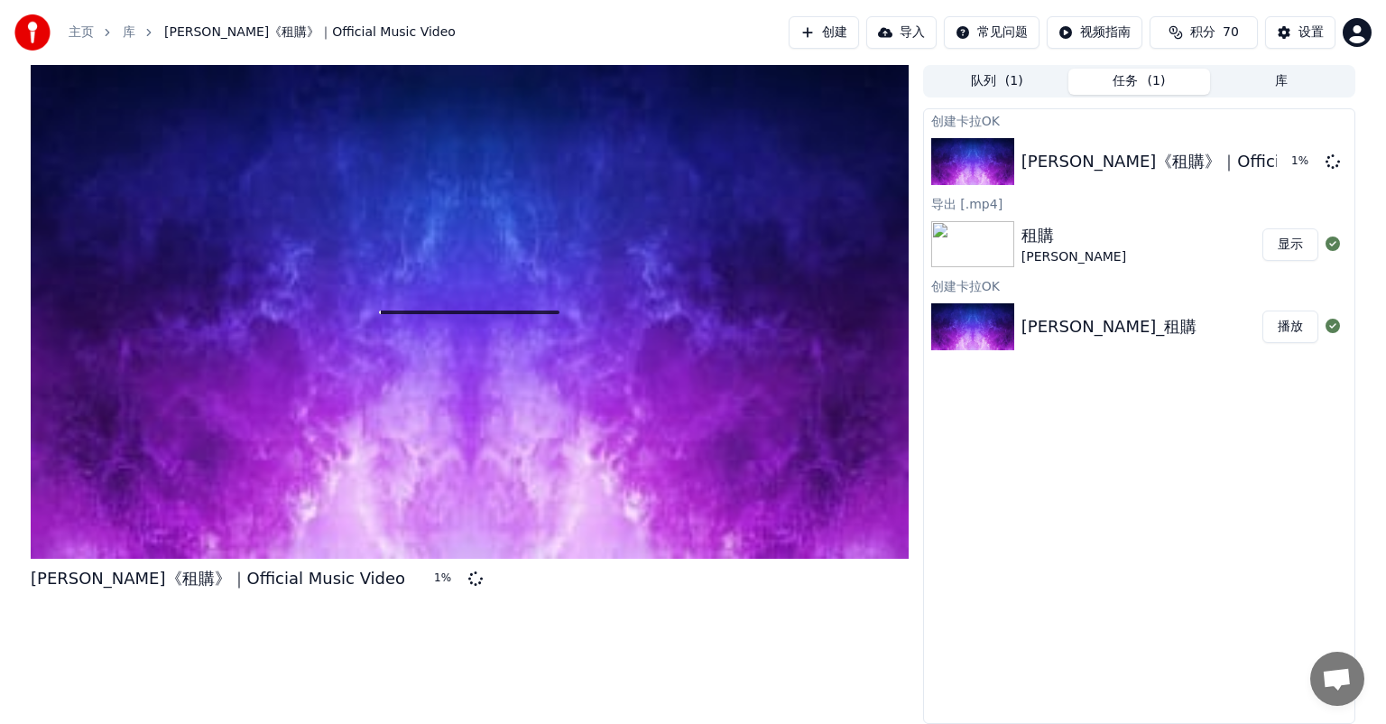
click at [1122, 455] on div "创建[PERSON_NAME]OK [PERSON_NAME]《租購》｜Official Music Video 1 % 导出 [.mp4] 租購 [PERS…" at bounding box center [1139, 415] width 432 height 615
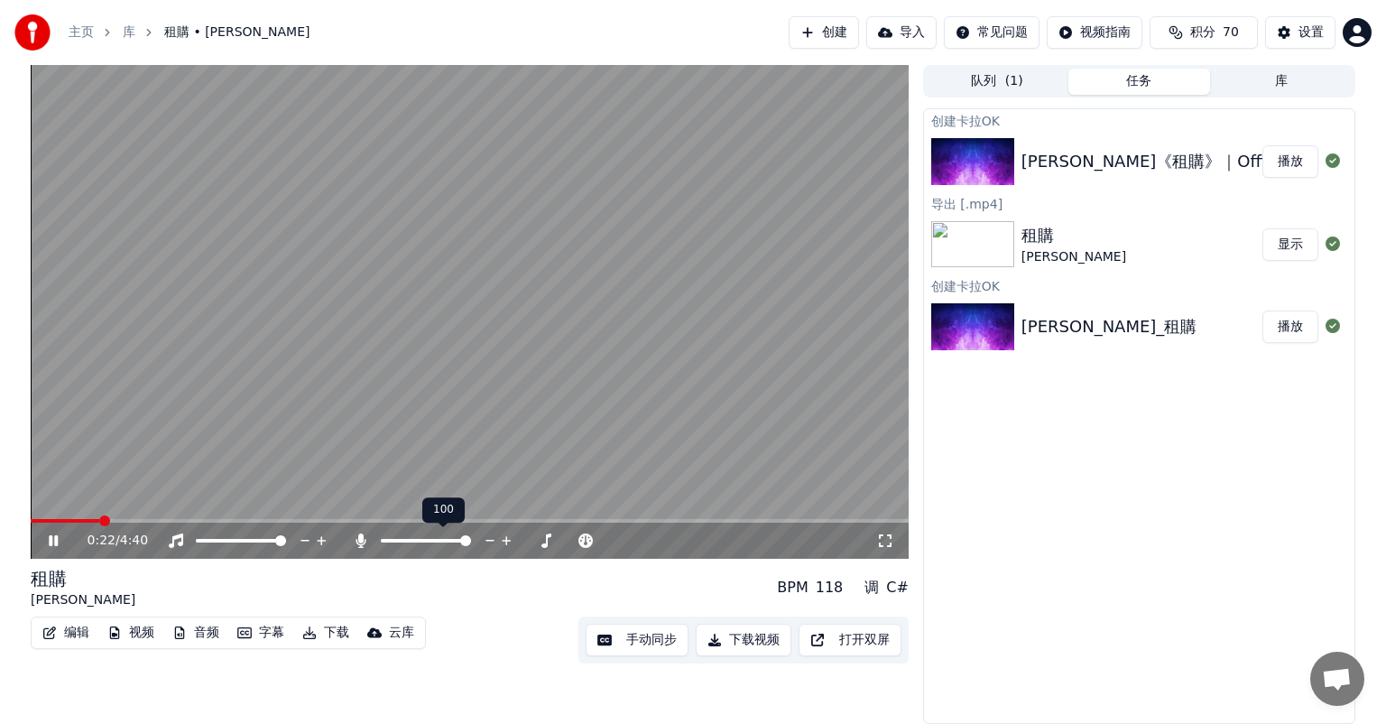
click at [471, 546] on span at bounding box center [465, 540] width 11 height 11
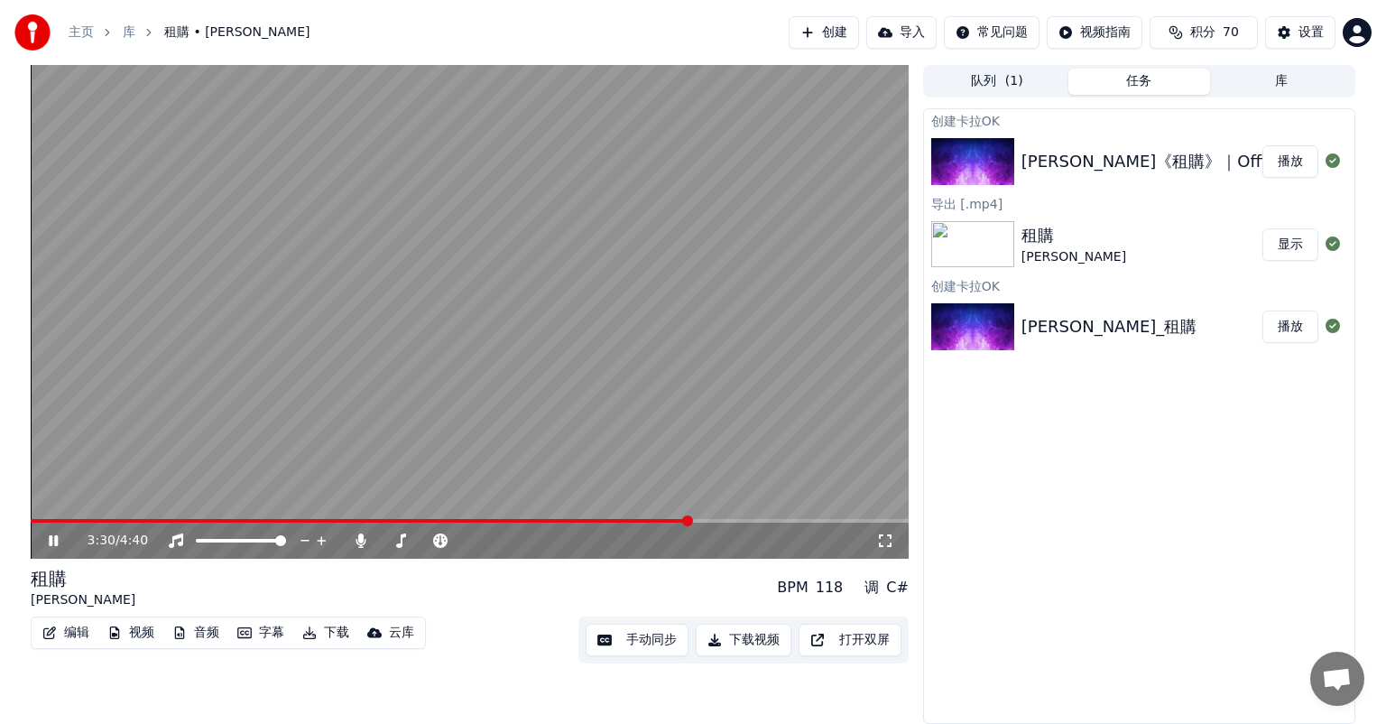
click at [61, 541] on icon at bounding box center [66, 540] width 42 height 14
click at [50, 540] on icon at bounding box center [53, 540] width 11 height 13
click at [51, 540] on icon at bounding box center [53, 540] width 9 height 11
click at [1265, 414] on div "创建[PERSON_NAME]OK [PERSON_NAME]《租購》｜Official Music Video 播放 导出 [.mp4] 租購 [PERSO…" at bounding box center [1139, 415] width 432 height 615
click at [754, 639] on button "下载视频" at bounding box center [744, 639] width 96 height 32
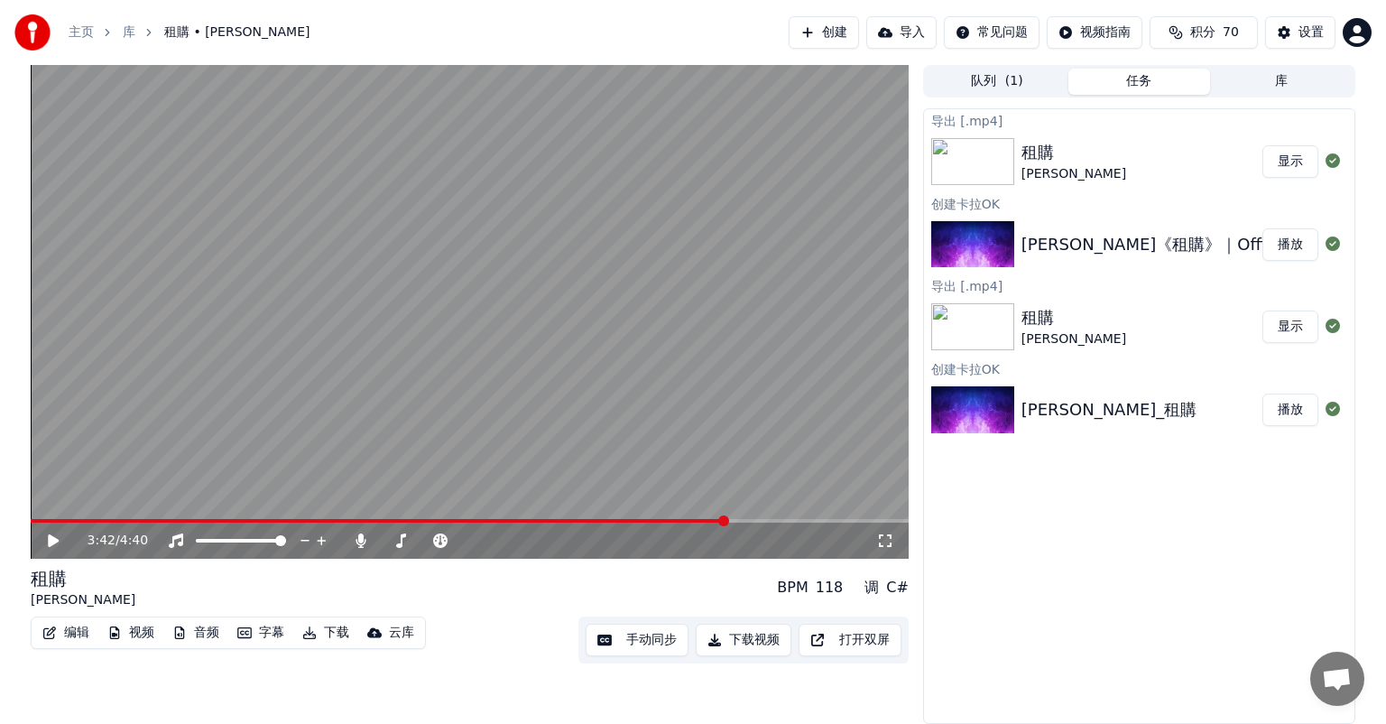
click at [1286, 155] on button "显示" at bounding box center [1290, 161] width 56 height 32
click at [1281, 172] on button "显示" at bounding box center [1290, 161] width 56 height 32
